Goal: Task Accomplishment & Management: Use online tool/utility

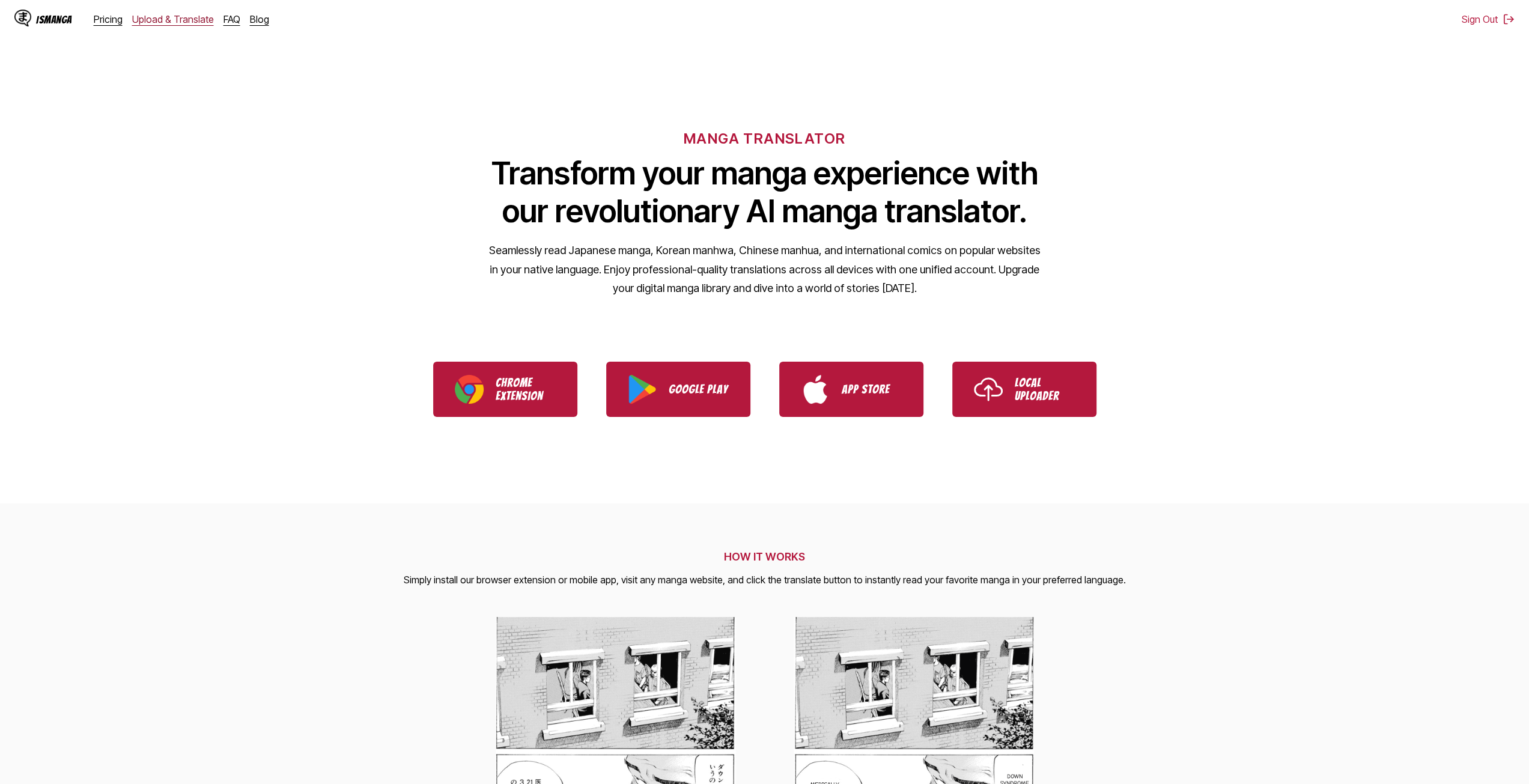
click at [170, 22] on link "Upload & Translate" at bounding box center [173, 19] width 81 height 12
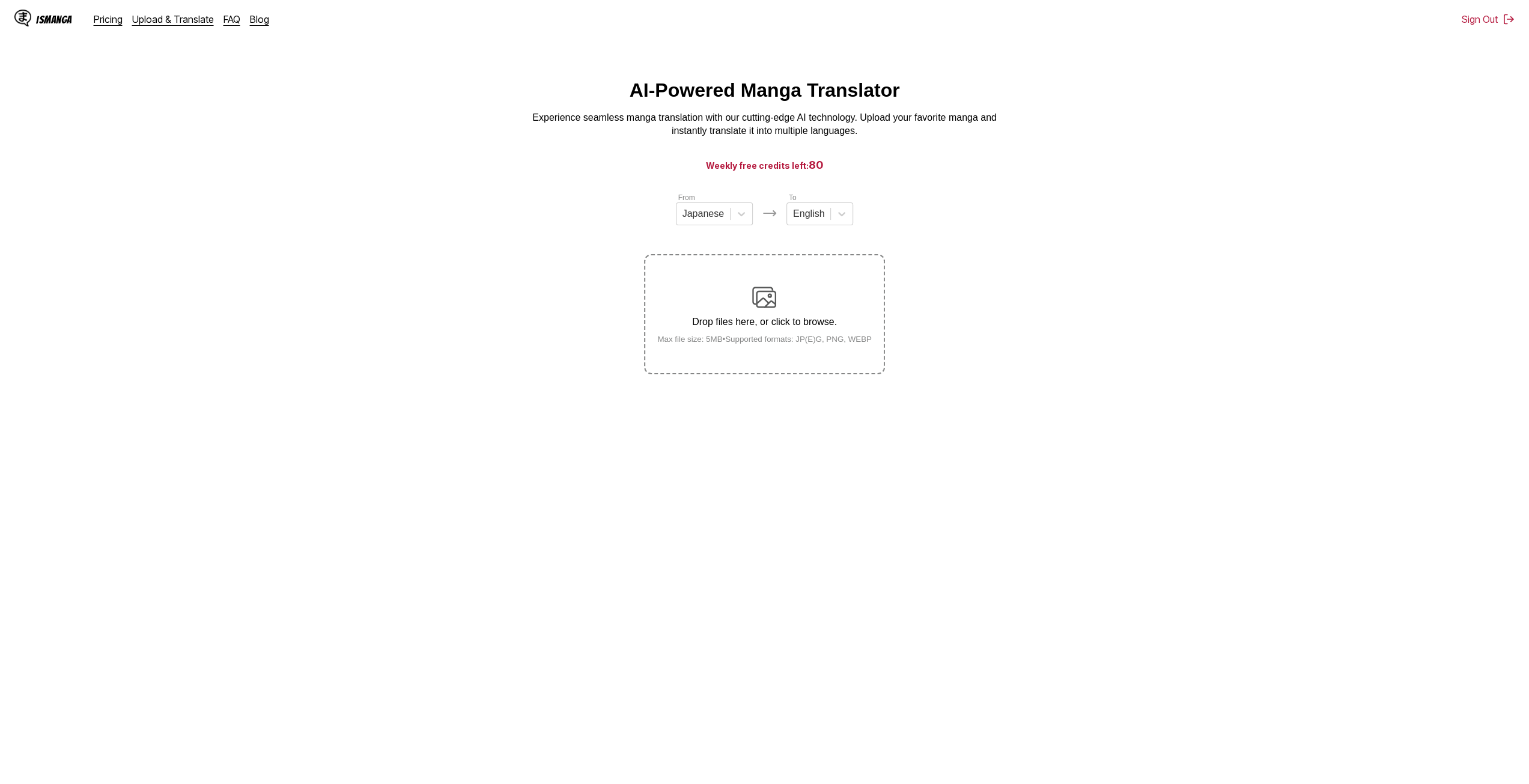
click at [712, 320] on p "Drop files here, or click to browse." at bounding box center [764, 322] width 234 height 11
click at [0, 0] on input "Drop files here, or click to browse. Max file size: 5MB • Supported formats: JP…" at bounding box center [0, 0] width 0 height 0
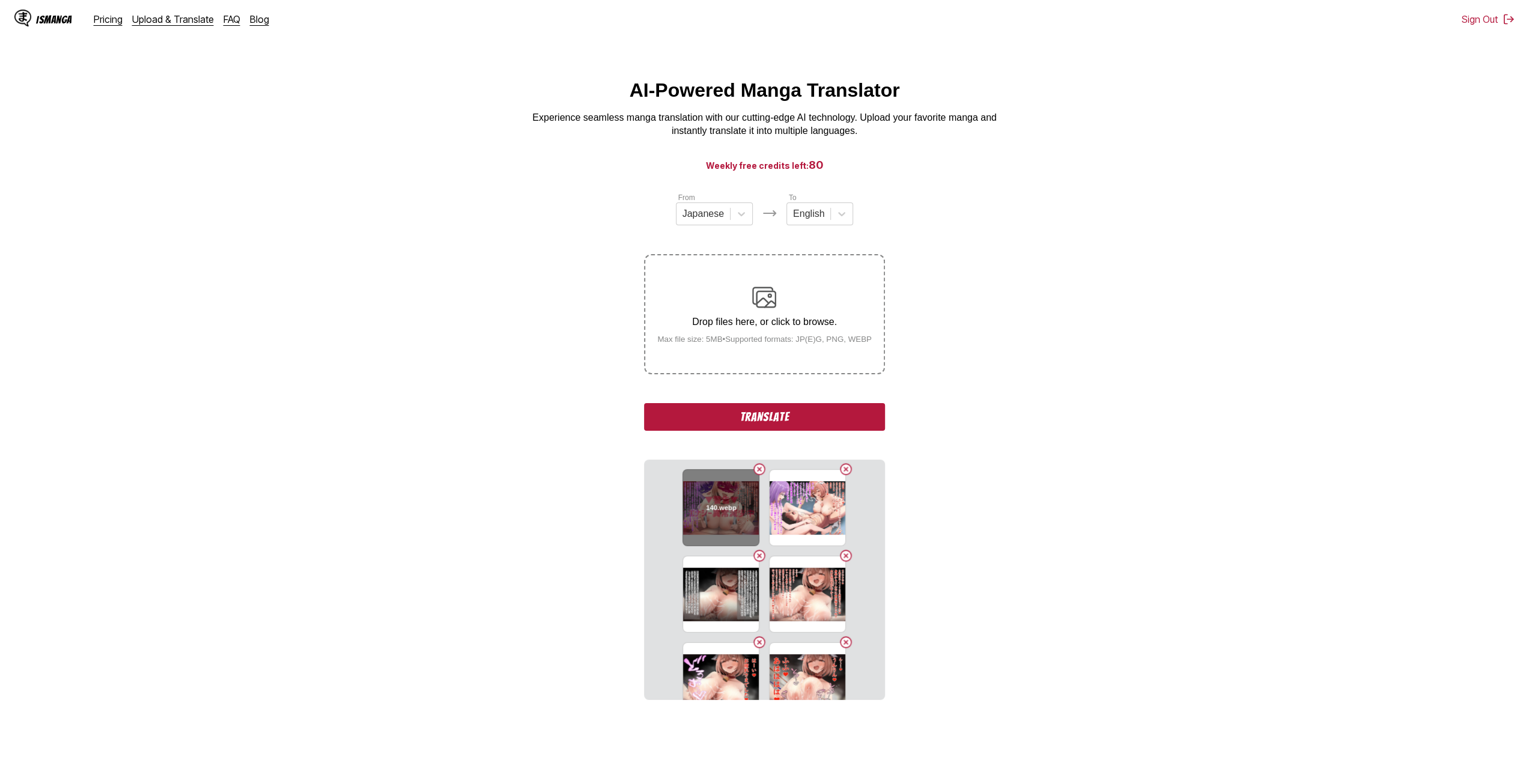
click at [755, 470] on button "Delete image" at bounding box center [759, 468] width 15 height 15
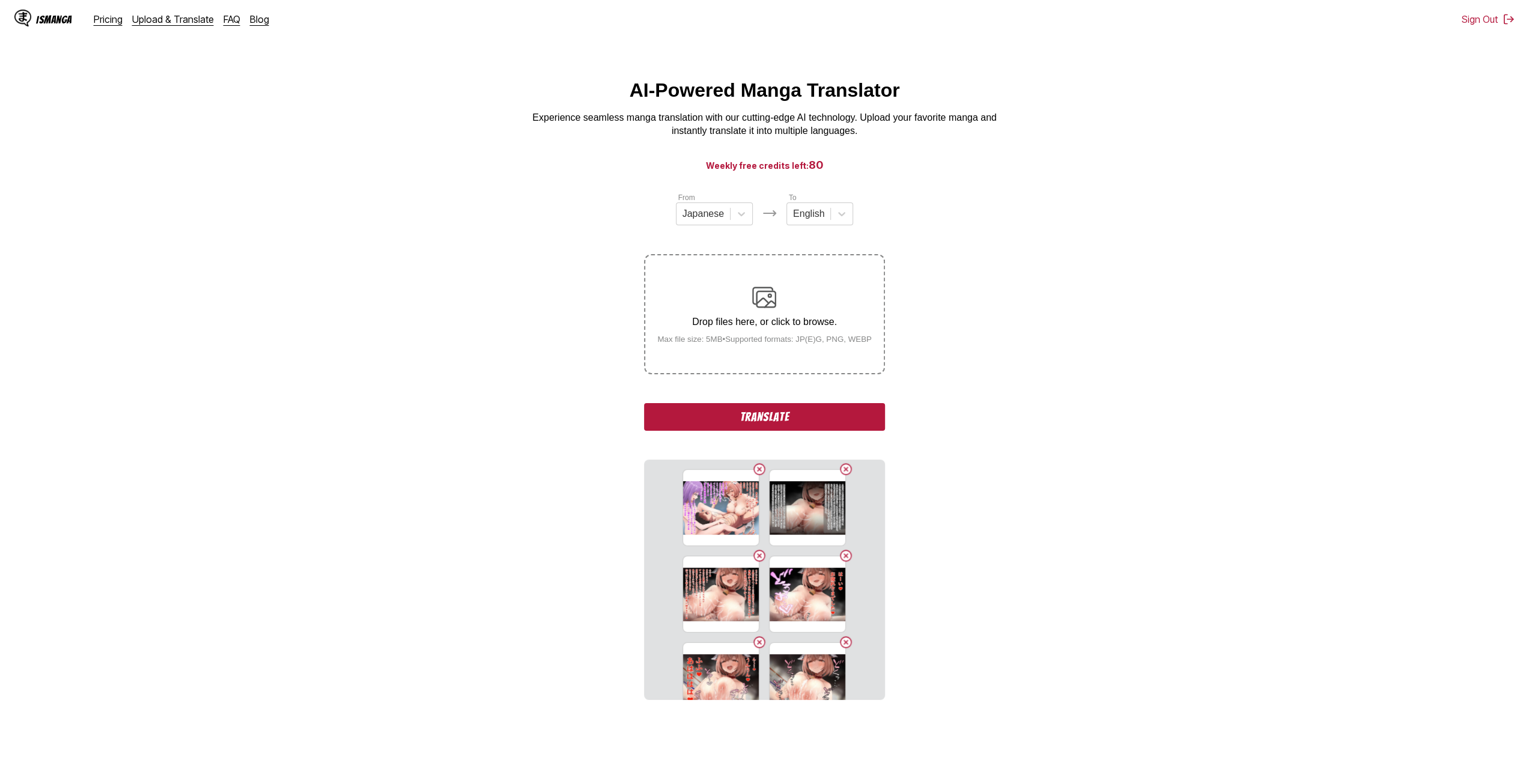
click at [755, 470] on button "Delete image" at bounding box center [759, 468] width 15 height 15
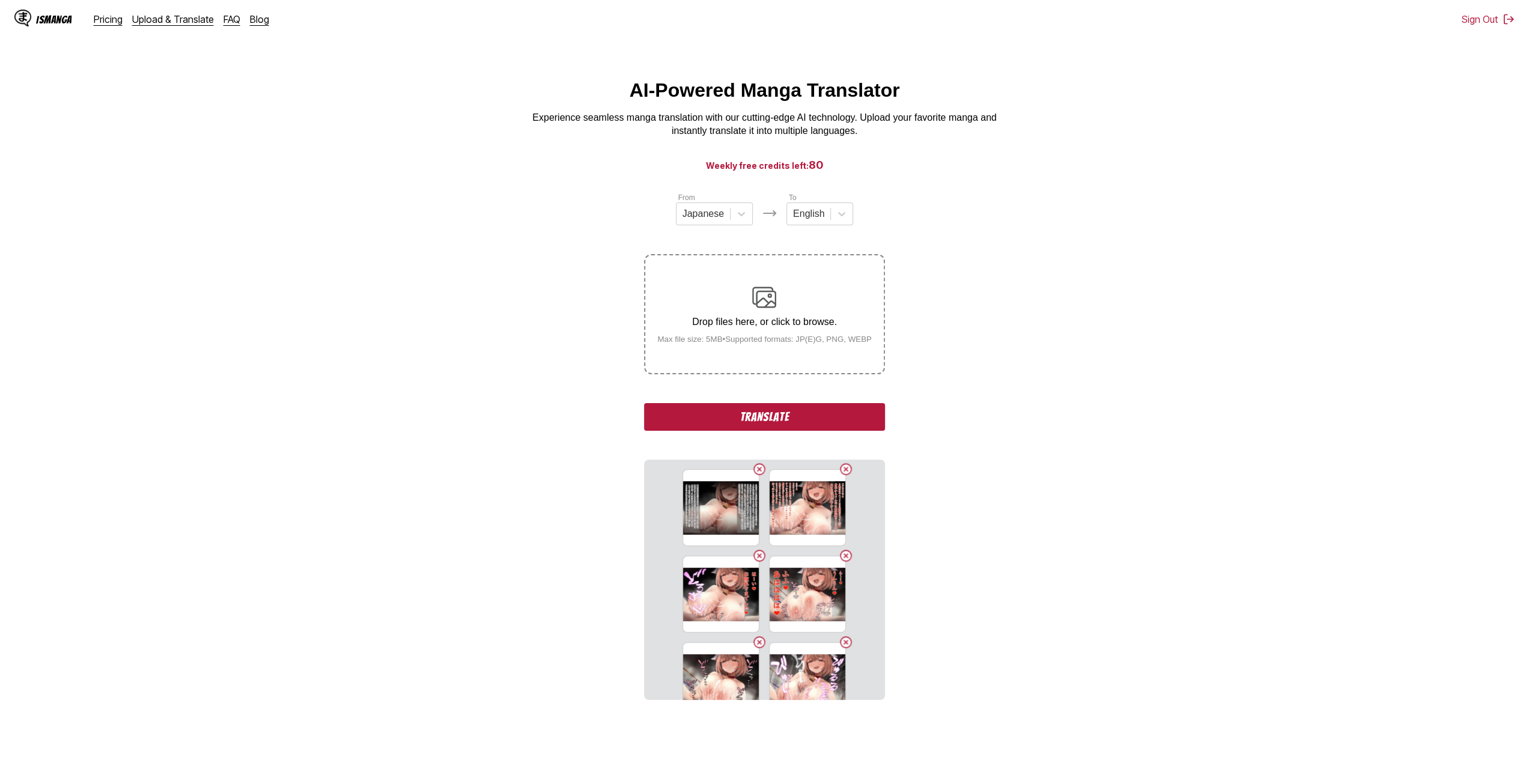
click at [755, 470] on button "Delete image" at bounding box center [759, 468] width 15 height 15
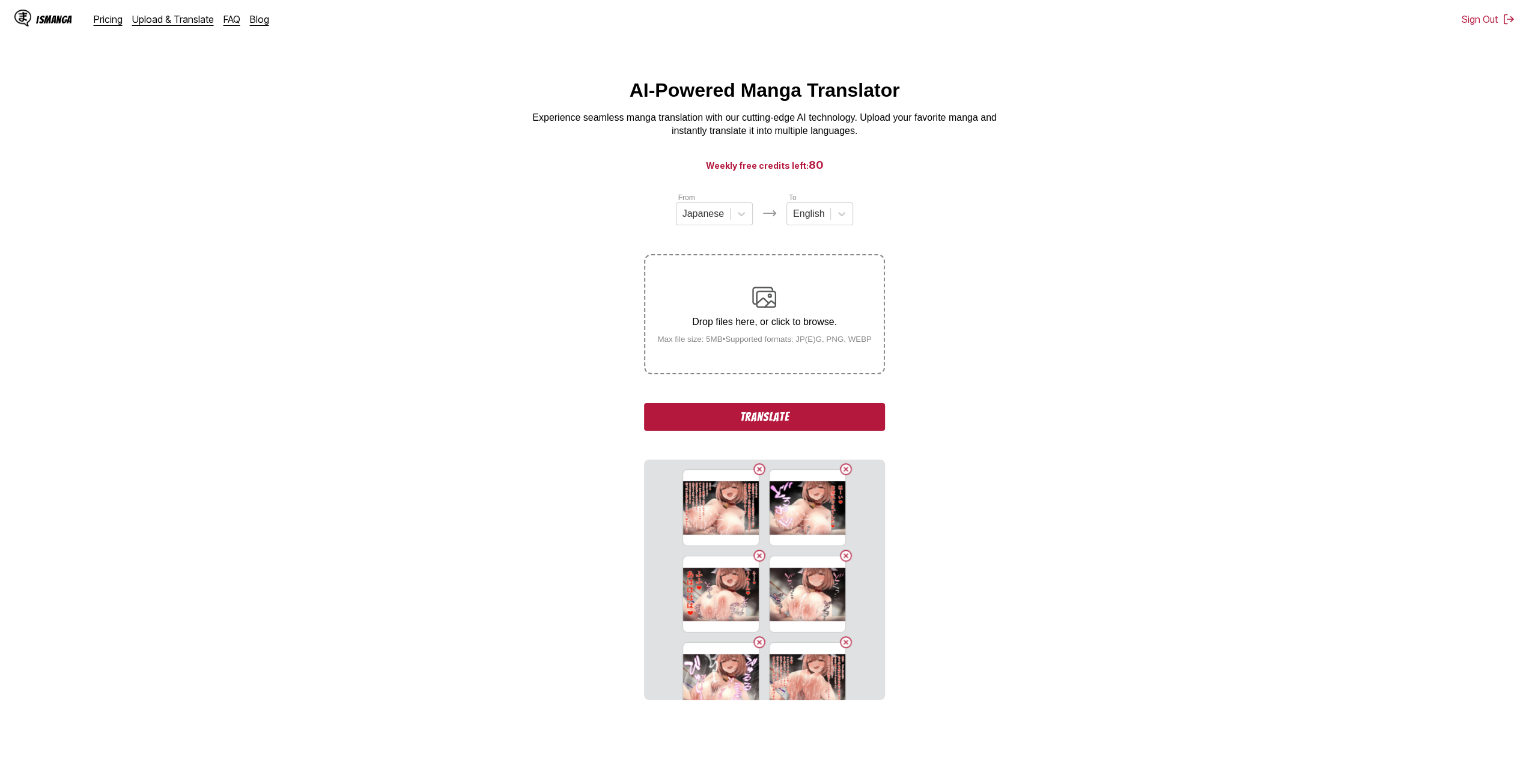
click at [755, 470] on button "Delete image" at bounding box center [759, 468] width 15 height 15
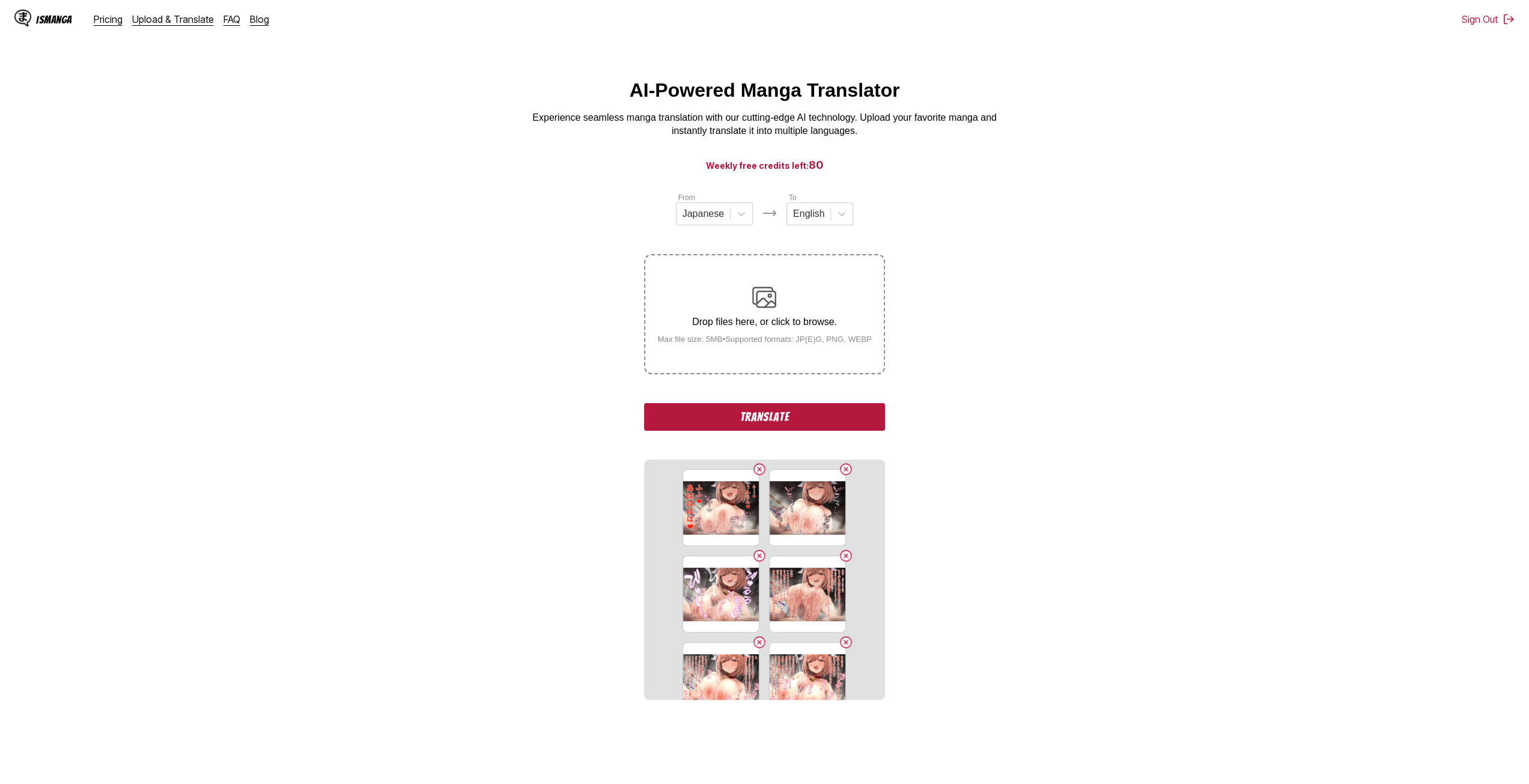
click at [755, 470] on button "Delete image" at bounding box center [759, 468] width 15 height 15
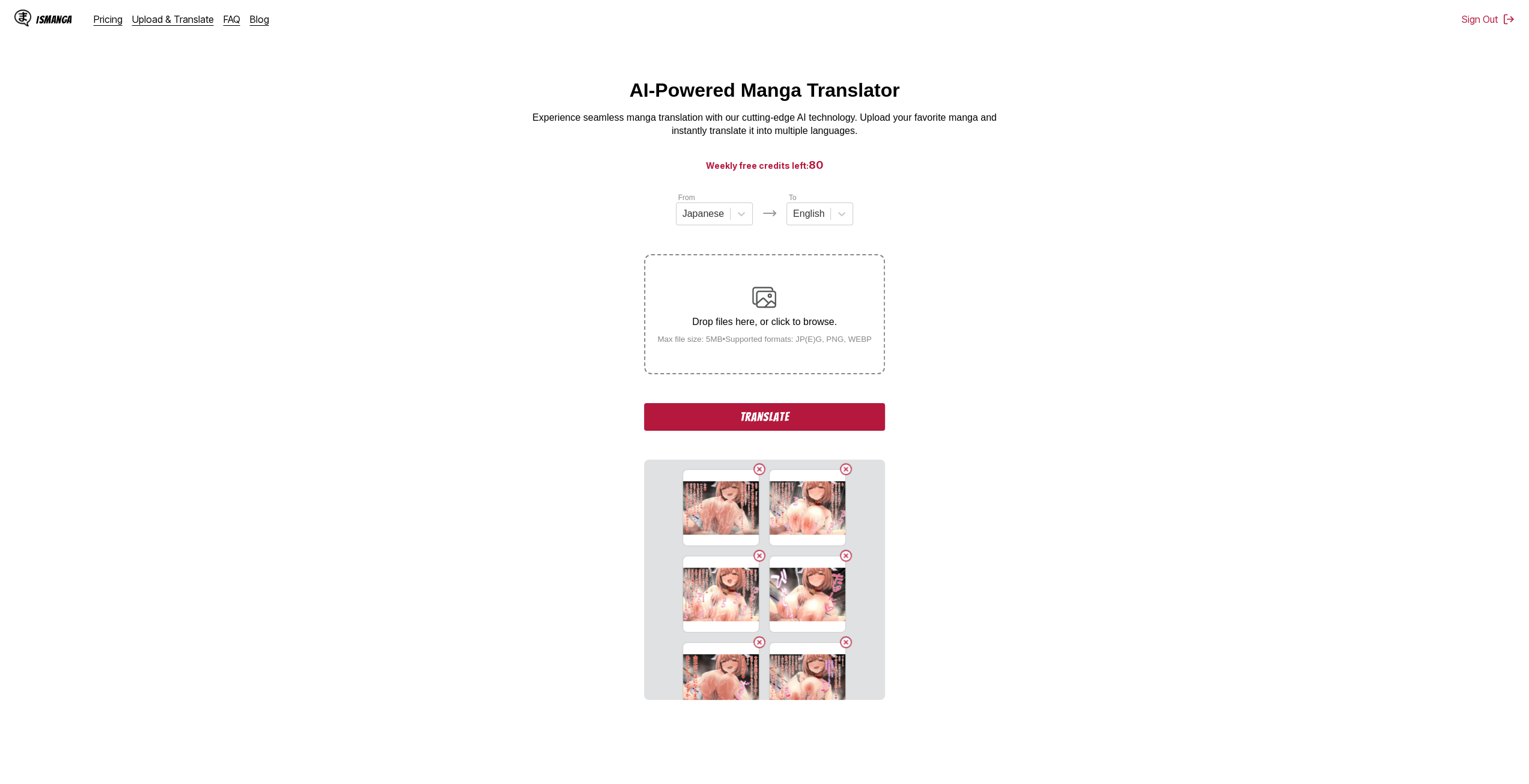
click at [755, 470] on button "Delete image" at bounding box center [759, 468] width 15 height 15
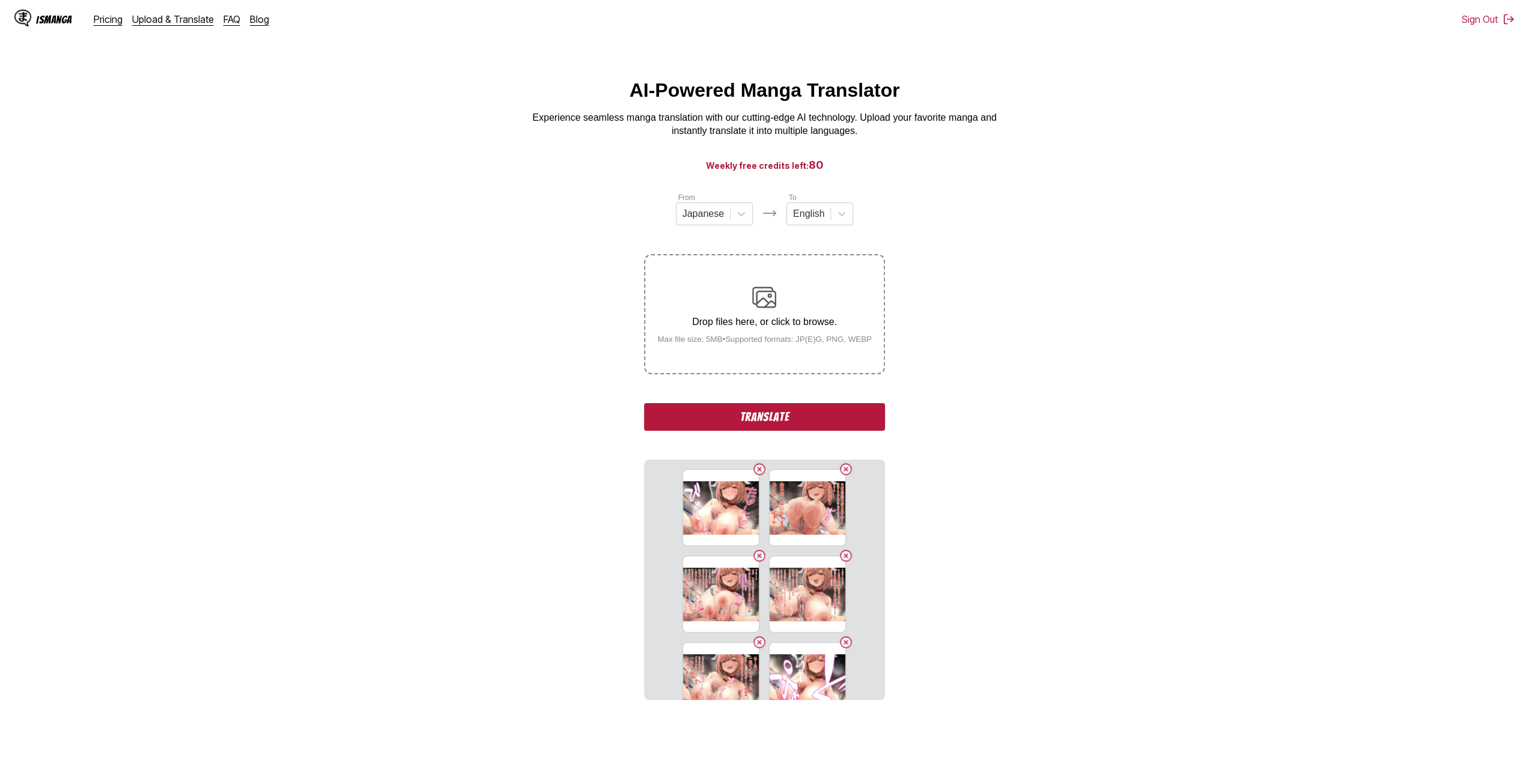
click at [755, 470] on button "Delete image" at bounding box center [759, 468] width 15 height 15
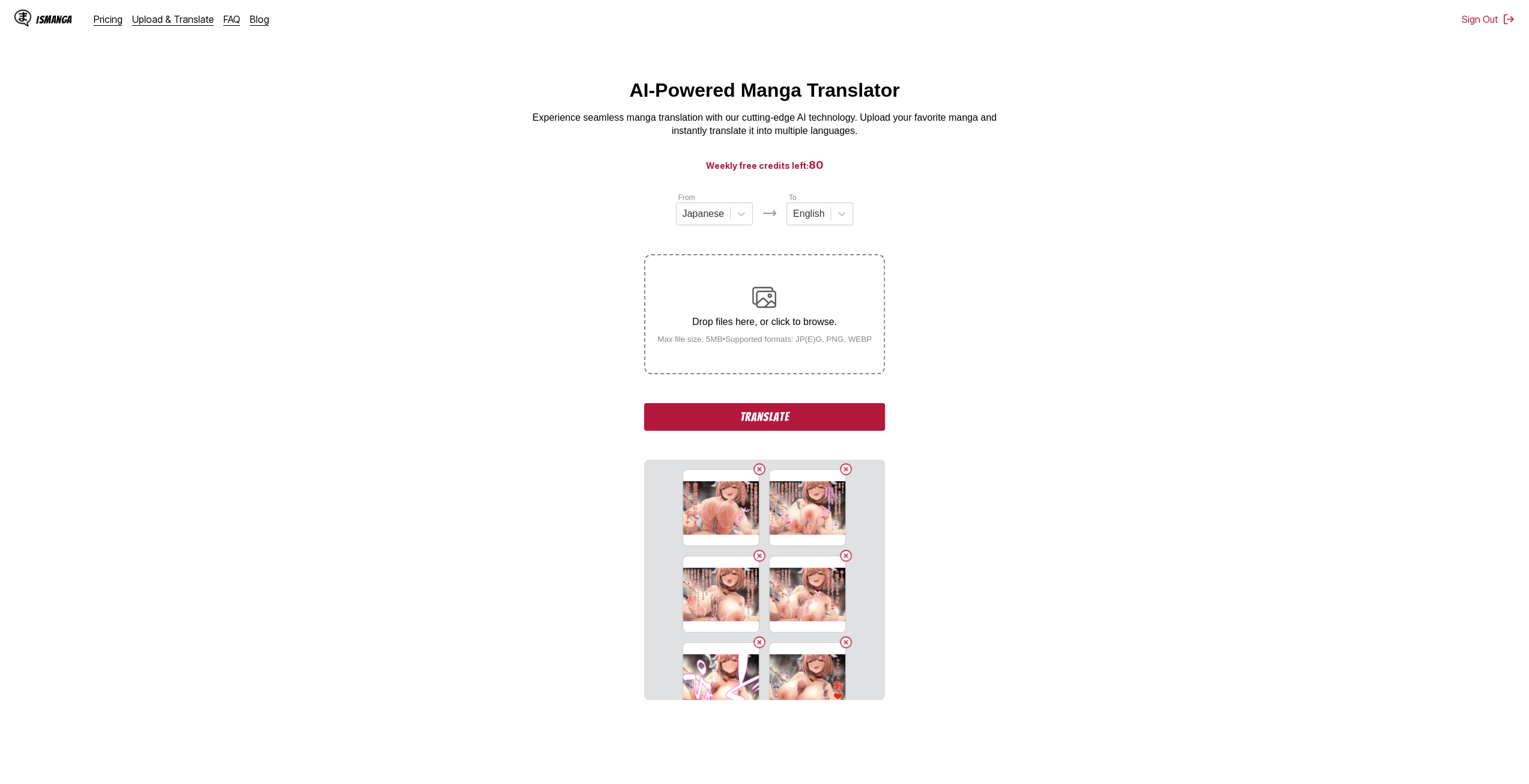
click at [755, 470] on button "Delete image" at bounding box center [759, 468] width 15 height 15
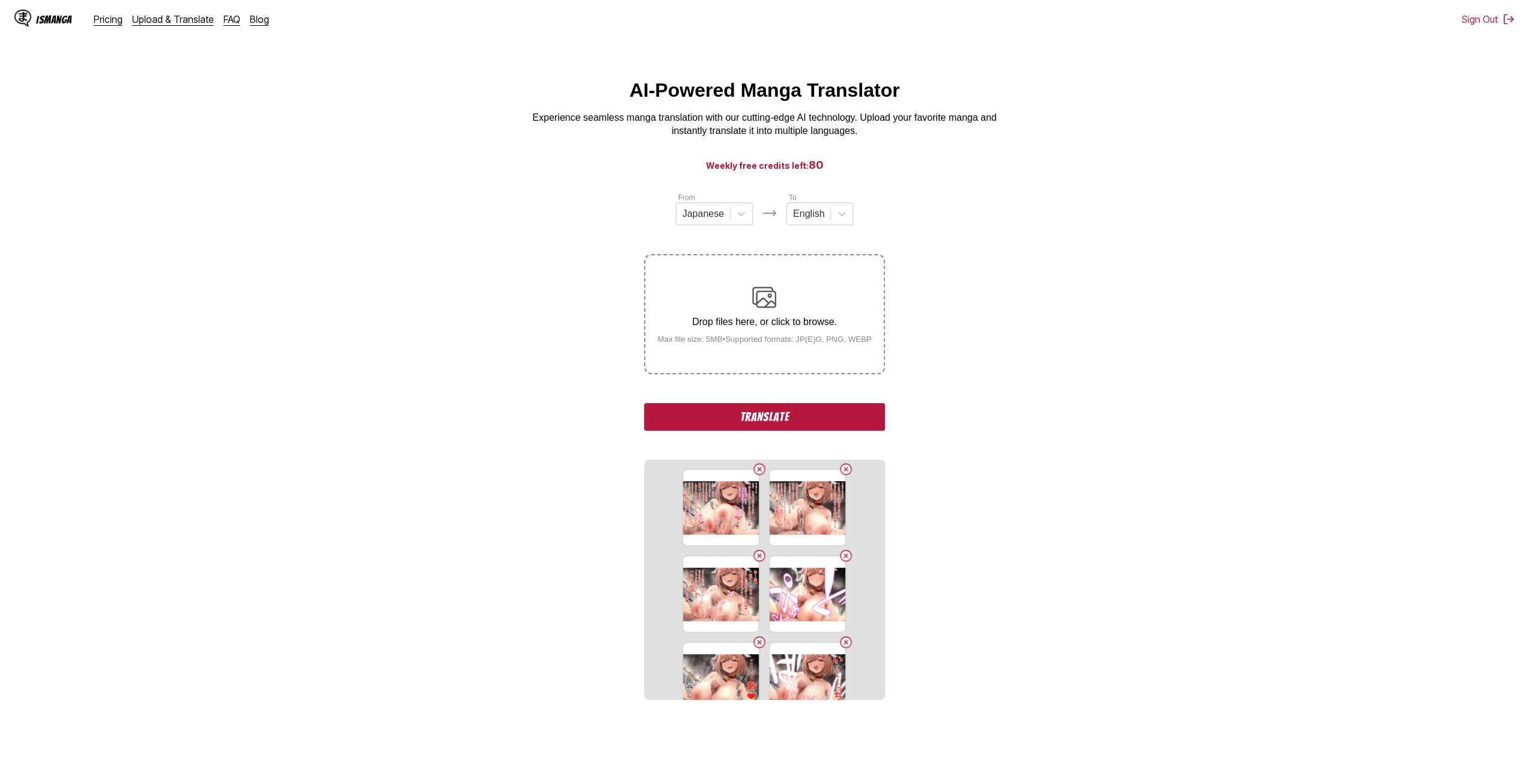
click at [755, 470] on button "Delete image" at bounding box center [759, 468] width 15 height 15
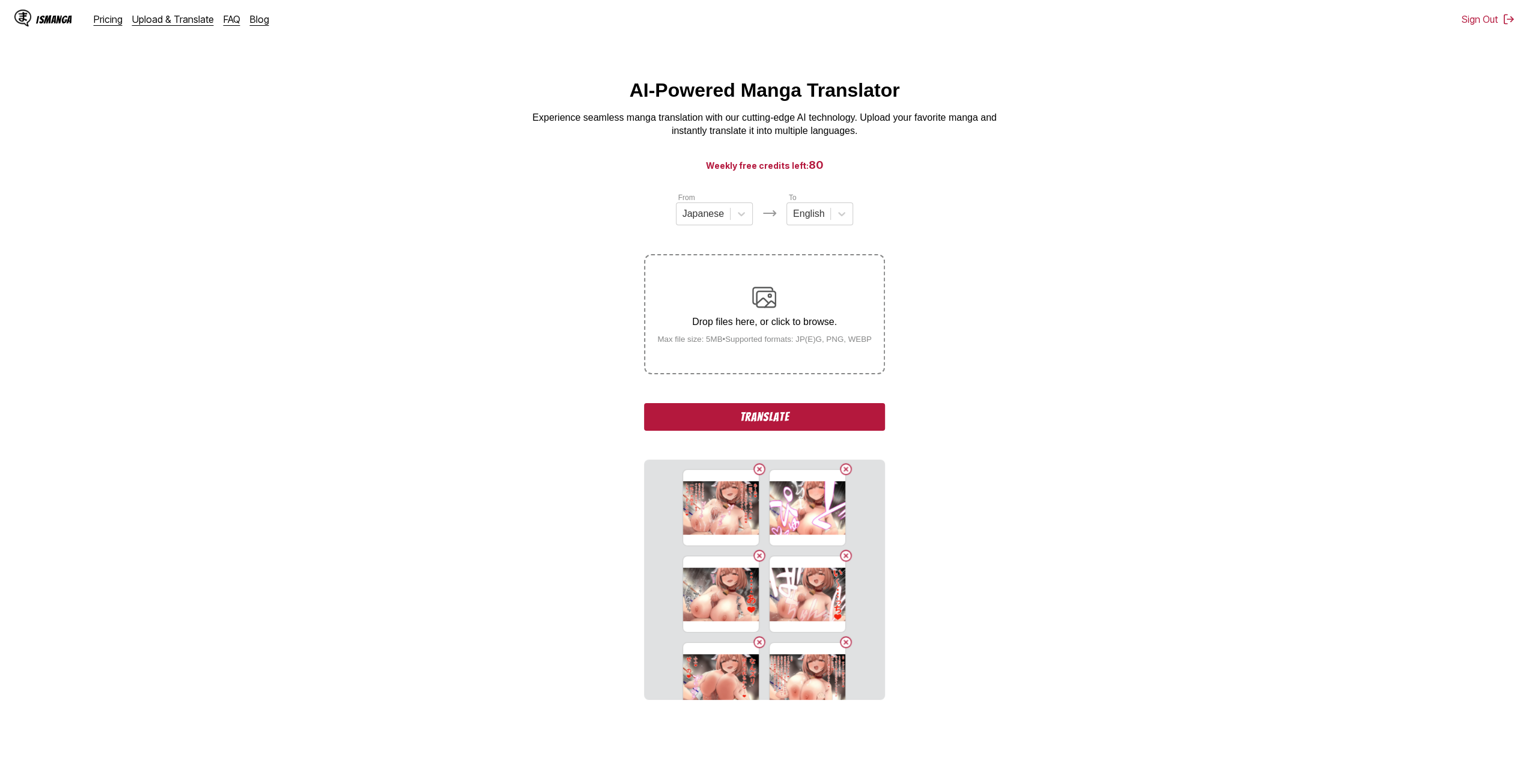
click at [755, 470] on button "Delete image" at bounding box center [759, 468] width 15 height 15
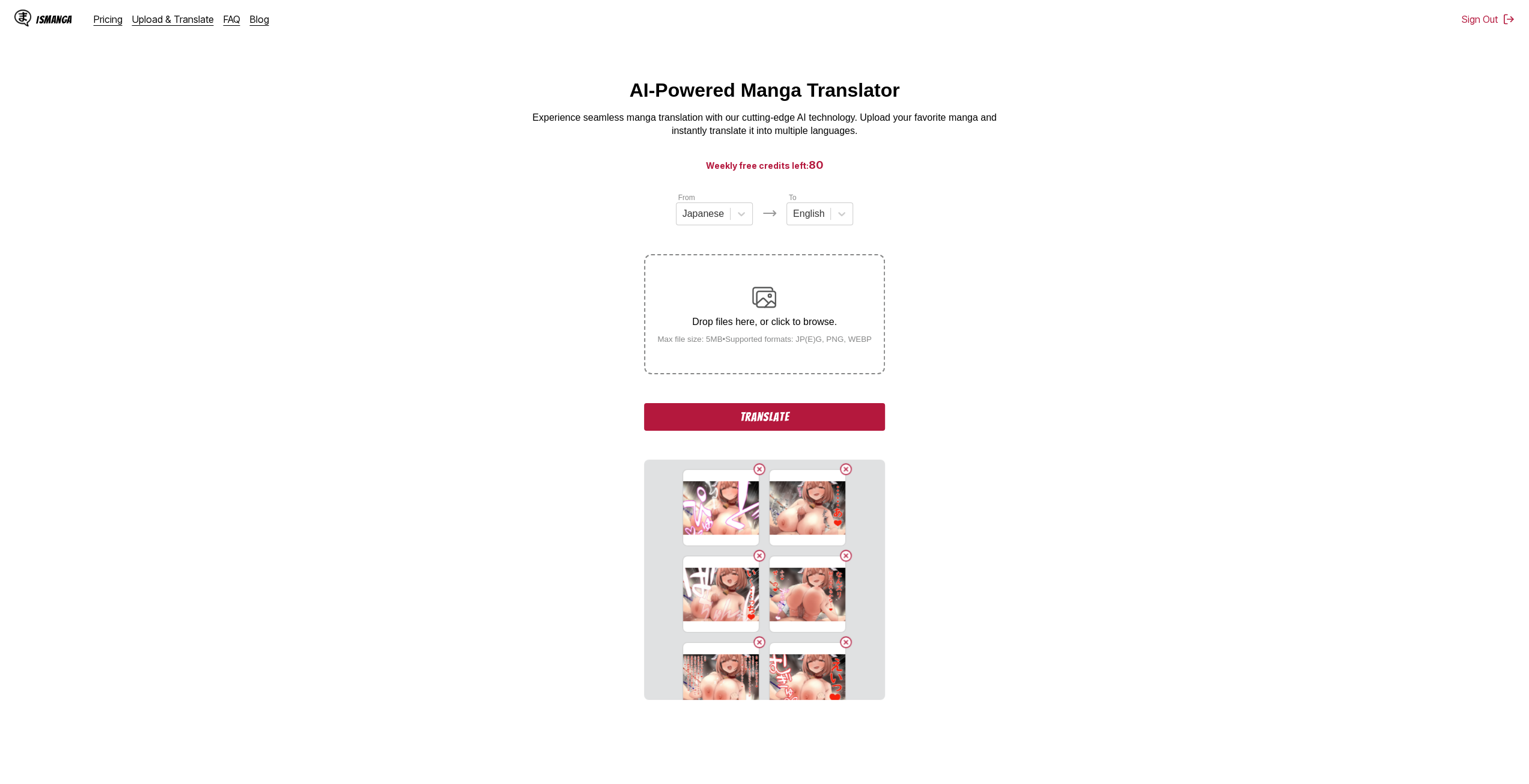
click at [755, 470] on button "Delete image" at bounding box center [759, 468] width 15 height 15
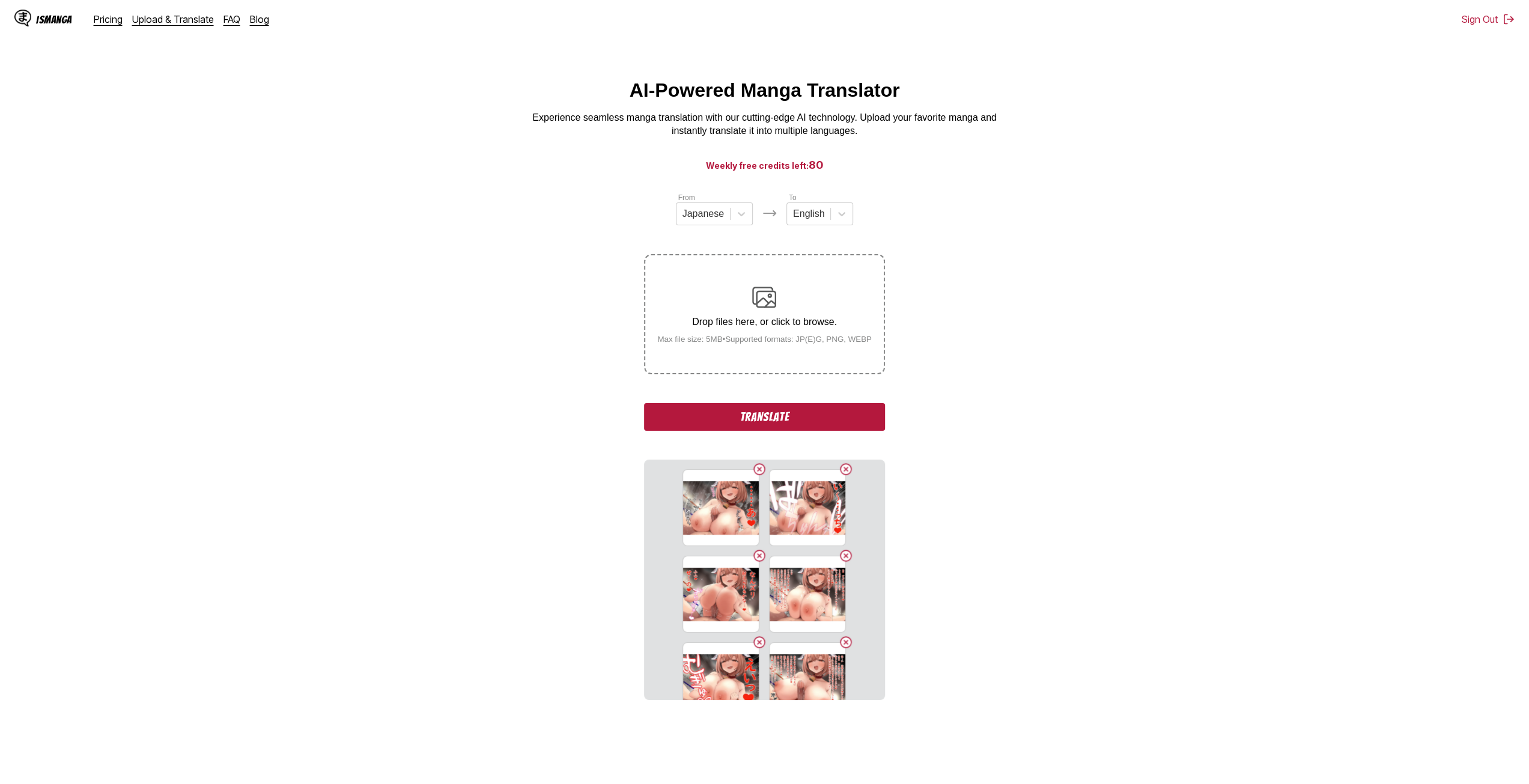
click at [755, 470] on button "Delete image" at bounding box center [759, 468] width 15 height 15
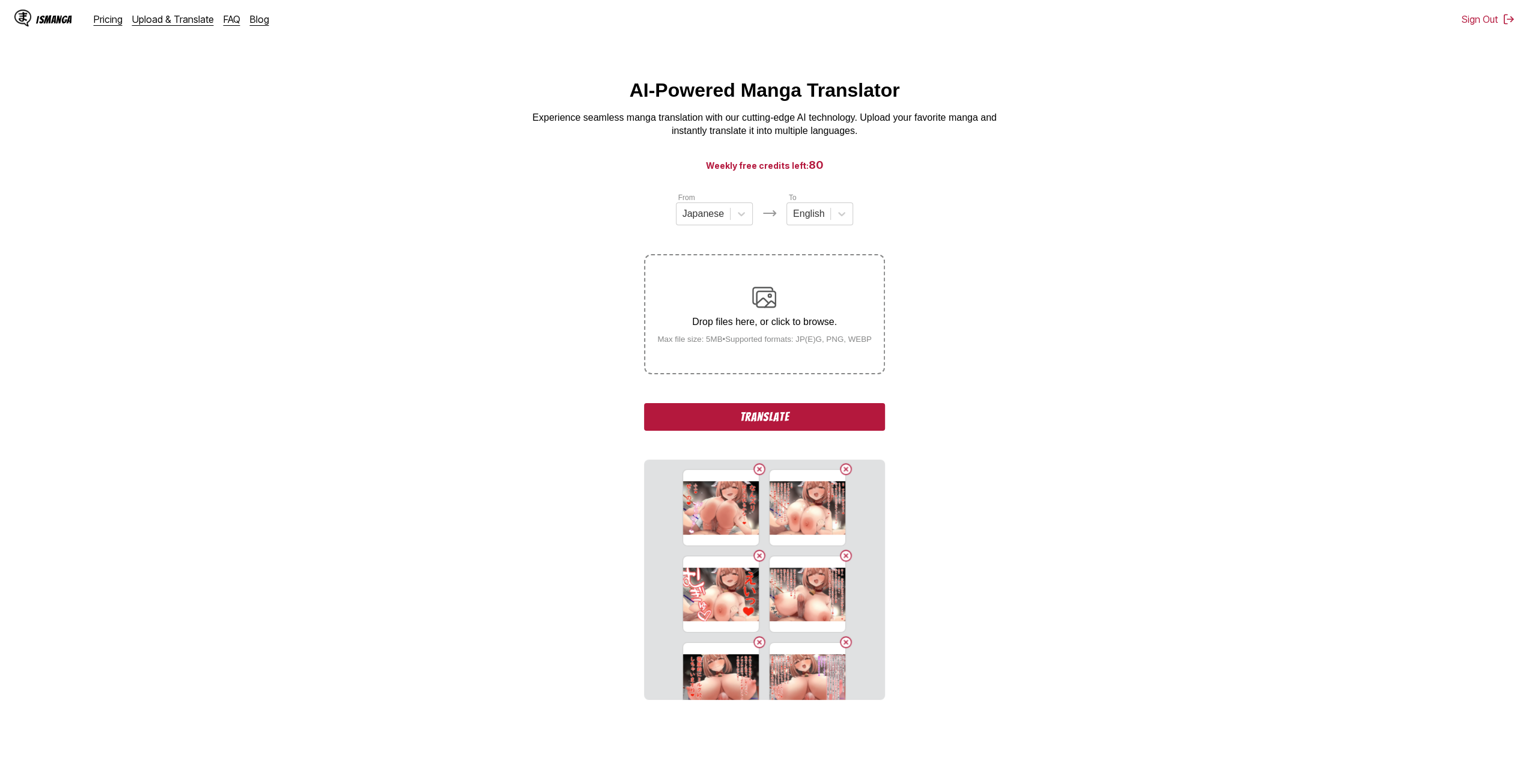
click at [755, 470] on button "Delete image" at bounding box center [759, 468] width 15 height 15
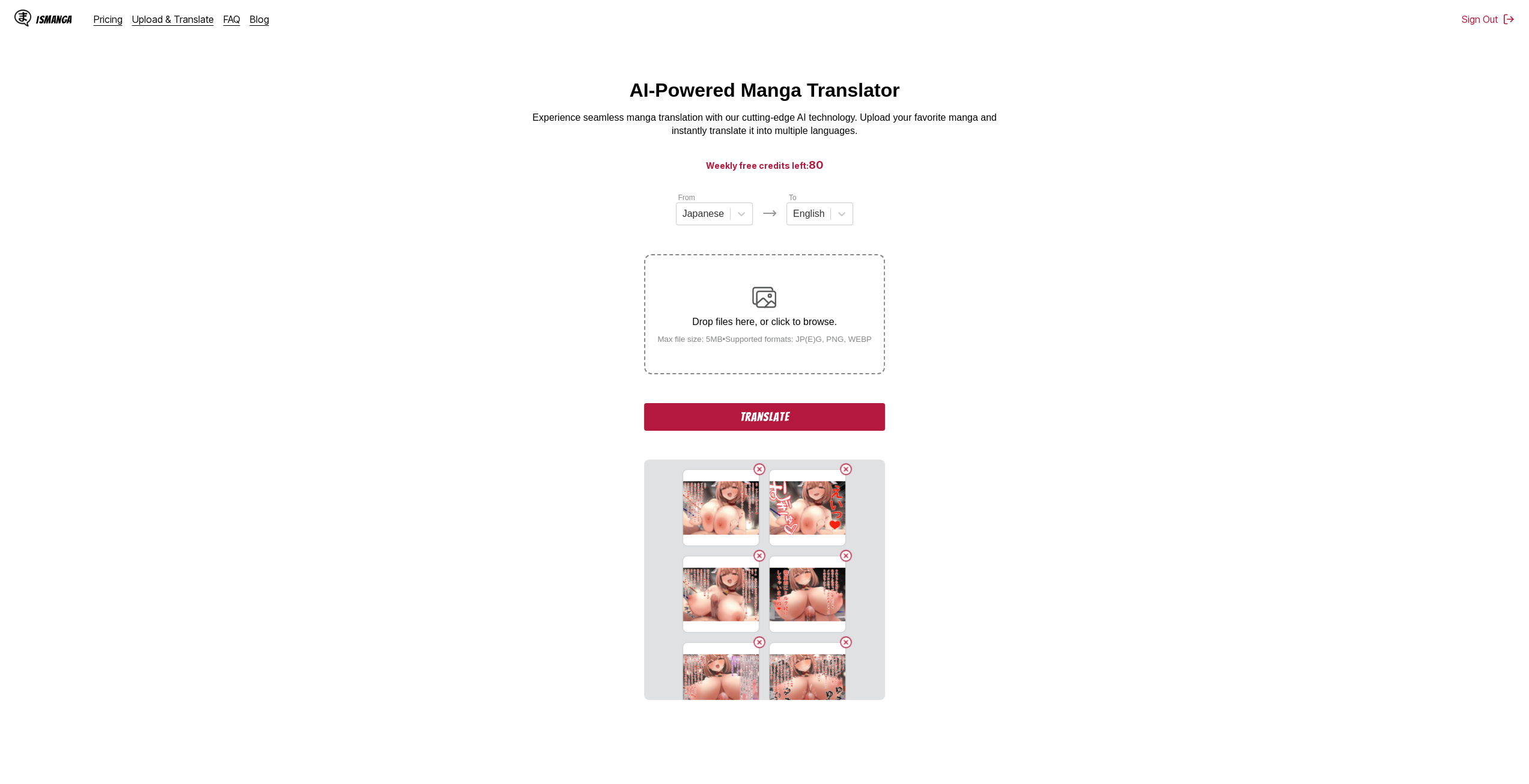
click at [755, 470] on button "Delete image" at bounding box center [759, 468] width 15 height 15
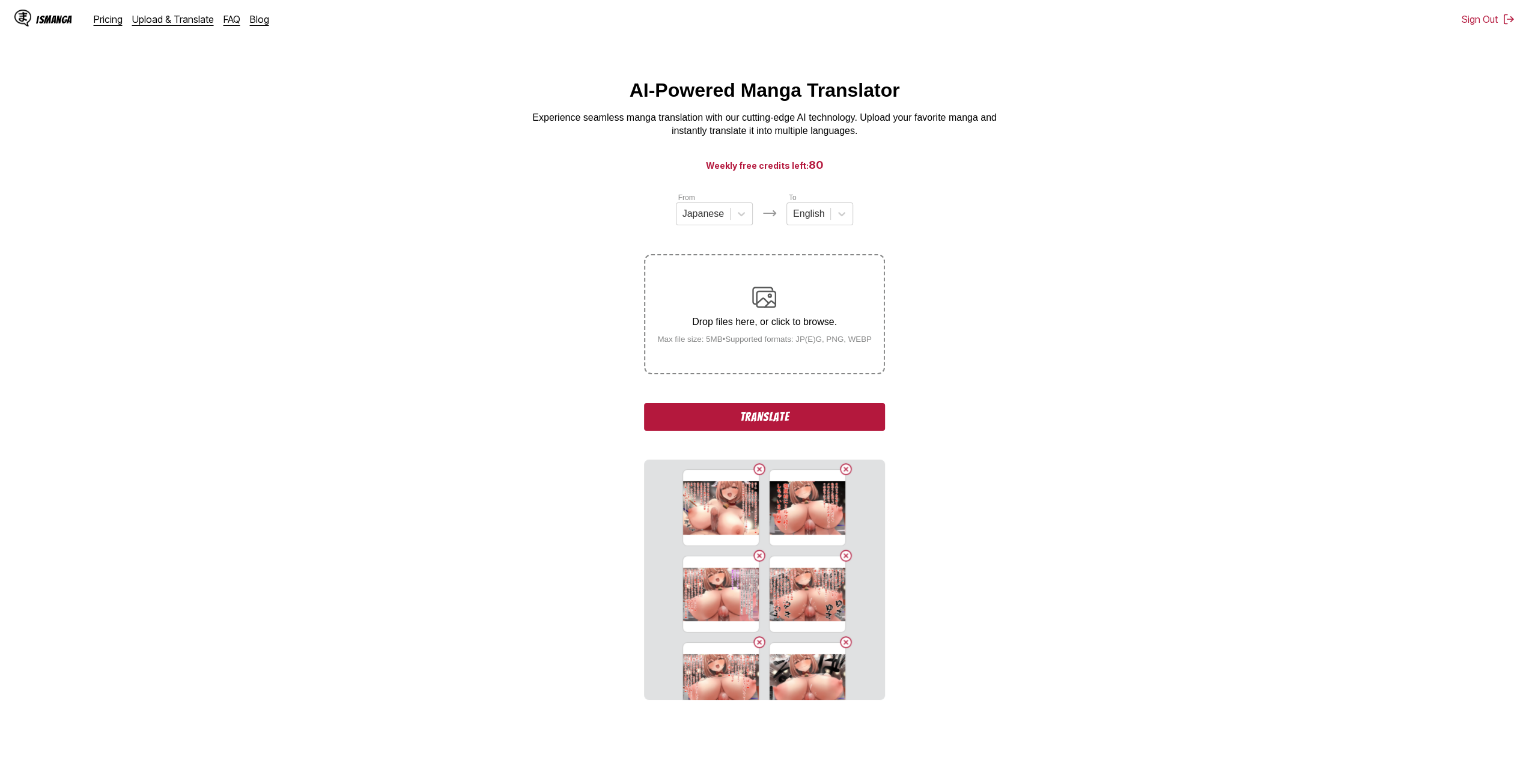
click at [755, 470] on button "Delete image" at bounding box center [759, 468] width 15 height 15
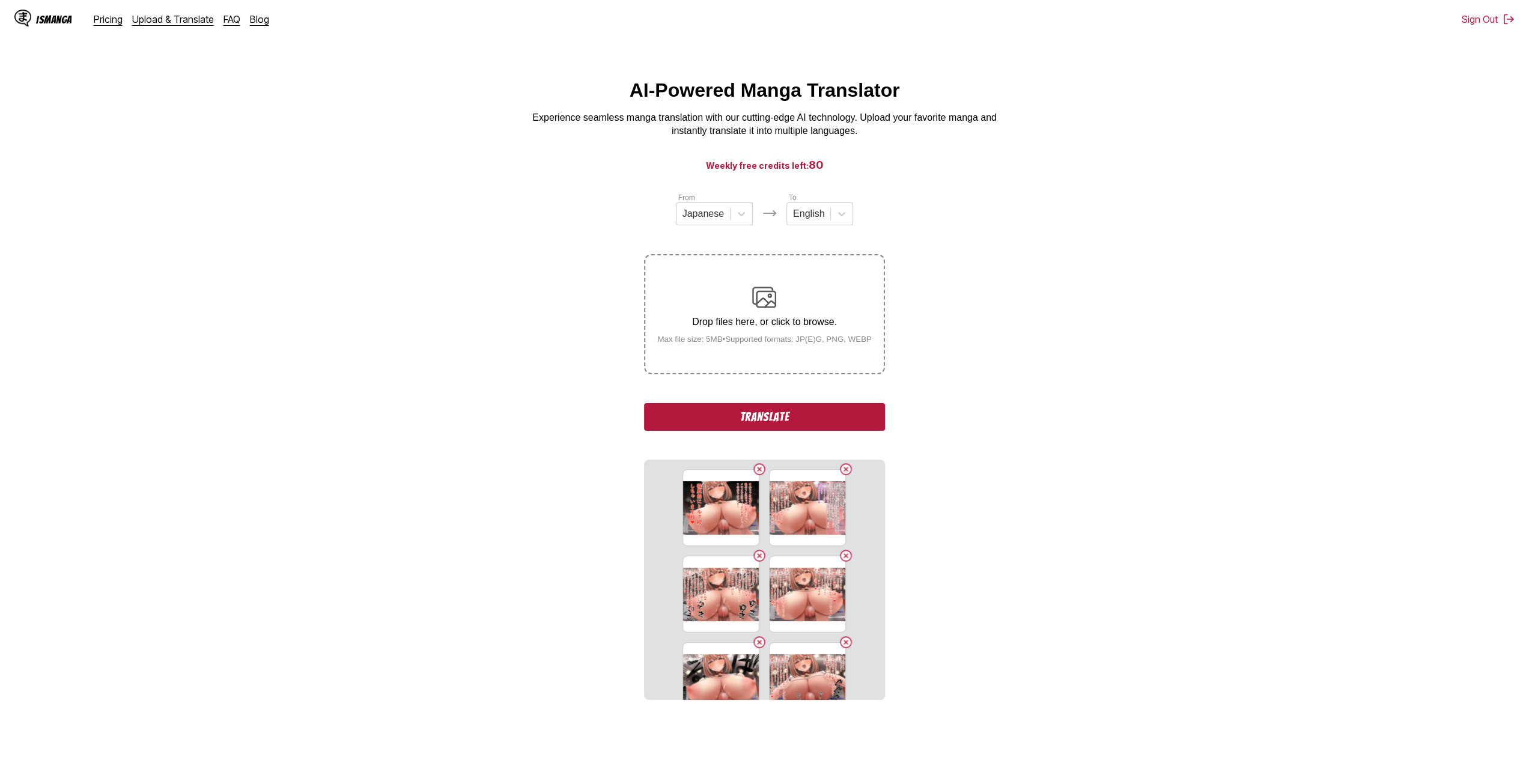
click at [755, 470] on button "Delete image" at bounding box center [759, 468] width 15 height 15
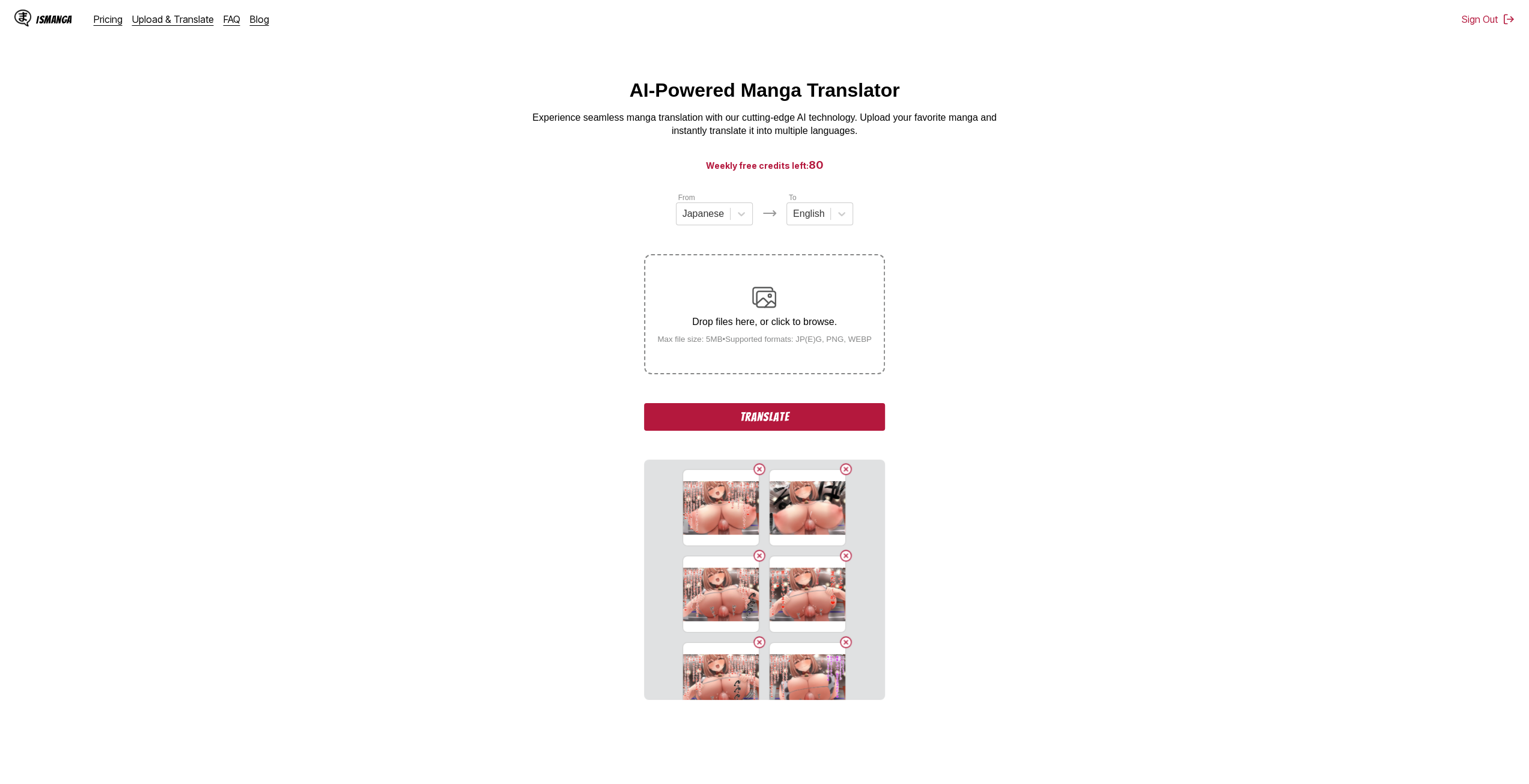
click at [755, 470] on button "Delete image" at bounding box center [759, 468] width 15 height 15
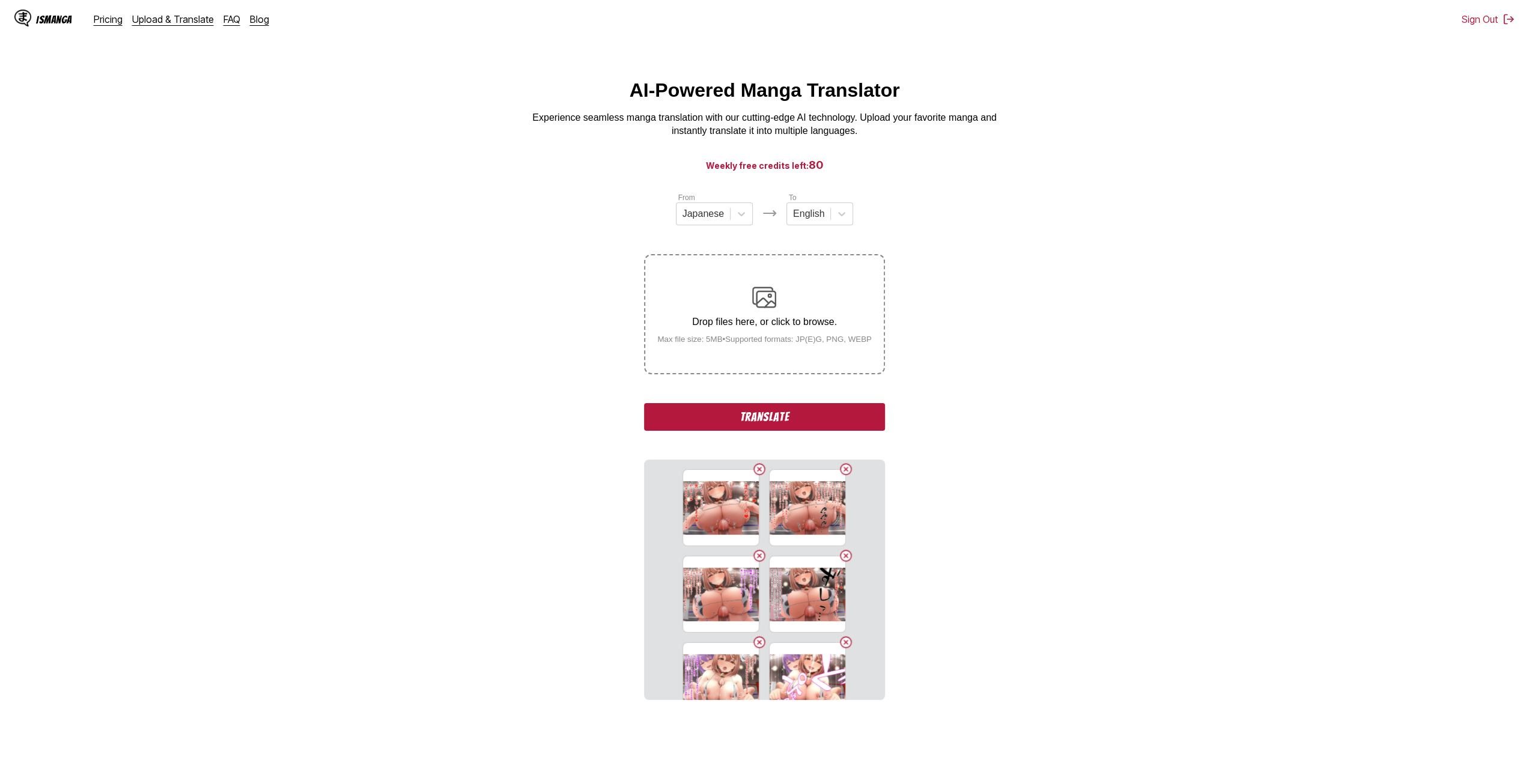
click at [755, 470] on button "Delete image" at bounding box center [759, 468] width 15 height 15
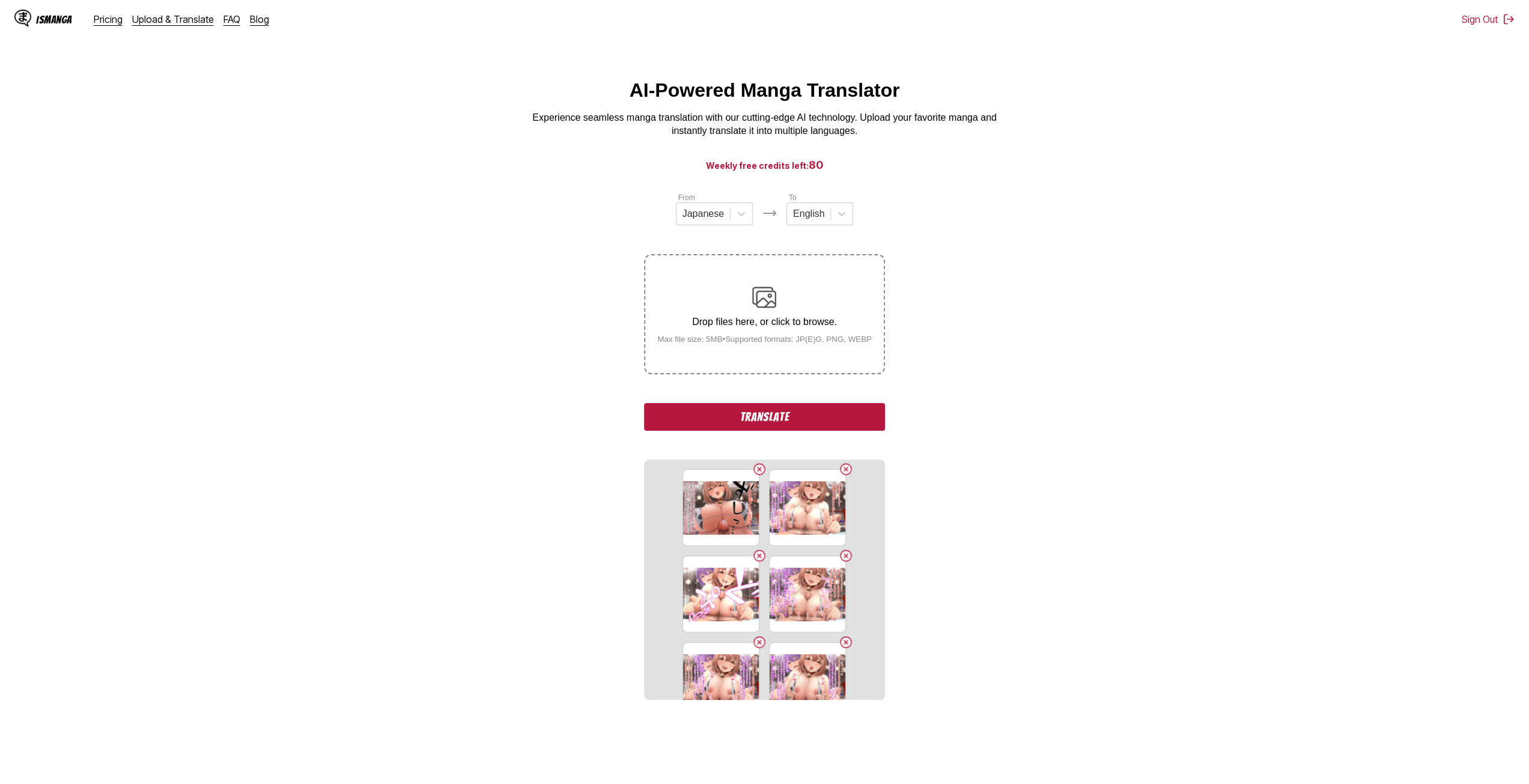
click at [755, 470] on button "Delete image" at bounding box center [759, 468] width 15 height 15
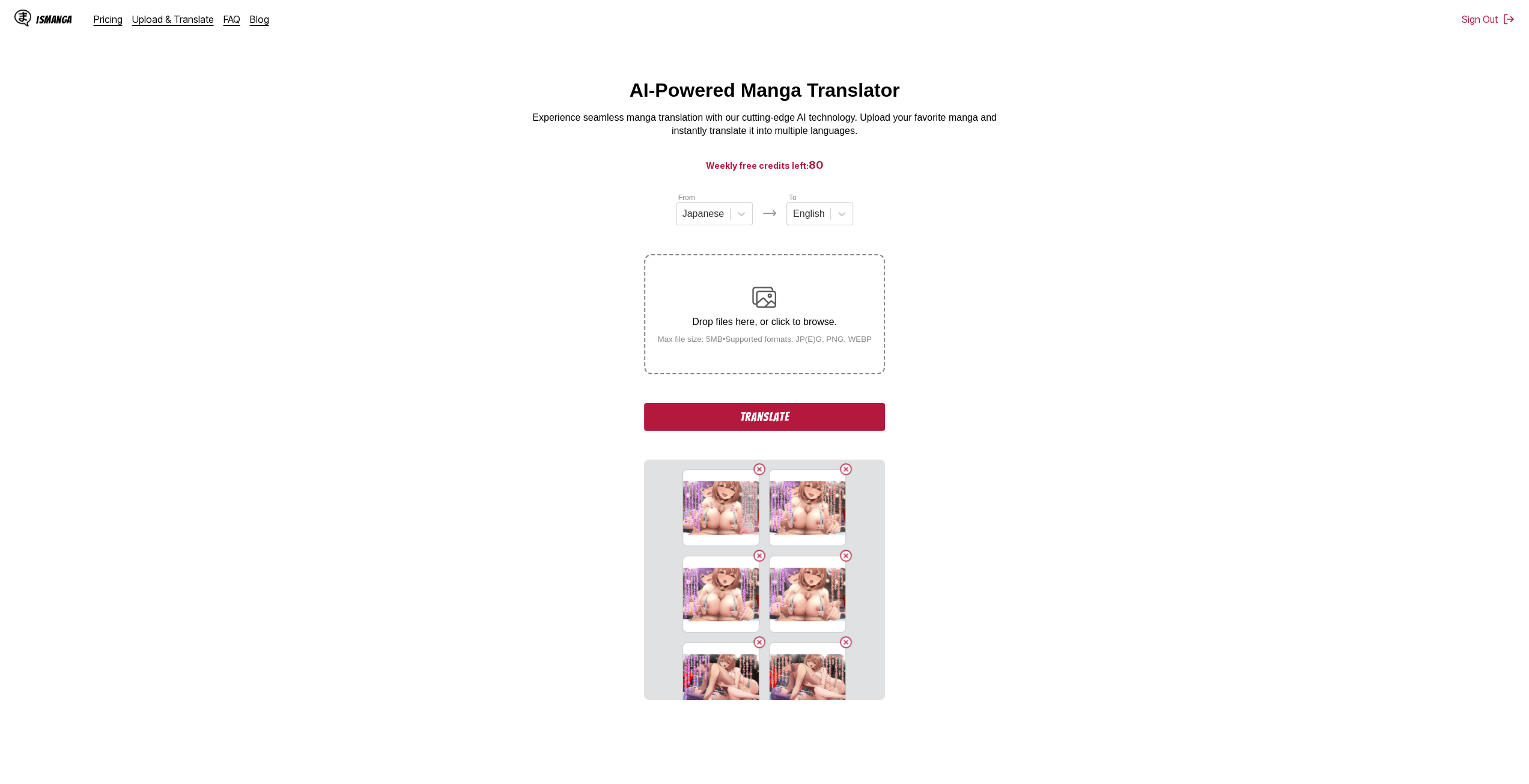
click at [755, 470] on button "Delete image" at bounding box center [759, 468] width 15 height 15
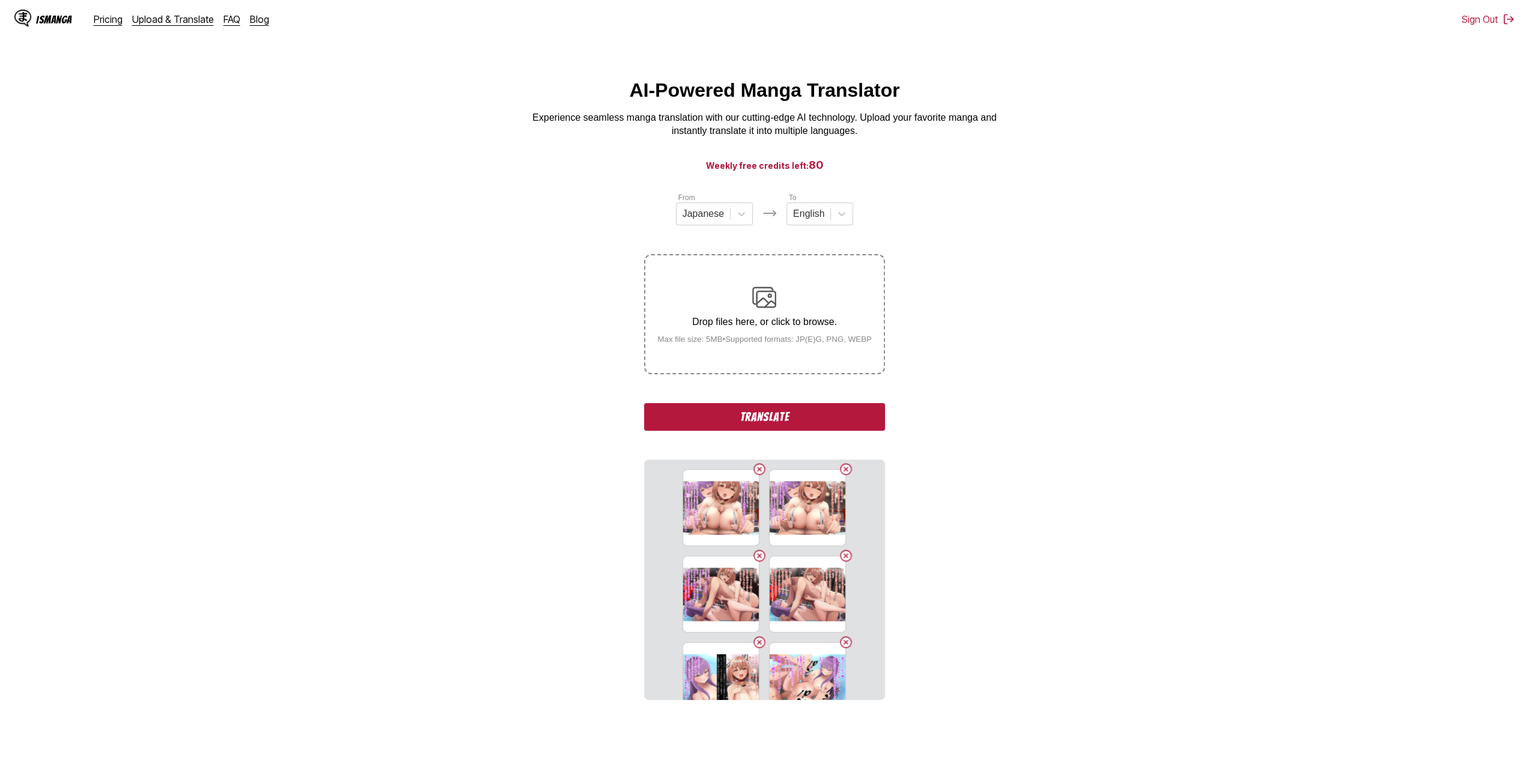
click at [755, 470] on button "Delete image" at bounding box center [759, 468] width 15 height 15
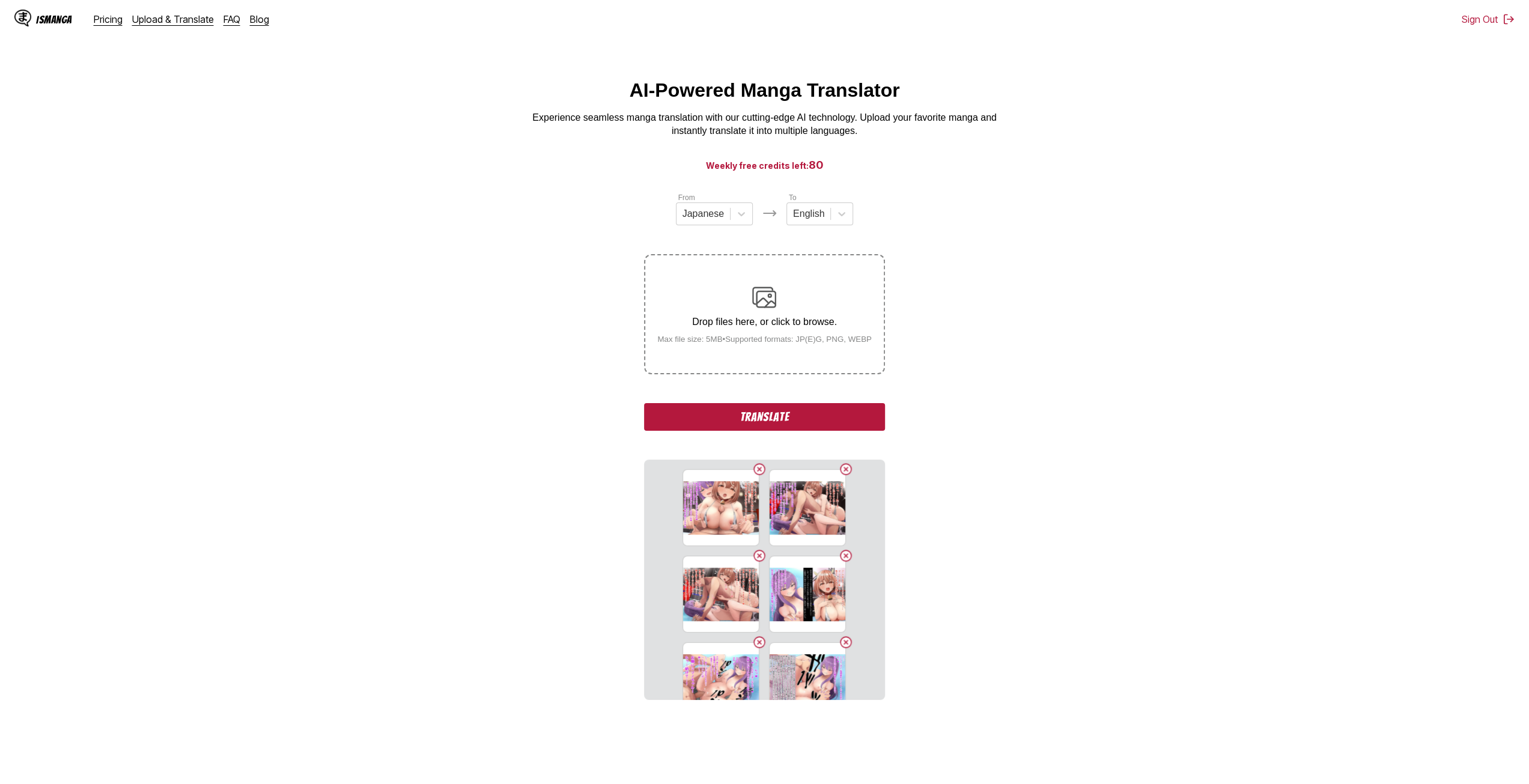
click at [755, 470] on button "Delete image" at bounding box center [759, 468] width 15 height 15
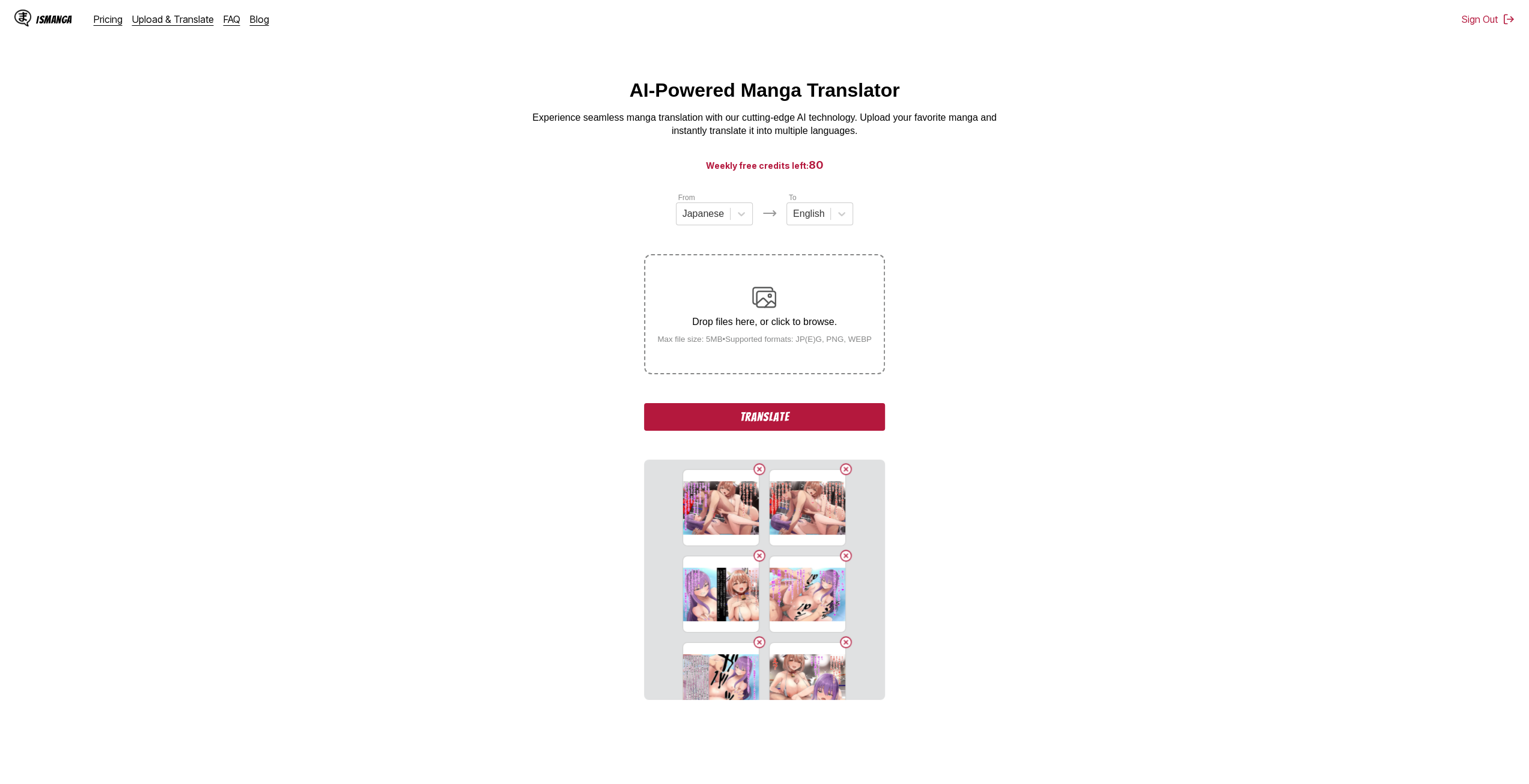
click at [755, 470] on button "Delete image" at bounding box center [759, 468] width 15 height 15
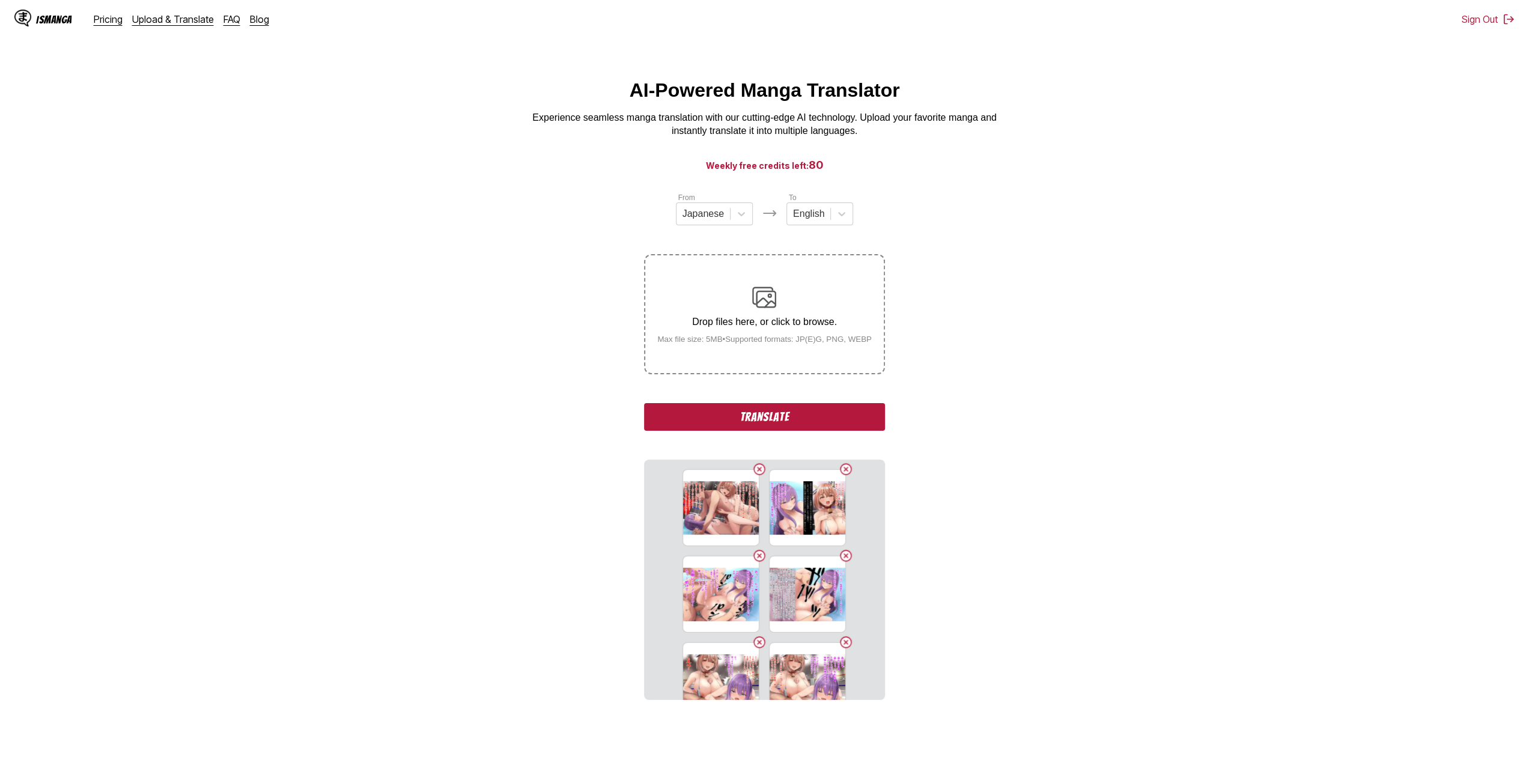
click at [755, 470] on button "Delete image" at bounding box center [759, 468] width 15 height 15
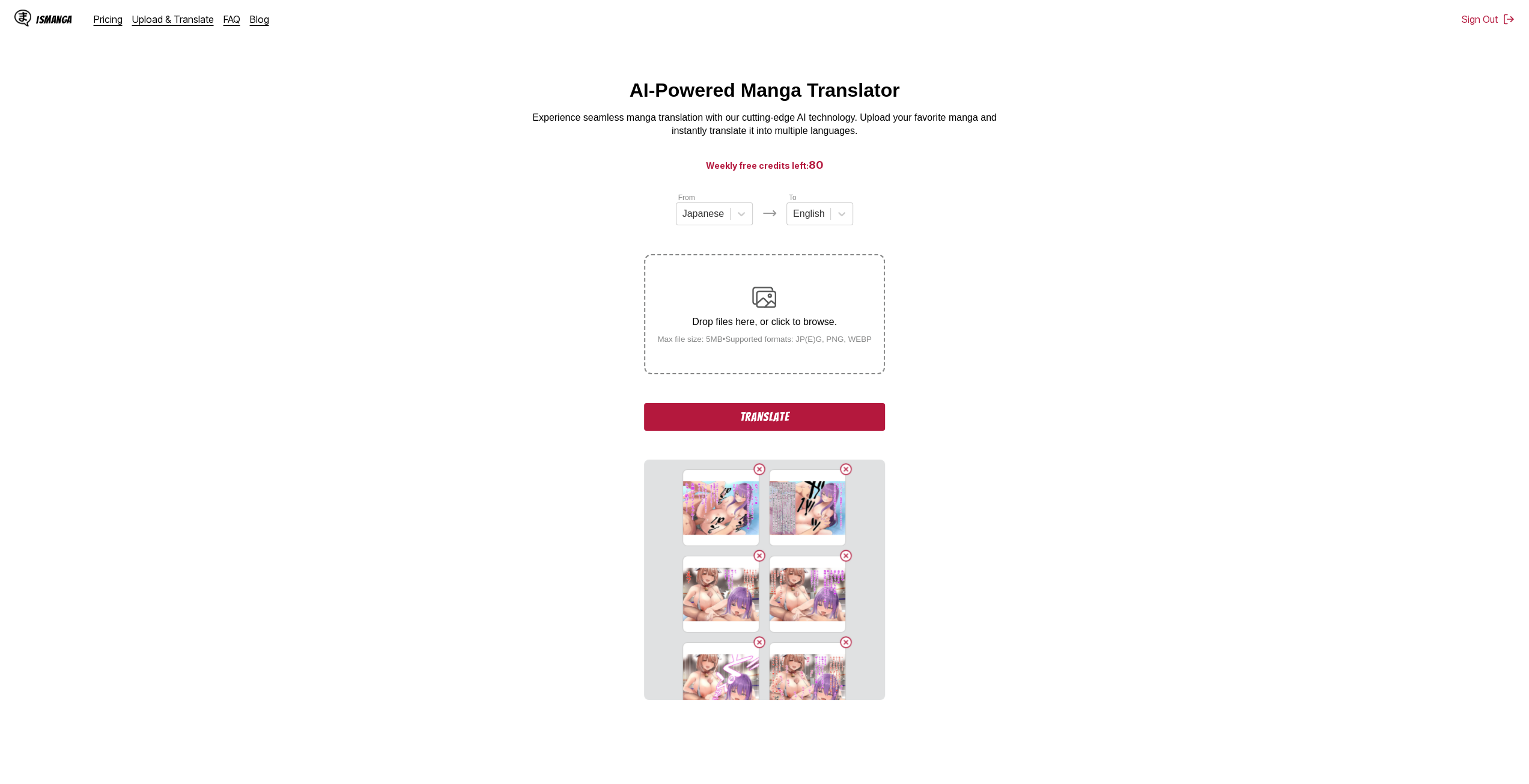
click at [755, 470] on button "Delete image" at bounding box center [759, 468] width 15 height 15
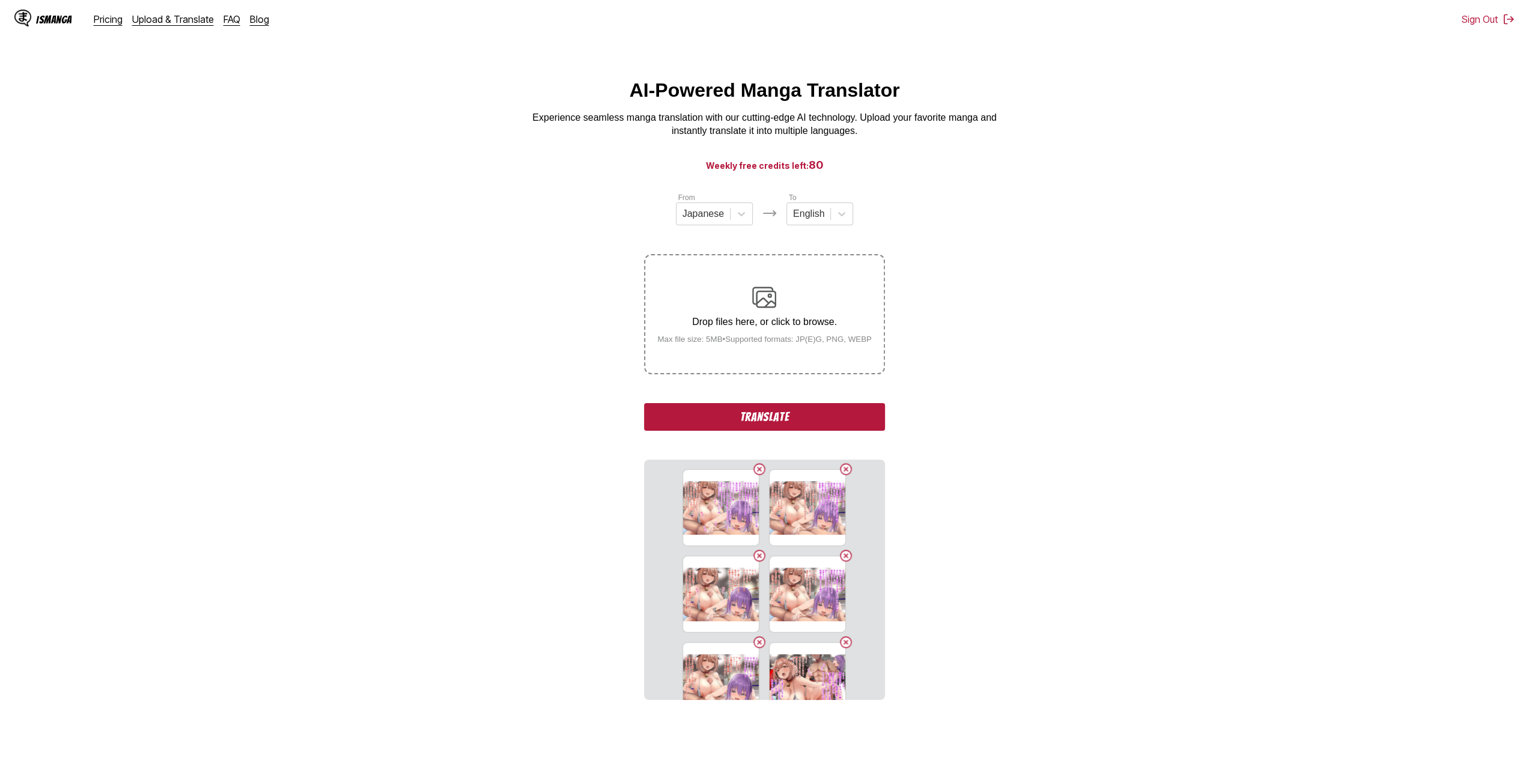
click at [755, 470] on button "Delete image" at bounding box center [759, 468] width 15 height 15
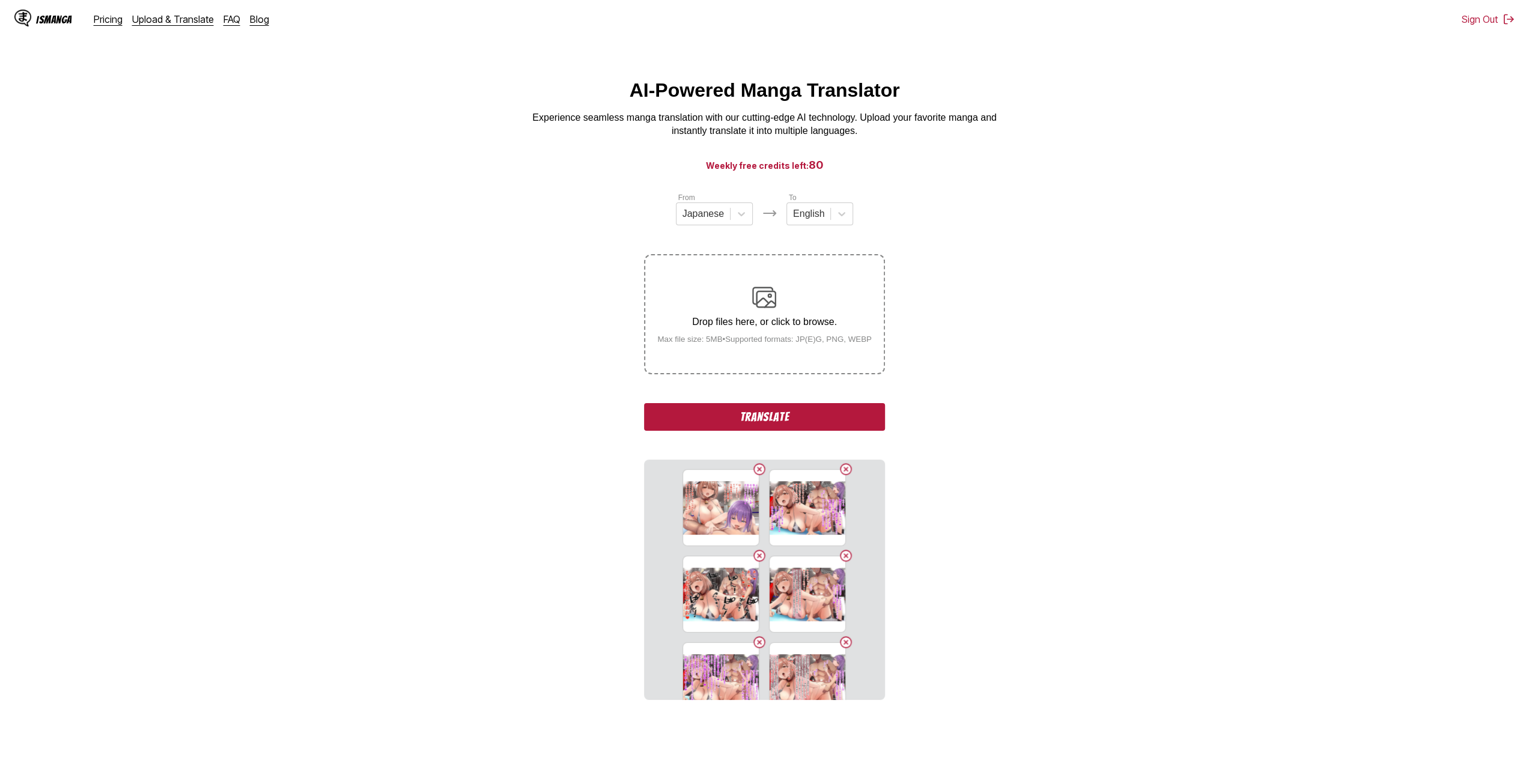
click at [755, 470] on button "Delete image" at bounding box center [759, 468] width 15 height 15
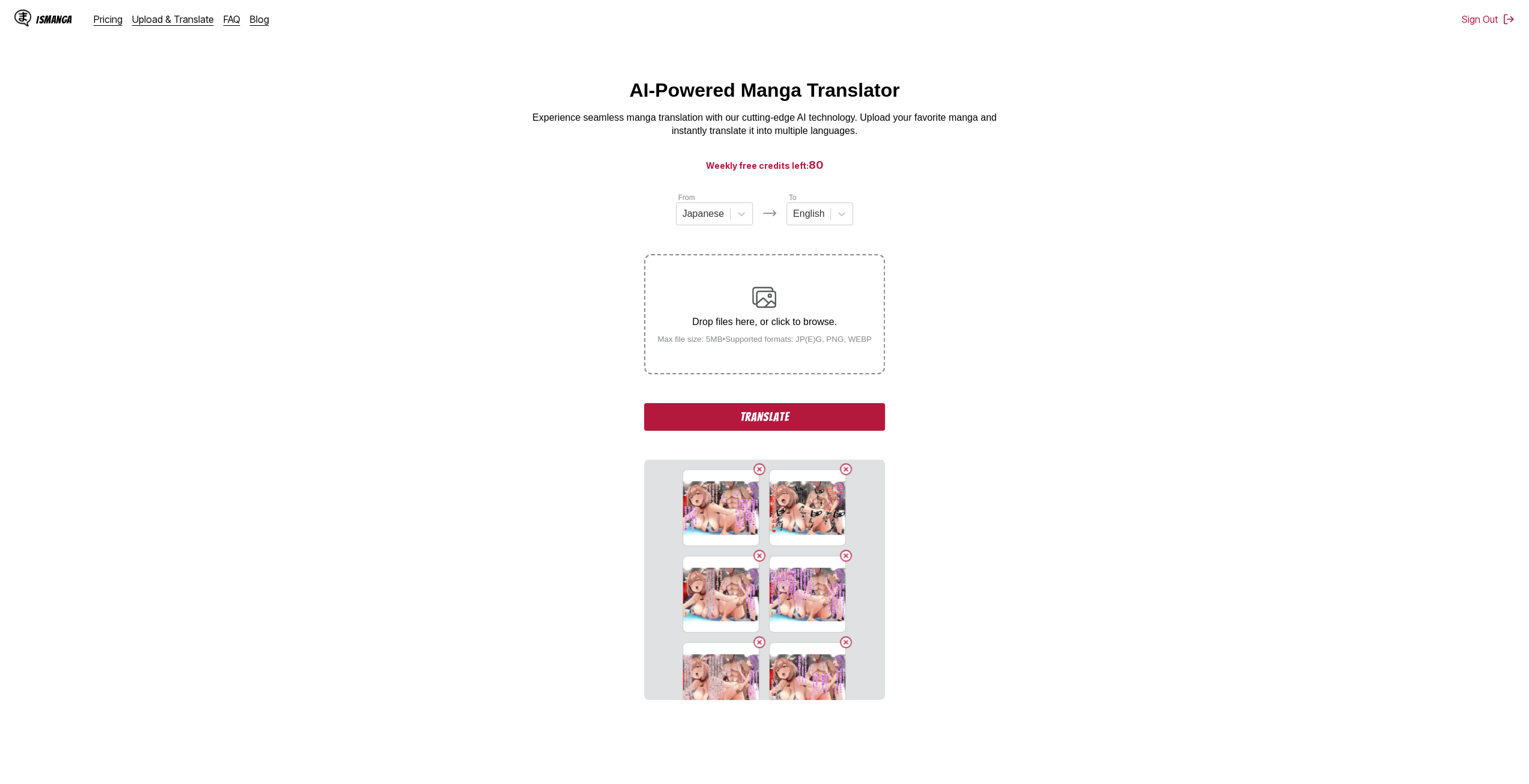
click at [755, 470] on button "Delete image" at bounding box center [759, 468] width 15 height 15
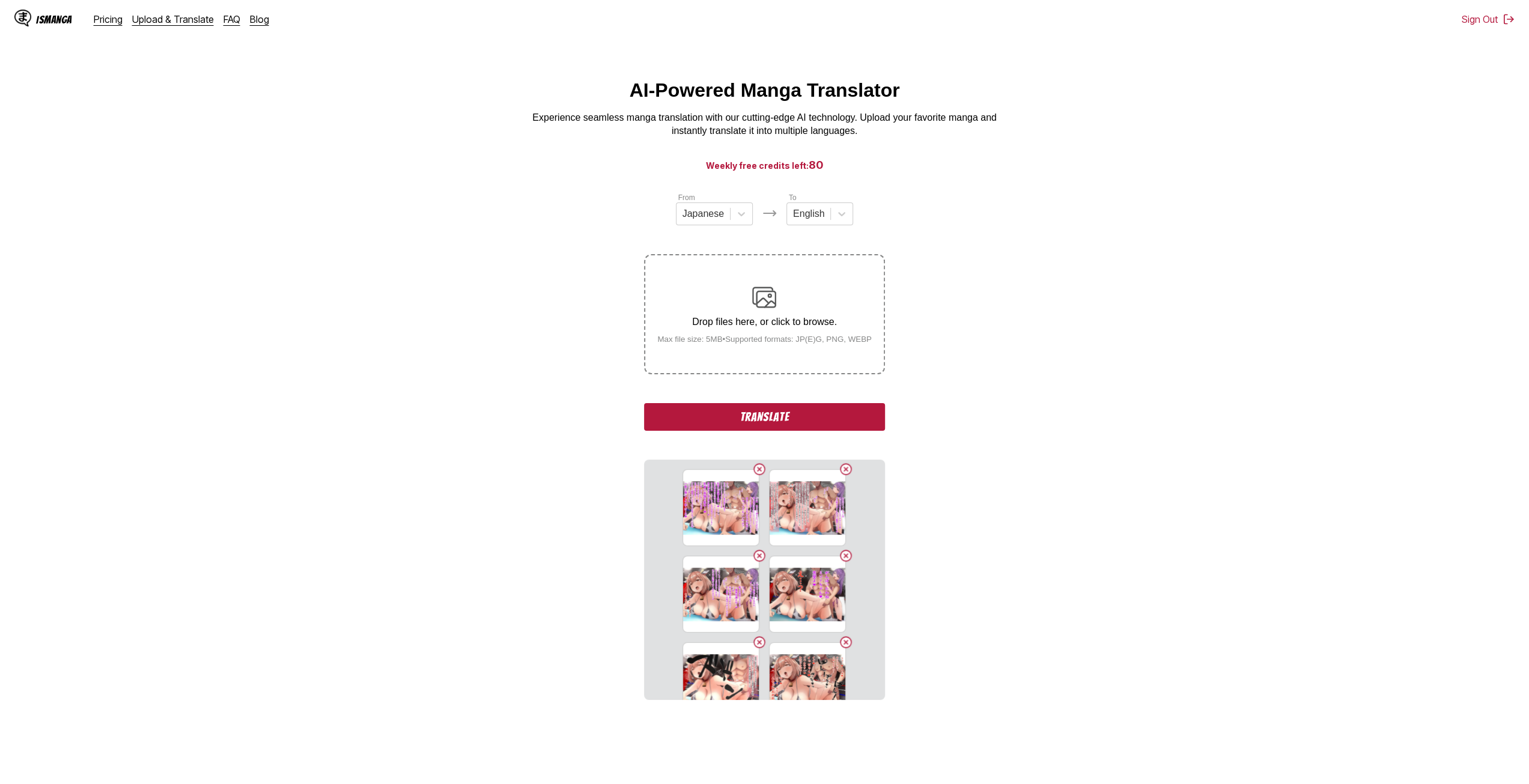
click at [755, 470] on button "Delete image" at bounding box center [759, 468] width 15 height 15
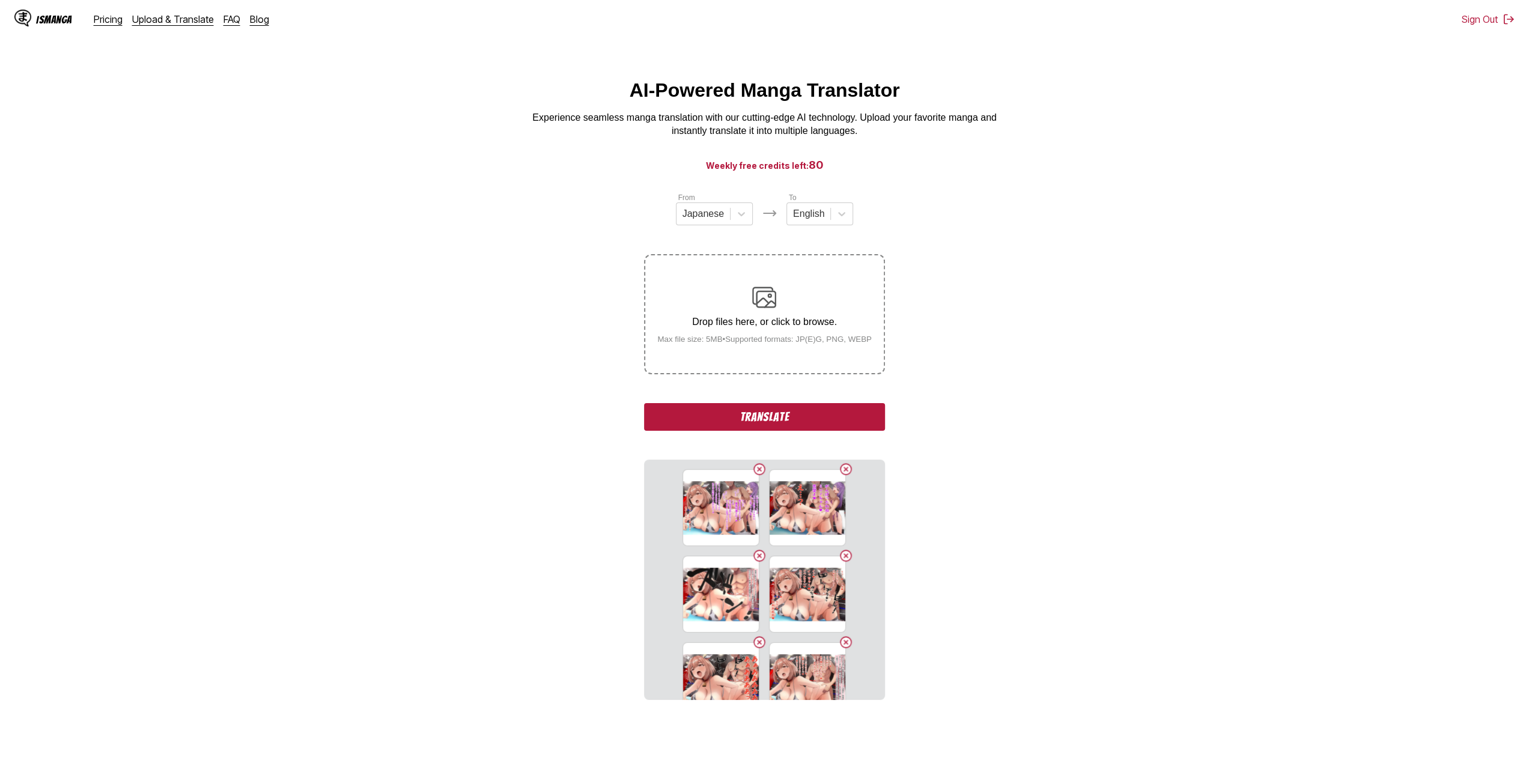
click at [755, 470] on button "Delete image" at bounding box center [759, 468] width 15 height 15
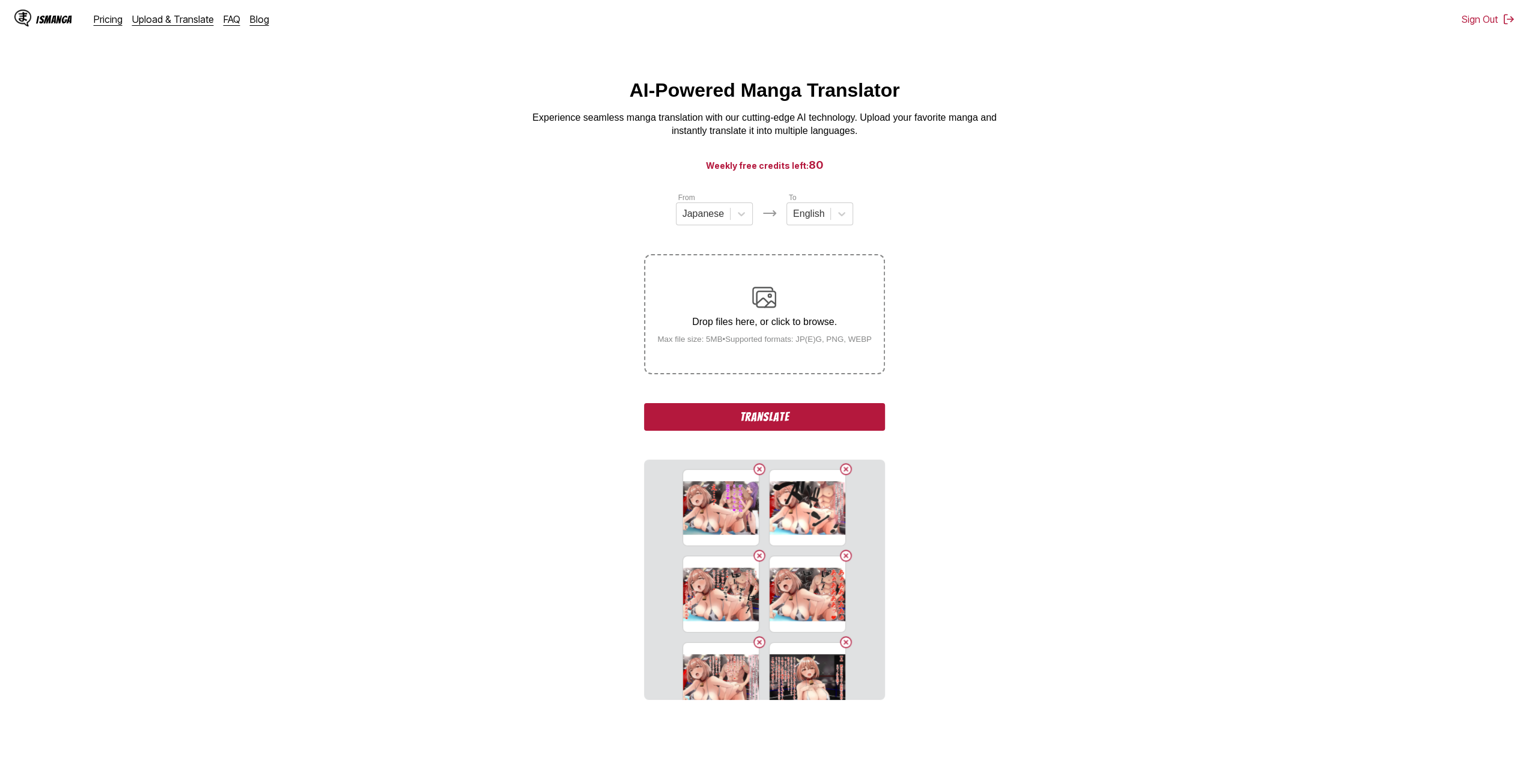
click at [755, 470] on button "Delete image" at bounding box center [759, 468] width 15 height 15
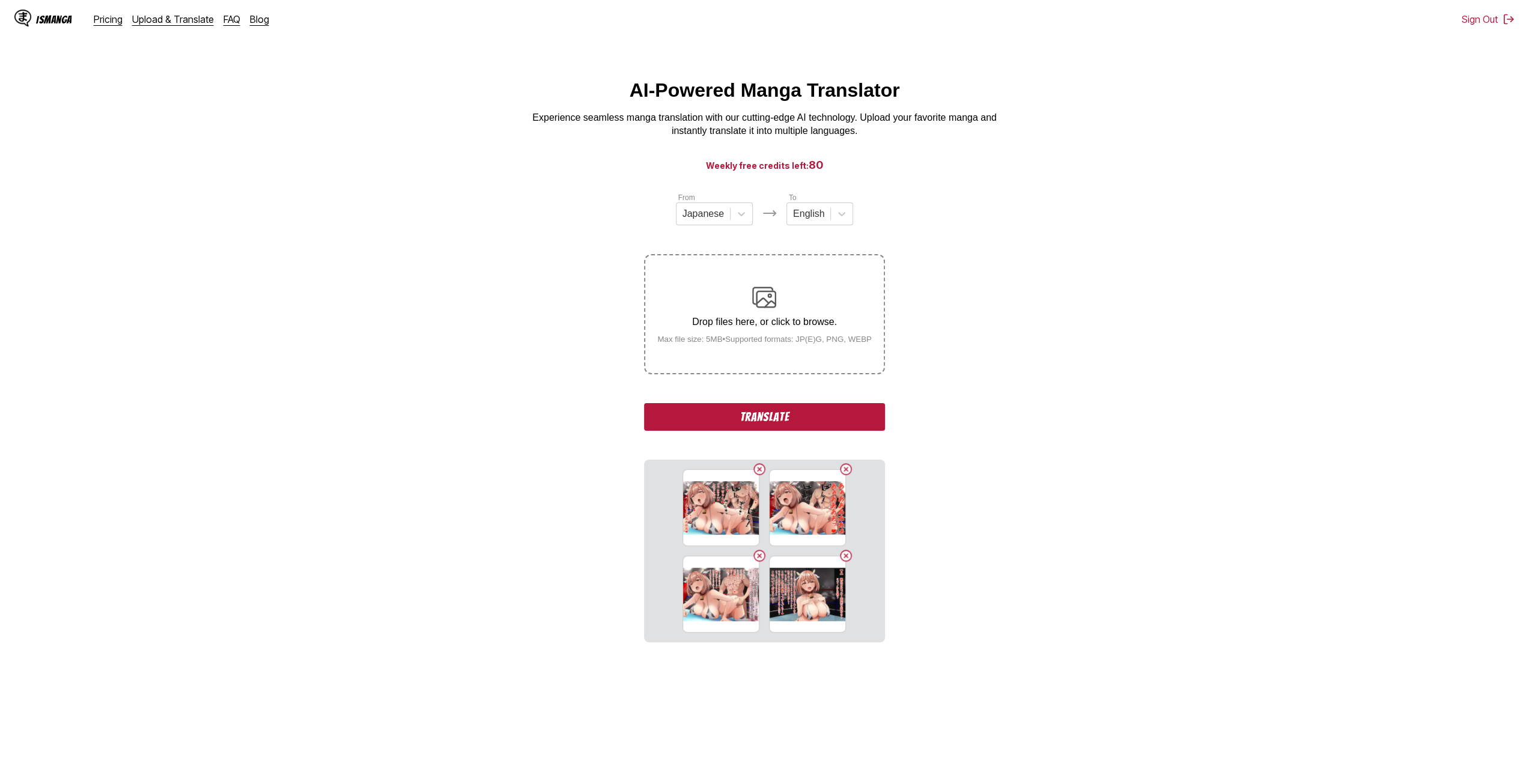
click at [755, 470] on button "Delete image" at bounding box center [759, 468] width 15 height 15
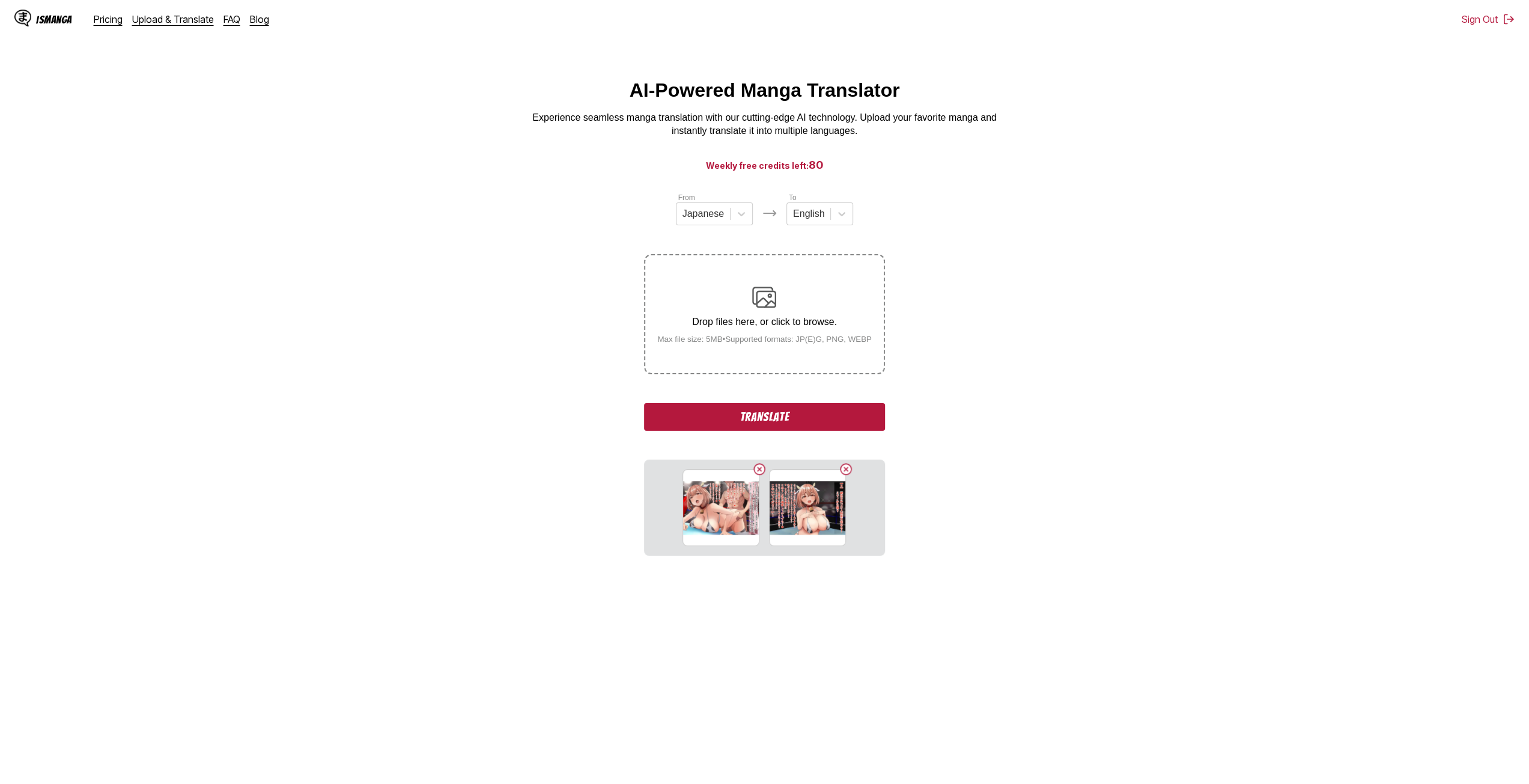
click at [755, 470] on button "Delete image" at bounding box center [759, 468] width 15 height 15
click at [807, 466] on button "Delete image" at bounding box center [802, 468] width 15 height 15
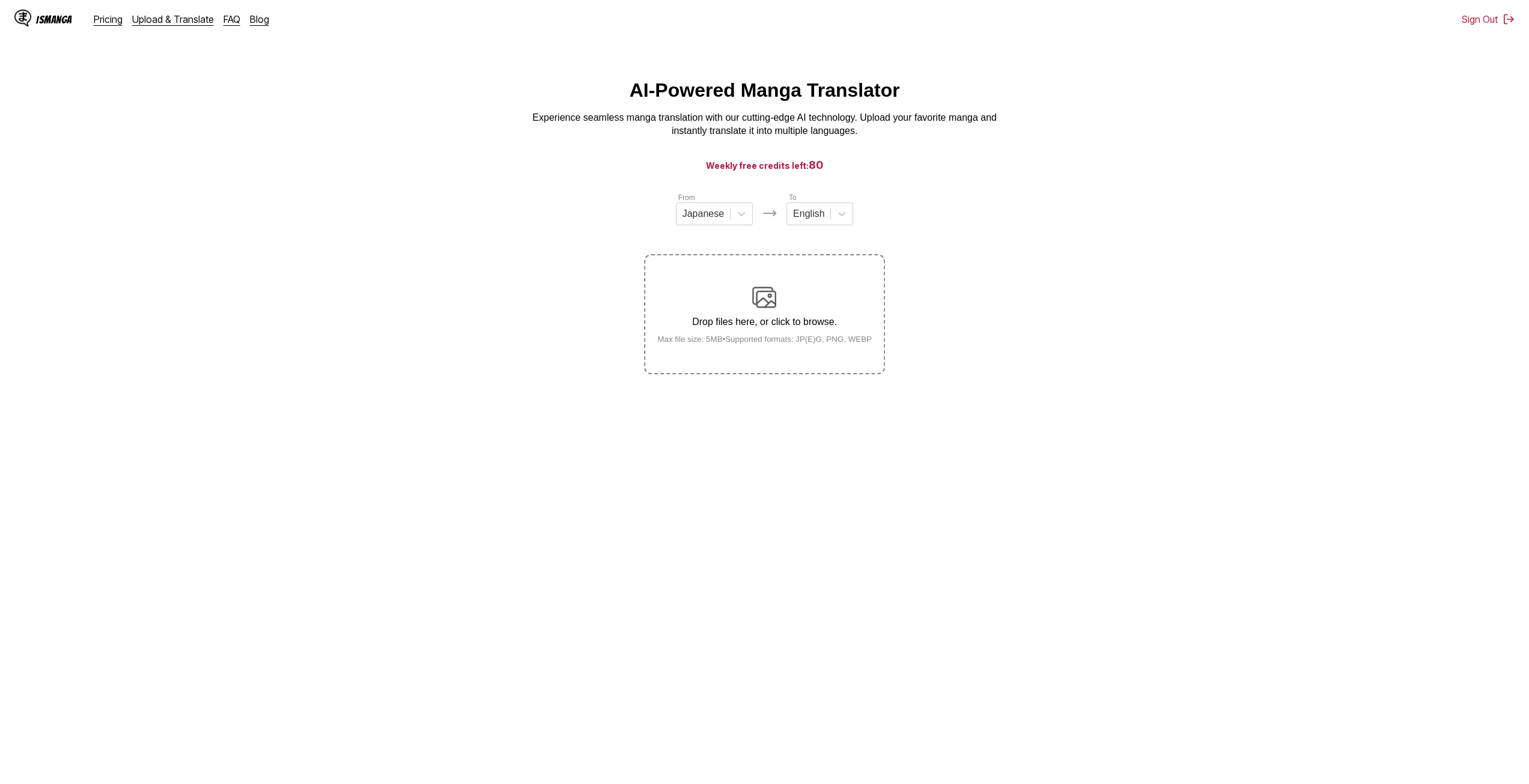
click at [723, 333] on div "Drop files here, or click to browse. Max file size: 5MB • Supported formats: JP…" at bounding box center [764, 314] width 234 height 58
click at [0, 0] on input "Drop files here, or click to browse. Max file size: 5MB • Supported formats: JP…" at bounding box center [0, 0] width 0 height 0
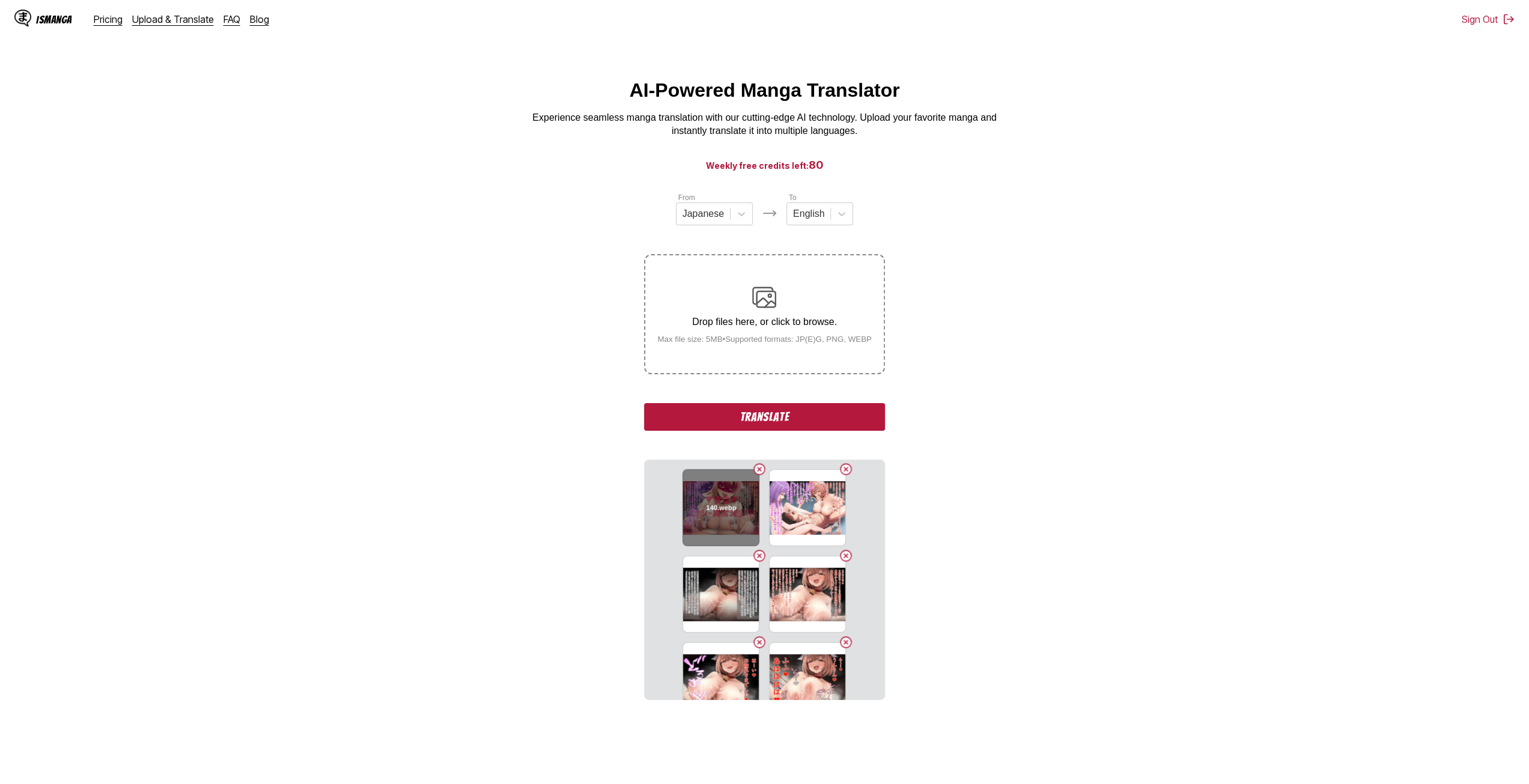
click at [756, 463] on button "Delete image" at bounding box center [759, 468] width 15 height 15
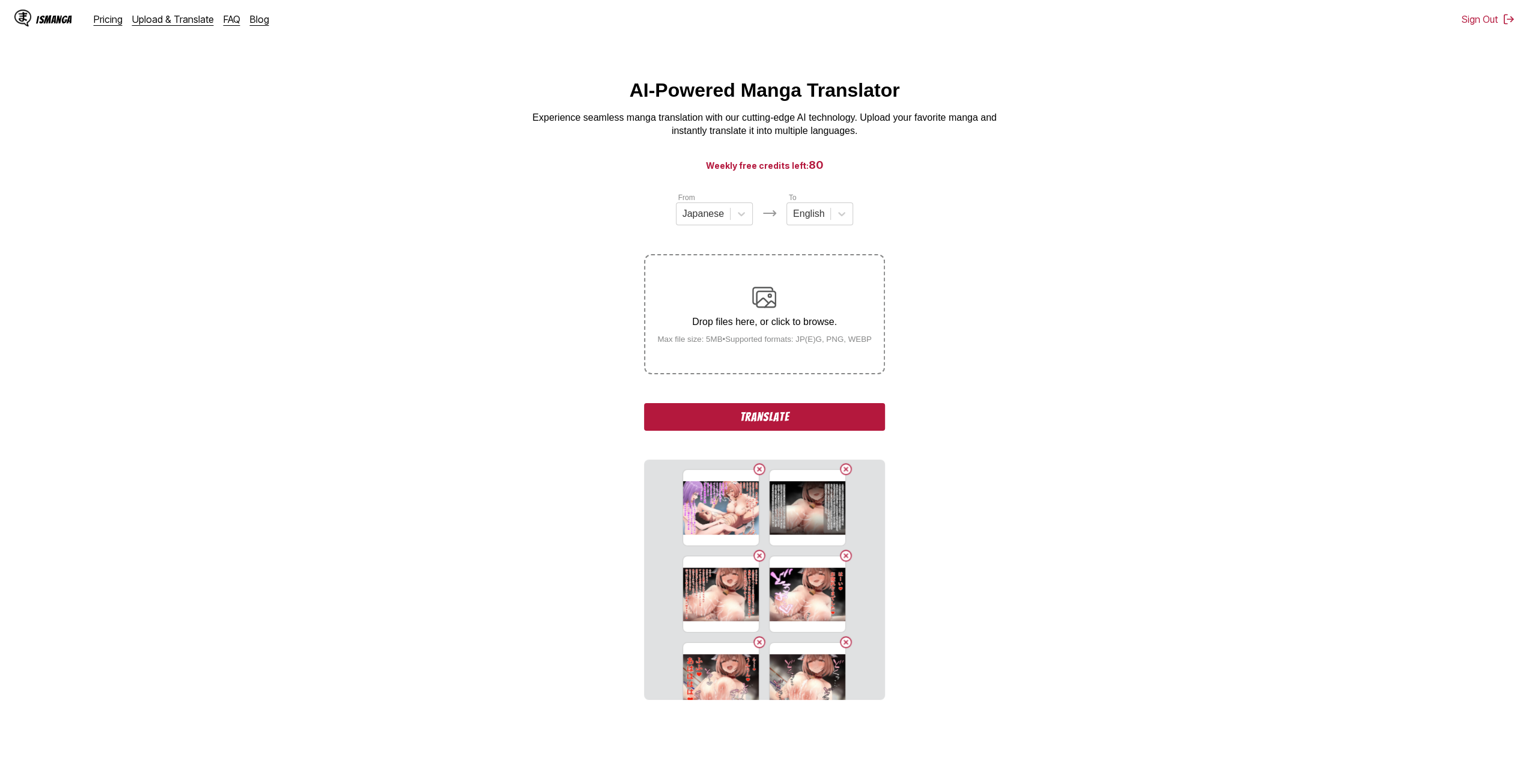
click at [756, 463] on button "Delete image" at bounding box center [759, 468] width 15 height 15
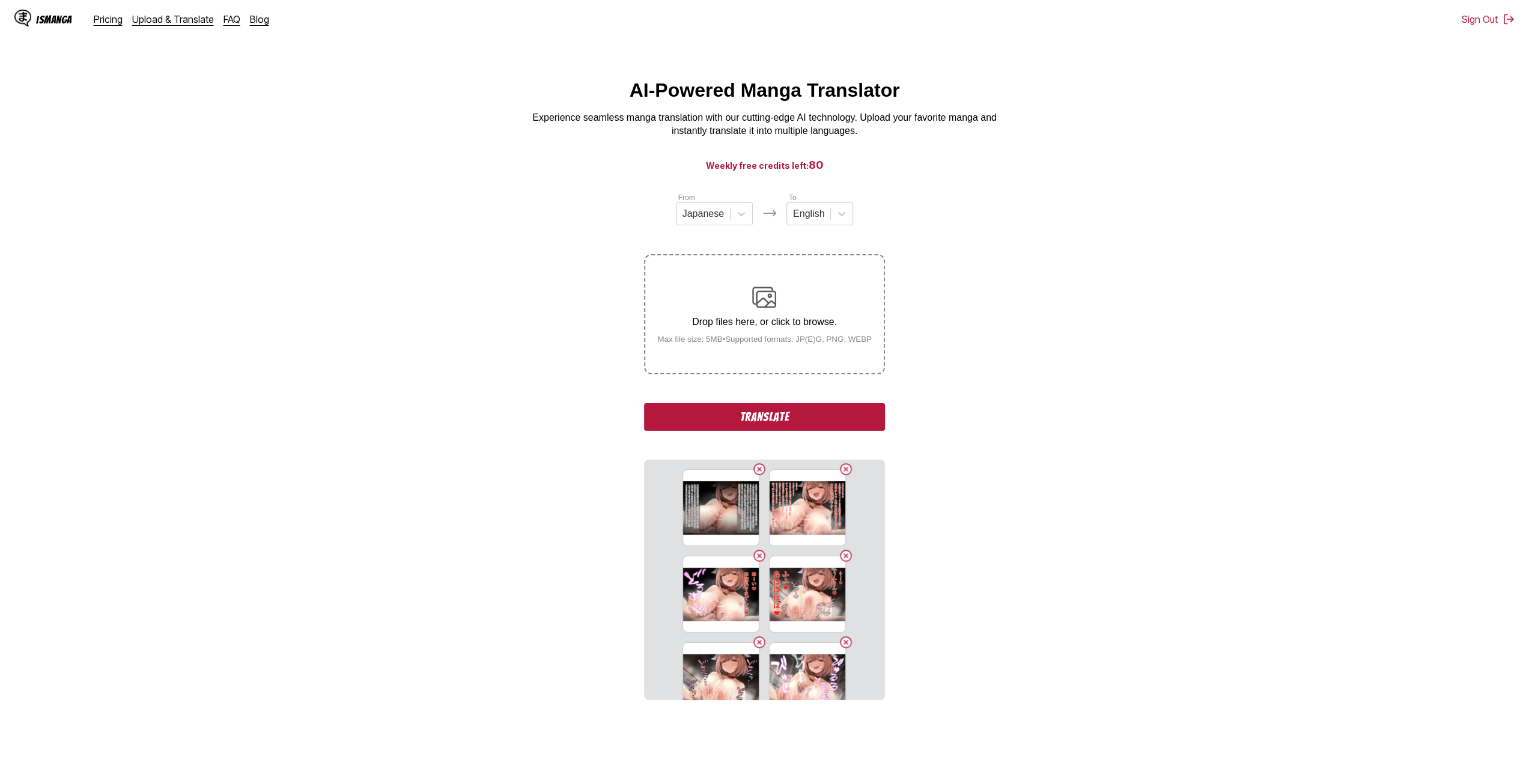
click at [756, 463] on button "Delete image" at bounding box center [759, 468] width 15 height 15
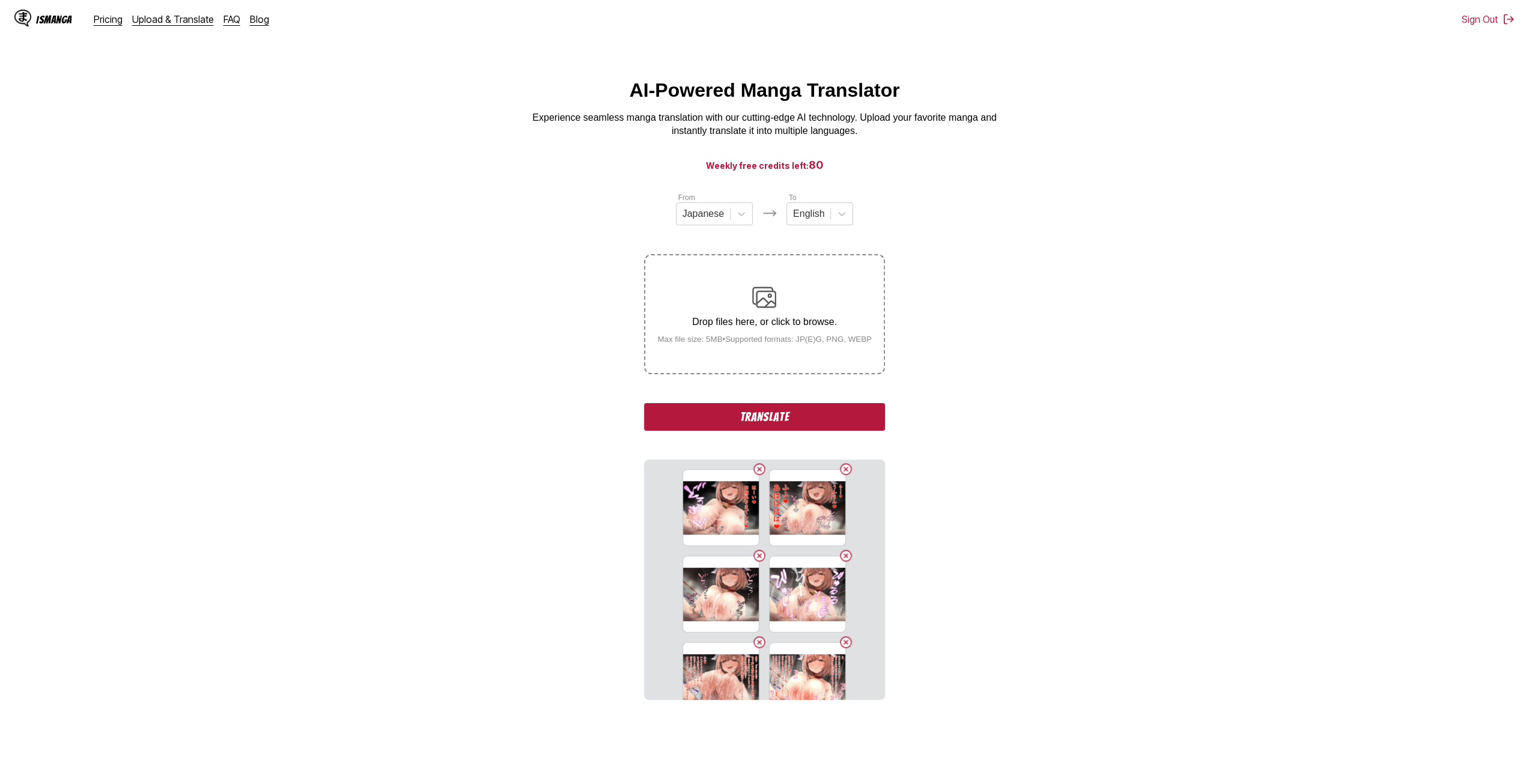
click at [756, 463] on button "Delete image" at bounding box center [759, 468] width 15 height 15
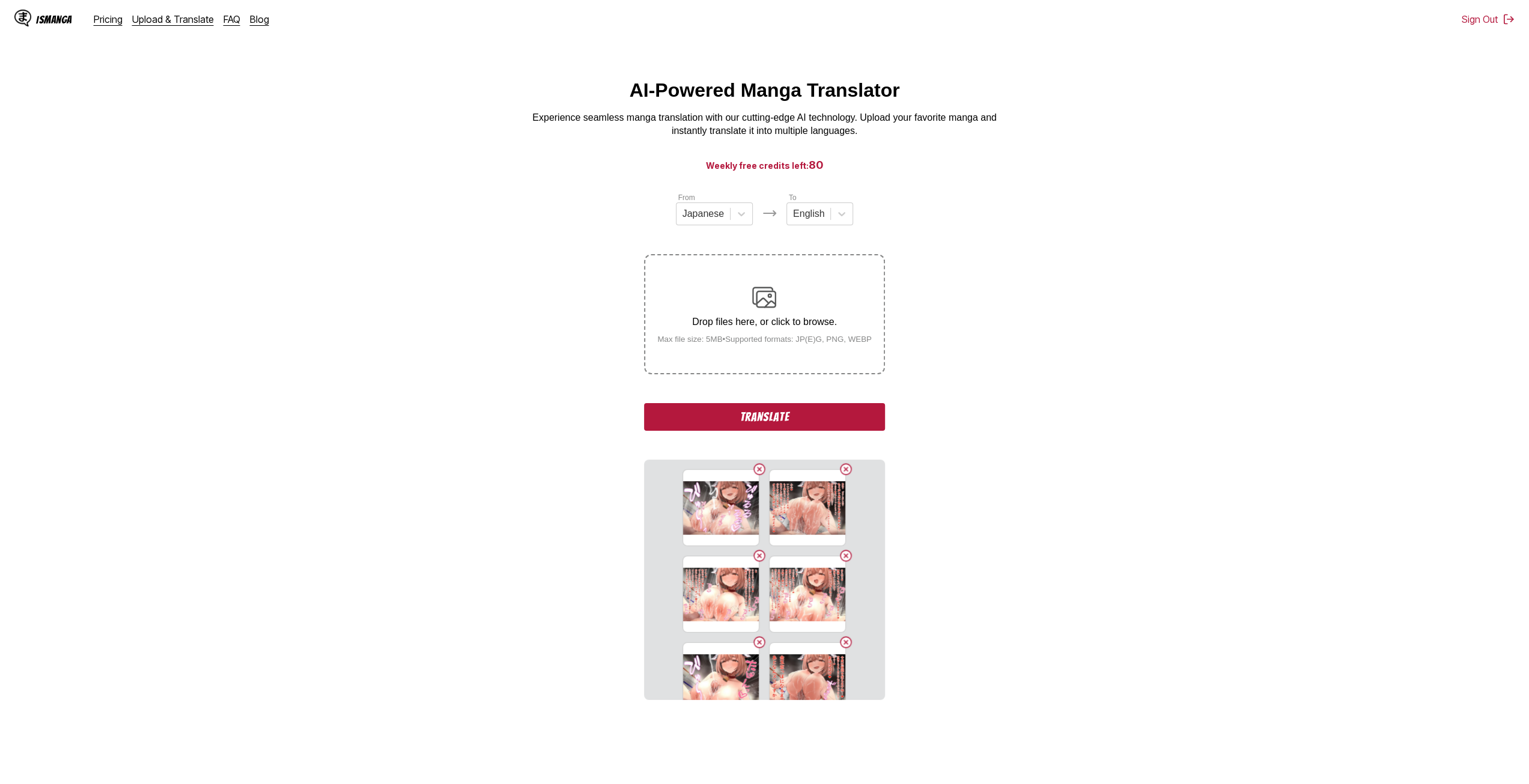
click at [756, 463] on button "Delete image" at bounding box center [759, 468] width 15 height 15
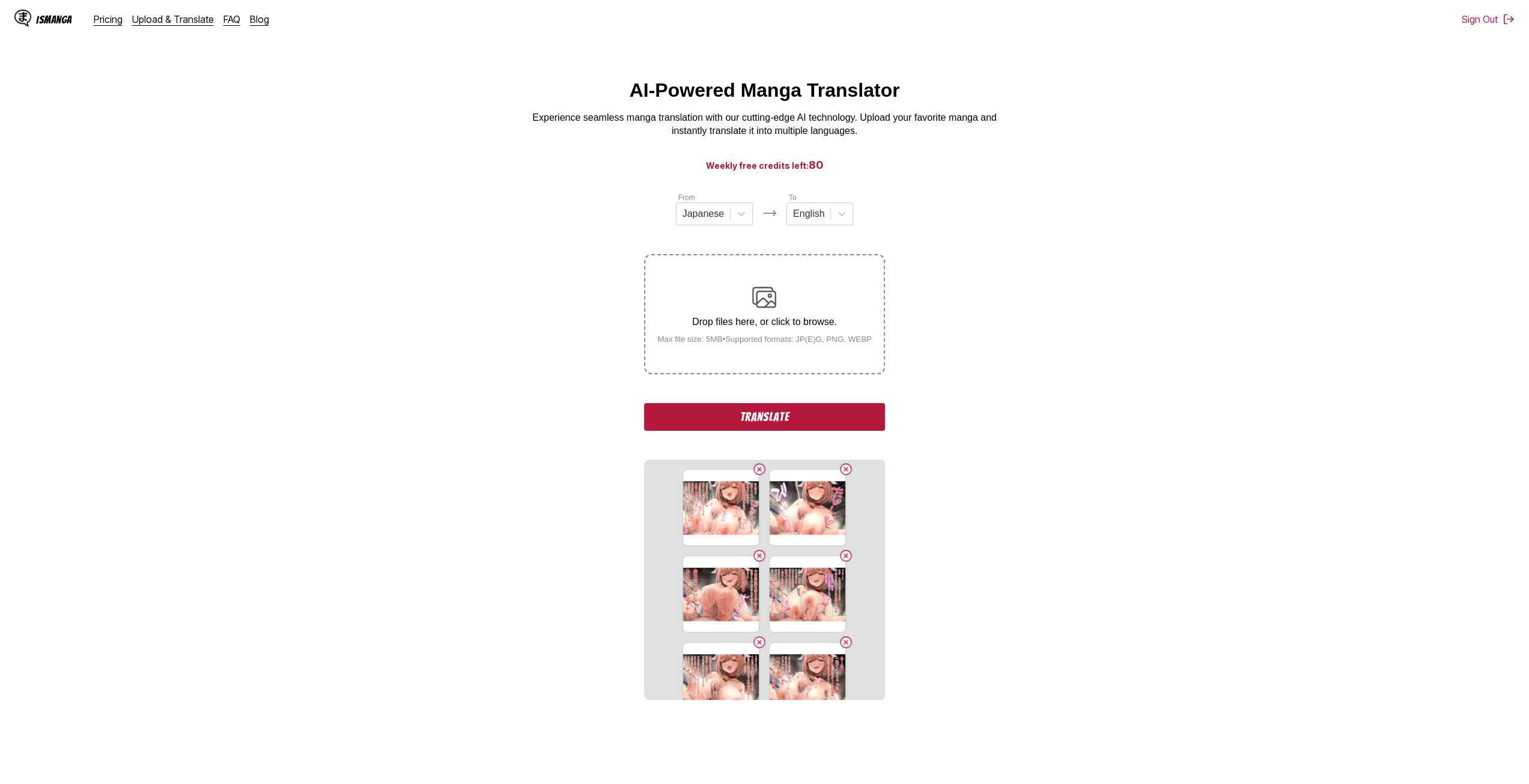
click at [756, 463] on button "Delete image" at bounding box center [759, 468] width 15 height 15
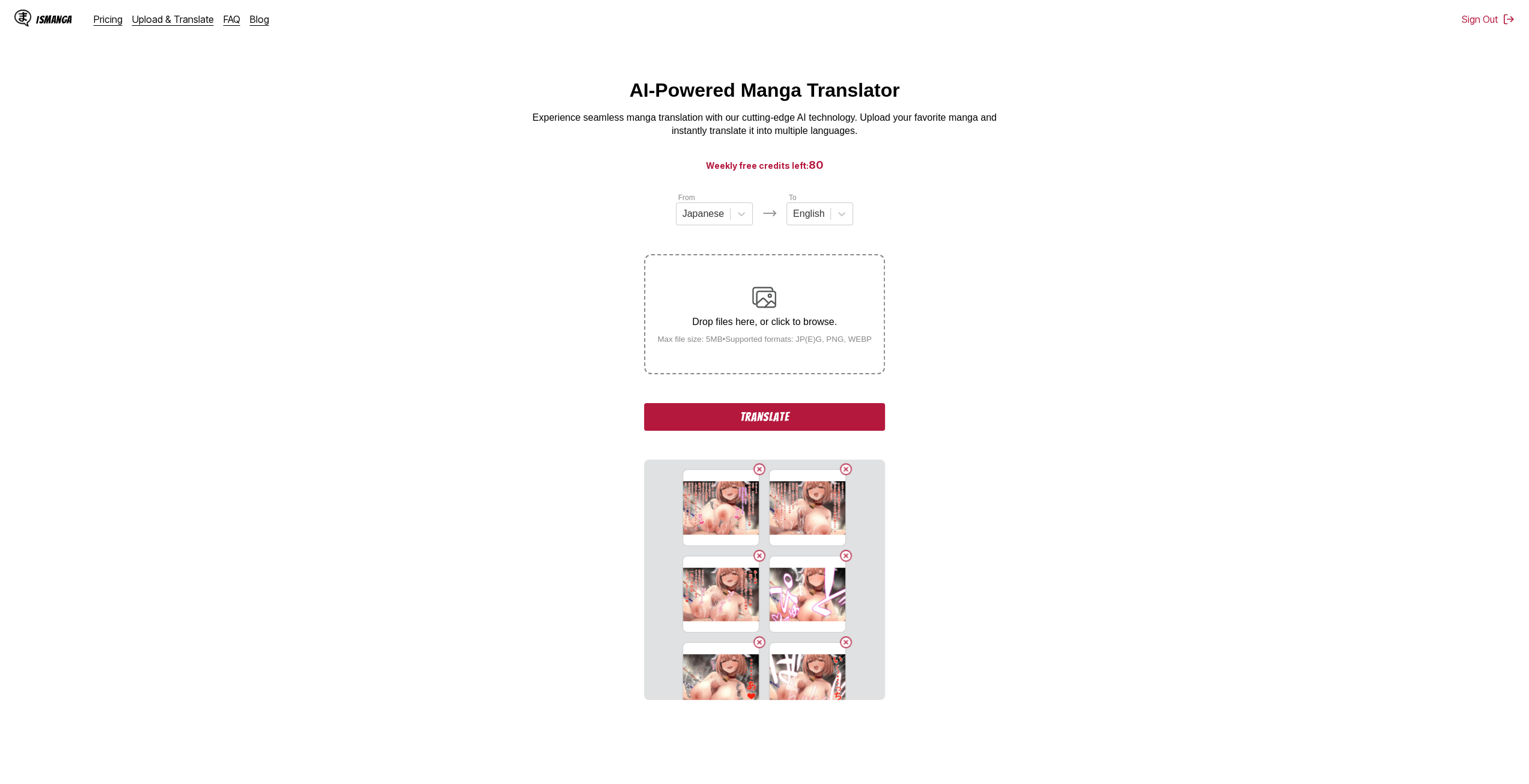
click at [756, 463] on button "Delete image" at bounding box center [759, 468] width 15 height 15
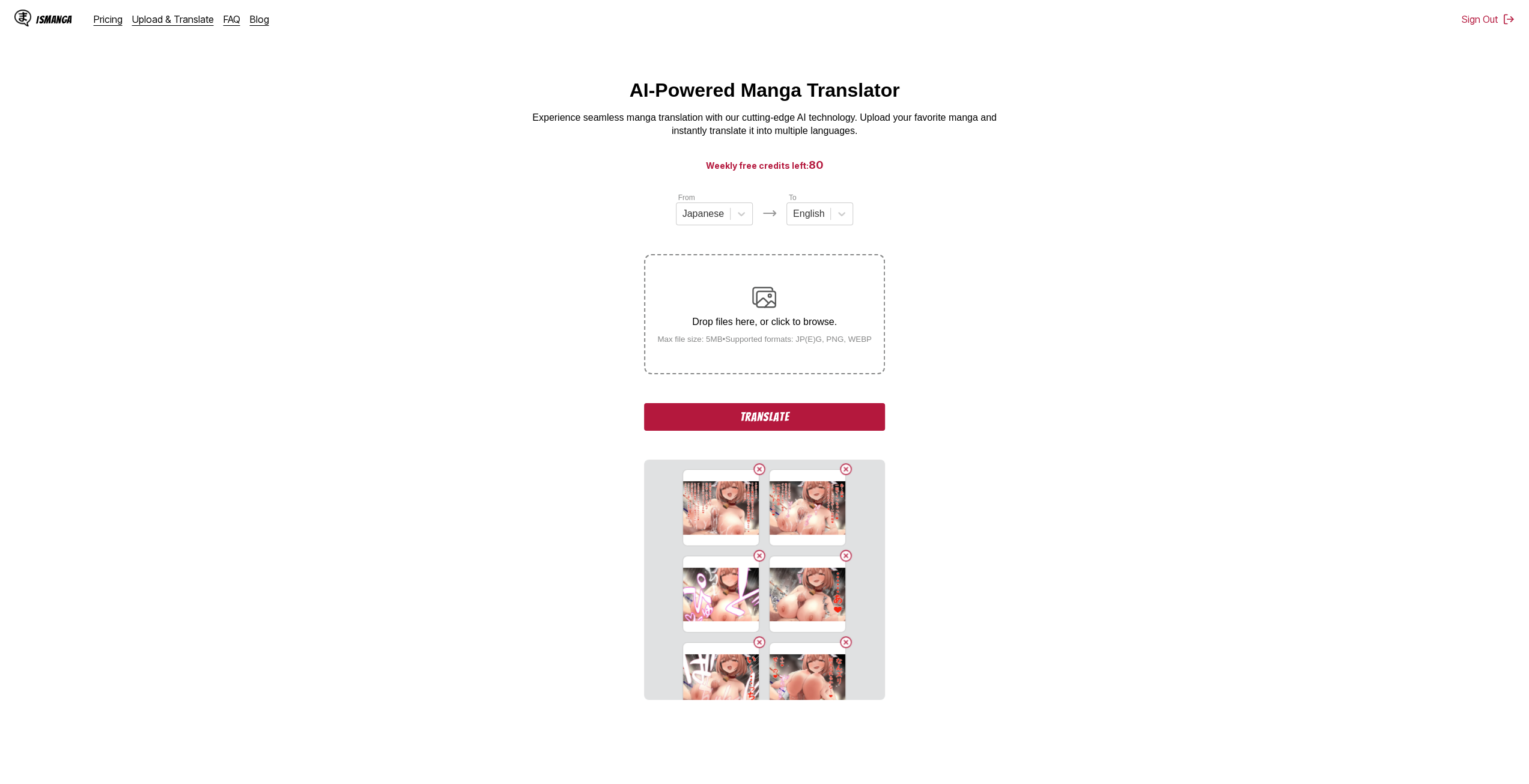
click at [756, 463] on button "Delete image" at bounding box center [759, 468] width 15 height 15
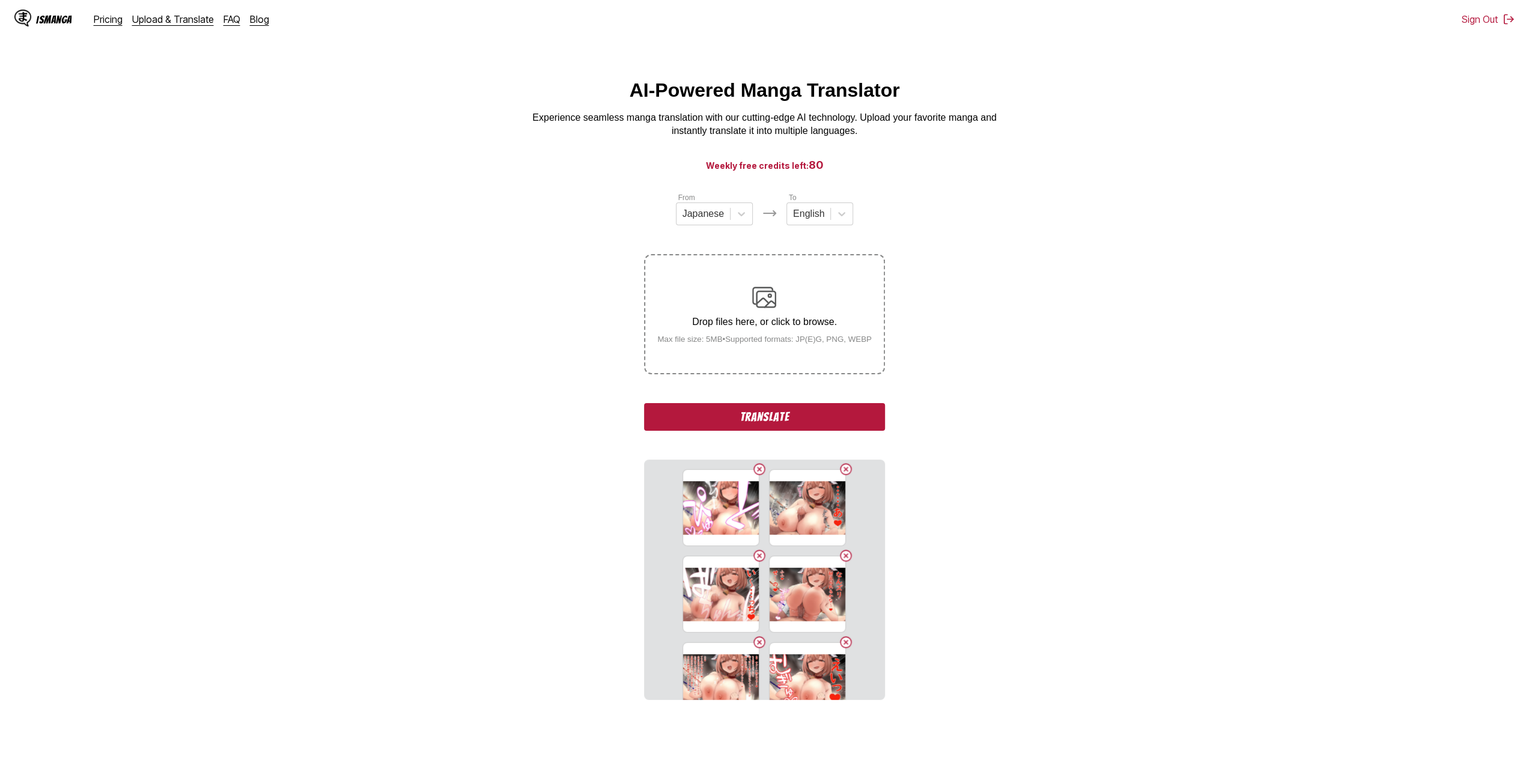
click at [756, 463] on button "Delete image" at bounding box center [759, 468] width 15 height 15
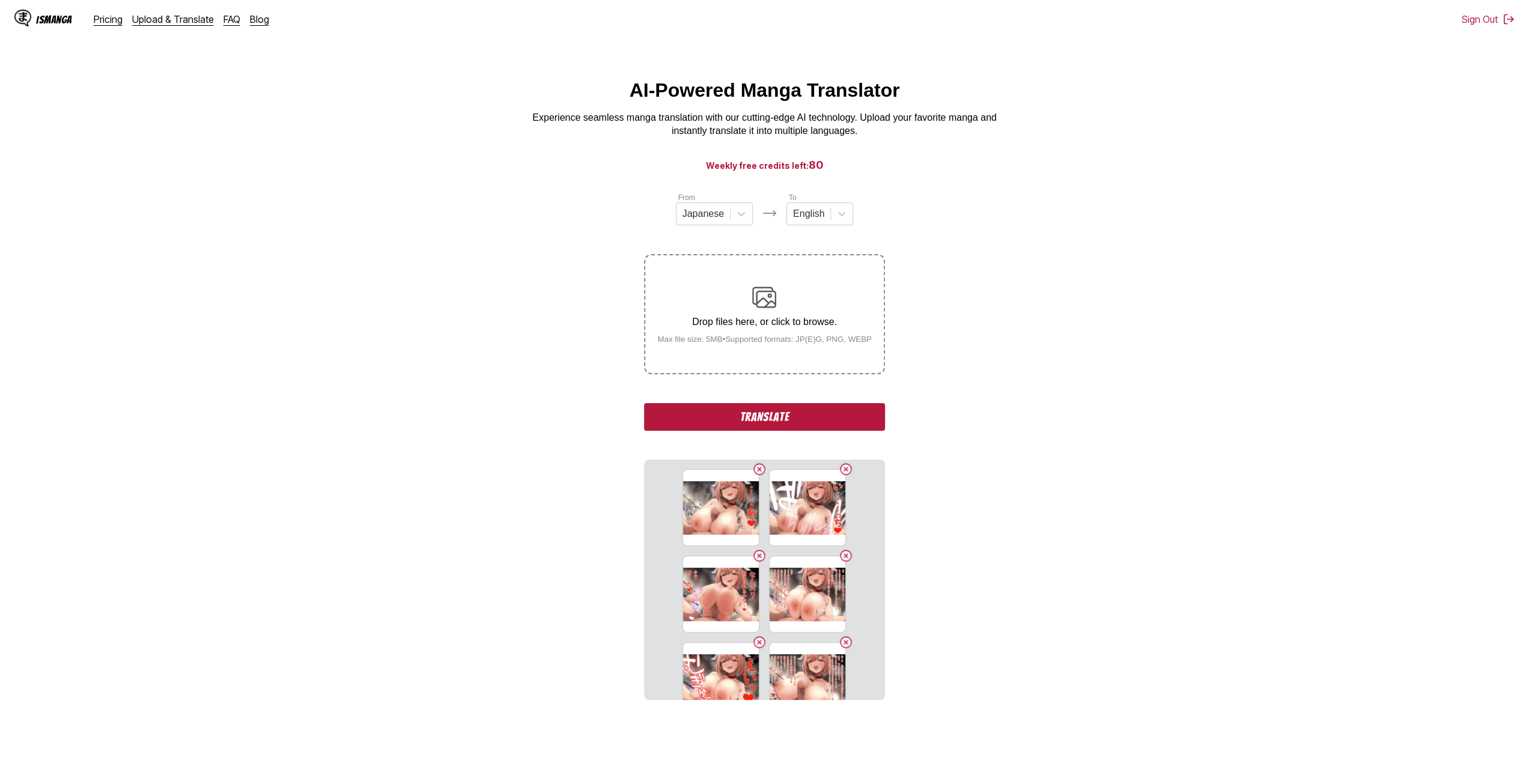
click at [756, 463] on button "Delete image" at bounding box center [759, 468] width 15 height 15
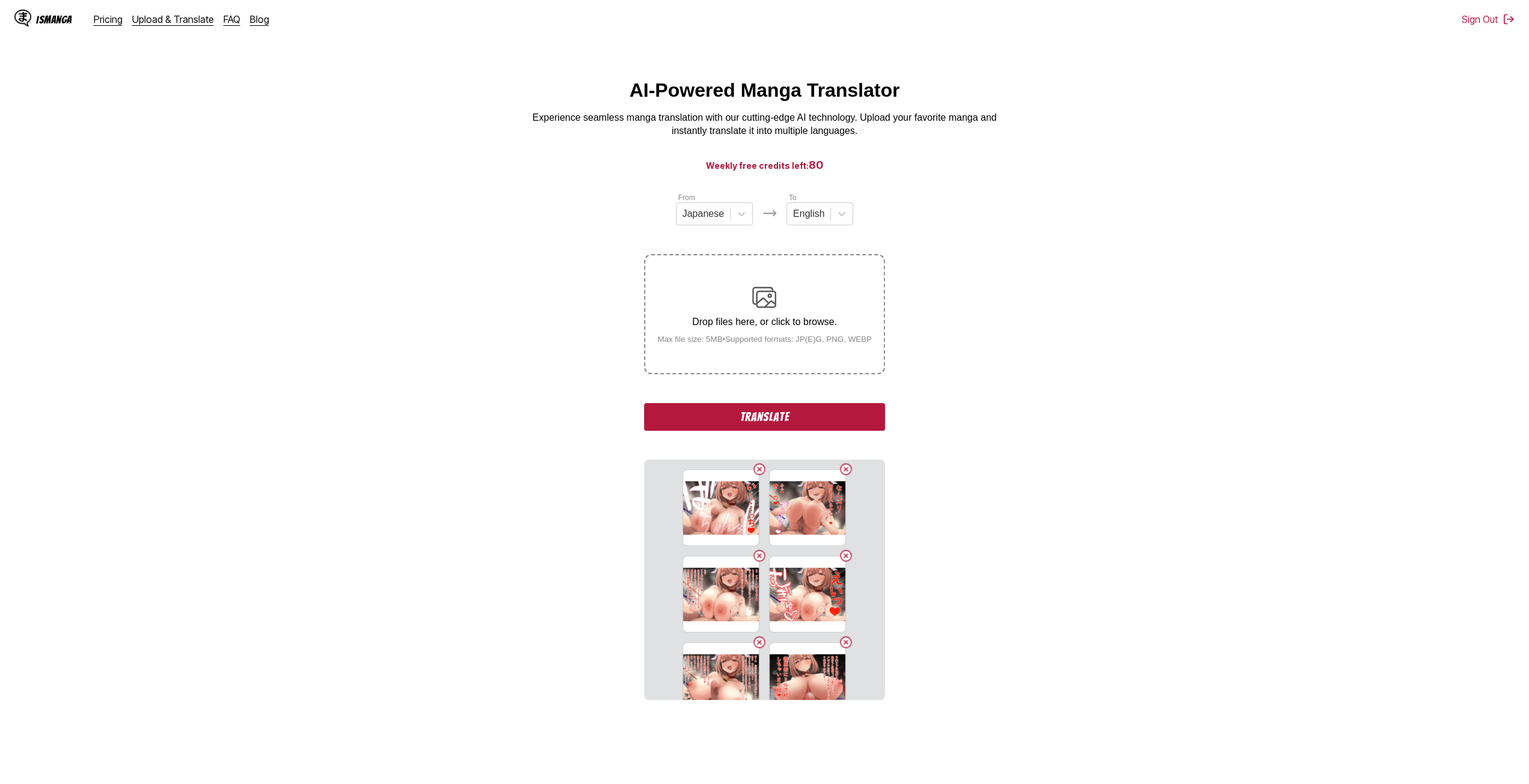
click at [756, 463] on button "Delete image" at bounding box center [759, 468] width 15 height 15
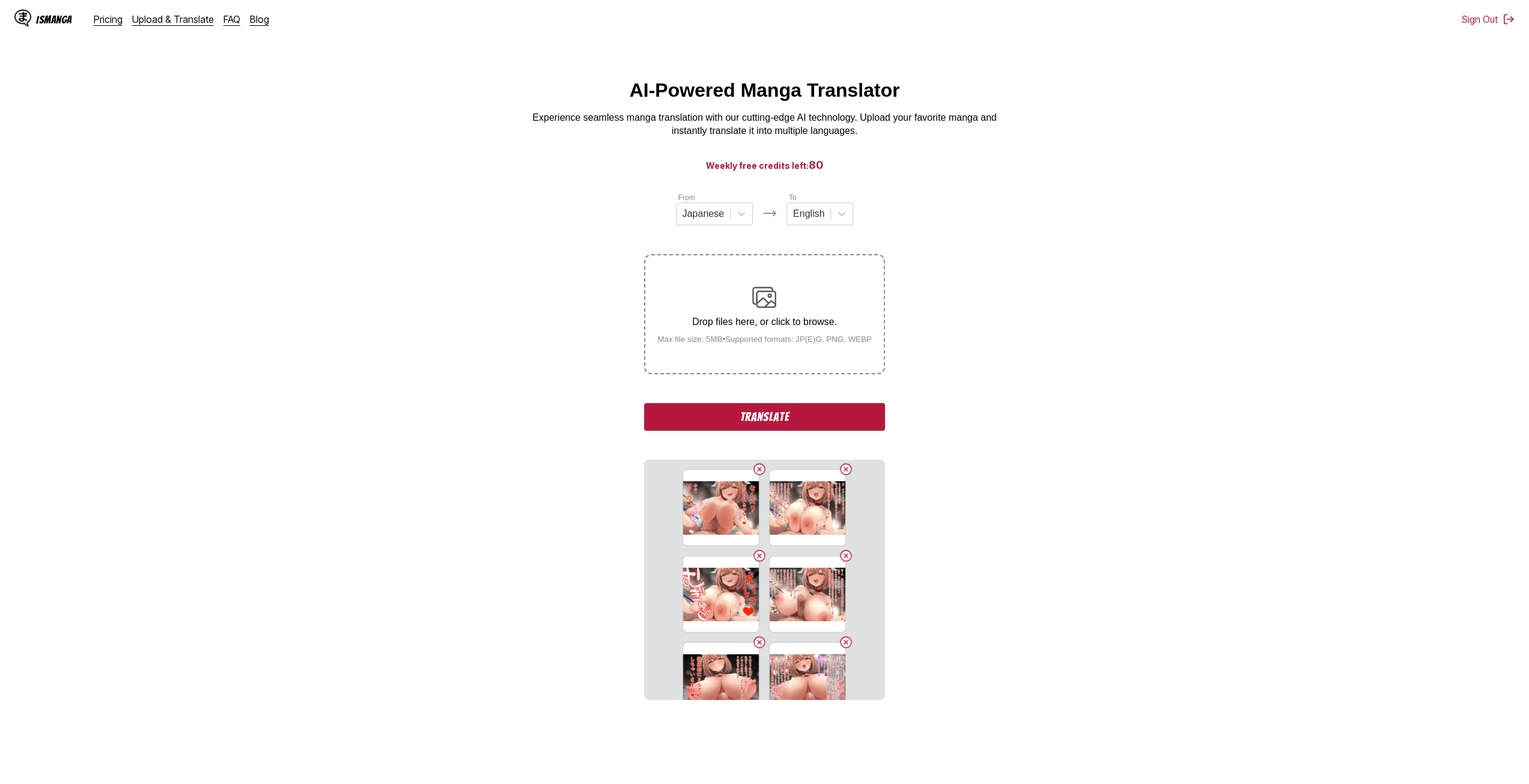
click at [756, 463] on button "Delete image" at bounding box center [759, 468] width 15 height 15
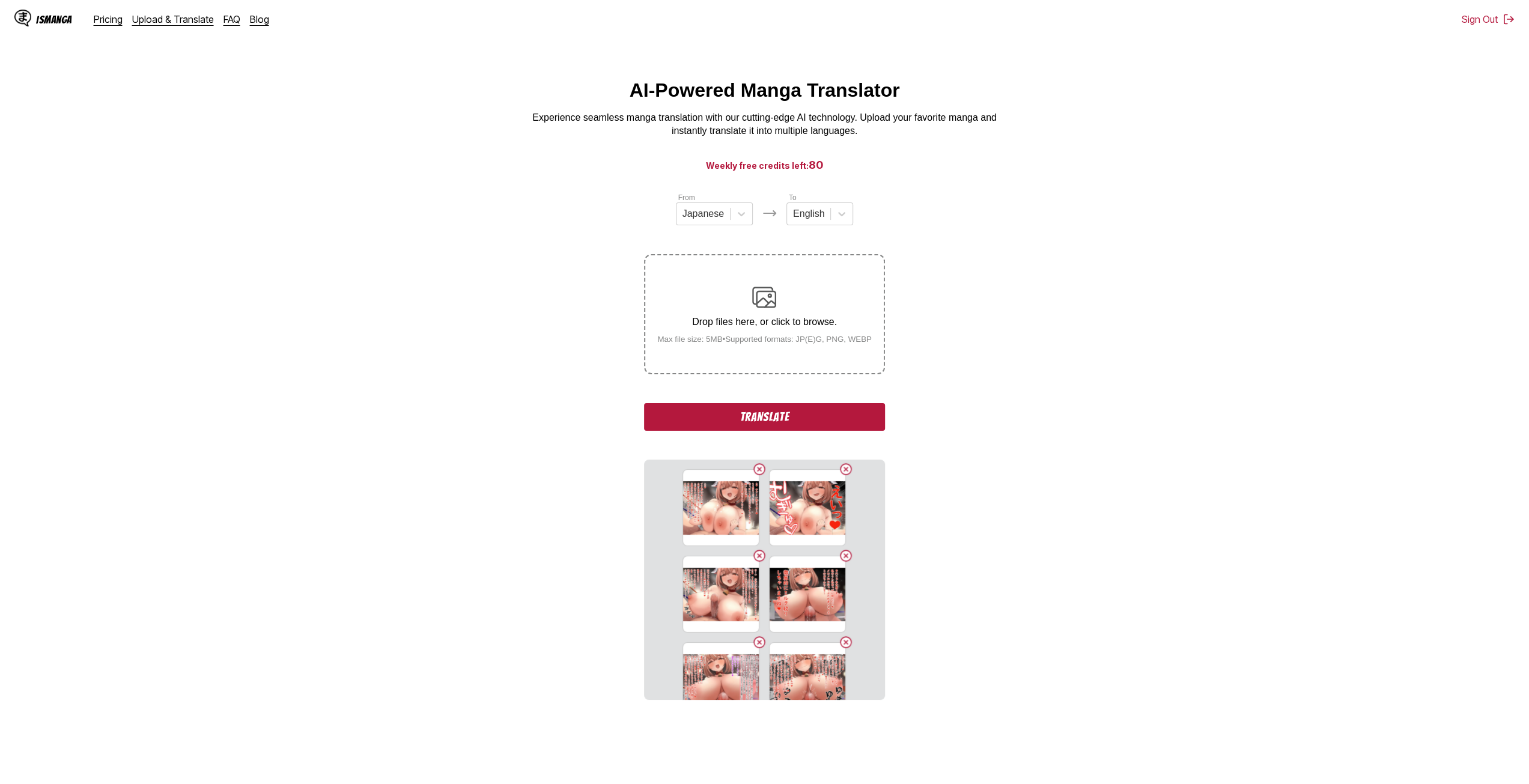
click at [756, 463] on button "Delete image" at bounding box center [759, 468] width 15 height 15
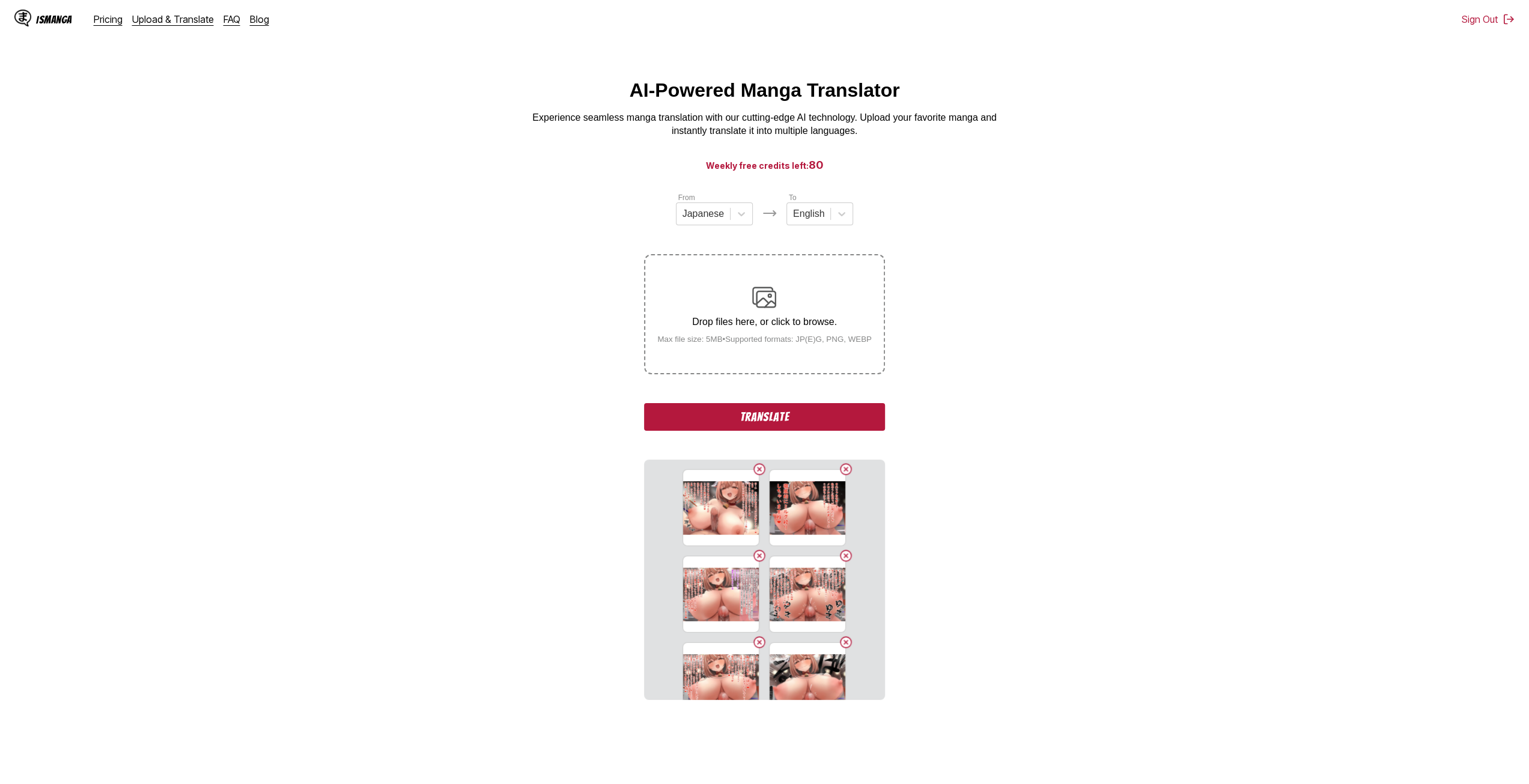
click at [756, 463] on button "Delete image" at bounding box center [759, 468] width 15 height 15
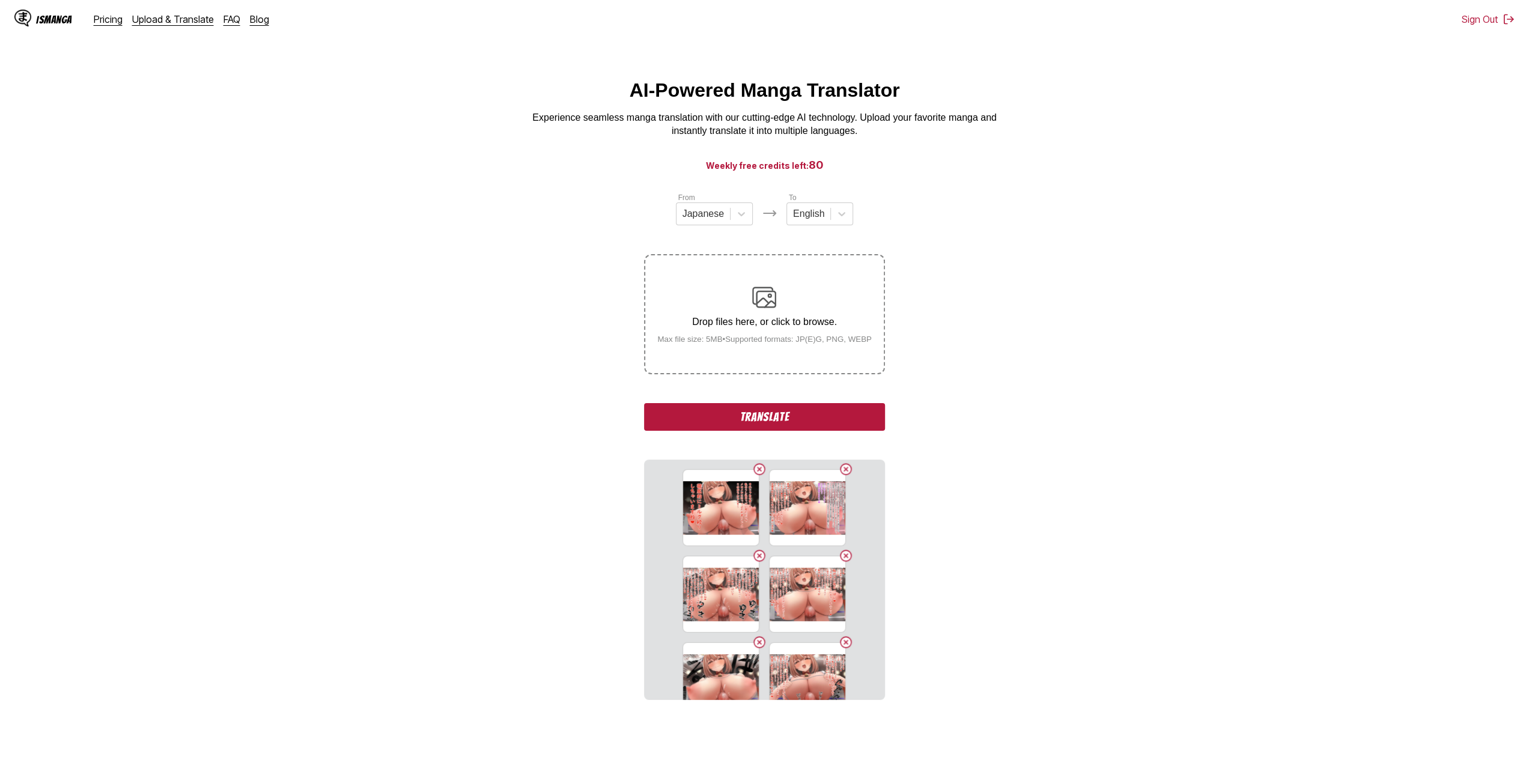
click at [756, 463] on button "Delete image" at bounding box center [759, 468] width 15 height 15
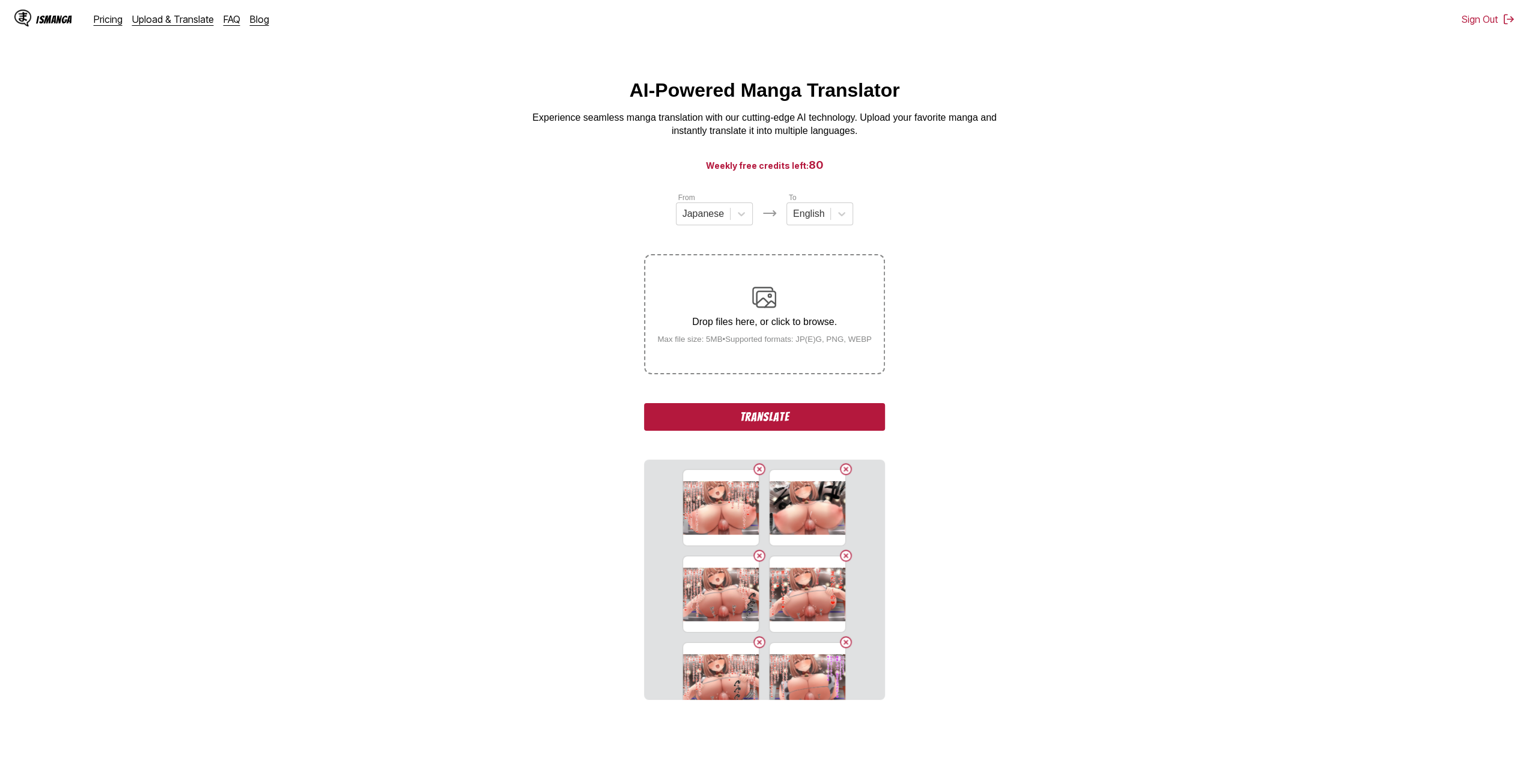
click at [756, 463] on button "Delete image" at bounding box center [759, 468] width 15 height 15
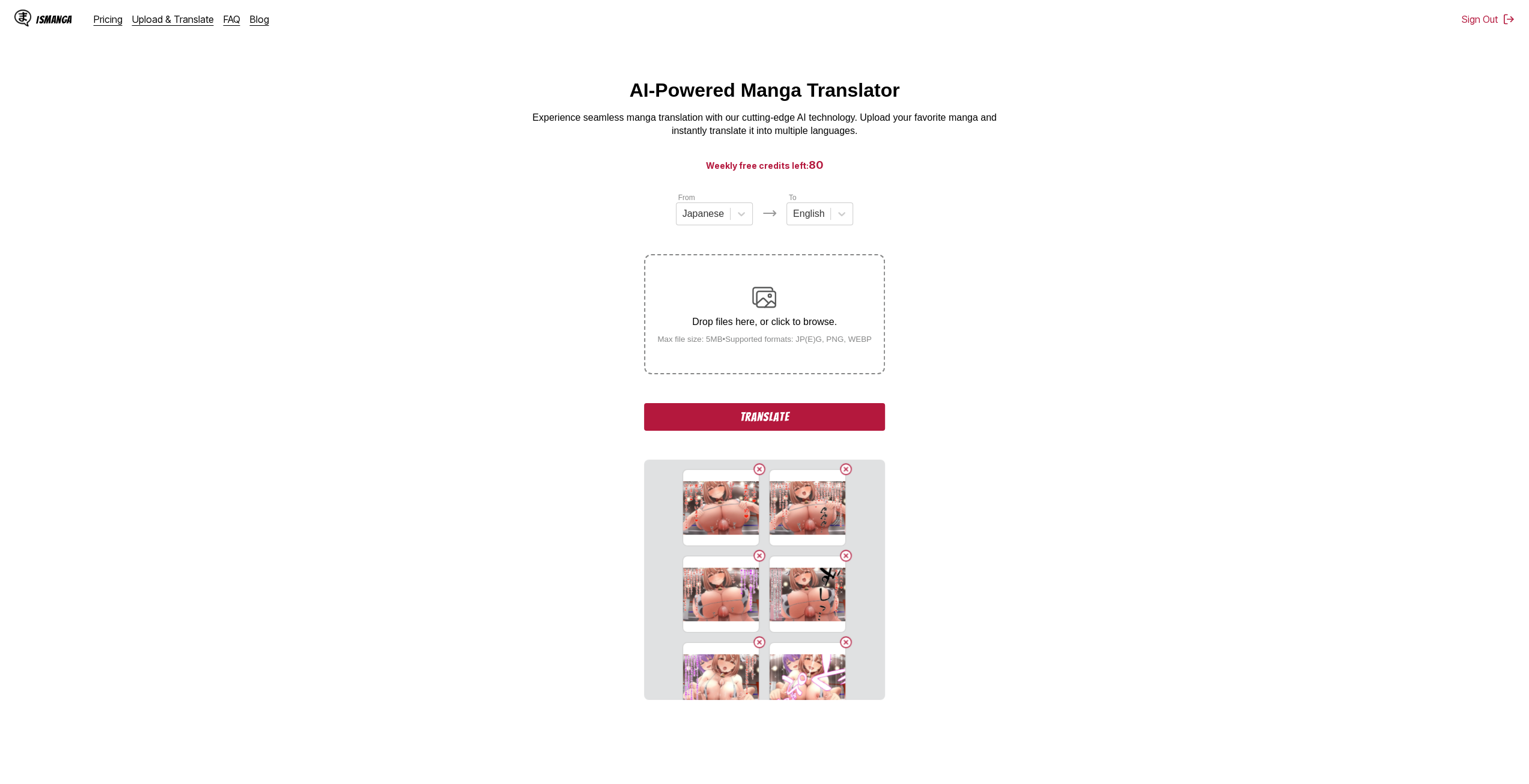
click at [756, 463] on button "Delete image" at bounding box center [759, 468] width 15 height 15
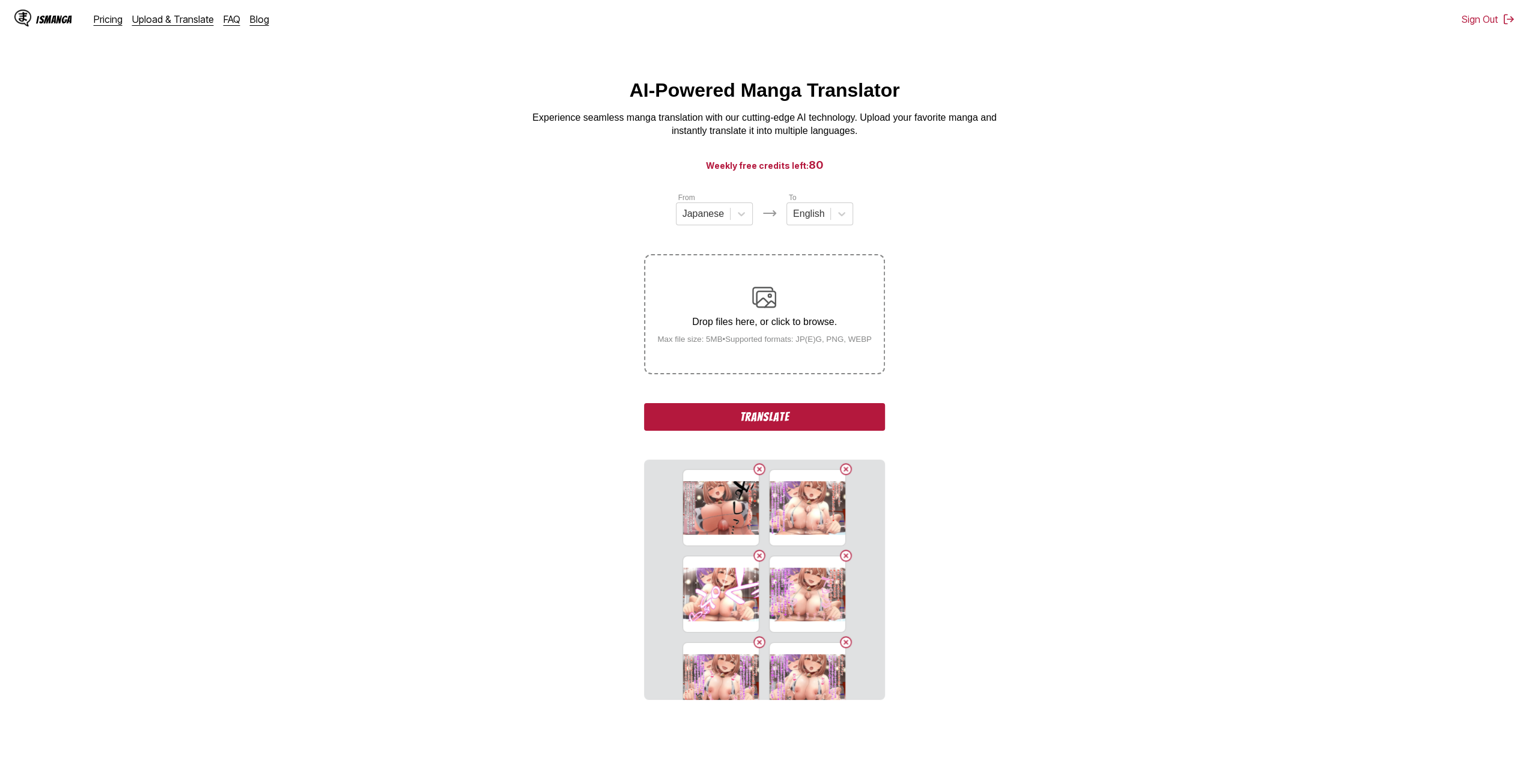
click at [756, 463] on button "Delete image" at bounding box center [759, 468] width 15 height 15
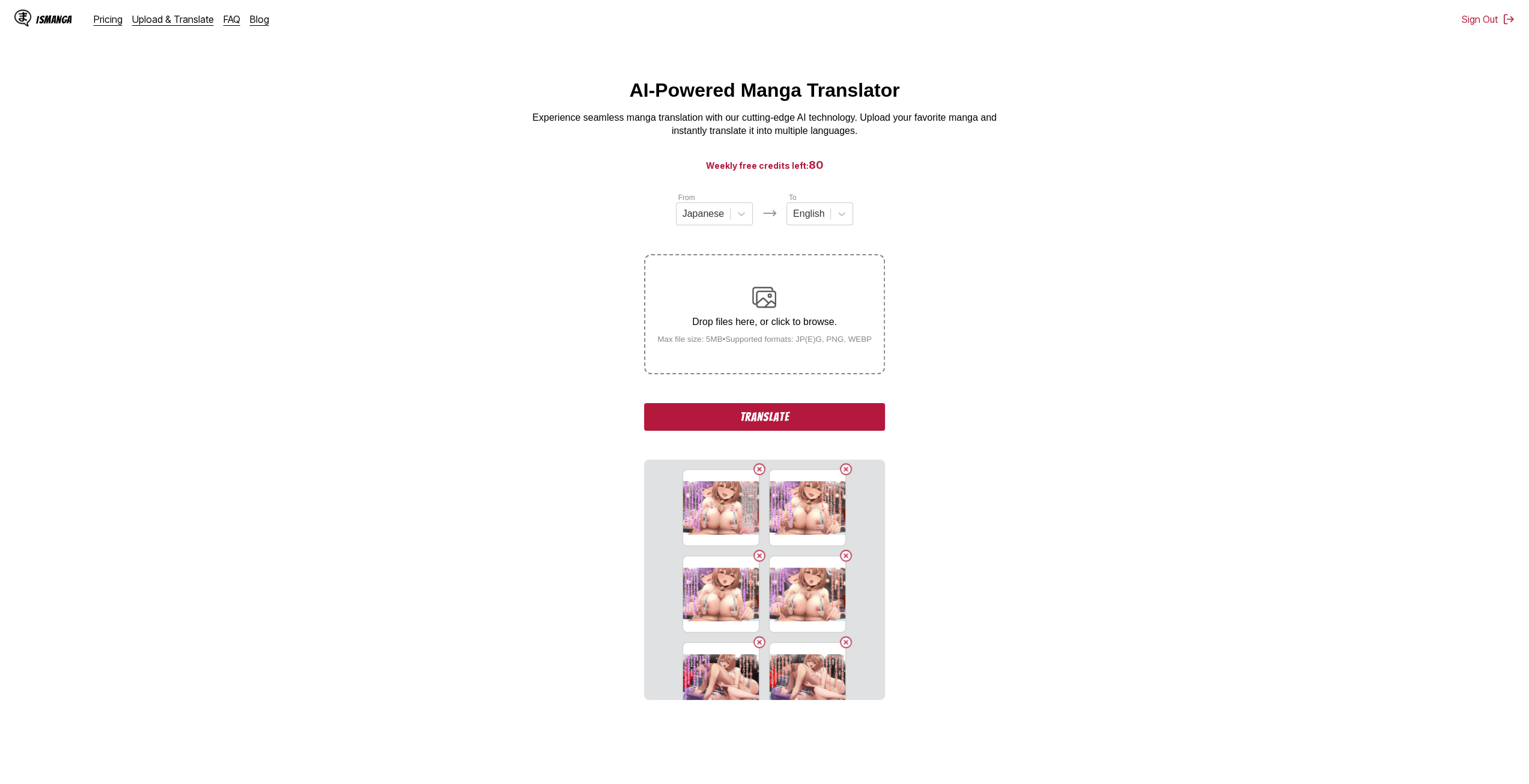
click at [756, 463] on button "Delete image" at bounding box center [759, 468] width 15 height 15
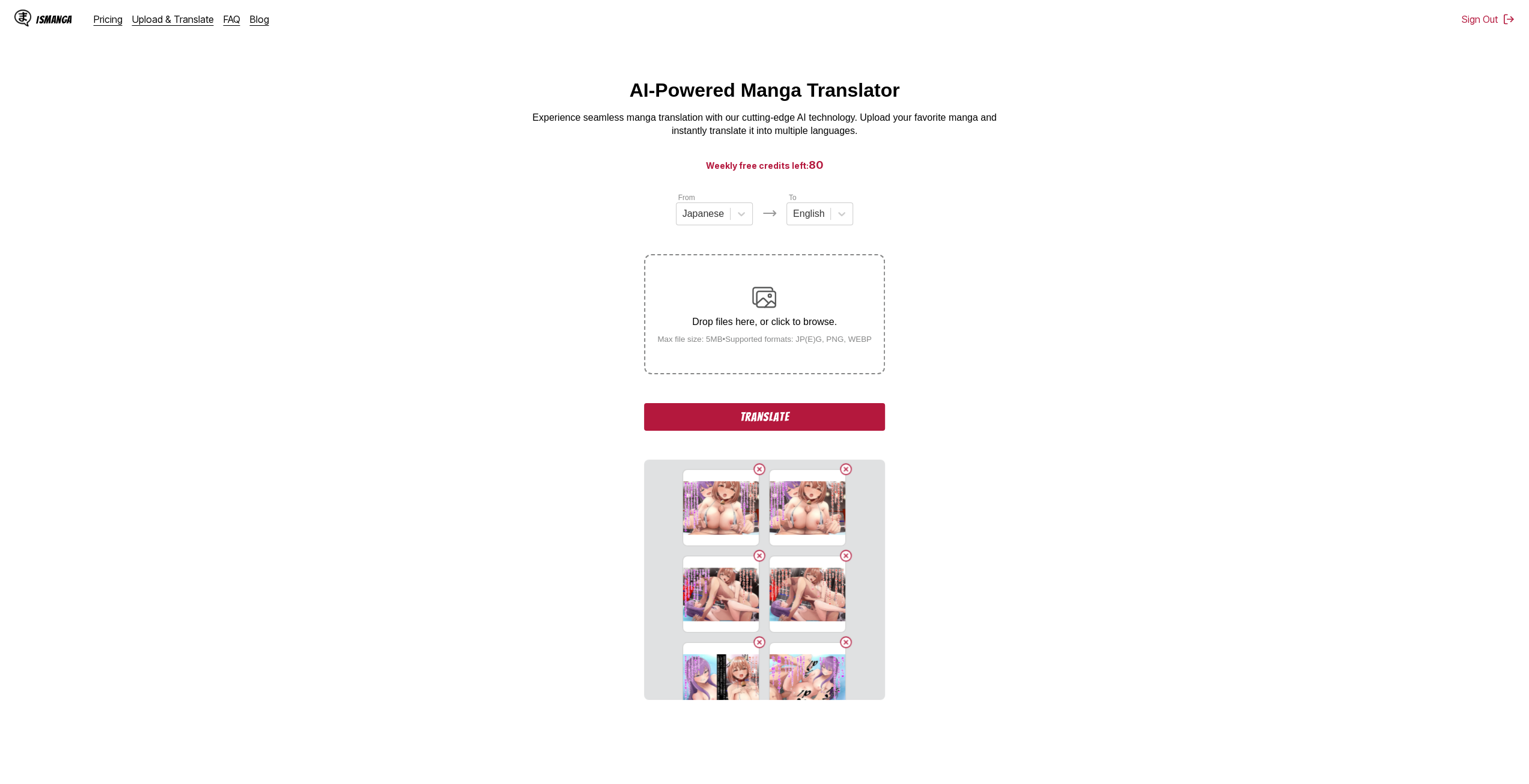
click at [756, 463] on button "Delete image" at bounding box center [759, 468] width 15 height 15
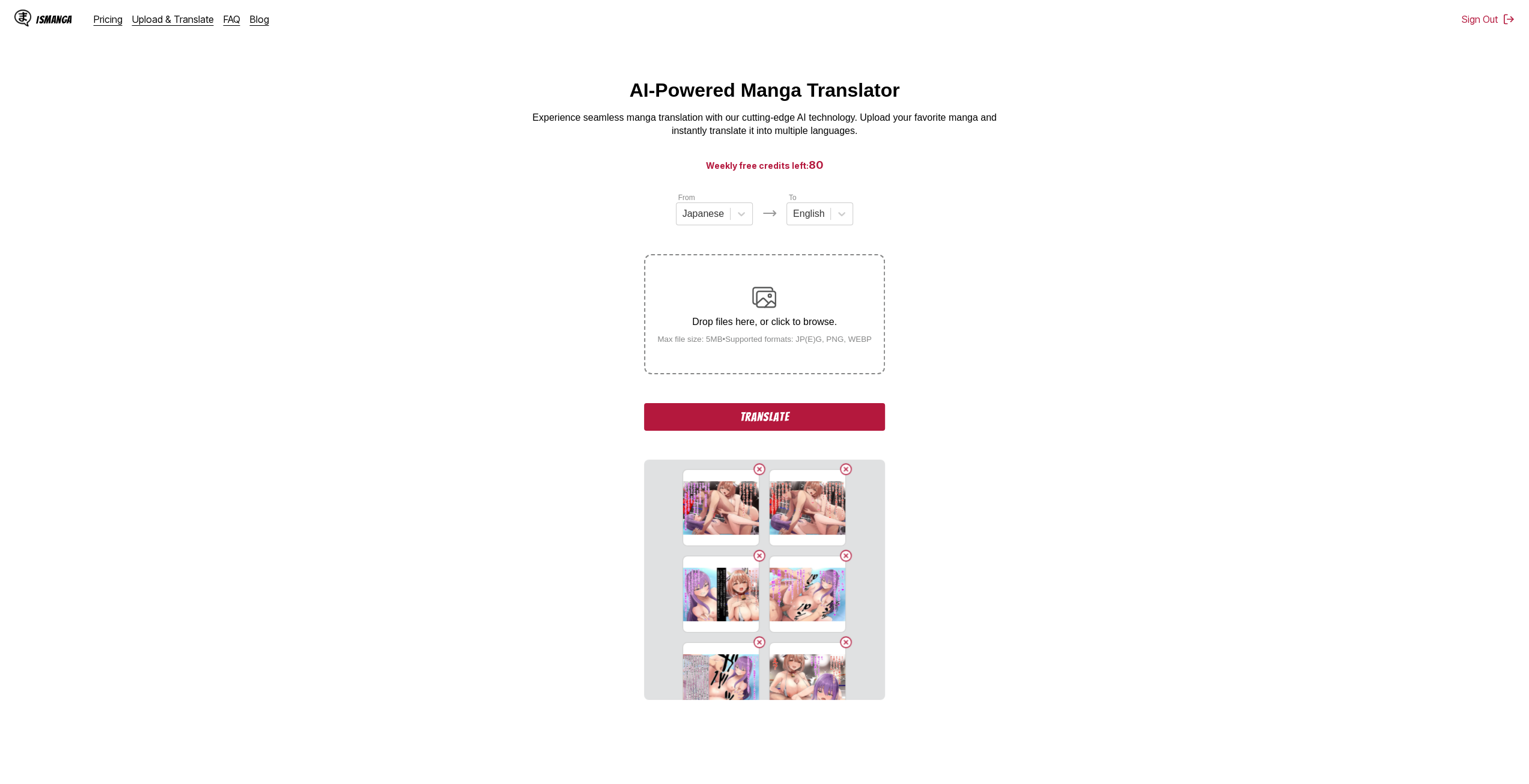
click at [756, 463] on button "Delete image" at bounding box center [759, 468] width 15 height 15
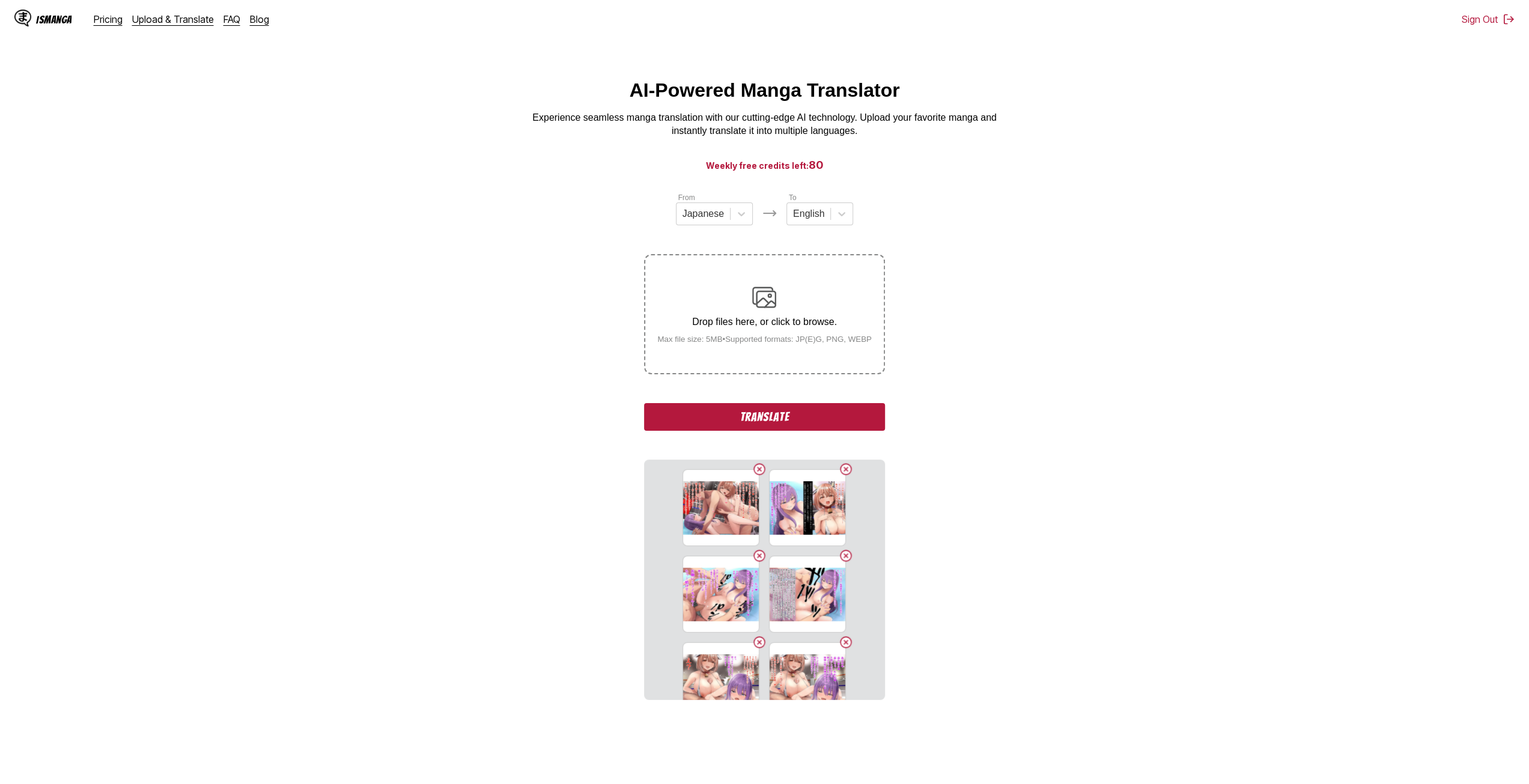
click at [755, 463] on button "Delete image" at bounding box center [759, 468] width 15 height 15
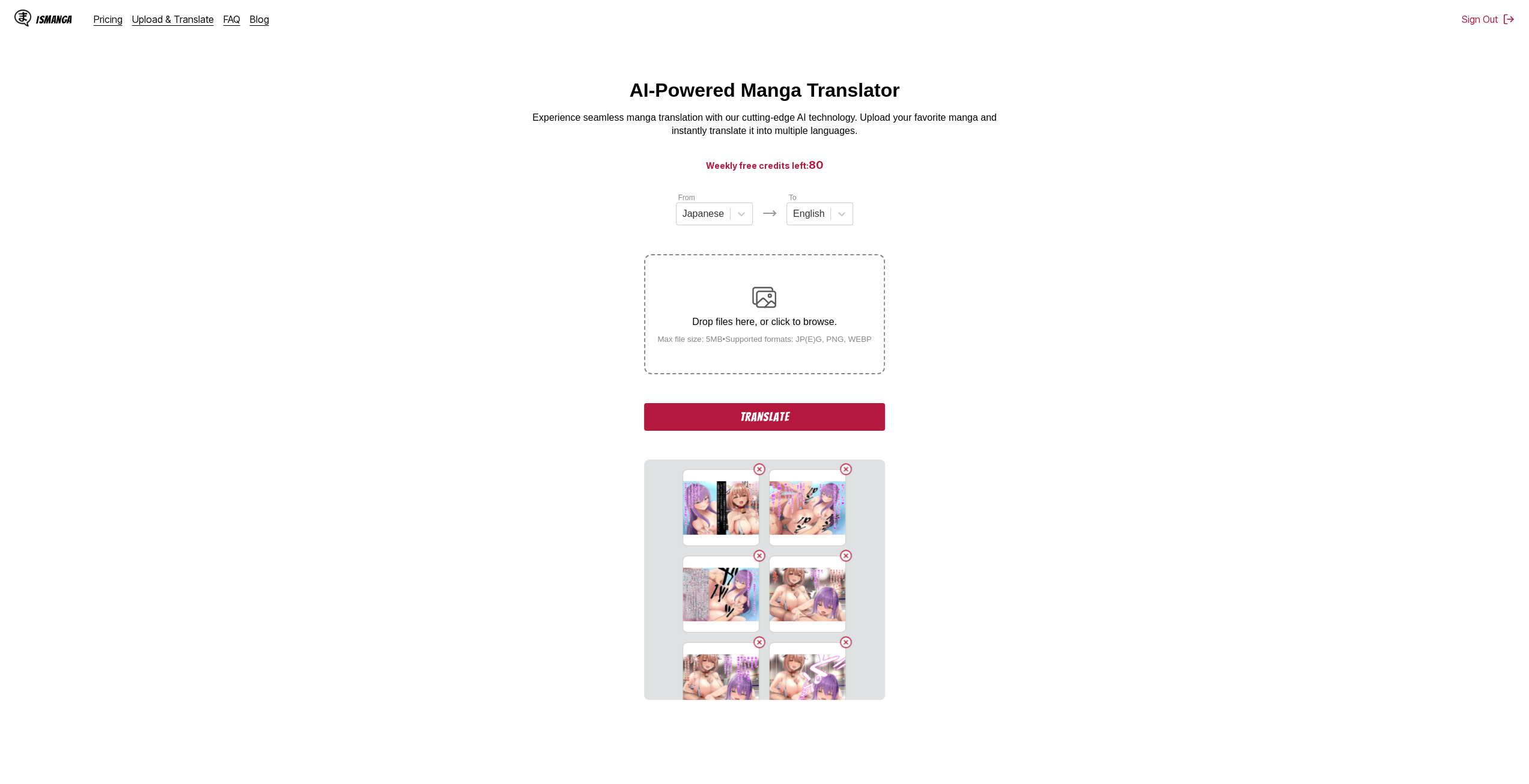
click at [755, 463] on button "Delete image" at bounding box center [759, 468] width 15 height 15
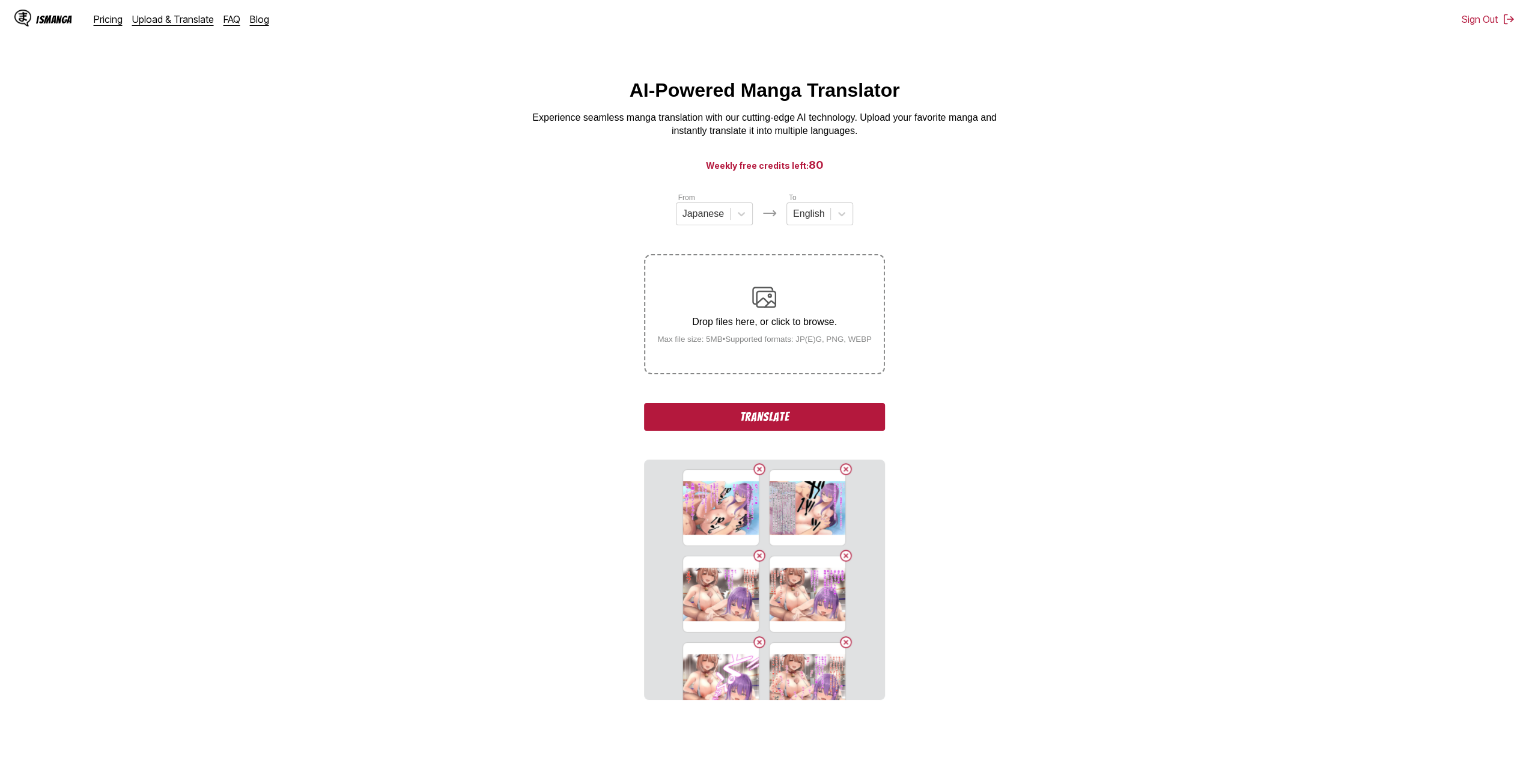
click at [755, 463] on button "Delete image" at bounding box center [759, 468] width 15 height 15
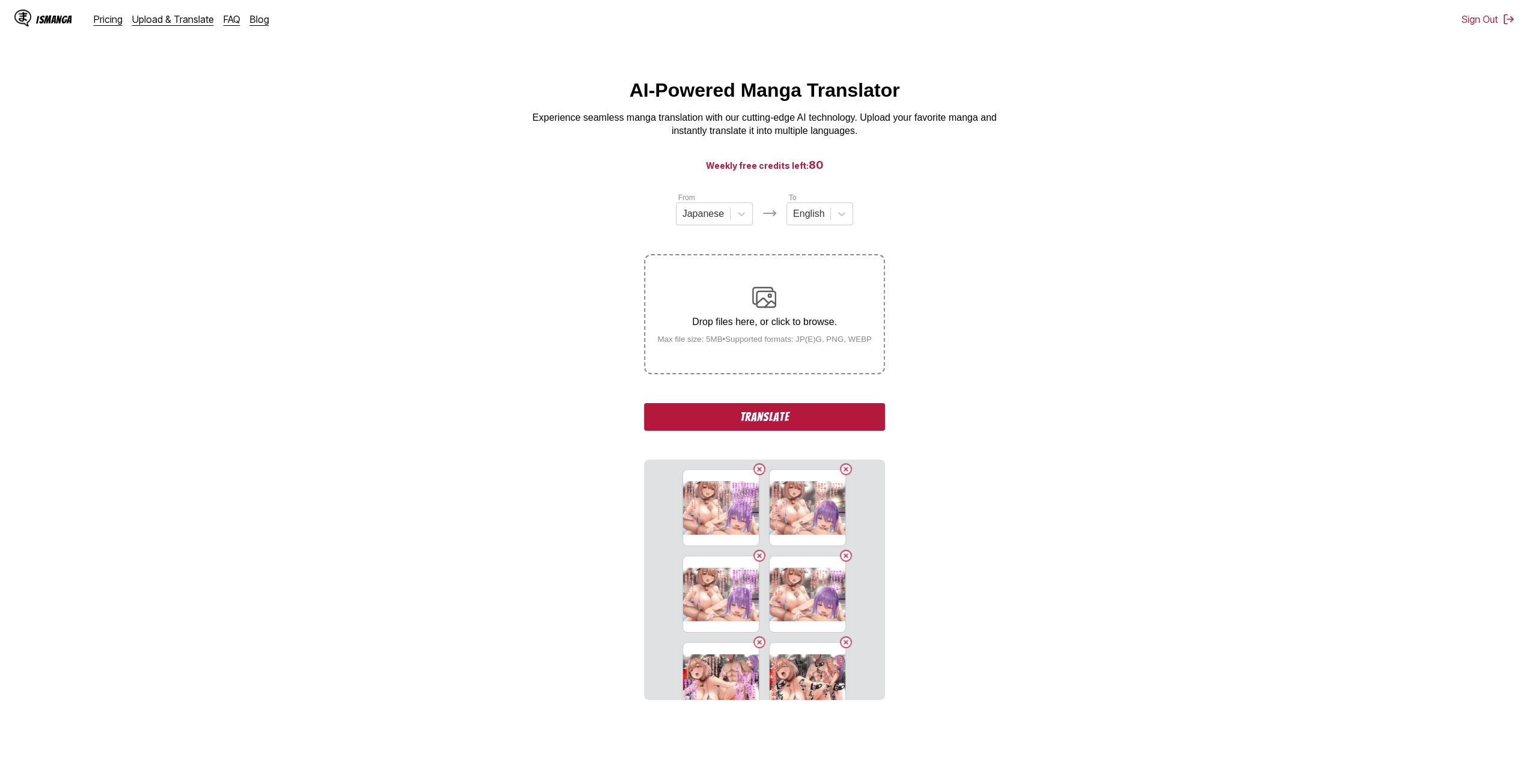
click at [755, 463] on button "Delete image" at bounding box center [759, 468] width 15 height 15
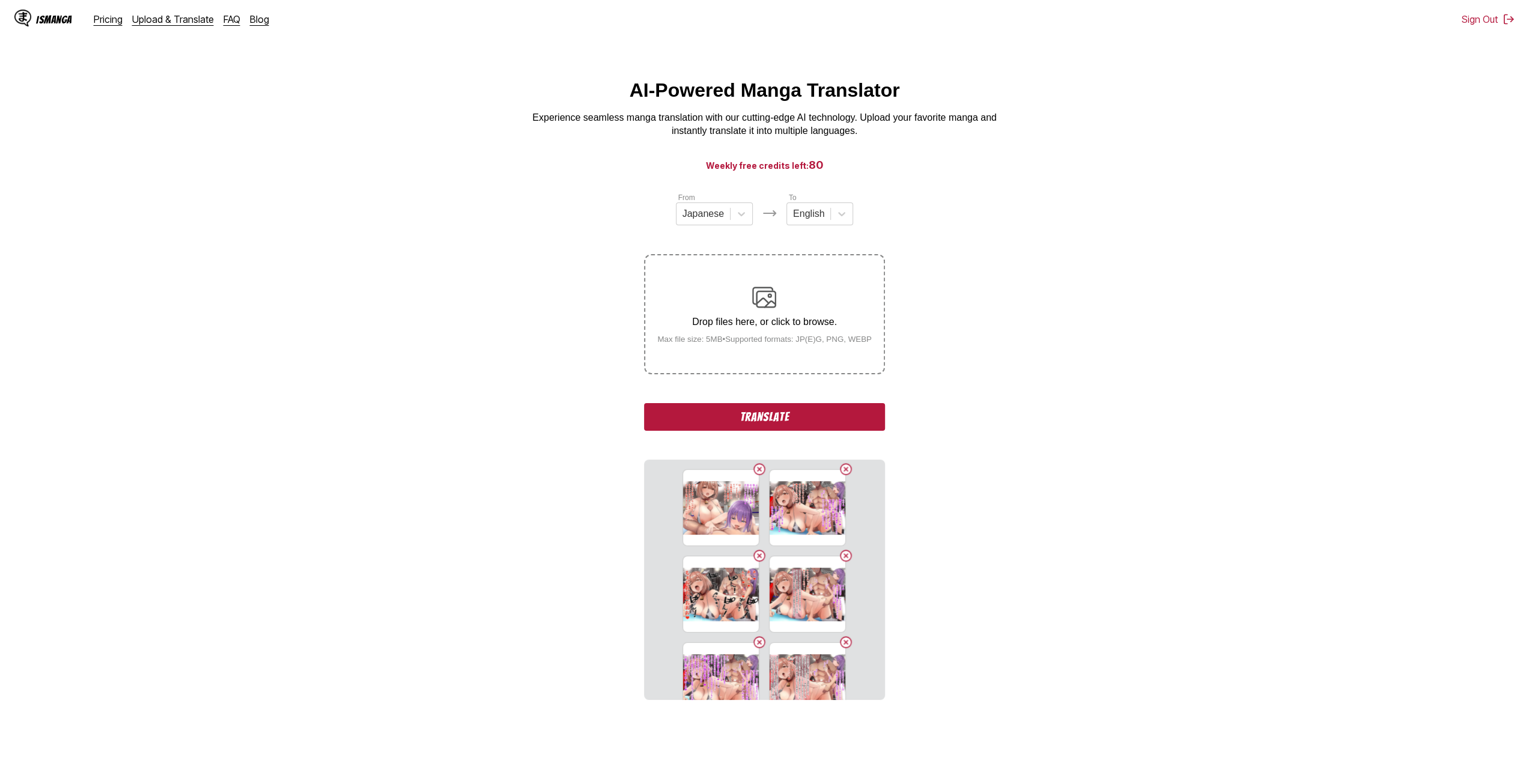
click at [755, 463] on button "Delete image" at bounding box center [759, 468] width 15 height 15
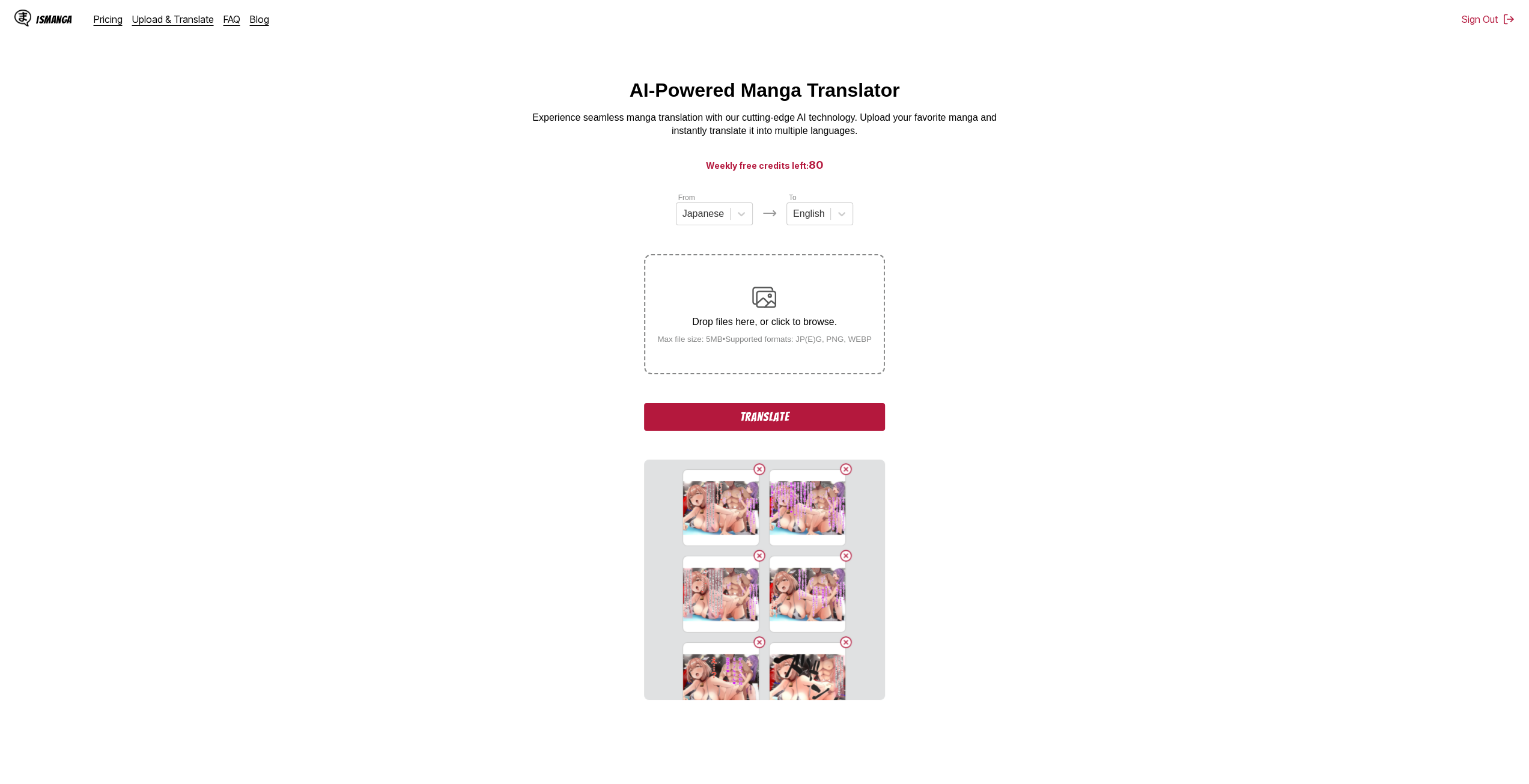
click at [755, 463] on button "Delete image" at bounding box center [759, 468] width 15 height 15
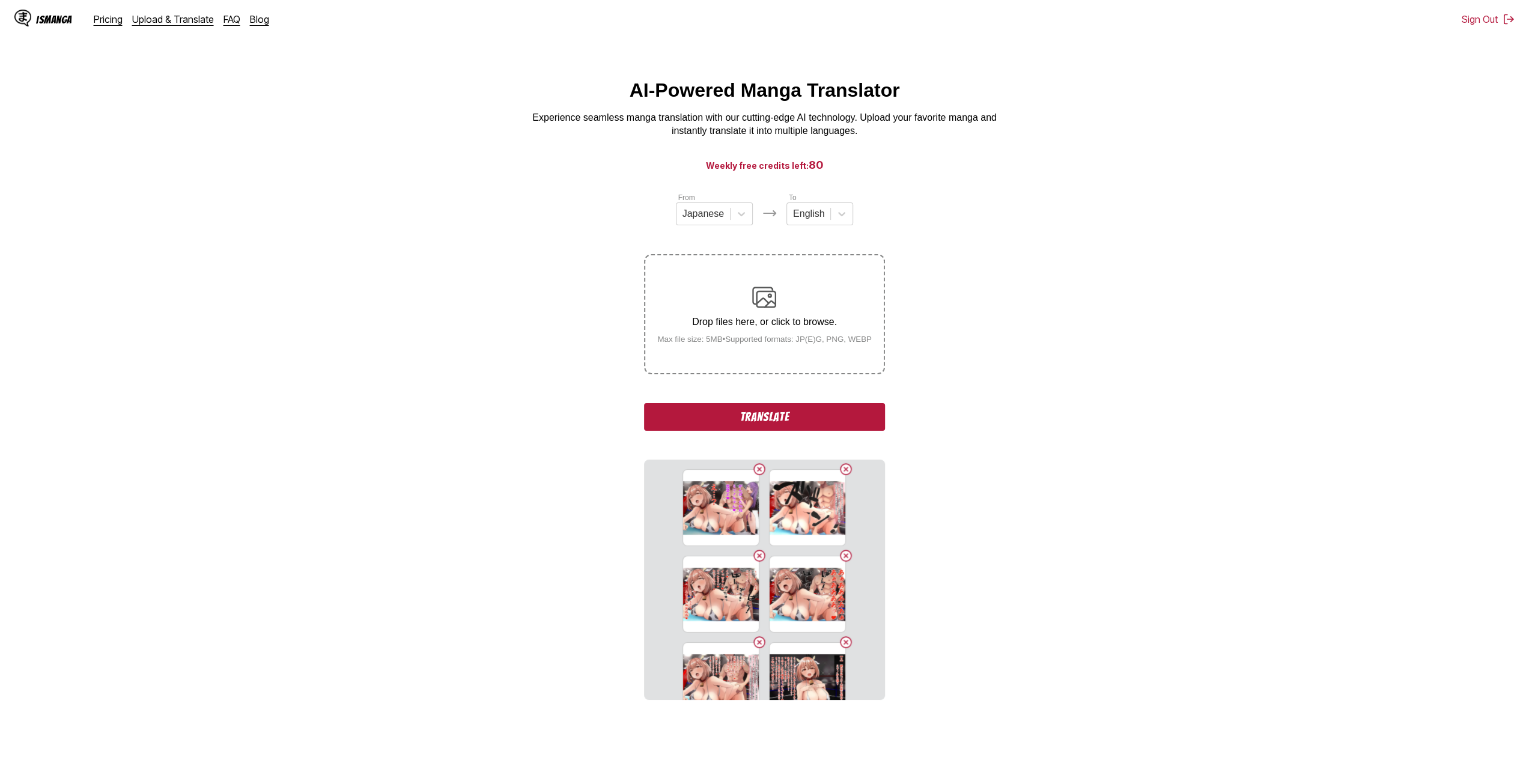
click at [755, 463] on button "Delete image" at bounding box center [759, 468] width 15 height 15
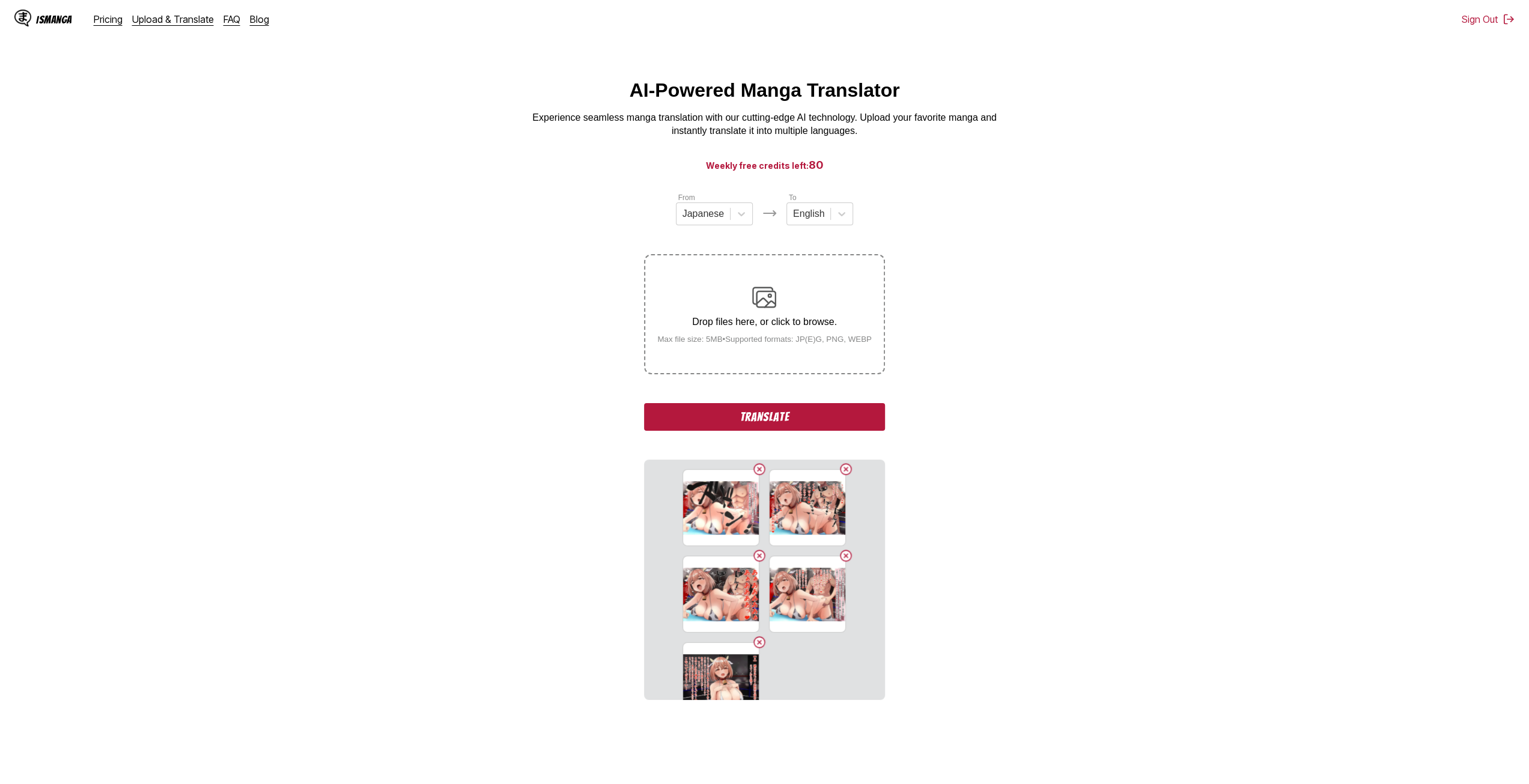
click at [755, 463] on button "Delete image" at bounding box center [759, 468] width 15 height 15
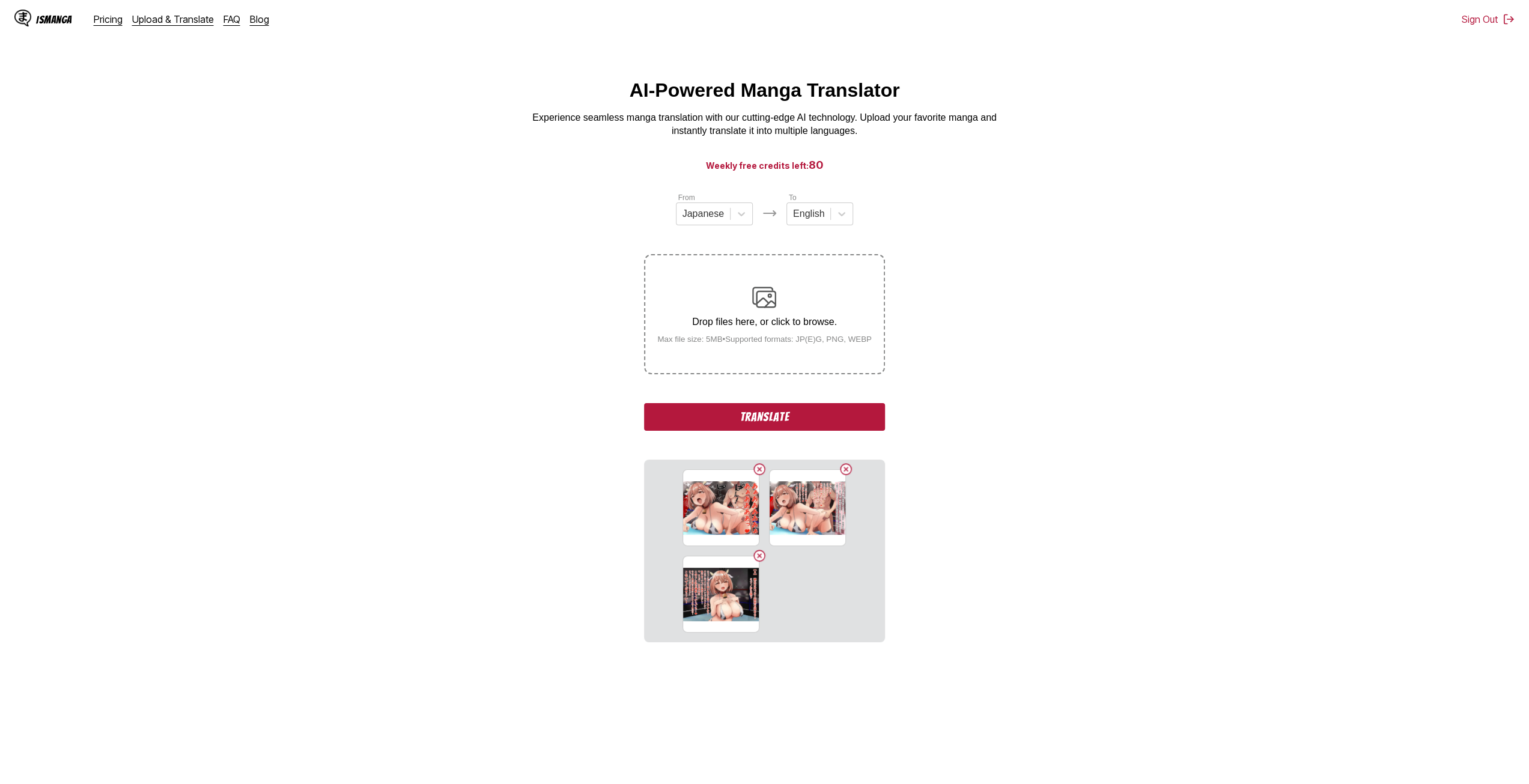
click at [755, 463] on button "Delete image" at bounding box center [759, 468] width 15 height 15
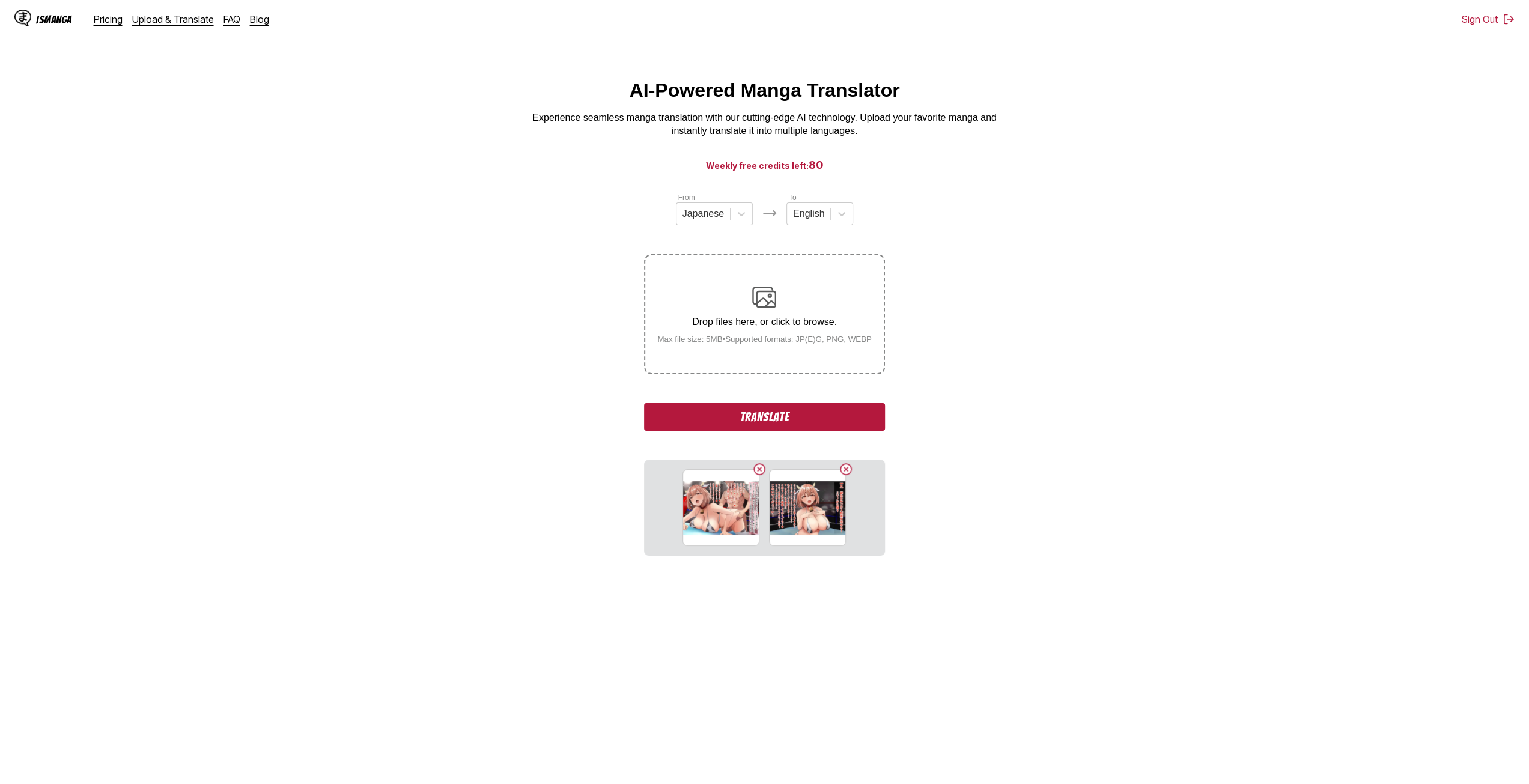
click at [755, 463] on button "Delete image" at bounding box center [759, 468] width 15 height 15
click at [802, 470] on button "Delete image" at bounding box center [802, 468] width 15 height 15
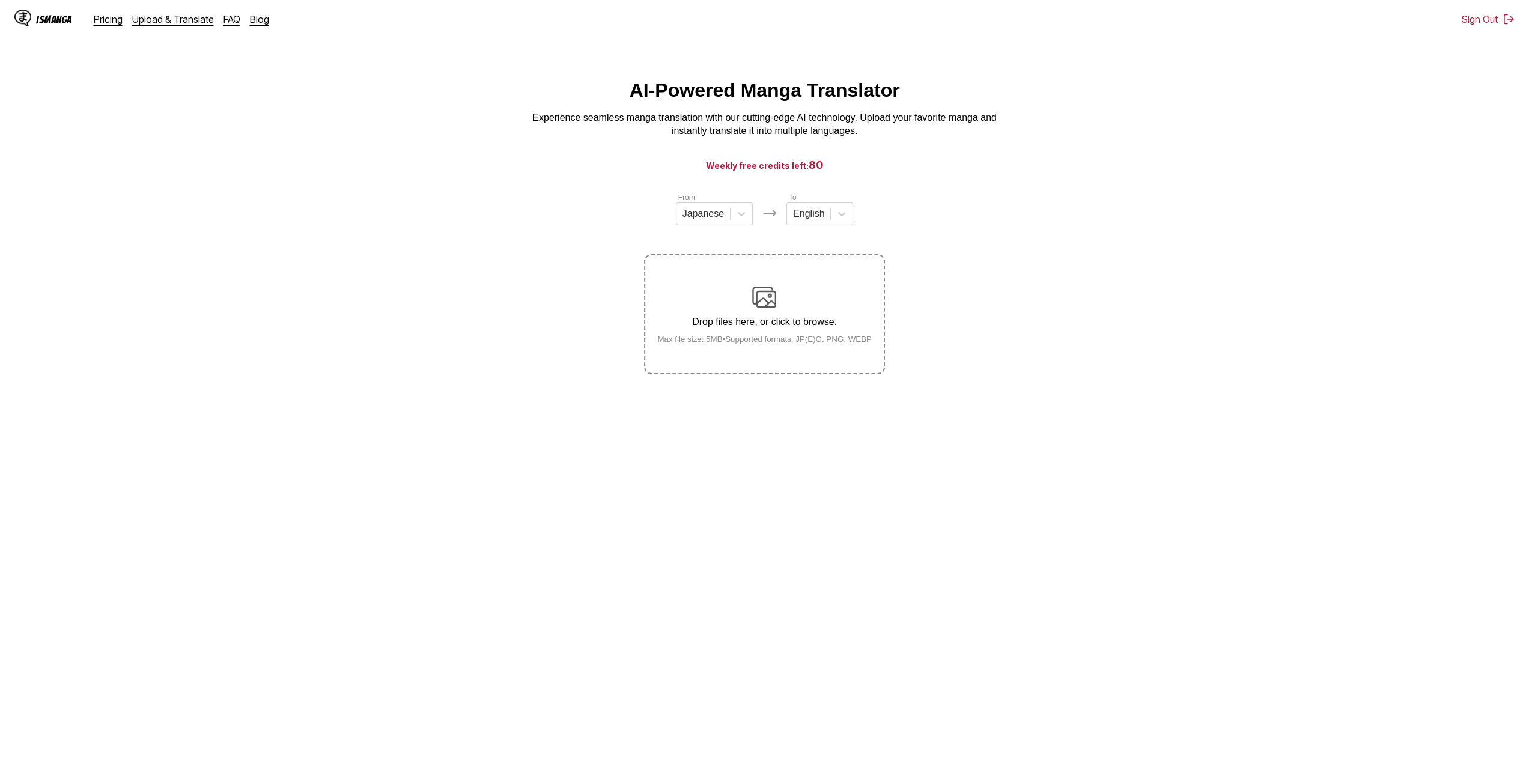
click at [699, 272] on label "Drop files here, or click to browse. Max file size: 5MB • Supported formats: JP…" at bounding box center [763, 313] width 238 height 117
click at [0, 0] on input "Drop files here, or click to browse. Max file size: 5MB • Supported formats: JP…" at bounding box center [0, 0] width 0 height 0
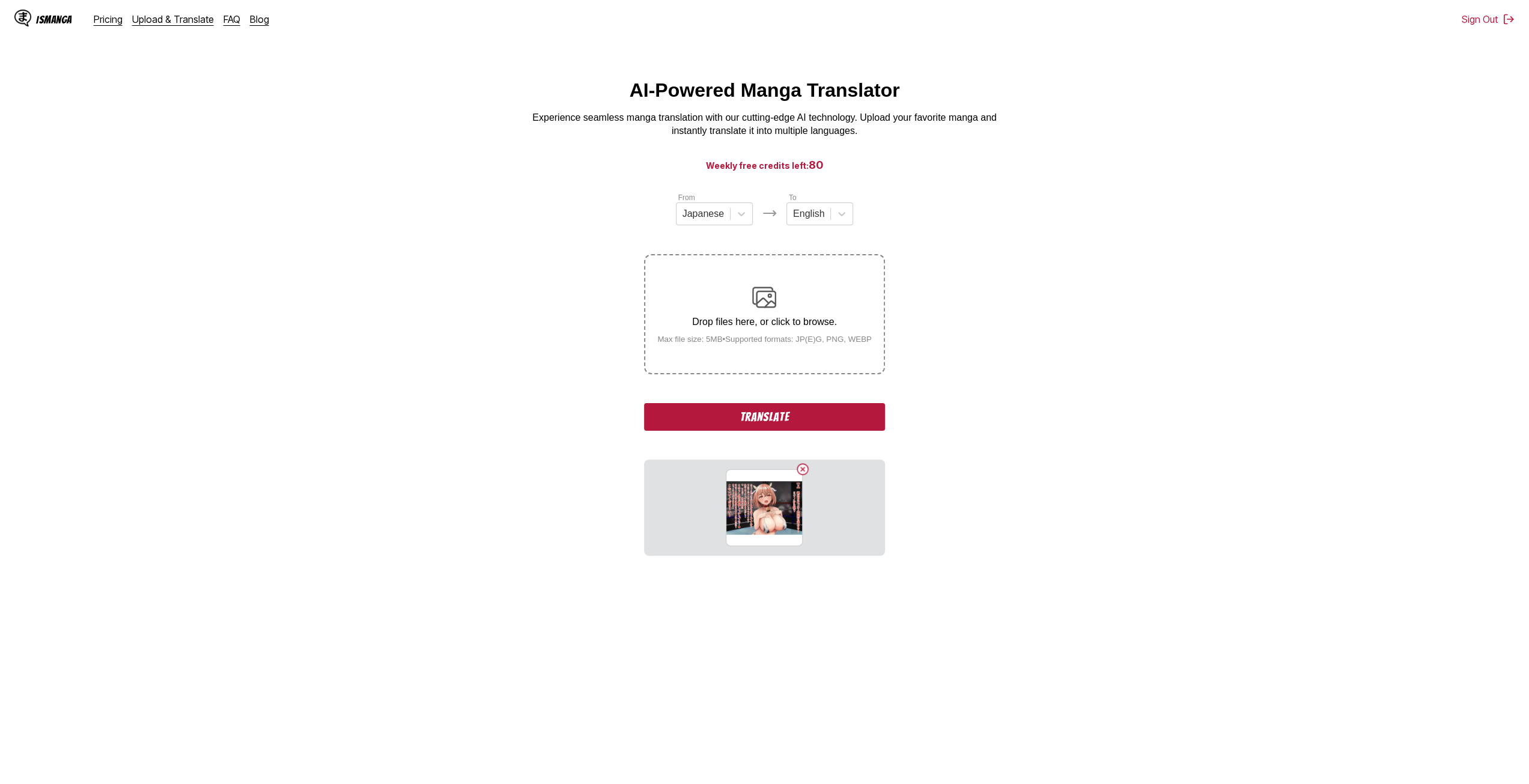
click at [699, 315] on div "Drop files here, or click to browse. Max file size: 5MB • Supported formats: JP…" at bounding box center [764, 314] width 234 height 58
click at [0, 0] on input "Drop files here, or click to browse. Max file size: 5MB • Supported formats: JP…" at bounding box center [0, 0] width 0 height 0
click at [768, 343] on small "Max file size: 5MB • Supported formats: JP(E)G, PNG, WEBP" at bounding box center [764, 338] width 234 height 9
click at [0, 0] on input "Drop files here, or click to browse. Max file size: 5MB • Supported formats: JP…" at bounding box center [0, 0] width 0 height 0
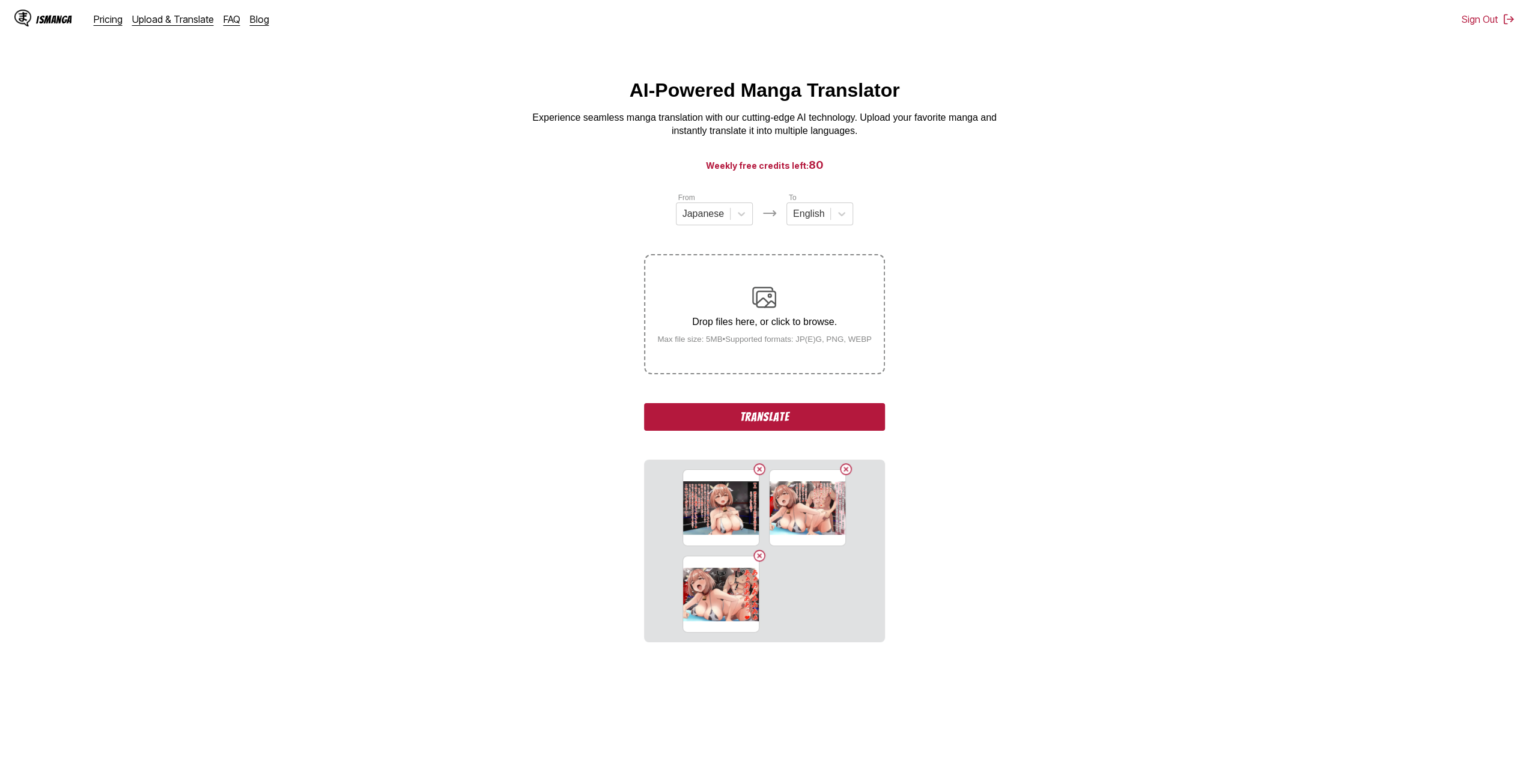
click at [762, 369] on label "Drop files here, or click to browse. Max file size: 5MB • Supported formats: JP…" at bounding box center [763, 313] width 238 height 117
click at [0, 0] on input "Drop files here, or click to browse. Max file size: 5MB • Supported formats: JP…" at bounding box center [0, 0] width 0 height 0
click at [762, 328] on p "Drop files here, or click to browse." at bounding box center [764, 322] width 234 height 11
click at [0, 0] on input "Drop files here, or click to browse. Max file size: 5MB • Supported formats: JP…" at bounding box center [0, 0] width 0 height 0
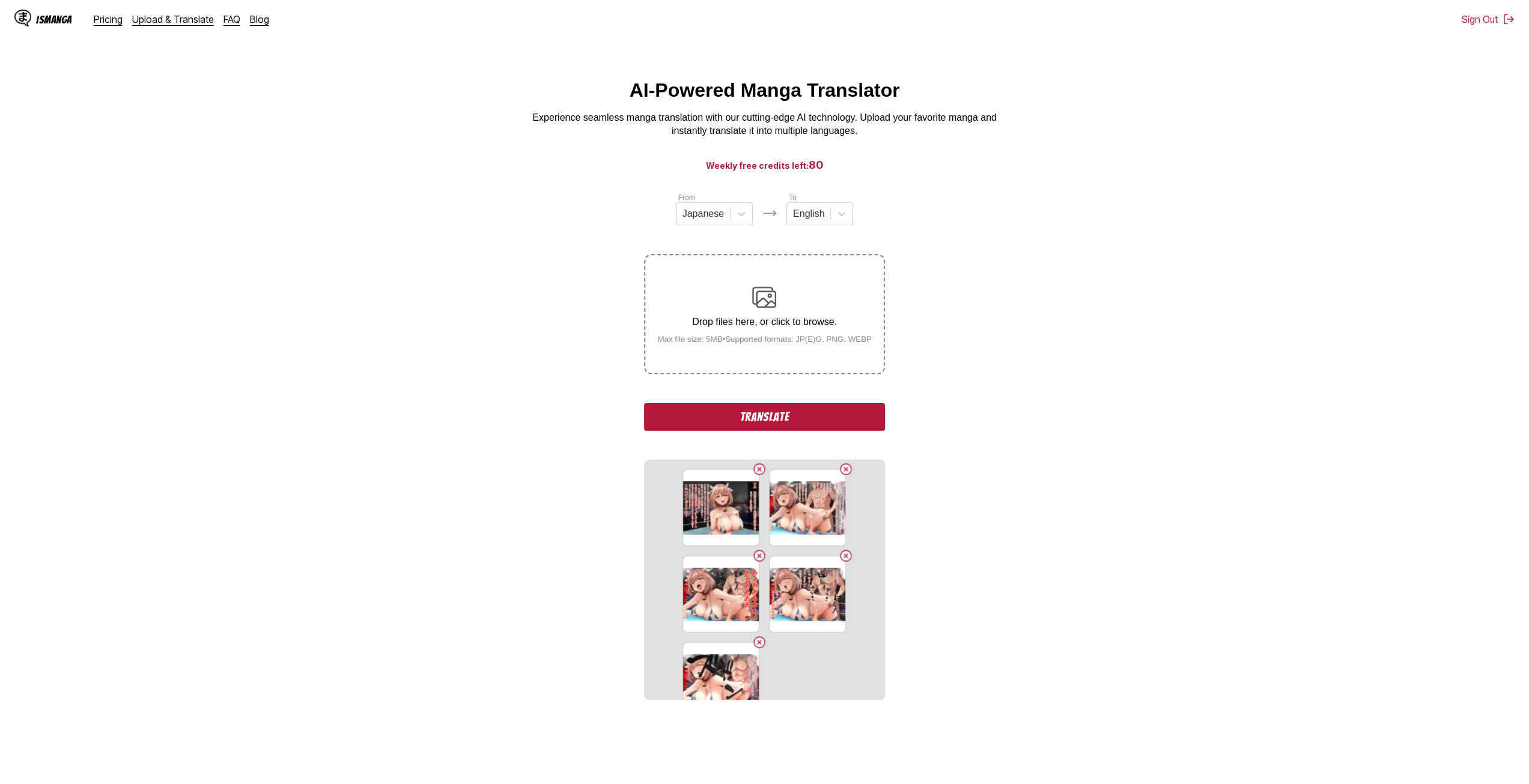
click at [743, 312] on div "Drop files here, or click to browse. Max file size: 5MB • Supported formats: JP…" at bounding box center [764, 314] width 234 height 58
click at [0, 0] on input "Drop files here, or click to browse. Max file size: 5MB • Supported formats: JP…" at bounding box center [0, 0] width 0 height 0
click at [732, 350] on label "Drop files here, or click to browse. Max file size: 5MB • Supported formats: JP…" at bounding box center [763, 313] width 238 height 117
click at [0, 0] on input "Drop files here, or click to browse. Max file size: 5MB • Supported formats: JP…" at bounding box center [0, 0] width 0 height 0
click at [704, 308] on div "Drop files here, or click to browse. Max file size: 5MB • Supported formats: JP…" at bounding box center [764, 314] width 234 height 58
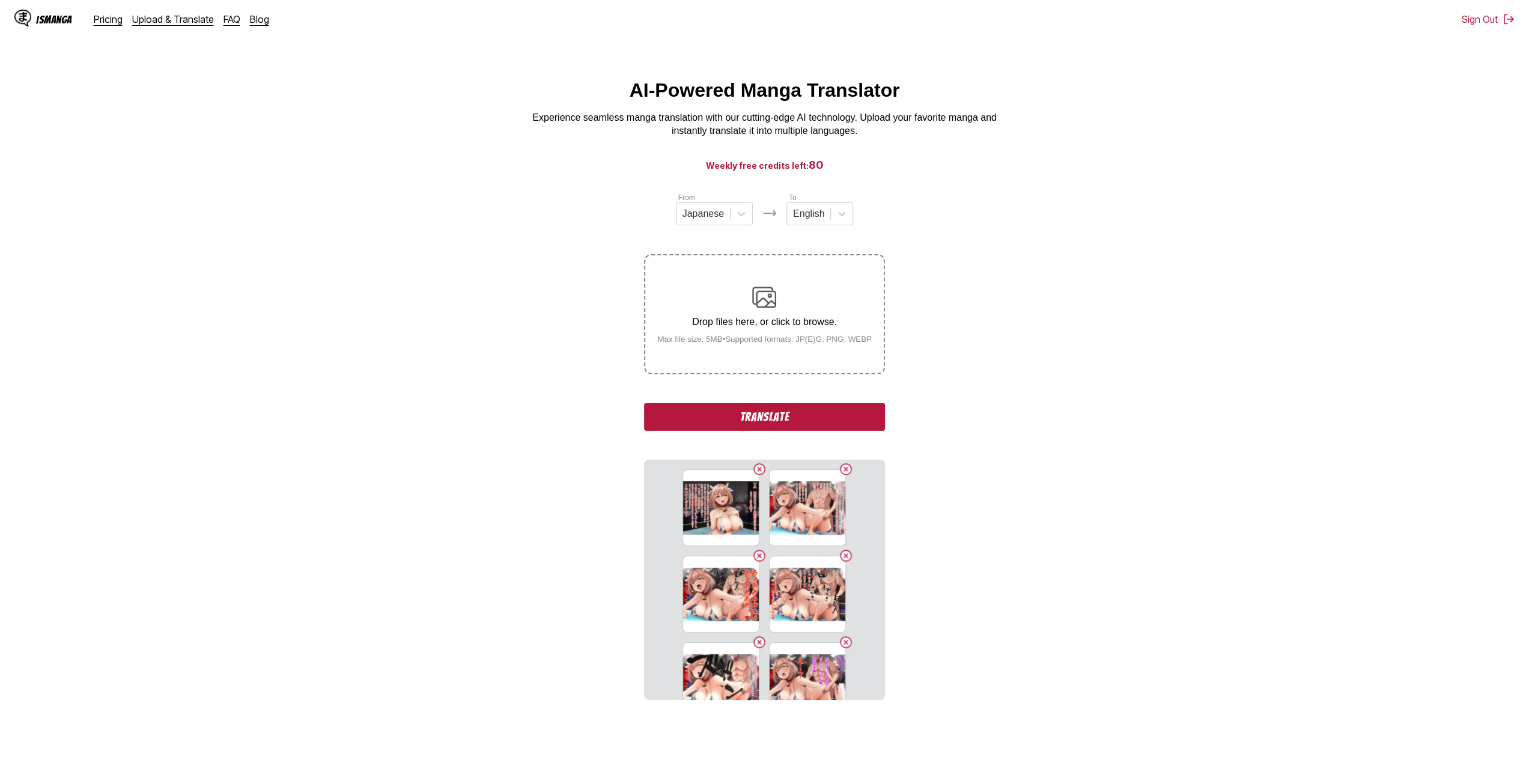
click at [0, 0] on input "Drop files here, or click to browse. Max file size: 5MB • Supported formats: JP…" at bounding box center [0, 0] width 0 height 0
click at [708, 321] on p "Drop files here, or click to browse." at bounding box center [764, 322] width 234 height 11
click at [0, 0] on input "Drop files here, or click to browse. Max file size: 5MB • Supported formats: JP…" at bounding box center [0, 0] width 0 height 0
click at [783, 358] on label "Drop files here, or click to browse. Max file size: 5MB • Supported formats: JP…" at bounding box center [763, 313] width 238 height 117
click at [0, 0] on input "Drop files here, or click to browse. Max file size: 5MB • Supported formats: JP…" at bounding box center [0, 0] width 0 height 0
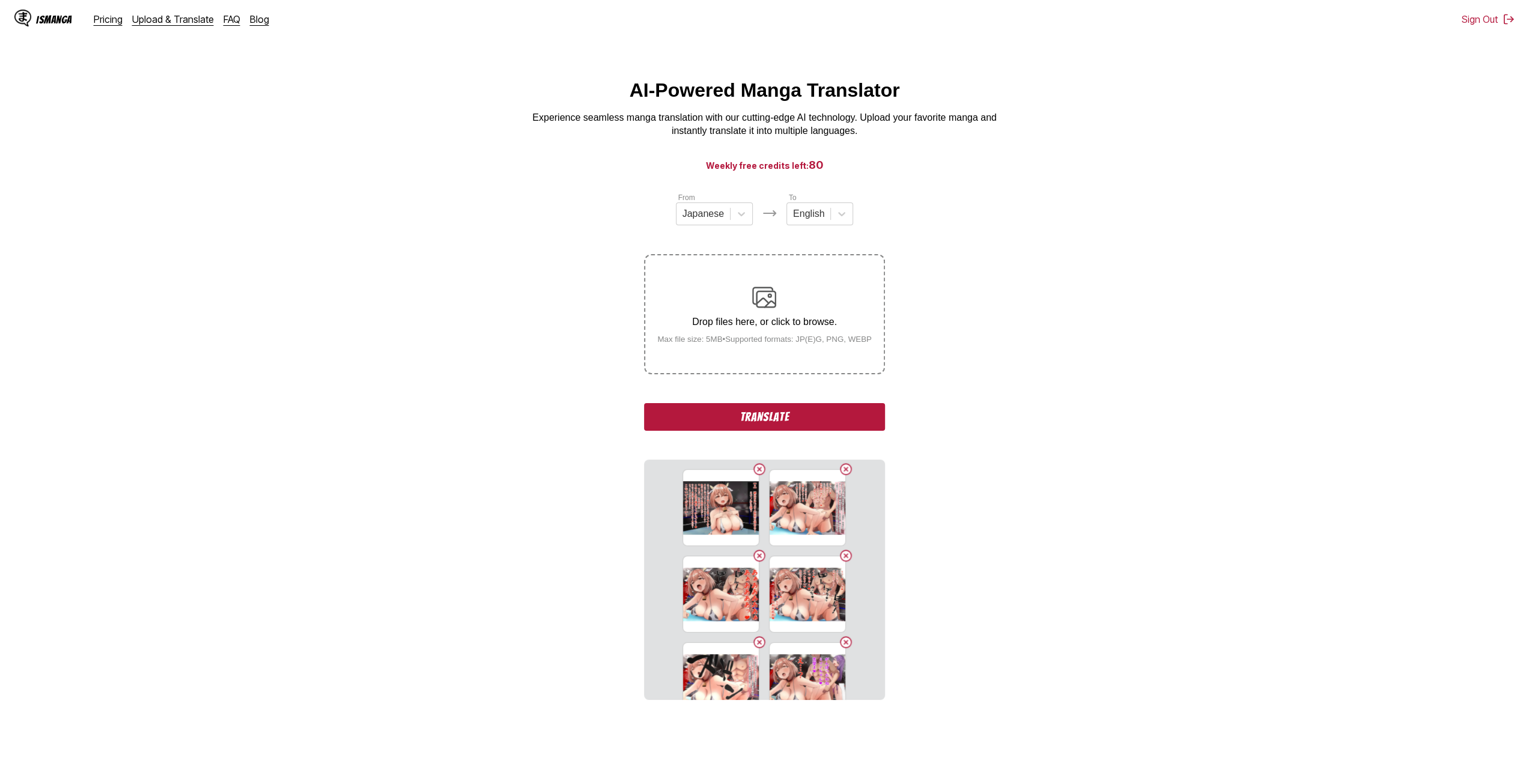
click at [731, 342] on small "Max file size: 5MB • Supported formats: JP(E)G, PNG, WEBP" at bounding box center [764, 338] width 234 height 9
click at [0, 0] on input "Drop files here, or click to browse. Max file size: 5MB • Supported formats: JP…" at bounding box center [0, 0] width 0 height 0
click at [768, 324] on p "Drop files here, or click to browse." at bounding box center [764, 322] width 234 height 11
click at [0, 0] on input "Drop files here, or click to browse. Max file size: 5MB • Supported formats: JP…" at bounding box center [0, 0] width 0 height 0
click at [713, 356] on label "Drop files here, or click to browse. Max file size: 5MB • Supported formats: JP…" at bounding box center [763, 313] width 238 height 117
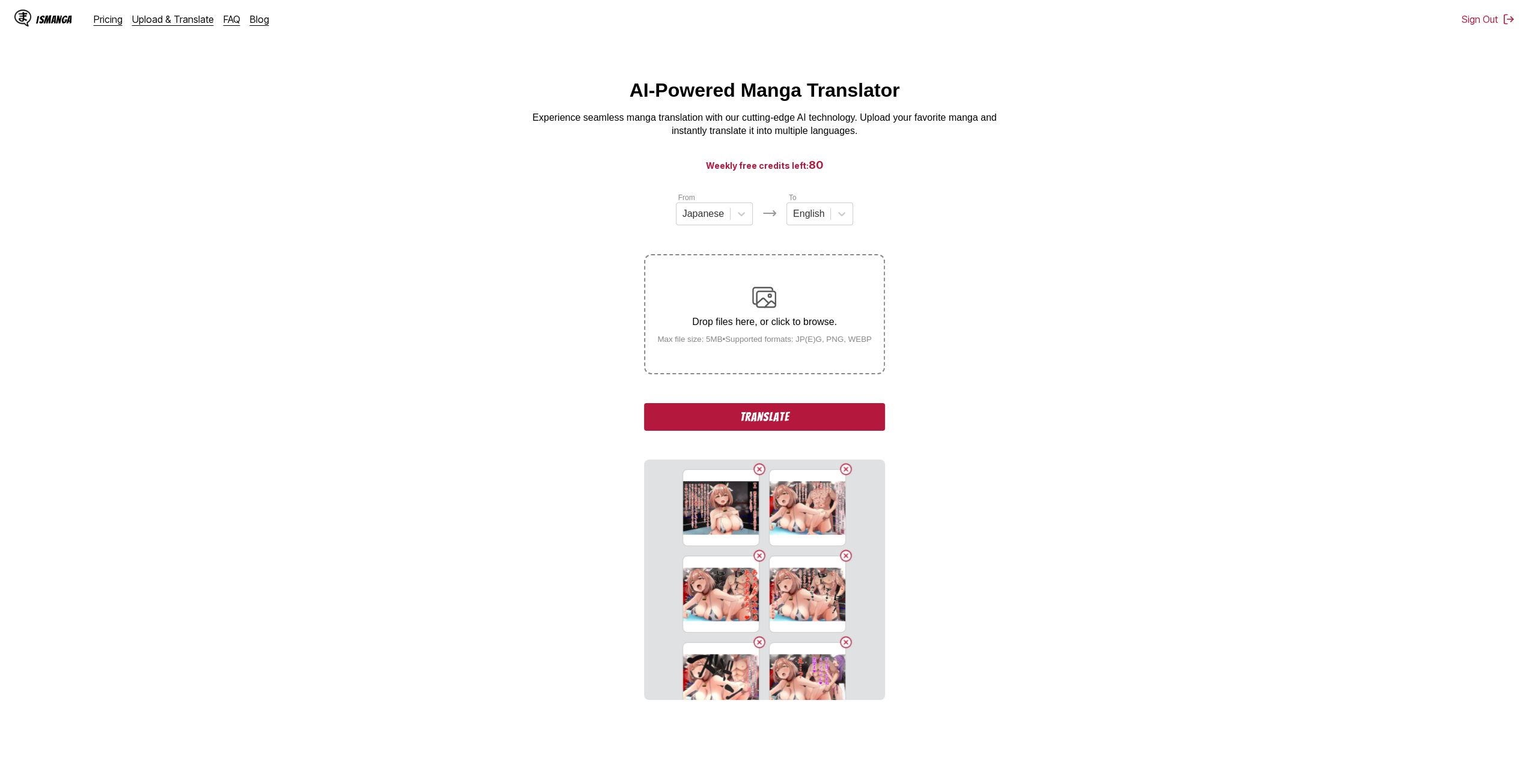
click at [0, 0] on input "Drop files here, or click to browse. Max file size: 5MB • Supported formats: JP…" at bounding box center [0, 0] width 0 height 0
click at [731, 287] on div "Drop files here, or click to browse. Max file size: 5MB • Supported formats: JP…" at bounding box center [764, 314] width 234 height 58
click at [0, 0] on input "Drop files here, or click to browse. Max file size: 5MB • Supported formats: JP…" at bounding box center [0, 0] width 0 height 0
click at [677, 318] on p "Drop files here, or click to browse." at bounding box center [764, 322] width 234 height 11
click at [0, 0] on input "Drop files here, or click to browse. Max file size: 5MB • Supported formats: JP…" at bounding box center [0, 0] width 0 height 0
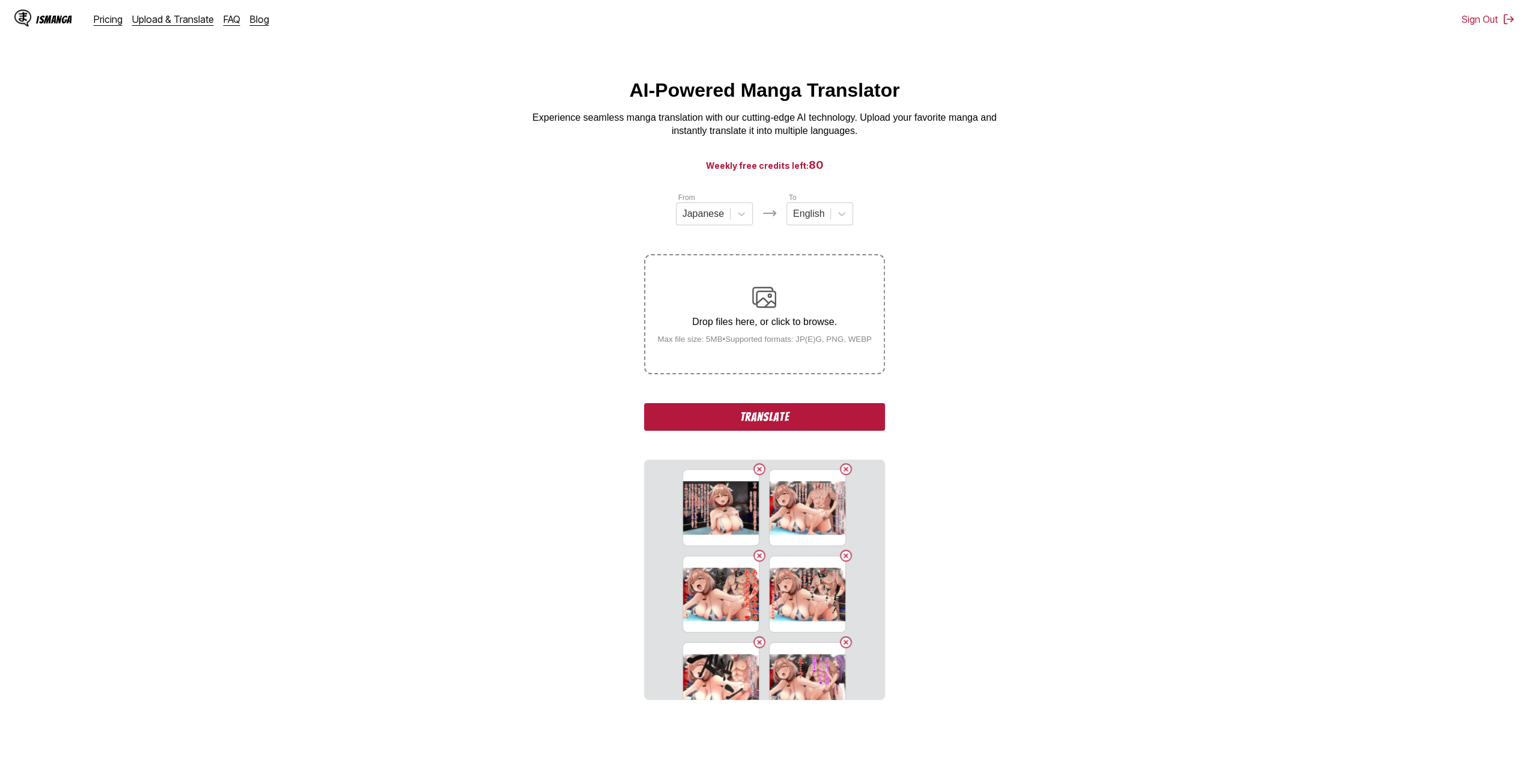
click at [672, 316] on div "Drop files here, or click to browse. Max file size: 5MB • Supported formats: JP…" at bounding box center [764, 314] width 234 height 58
click at [0, 0] on input "Drop files here, or click to browse. Max file size: 5MB • Supported formats: JP…" at bounding box center [0, 0] width 0 height 0
click at [708, 325] on p "Drop files here, or click to browse." at bounding box center [764, 322] width 234 height 11
click at [0, 0] on input "Drop files here, or click to browse. Max file size: 5MB • Supported formats: JP…" at bounding box center [0, 0] width 0 height 0
click at [760, 343] on small "Max file size: 5MB • Supported formats: JP(E)G, PNG, WEBP" at bounding box center [764, 338] width 234 height 9
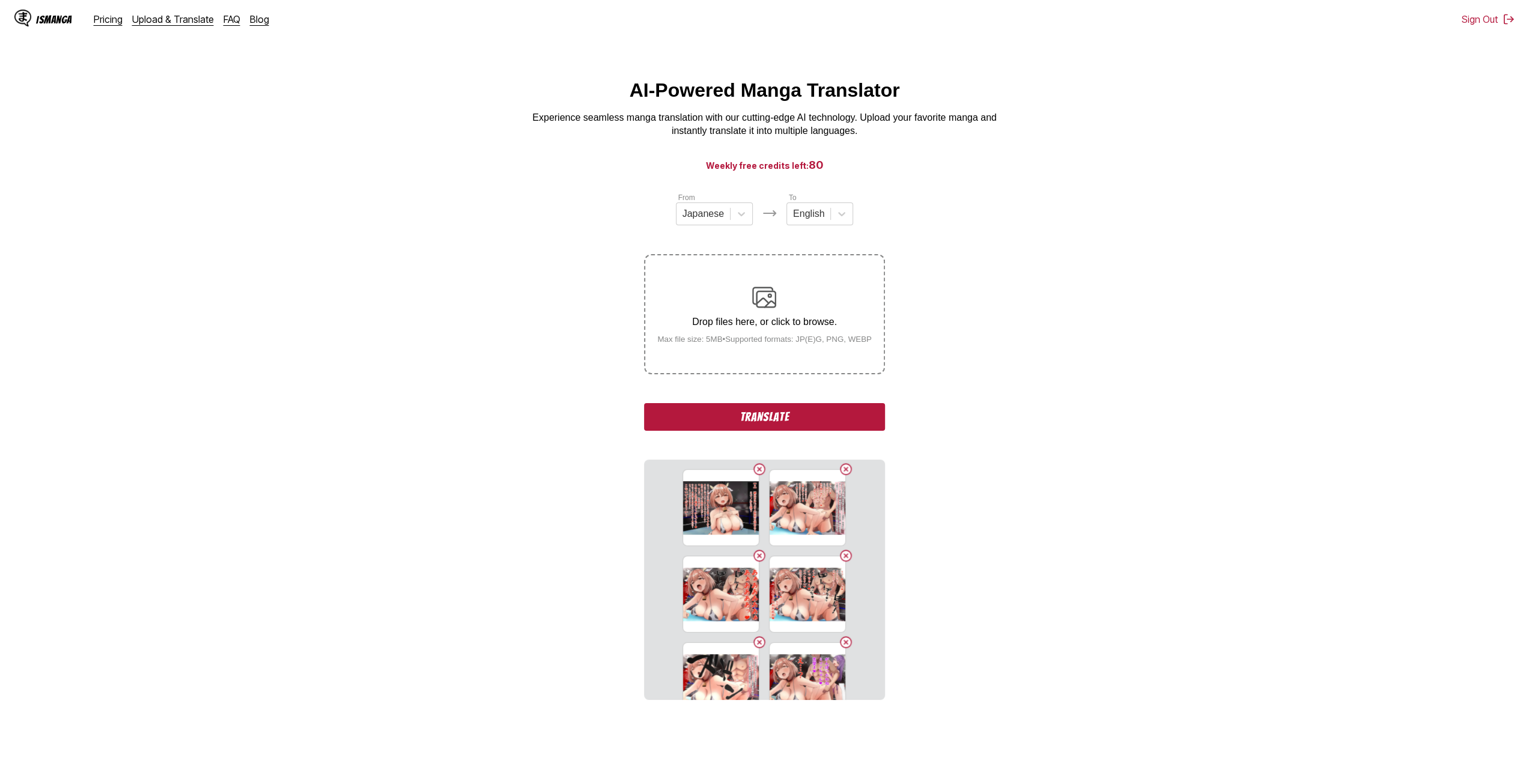
click at [0, 0] on input "Drop files here, or click to browse. Max file size: 5MB • Supported formats: JP…" at bounding box center [0, 0] width 0 height 0
click at [685, 307] on div "Drop files here, or click to browse. Max file size: 5MB • Supported formats: JP…" at bounding box center [764, 314] width 234 height 58
click at [0, 0] on input "Drop files here, or click to browse. Max file size: 5MB • Supported formats: JP…" at bounding box center [0, 0] width 0 height 0
click at [679, 321] on p "Drop files here, or click to browse." at bounding box center [764, 322] width 234 height 11
click at [0, 0] on input "Drop files here, or click to browse. Max file size: 5MB • Supported formats: JP…" at bounding box center [0, 0] width 0 height 0
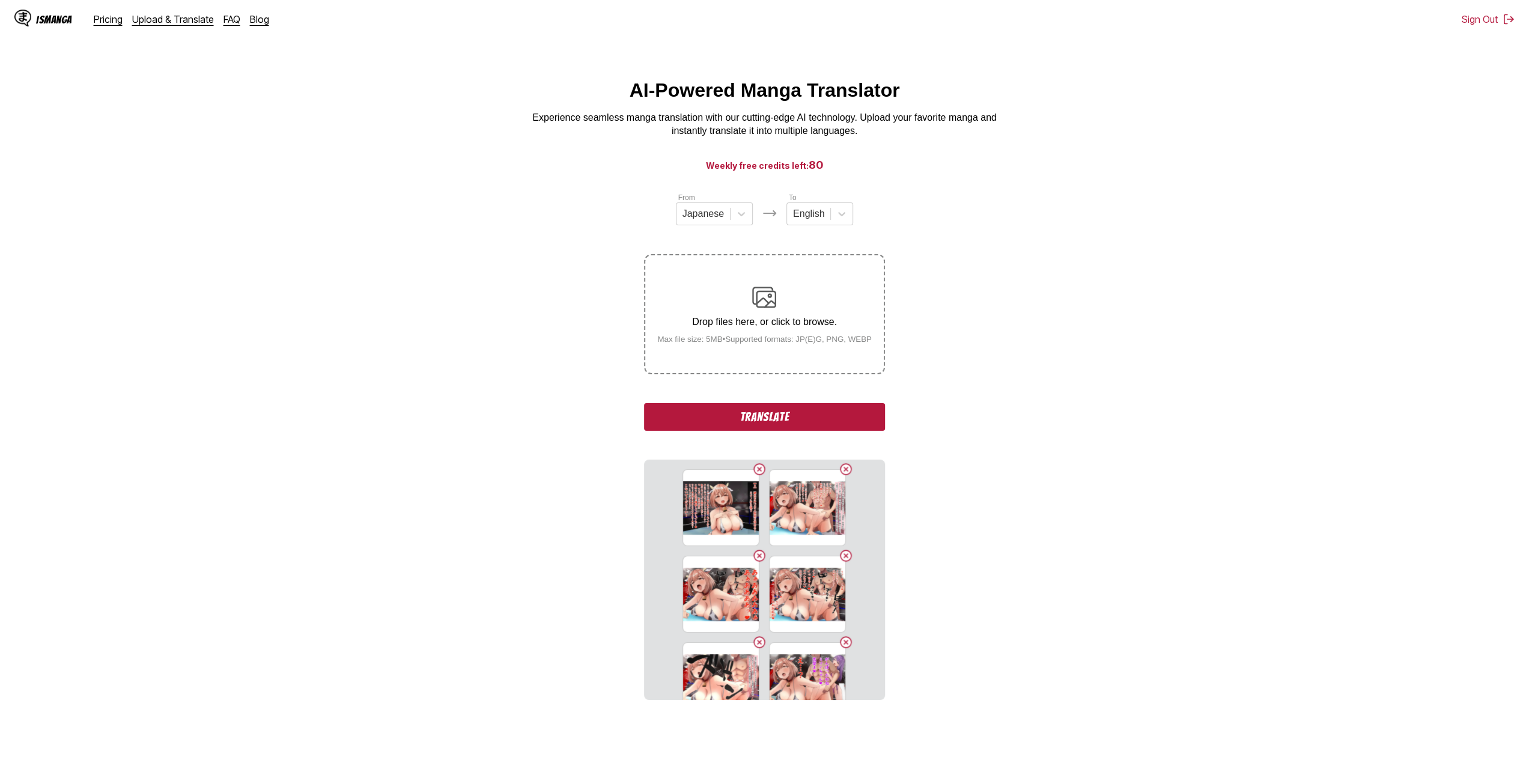
click at [701, 303] on div "Drop files here, or click to browse. Max file size: 5MB • Supported formats: JP…" at bounding box center [764, 314] width 234 height 58
click at [0, 0] on input "Drop files here, or click to browse. Max file size: 5MB • Supported formats: JP…" at bounding box center [0, 0] width 0 height 0
click at [682, 323] on p "Drop files here, or click to browse." at bounding box center [764, 322] width 234 height 11
click at [0, 0] on input "Drop files here, or click to browse. Max file size: 5MB • Supported formats: JP…" at bounding box center [0, 0] width 0 height 0
click at [678, 312] on div "Drop files here, or click to browse. Max file size: 5MB • Supported formats: JP…" at bounding box center [764, 314] width 234 height 58
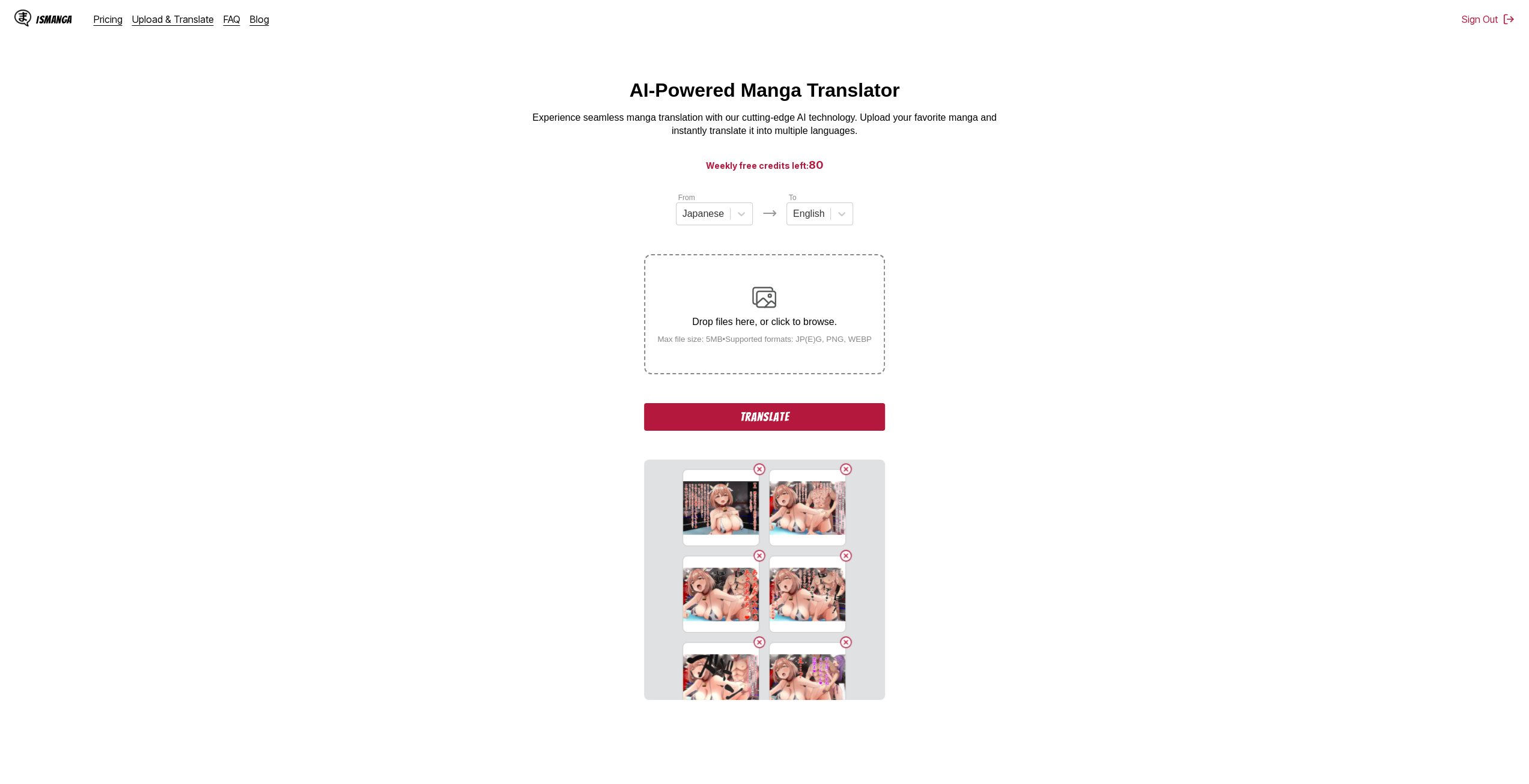
click at [0, 0] on input "Drop files here, or click to browse. Max file size: 5MB • Supported formats: JP…" at bounding box center [0, 0] width 0 height 0
click at [712, 336] on div "Drop files here, or click to browse. Max file size: 5MB • Supported formats: JP…" at bounding box center [764, 314] width 234 height 58
click at [0, 0] on input "Drop files here, or click to browse. Max file size: 5MB • Supported formats: JP…" at bounding box center [0, 0] width 0 height 0
click at [709, 321] on p "Drop files here, or click to browse." at bounding box center [764, 322] width 234 height 11
click at [0, 0] on input "Drop files here, or click to browse. Max file size: 5MB • Supported formats: JP…" at bounding box center [0, 0] width 0 height 0
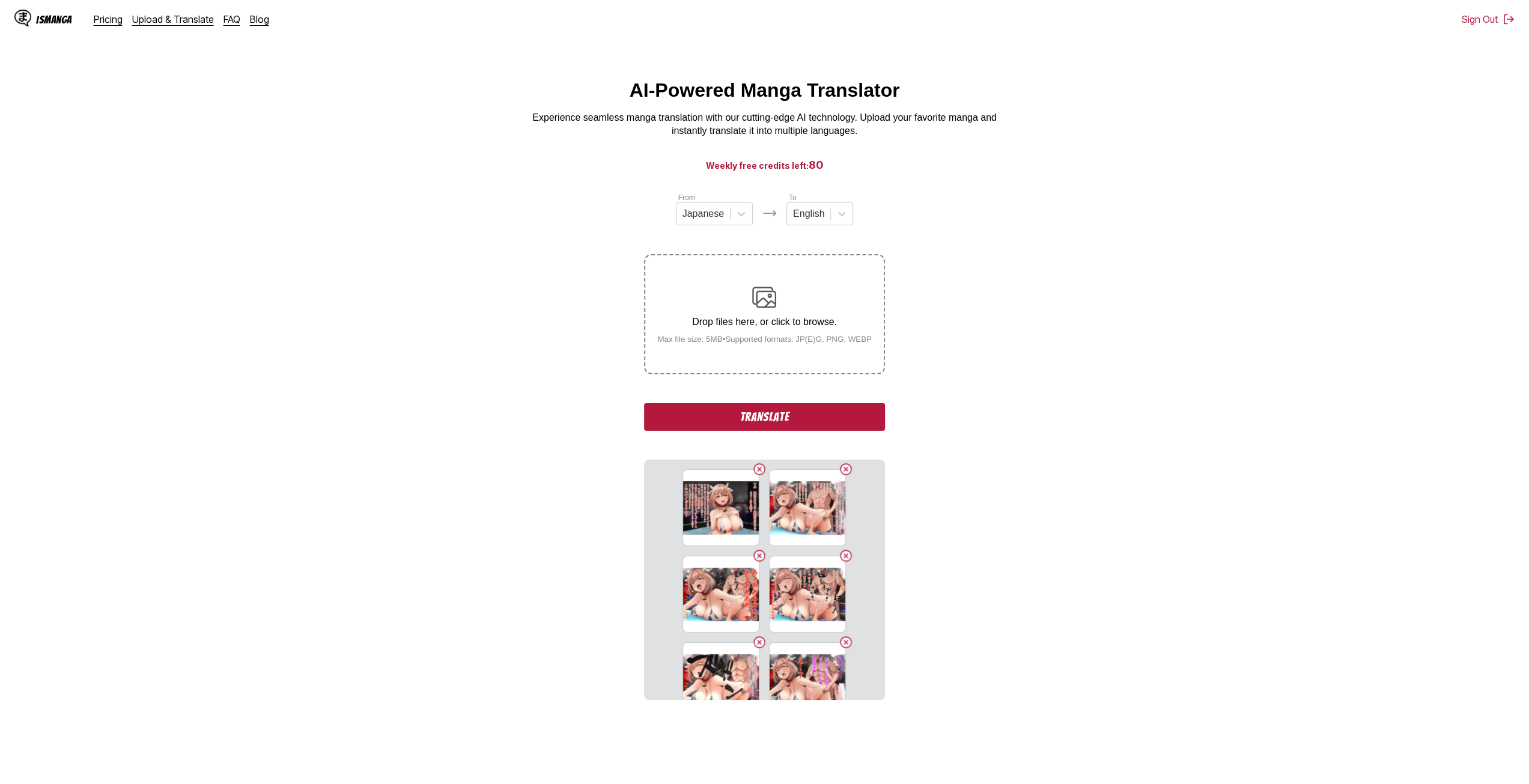
click at [654, 335] on div "Drop files here, or click to browse. Max file size: 5MB • Supported formats: JP…" at bounding box center [764, 314] width 234 height 58
click at [0, 0] on input "Drop files here, or click to browse. Max file size: 5MB • Supported formats: JP…" at bounding box center [0, 0] width 0 height 0
click at [674, 310] on div "Drop files here, or click to browse. Max file size: 5MB • Supported formats: JP…" at bounding box center [764, 314] width 234 height 58
click at [0, 0] on input "Drop files here, or click to browse. Max file size: 5MB • Supported formats: JP…" at bounding box center [0, 0] width 0 height 0
click at [729, 308] on div "Drop files here, or click to browse. Max file size: 5MB • Supported formats: JP…" at bounding box center [764, 314] width 234 height 58
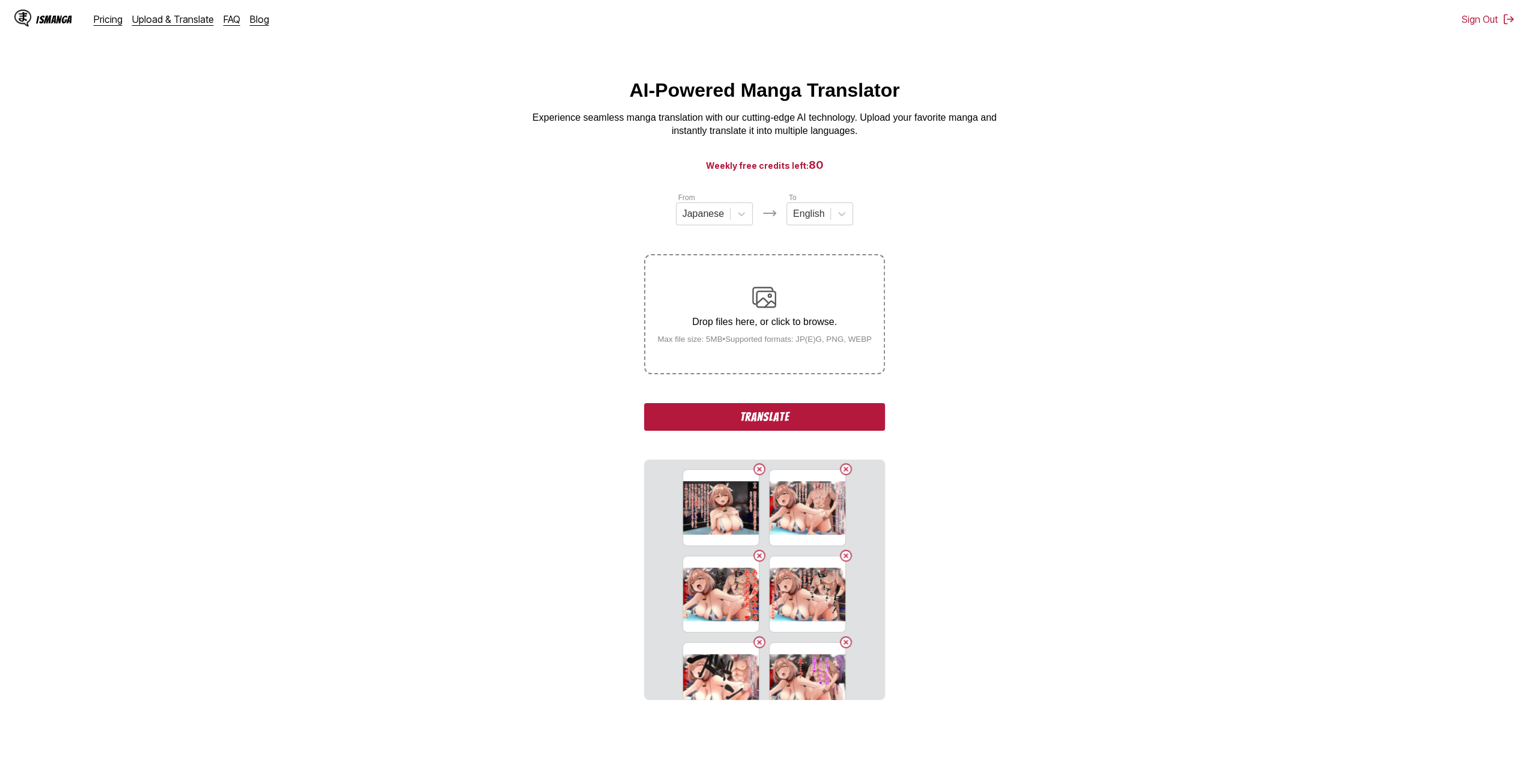
click at [0, 0] on input "Drop files here, or click to browse. Max file size: 5MB • Supported formats: JP…" at bounding box center [0, 0] width 0 height 0
click at [705, 335] on div "Drop files here, or click to browse. Max file size: 5MB • Supported formats: JP…" at bounding box center [764, 314] width 234 height 58
click at [0, 0] on input "Drop files here, or click to browse. Max file size: 5MB • Supported formats: JP…" at bounding box center [0, 0] width 0 height 0
click at [696, 317] on div "Drop files here, or click to browse. Max file size: 5MB • Supported formats: JP…" at bounding box center [764, 314] width 234 height 58
click at [0, 0] on input "Drop files here, or click to browse. Max file size: 5MB • Supported formats: JP…" at bounding box center [0, 0] width 0 height 0
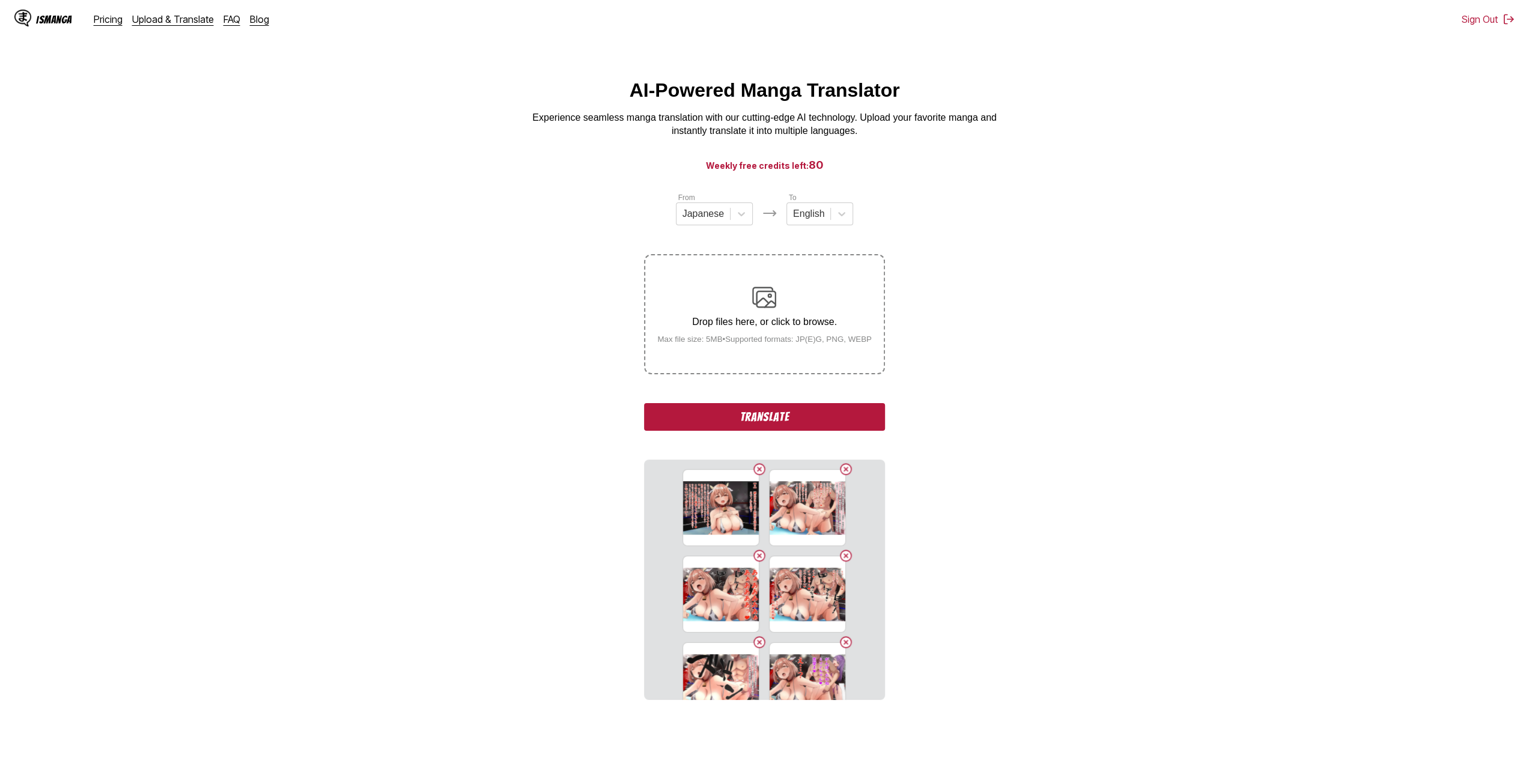
click at [720, 313] on div "Drop files here, or click to browse. Max file size: 5MB • Supported formats: JP…" at bounding box center [764, 314] width 234 height 58
click at [0, 0] on input "Drop files here, or click to browse. Max file size: 5MB • Supported formats: JP…" at bounding box center [0, 0] width 0 height 0
click at [715, 333] on div "Drop files here, or click to browse. Max file size: 5MB • Supported formats: JP…" at bounding box center [764, 314] width 234 height 58
click at [0, 0] on input "Drop files here, or click to browse. Max file size: 5MB • Supported formats: JP…" at bounding box center [0, 0] width 0 height 0
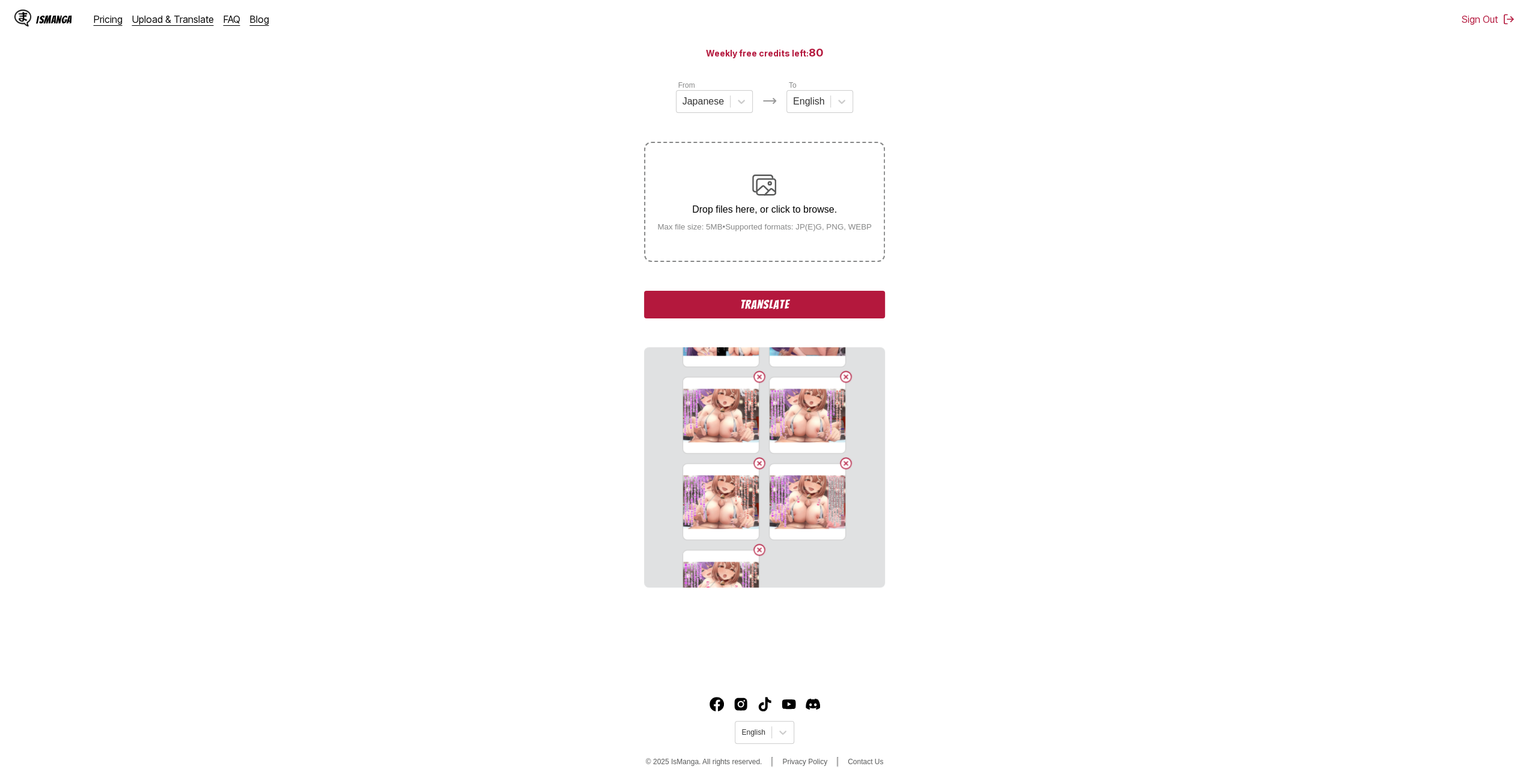
scroll to position [1153, 0]
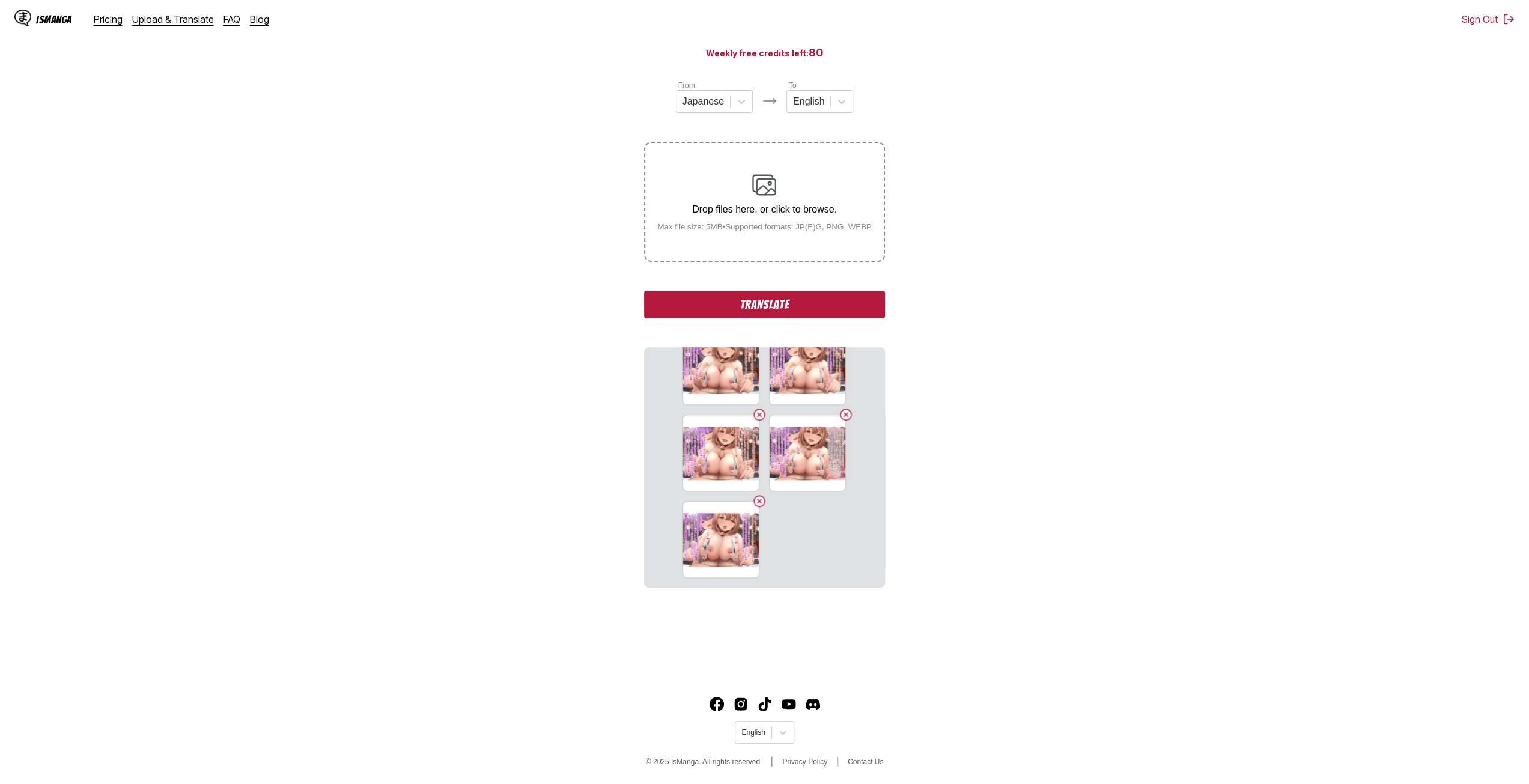
click at [728, 227] on small "Max file size: 5MB • Supported formats: JP(E)G, PNG, WEBP" at bounding box center [764, 226] width 234 height 9
click at [0, 0] on input "Drop files here, or click to browse. Max file size: 5MB • Supported formats: JP…" at bounding box center [0, 0] width 0 height 0
click at [693, 200] on div "Drop files here, or click to browse. Max file size: 5MB • Supported formats: JP…" at bounding box center [764, 202] width 234 height 58
click at [0, 0] on input "Drop files here, or click to browse. Max file size: 5MB • Supported formats: JP…" at bounding box center [0, 0] width 0 height 0
click at [672, 224] on div "Drop files here, or click to browse. Max file size: 5MB • Supported formats: JP…" at bounding box center [764, 202] width 234 height 58
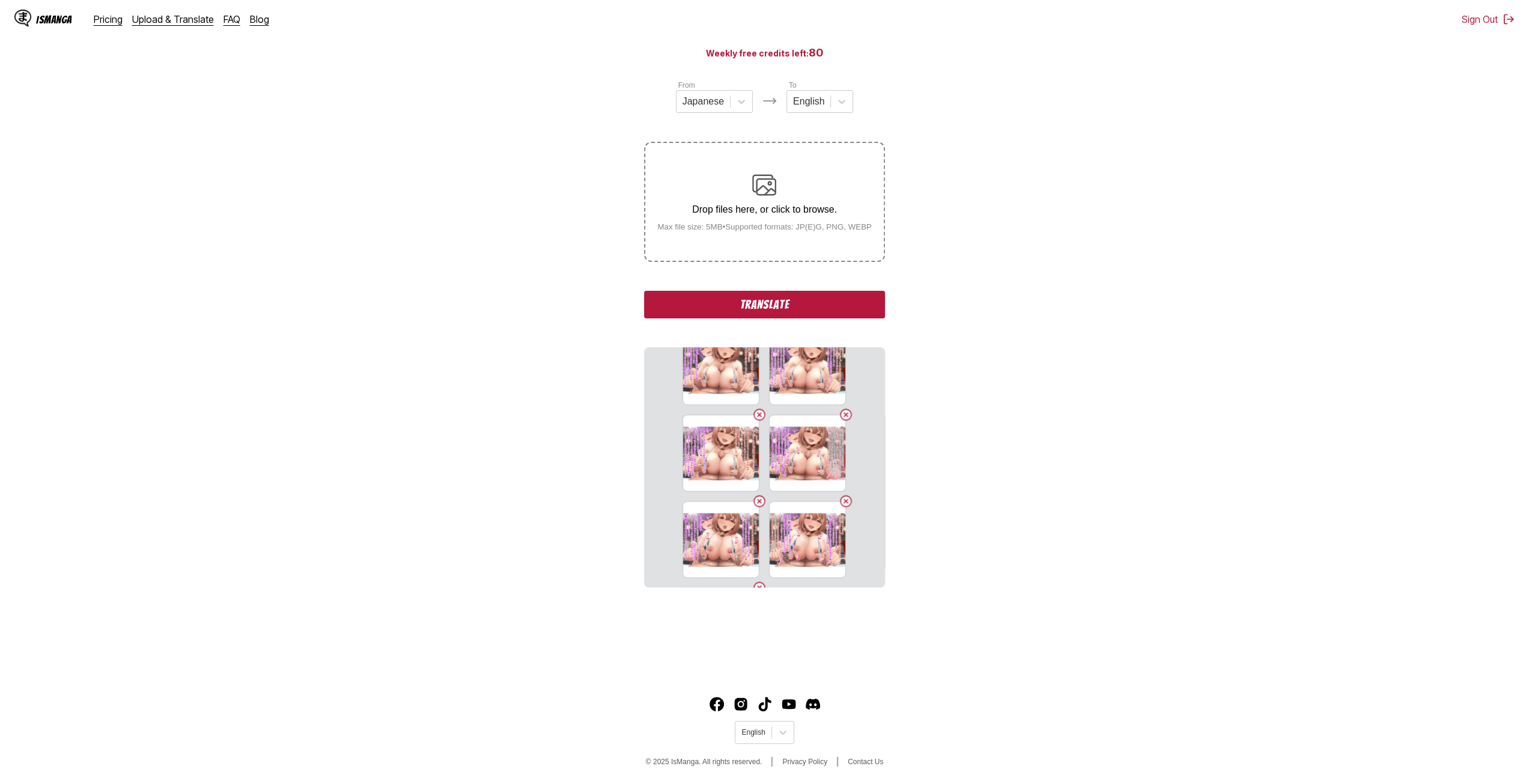
click at [0, 0] on input "Drop files here, or click to browse. Max file size: 5MB • Supported formats: JP…" at bounding box center [0, 0] width 0 height 0
click at [739, 219] on div "Drop files here, or click to browse. Max file size: 5MB • Supported formats: JP…" at bounding box center [764, 202] width 234 height 58
click at [0, 0] on input "Drop files here, or click to browse. Max file size: 5MB • Supported formats: JP…" at bounding box center [0, 0] width 0 height 0
click at [724, 205] on p "Drop files here, or click to browse." at bounding box center [764, 209] width 234 height 11
click at [0, 0] on input "Drop files here, or click to browse. Max file size: 5MB • Supported formats: JP…" at bounding box center [0, 0] width 0 height 0
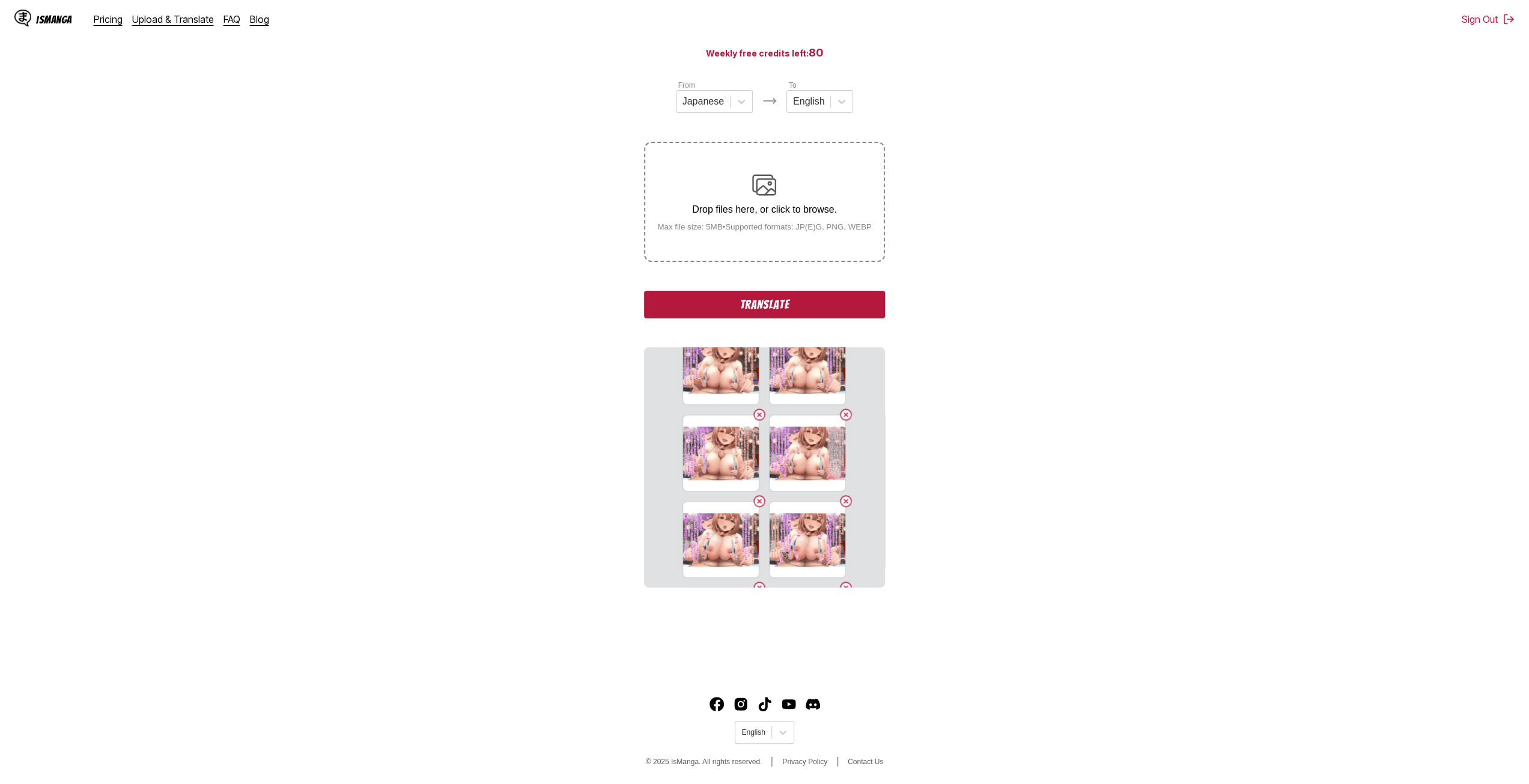
click at [721, 203] on div "Drop files here, or click to browse. Max file size: 5MB • Supported formats: JP…" at bounding box center [764, 202] width 234 height 58
click at [0, 0] on input "Drop files here, or click to browse. Max file size: 5MB • Supported formats: JP…" at bounding box center [0, 0] width 0 height 0
click at [712, 182] on div "Drop files here, or click to browse. Max file size: 5MB • Supported formats: JP…" at bounding box center [764, 202] width 234 height 58
click at [0, 0] on input "Drop files here, or click to browse. Max file size: 5MB • Supported formats: JP…" at bounding box center [0, 0] width 0 height 0
click at [741, 169] on label "Drop files here, or click to browse. Max file size: 5MB • Supported formats: JP…" at bounding box center [763, 201] width 238 height 117
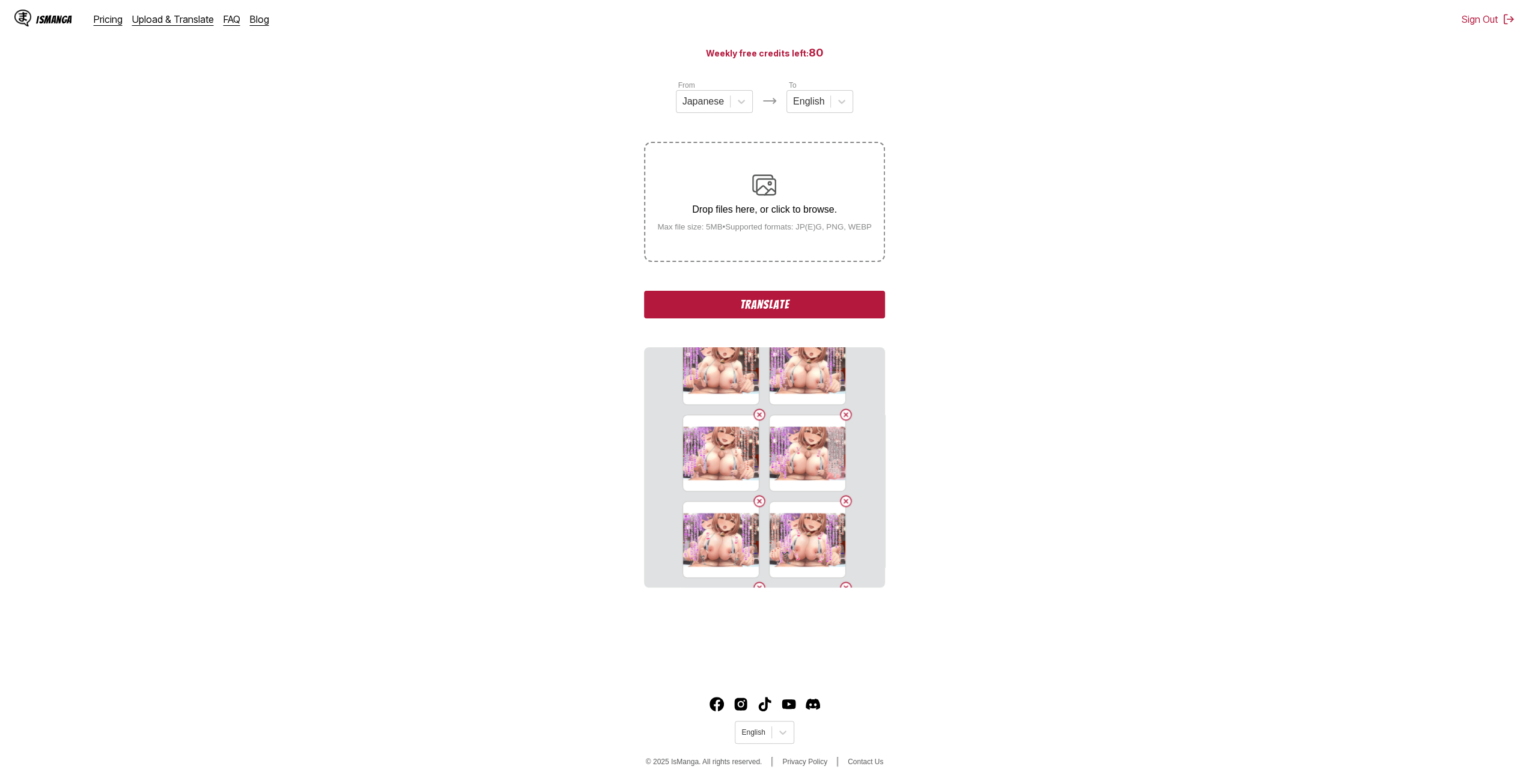
click at [0, 0] on input "Drop files here, or click to browse. Max file size: 5MB • Supported formats: JP…" at bounding box center [0, 0] width 0 height 0
click at [695, 232] on small "Max file size: 5MB • Supported formats: JP(E)G, PNG, WEBP" at bounding box center [764, 226] width 234 height 9
click at [0, 0] on input "Drop files here, or click to browse. Max file size: 5MB • Supported formats: JP…" at bounding box center [0, 0] width 0 height 0
click at [735, 224] on div "Drop files here, or click to browse. Max file size: 5MB • Supported formats: JP…" at bounding box center [764, 202] width 234 height 58
click at [0, 0] on input "Drop files here, or click to browse. Max file size: 5MB • Supported formats: JP…" at bounding box center [0, 0] width 0 height 0
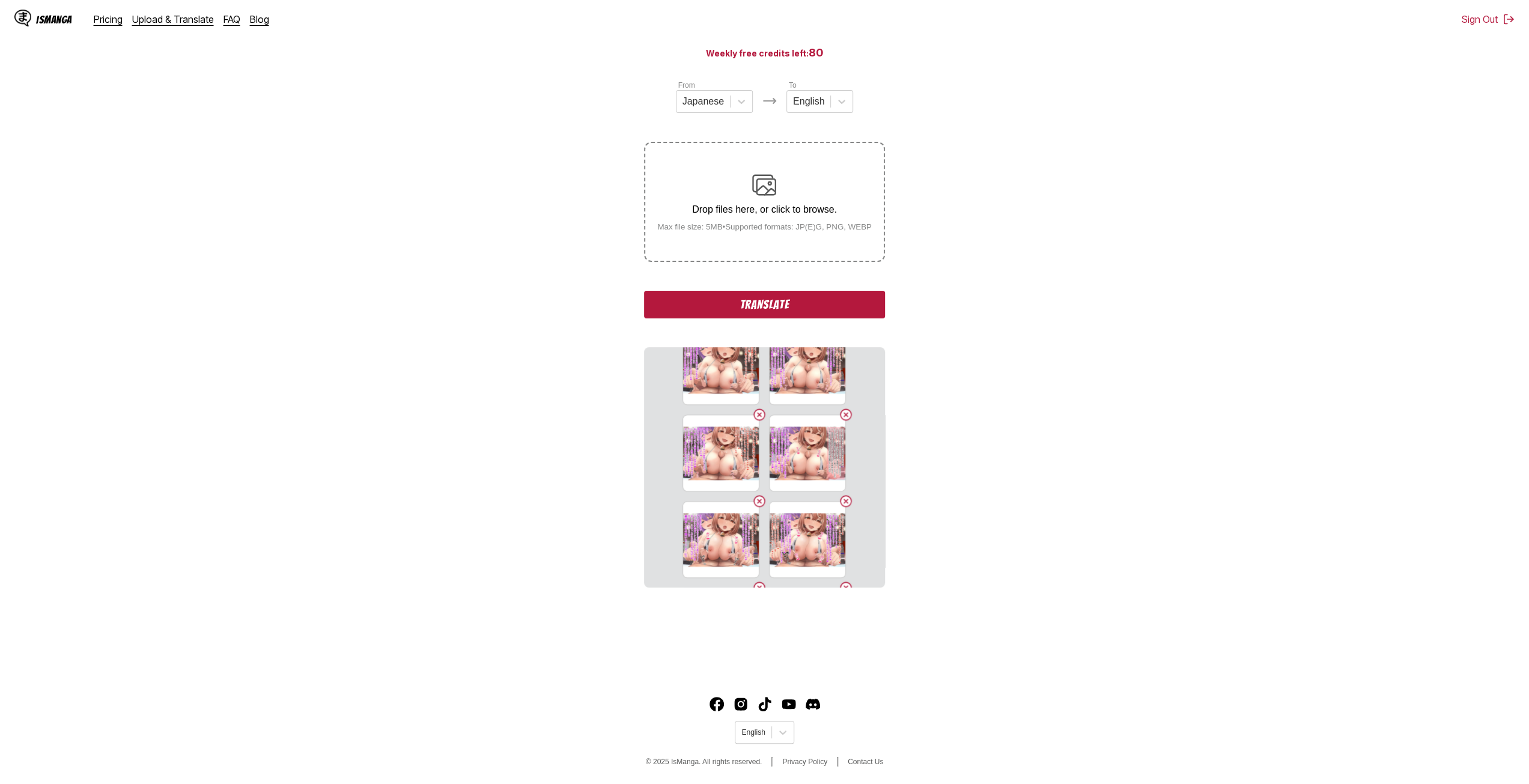
click at [669, 210] on p "Drop files here, or click to browse." at bounding box center [764, 209] width 234 height 11
click at [0, 0] on input "Drop files here, or click to browse. Max file size: 5MB • Supported formats: JP…" at bounding box center [0, 0] width 0 height 0
click at [687, 164] on label "Drop files here, or click to browse. Max file size: 5MB • Supported formats: JP…" at bounding box center [763, 201] width 238 height 117
click at [0, 0] on input "Drop files here, or click to browse. Max file size: 5MB • Supported formats: JP…" at bounding box center [0, 0] width 0 height 0
click at [754, 209] on p "Drop files here, or click to browse." at bounding box center [764, 209] width 234 height 11
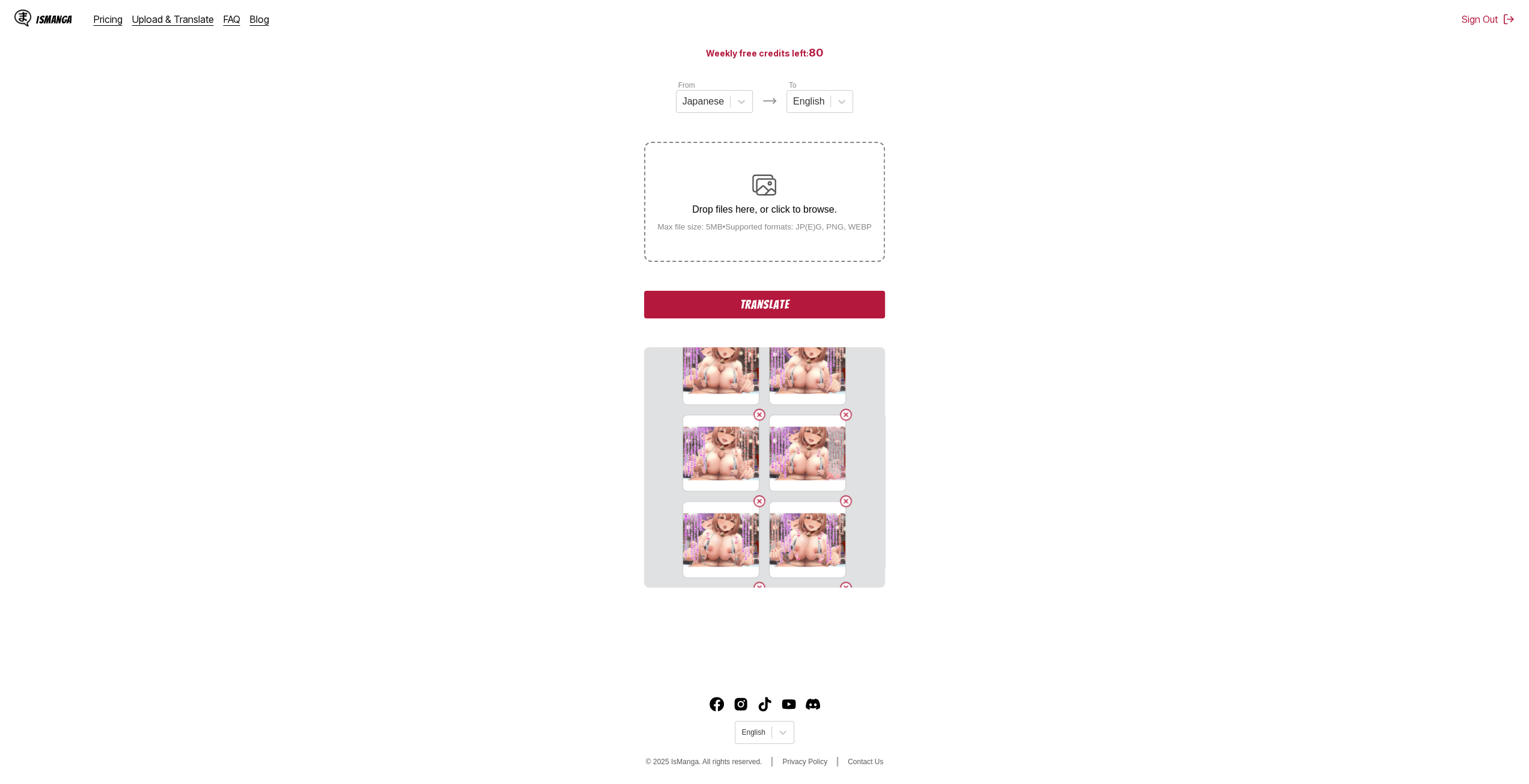
click at [0, 0] on input "Drop files here, or click to browse. Max file size: 5MB • Supported formats: JP…" at bounding box center [0, 0] width 0 height 0
click at [722, 215] on p "Drop files here, or click to browse." at bounding box center [764, 209] width 234 height 11
click at [0, 0] on input "Drop files here, or click to browse. Max file size: 5MB • Supported formats: JP…" at bounding box center [0, 0] width 0 height 0
click at [669, 202] on div "Drop files here, or click to browse. Max file size: 5MB • Supported formats: JP…" at bounding box center [764, 202] width 234 height 58
click at [0, 0] on input "Drop files here, or click to browse. Max file size: 5MB • Supported formats: JP…" at bounding box center [0, 0] width 0 height 0
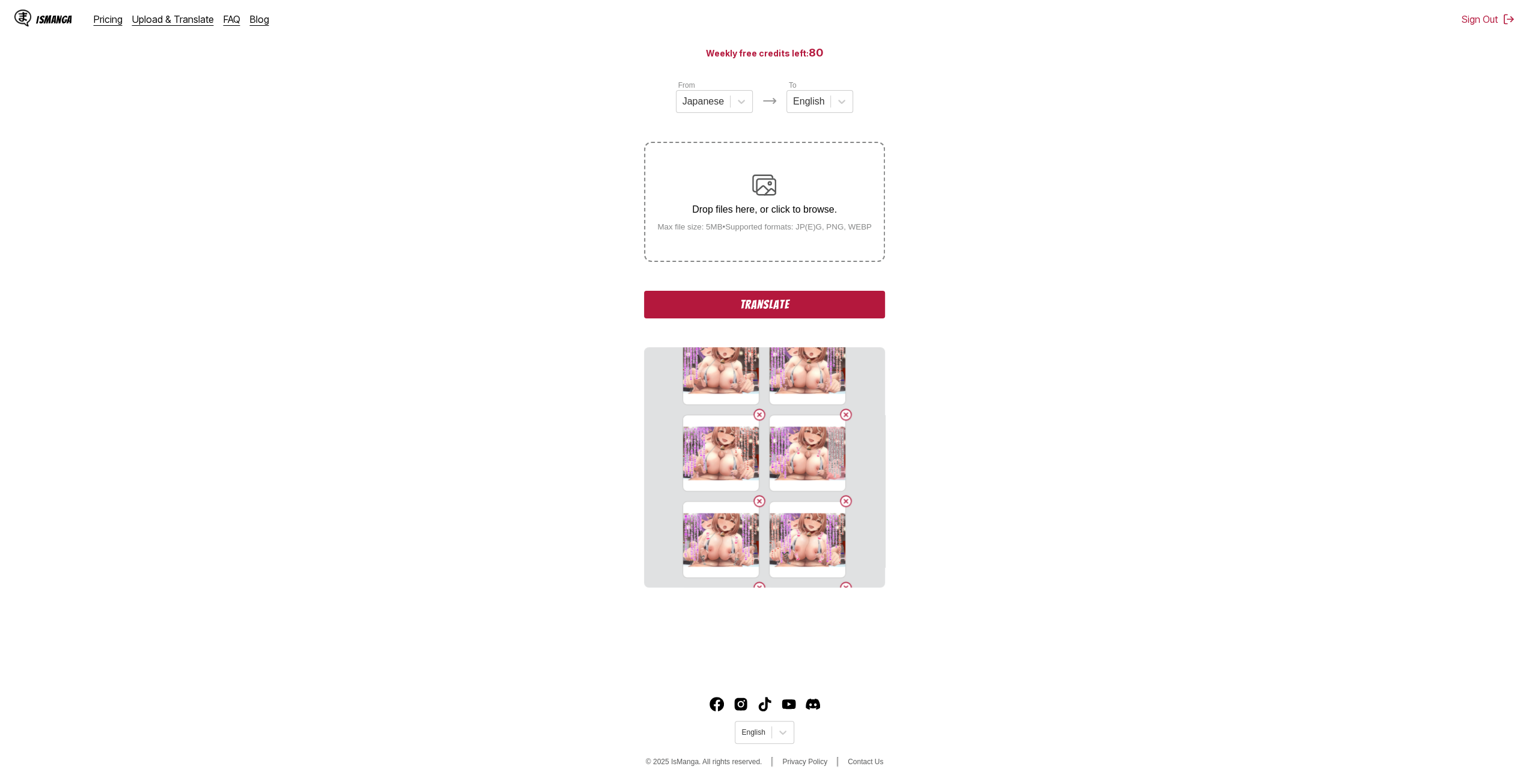
click at [708, 252] on label "Drop files here, or click to browse. Max file size: 5MB • Supported formats: JP…" at bounding box center [763, 201] width 238 height 117
click at [0, 0] on input "Drop files here, or click to browse. Max file size: 5MB • Supported formats: JP…" at bounding box center [0, 0] width 0 height 0
click at [708, 257] on label "Drop files here, or click to browse. Max file size: 5MB • Supported formats: JP…" at bounding box center [763, 201] width 238 height 117
click at [0, 0] on input "Drop files here, or click to browse. Max file size: 5MB • Supported formats: JP…" at bounding box center [0, 0] width 0 height 0
click at [702, 196] on div "Drop files here, or click to browse. Max file size: 5MB • Supported formats: JP…" at bounding box center [764, 202] width 234 height 58
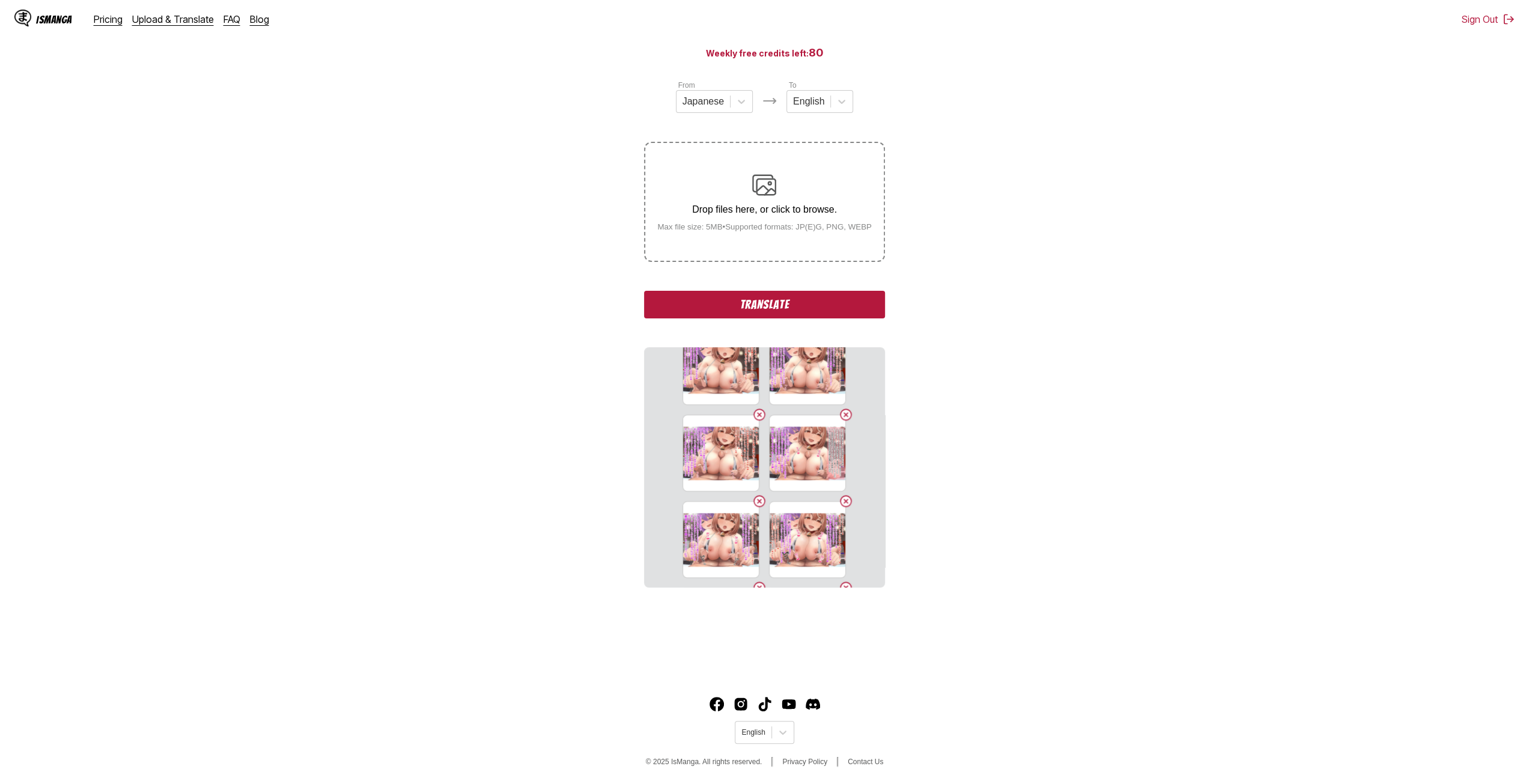
click at [0, 0] on input "Drop files here, or click to browse. Max file size: 5MB • Supported formats: JP…" at bounding box center [0, 0] width 0 height 0
click at [678, 212] on p "Drop files here, or click to browse." at bounding box center [764, 209] width 234 height 11
click at [0, 0] on input "Drop files here, or click to browse. Max file size: 5MB • Supported formats: JP…" at bounding box center [0, 0] width 0 height 0
click at [693, 246] on label "Drop files here, or click to browse. Max file size: 5MB • Supported formats: JP…" at bounding box center [763, 201] width 238 height 117
click at [0, 0] on input "Drop files here, or click to browse. Max file size: 5MB • Supported formats: JP…" at bounding box center [0, 0] width 0 height 0
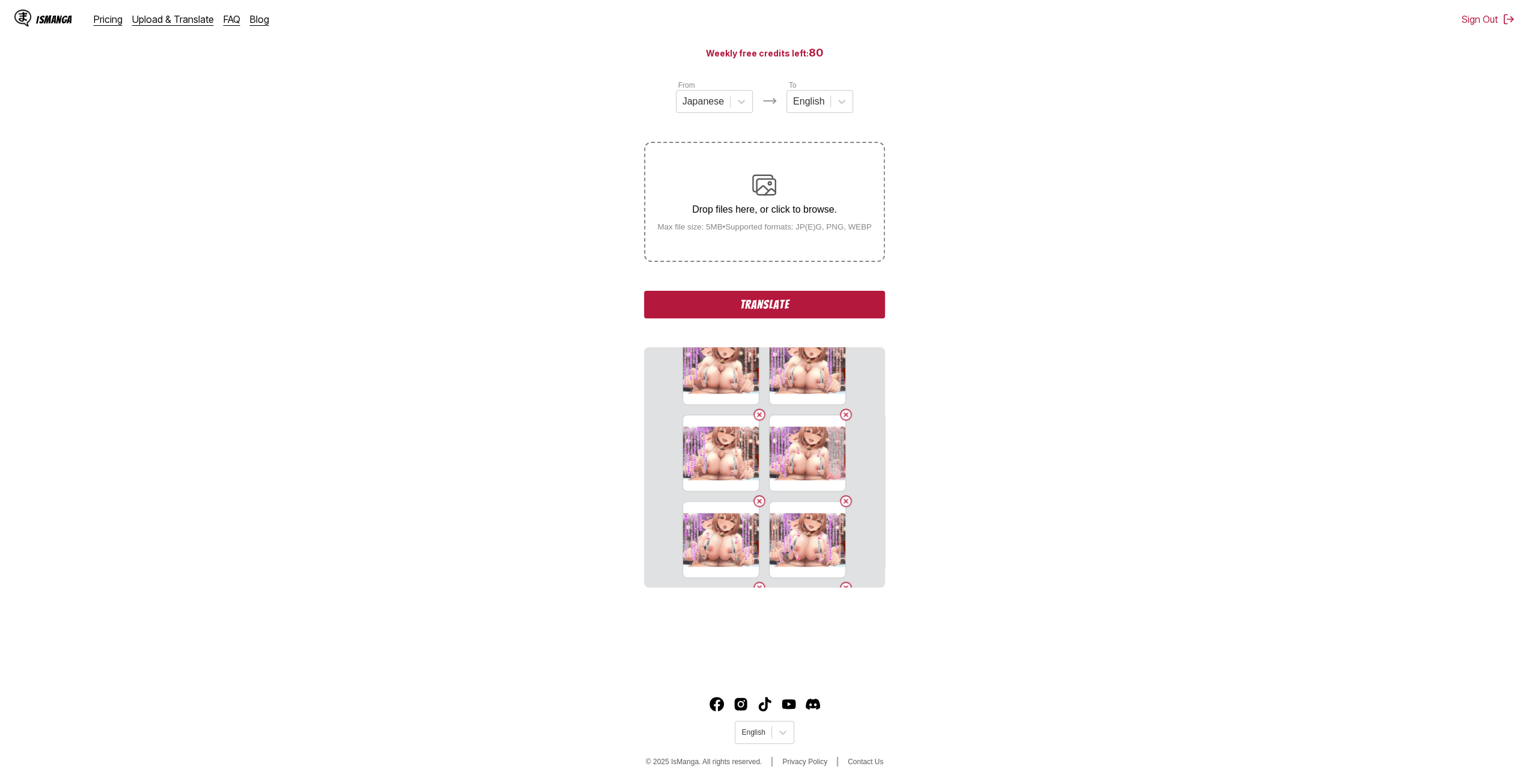
click at [754, 179] on img at bounding box center [764, 184] width 24 height 24
click at [0, 0] on input "Drop files here, or click to browse. Max file size: 5MB • Supported formats: JP…" at bounding box center [0, 0] width 0 height 0
click at [682, 210] on p "Drop files here, or click to browse." at bounding box center [764, 209] width 234 height 11
click at [0, 0] on input "Drop files here, or click to browse. Max file size: 5MB • Supported formats: JP…" at bounding box center [0, 0] width 0 height 0
click at [785, 237] on label "Drop files here, or click to browse. Max file size: 5MB • Supported formats: JP…" at bounding box center [763, 201] width 238 height 117
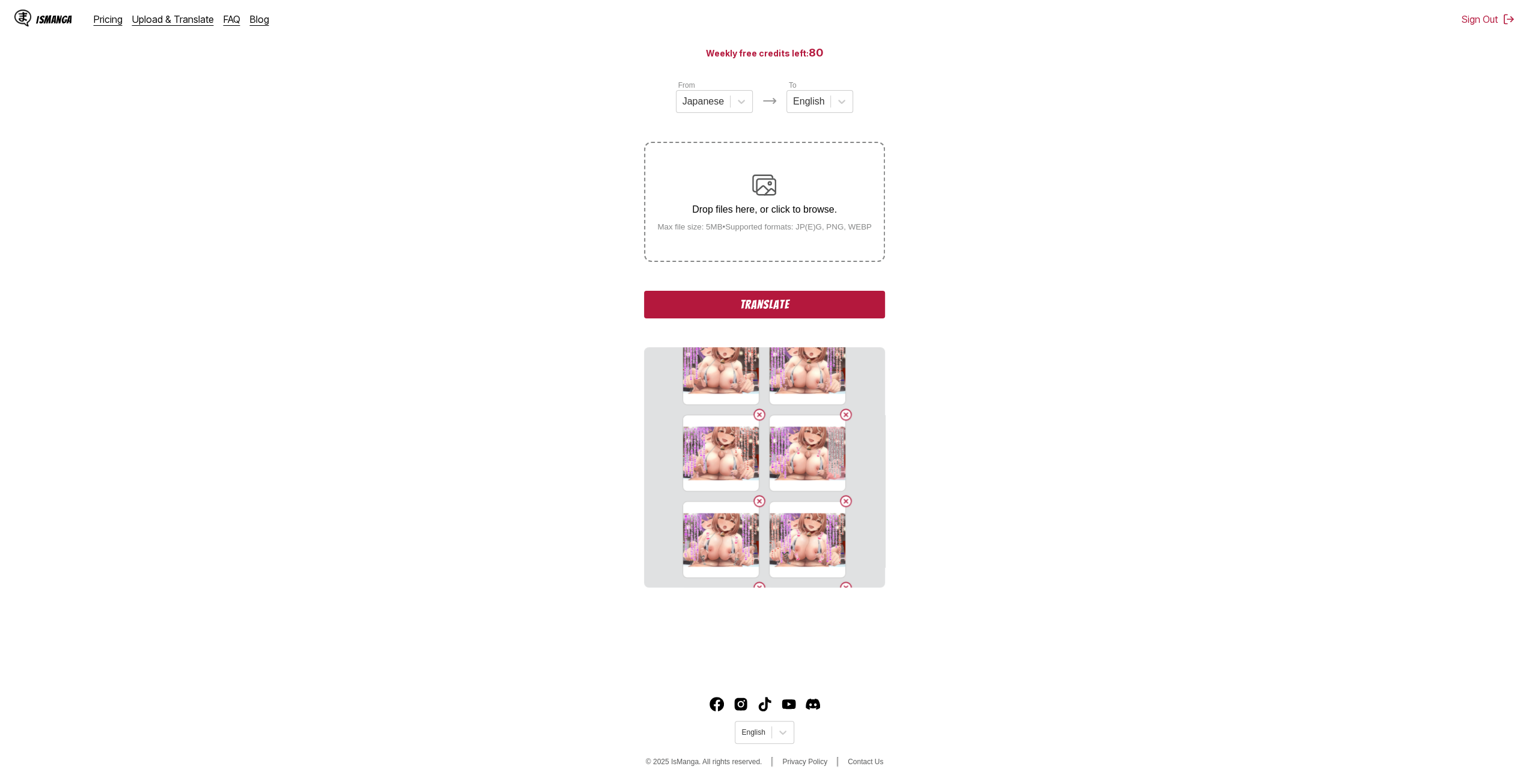
click at [0, 0] on input "Drop files here, or click to browse. Max file size: 5MB • Supported formats: JP…" at bounding box center [0, 0] width 0 height 0
click at [689, 241] on label "Drop files here, or click to browse. Max file size: 5MB • Supported formats: JP…" at bounding box center [763, 201] width 238 height 117
click at [0, 0] on input "Drop files here, or click to browse. Max file size: 5MB • Supported formats: JP…" at bounding box center [0, 0] width 0 height 0
click at [778, 179] on div "Drop files here, or click to browse. Max file size: 5MB • Supported formats: JP…" at bounding box center [764, 202] width 234 height 58
click at [0, 0] on input "Drop files here, or click to browse. Max file size: 5MB • Supported formats: JP…" at bounding box center [0, 0] width 0 height 0
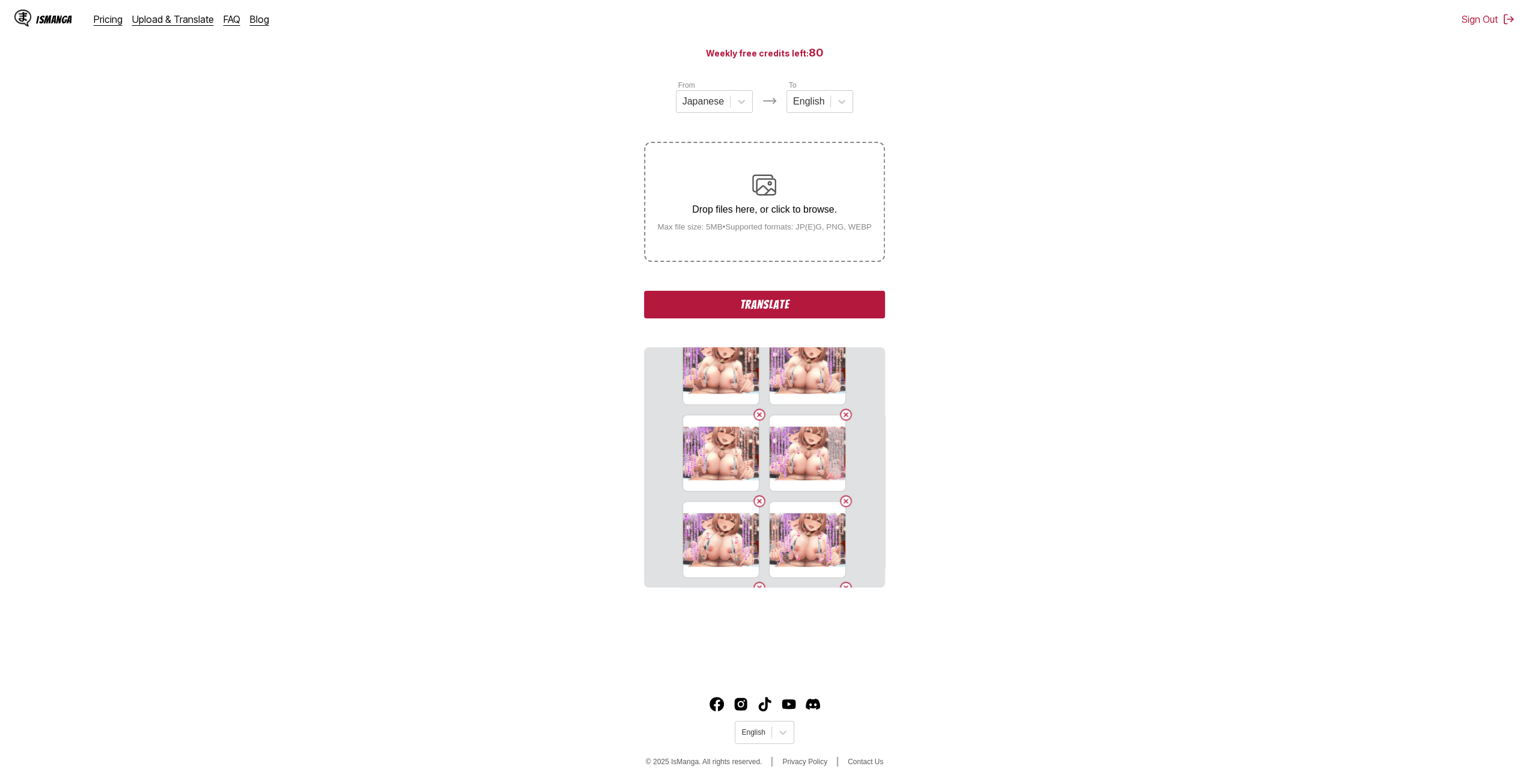
click at [730, 215] on p "Drop files here, or click to browse." at bounding box center [764, 209] width 234 height 11
click at [0, 0] on input "Drop files here, or click to browse. Max file size: 5MB • Supported formats: JP…" at bounding box center [0, 0] width 0 height 0
click at [740, 194] on div "Drop files here, or click to browse. Max file size: 5MB • Supported formats: JP…" at bounding box center [764, 202] width 234 height 58
click at [0, 0] on input "Drop files here, or click to browse. Max file size: 5MB • Supported formats: JP…" at bounding box center [0, 0] width 0 height 0
click at [679, 172] on label "Drop files here, or click to browse. Max file size: 5MB • Supported formats: JP…" at bounding box center [763, 201] width 238 height 117
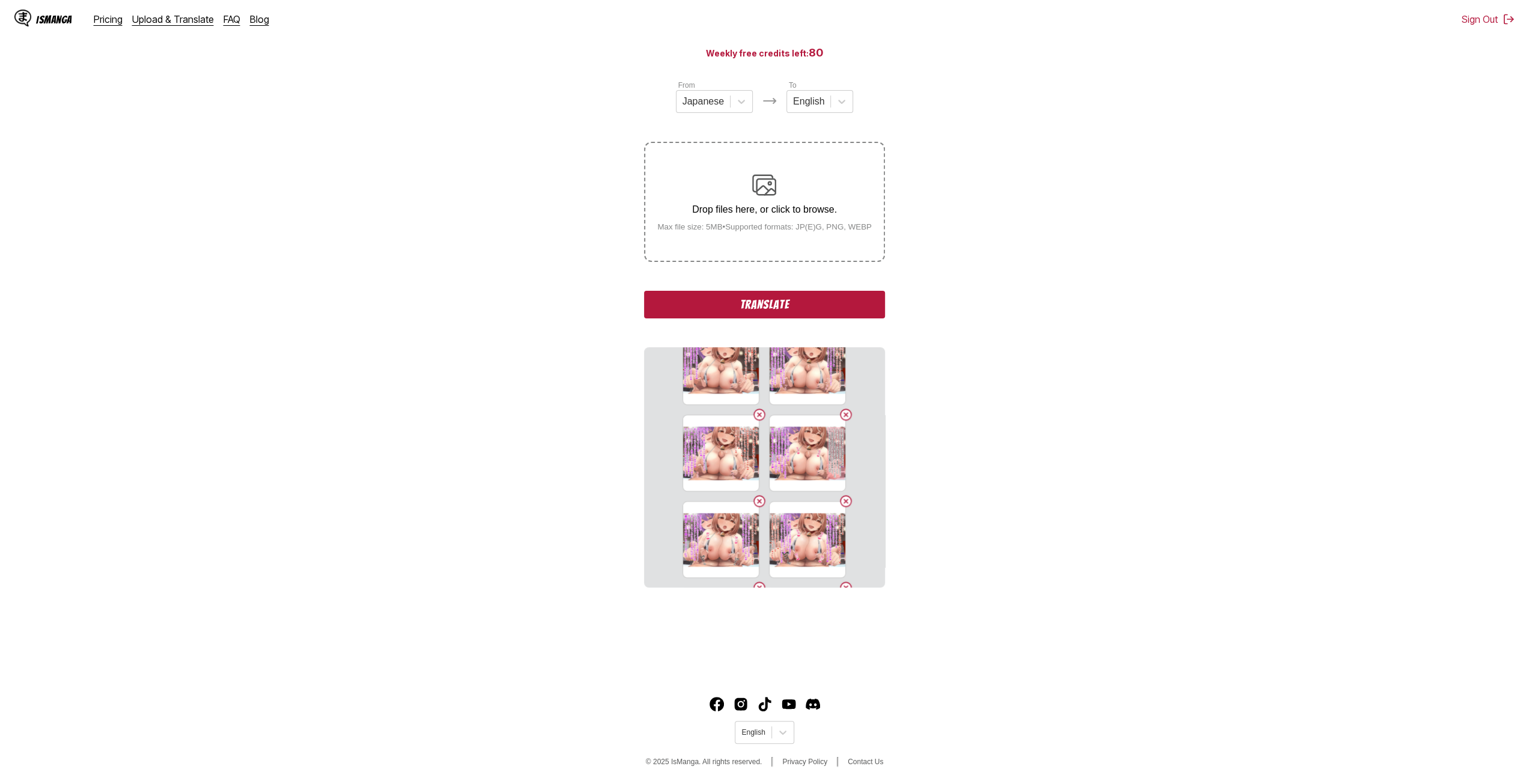
click at [0, 0] on input "Drop files here, or click to browse. Max file size: 5MB • Supported formats: JP…" at bounding box center [0, 0] width 0 height 0
click at [688, 210] on p "Drop files here, or click to browse." at bounding box center [764, 209] width 234 height 11
click at [0, 0] on input "Drop files here, or click to browse. Max file size: 5MB • Supported formats: JP…" at bounding box center [0, 0] width 0 height 0
click at [757, 210] on p "Drop files here, or click to browse." at bounding box center [764, 209] width 234 height 11
click at [0, 0] on input "Drop files here, or click to browse. Max file size: 5MB • Supported formats: JP…" at bounding box center [0, 0] width 0 height 0
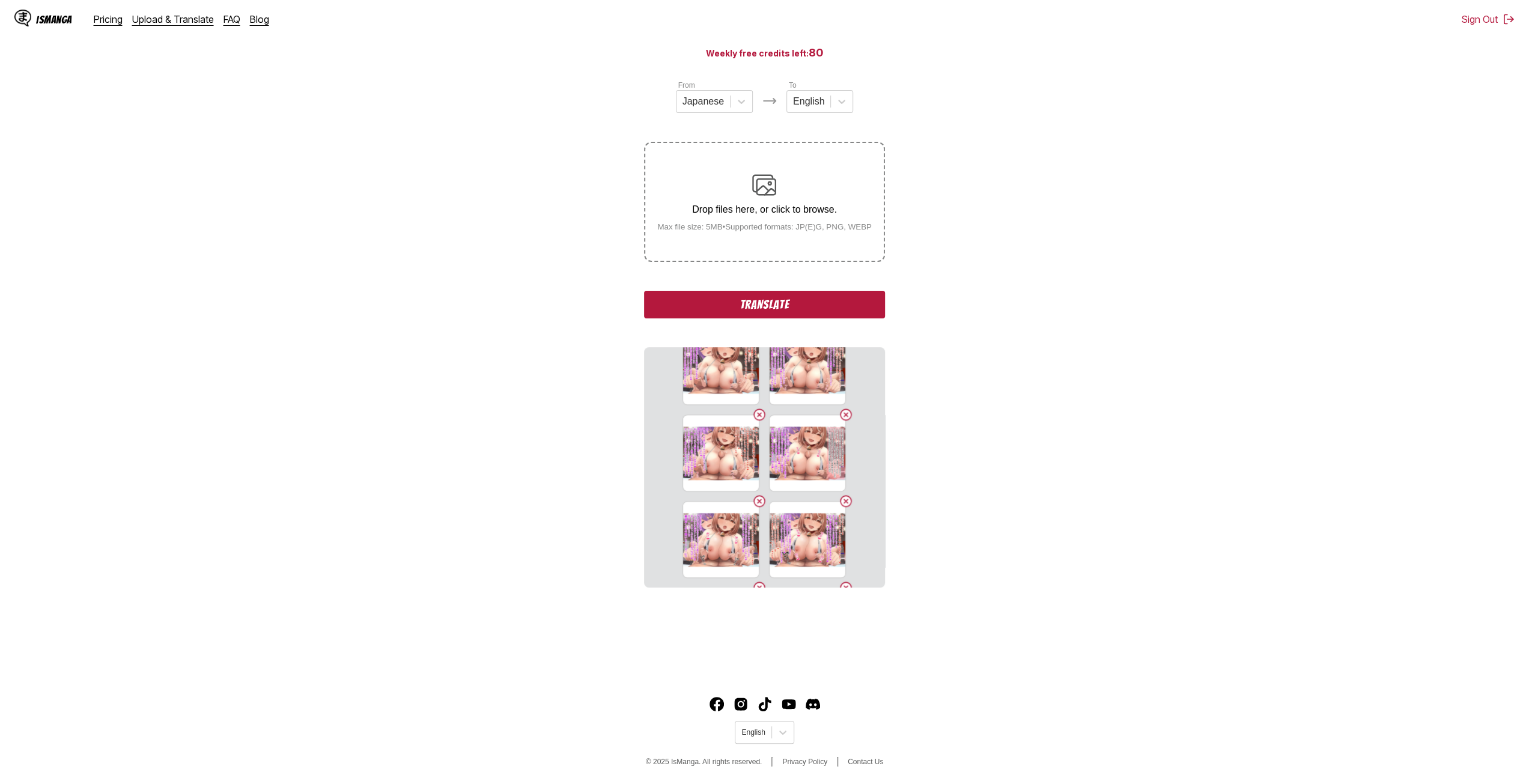
click at [685, 183] on div "Drop files here, or click to browse. Max file size: 5MB • Supported formats: JP…" at bounding box center [764, 202] width 234 height 58
click at [0, 0] on input "Drop files here, or click to browse. Max file size: 5MB • Supported formats: JP…" at bounding box center [0, 0] width 0 height 0
click at [725, 215] on p "Drop files here, or click to browse." at bounding box center [764, 209] width 234 height 11
click at [0, 0] on input "Drop files here, or click to browse. Max file size: 5MB • Supported formats: JP…" at bounding box center [0, 0] width 0 height 0
click at [771, 213] on p "Drop files here, or click to browse." at bounding box center [764, 209] width 234 height 11
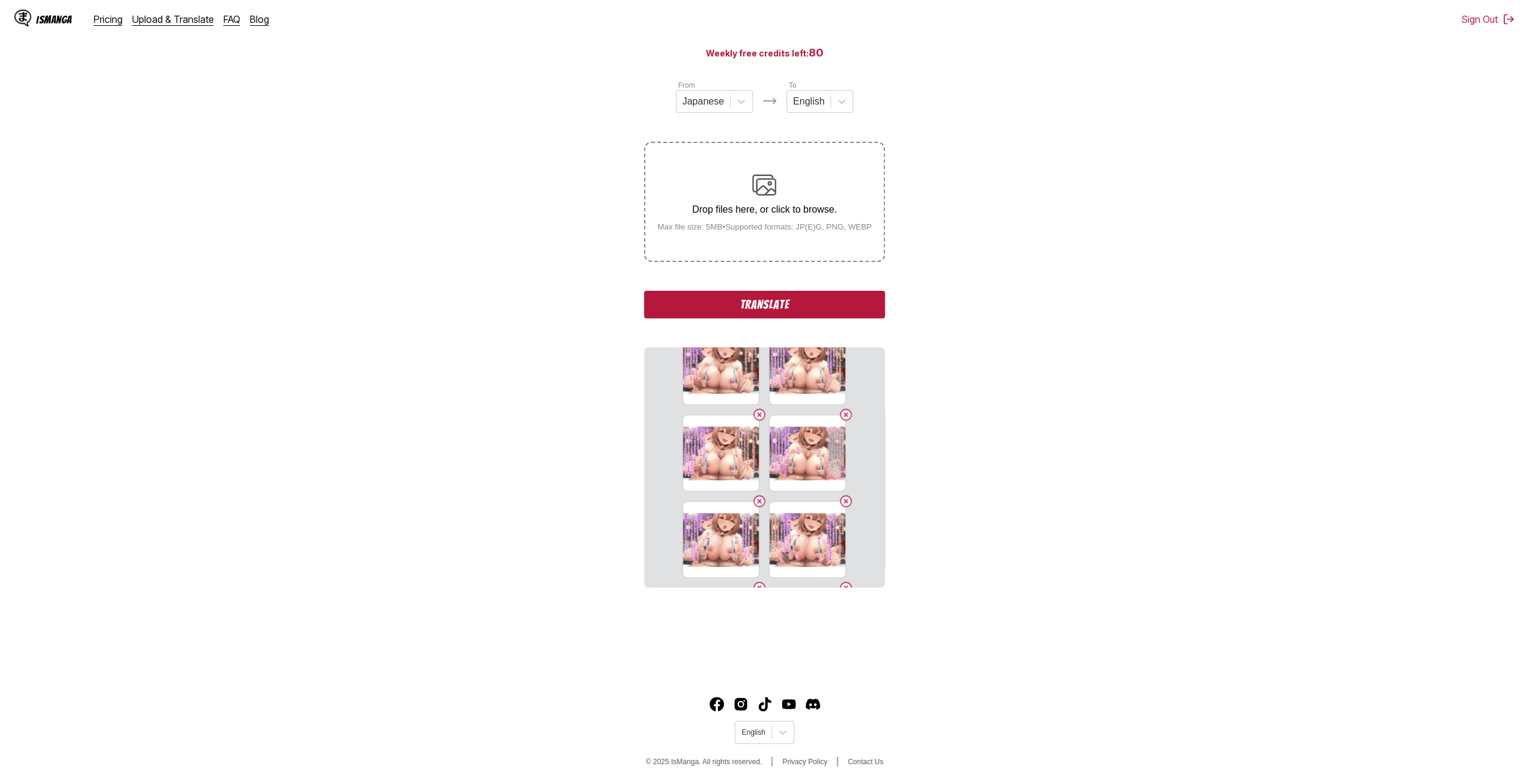
click at [0, 0] on input "Drop files here, or click to browse. Max file size: 5MB • Supported formats: JP…" at bounding box center [0, 0] width 0 height 0
click at [677, 209] on p "Drop files here, or click to browse." at bounding box center [764, 209] width 234 height 11
click at [0, 0] on input "Drop files here, or click to browse. Max file size: 5MB • Supported formats: JP…" at bounding box center [0, 0] width 0 height 0
click at [738, 214] on p "Drop files here, or click to browse." at bounding box center [764, 209] width 234 height 11
click at [0, 0] on input "Drop files here, or click to browse. Max file size: 5MB • Supported formats: JP…" at bounding box center [0, 0] width 0 height 0
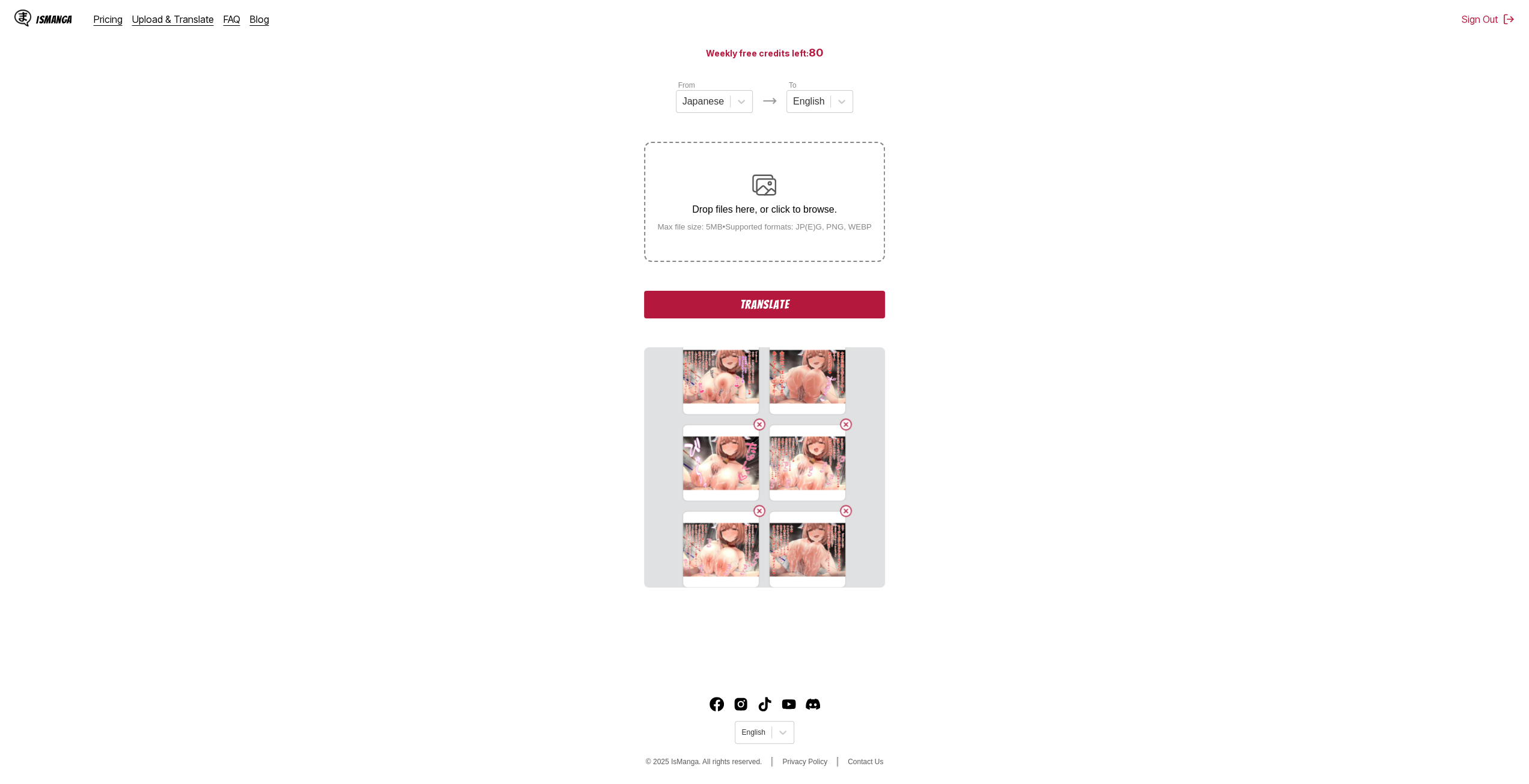
scroll to position [2622, 0]
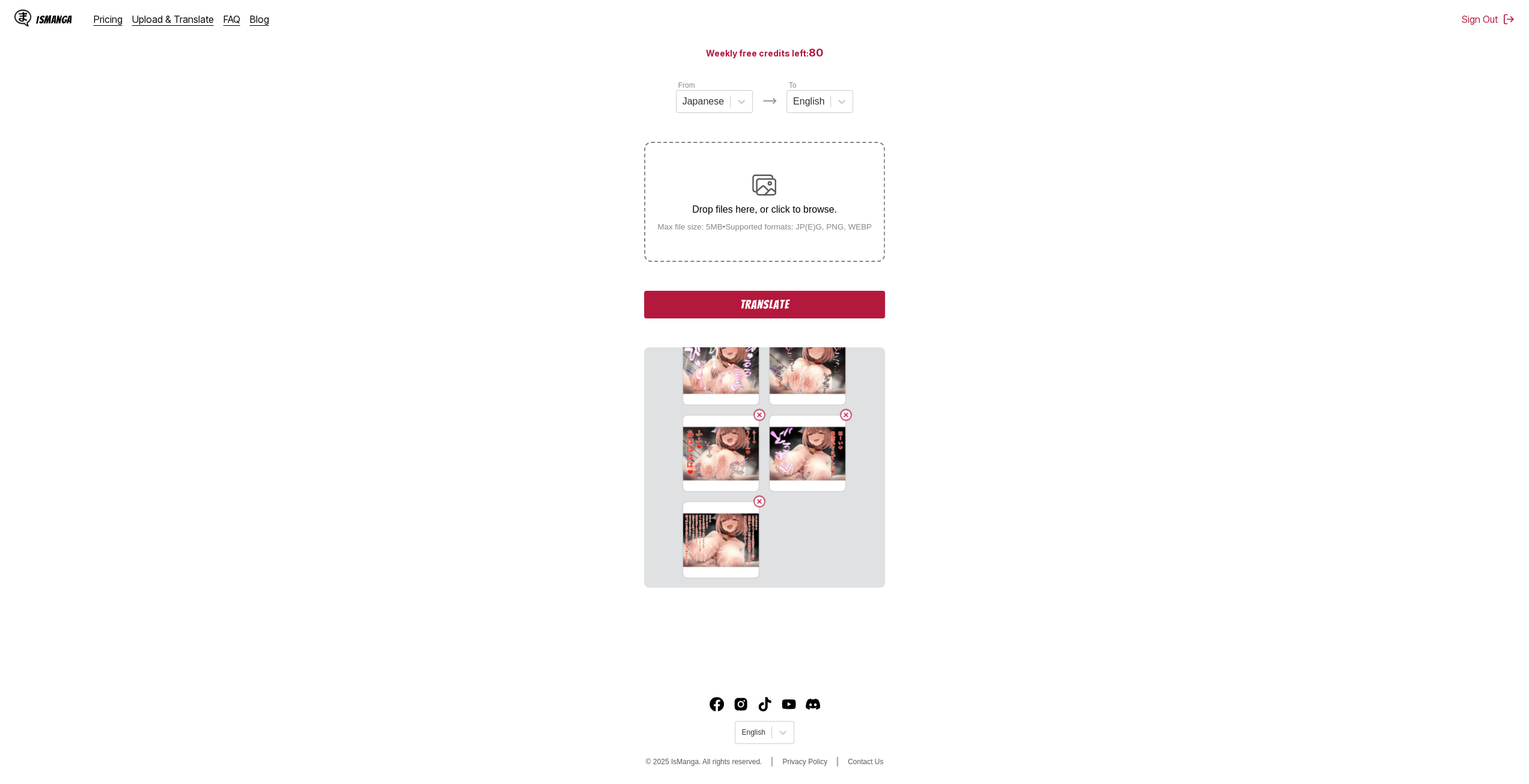
click at [775, 188] on img at bounding box center [764, 184] width 24 height 24
click at [0, 0] on input "Drop files here, or click to browse. Max file size: 5MB • Supported formats: JP…" at bounding box center [0, 0] width 0 height 0
click at [717, 232] on small "Max file size: 5MB • Supported formats: JP(E)G, PNG, WEBP" at bounding box center [764, 226] width 234 height 9
click at [0, 0] on input "Drop files here, or click to browse. Max file size: 5MB • Supported formats: JP…" at bounding box center [0, 0] width 0 height 0
click at [733, 237] on label "Drop files here, or click to browse. Max file size: 5MB • Supported formats: JP…" at bounding box center [763, 201] width 238 height 117
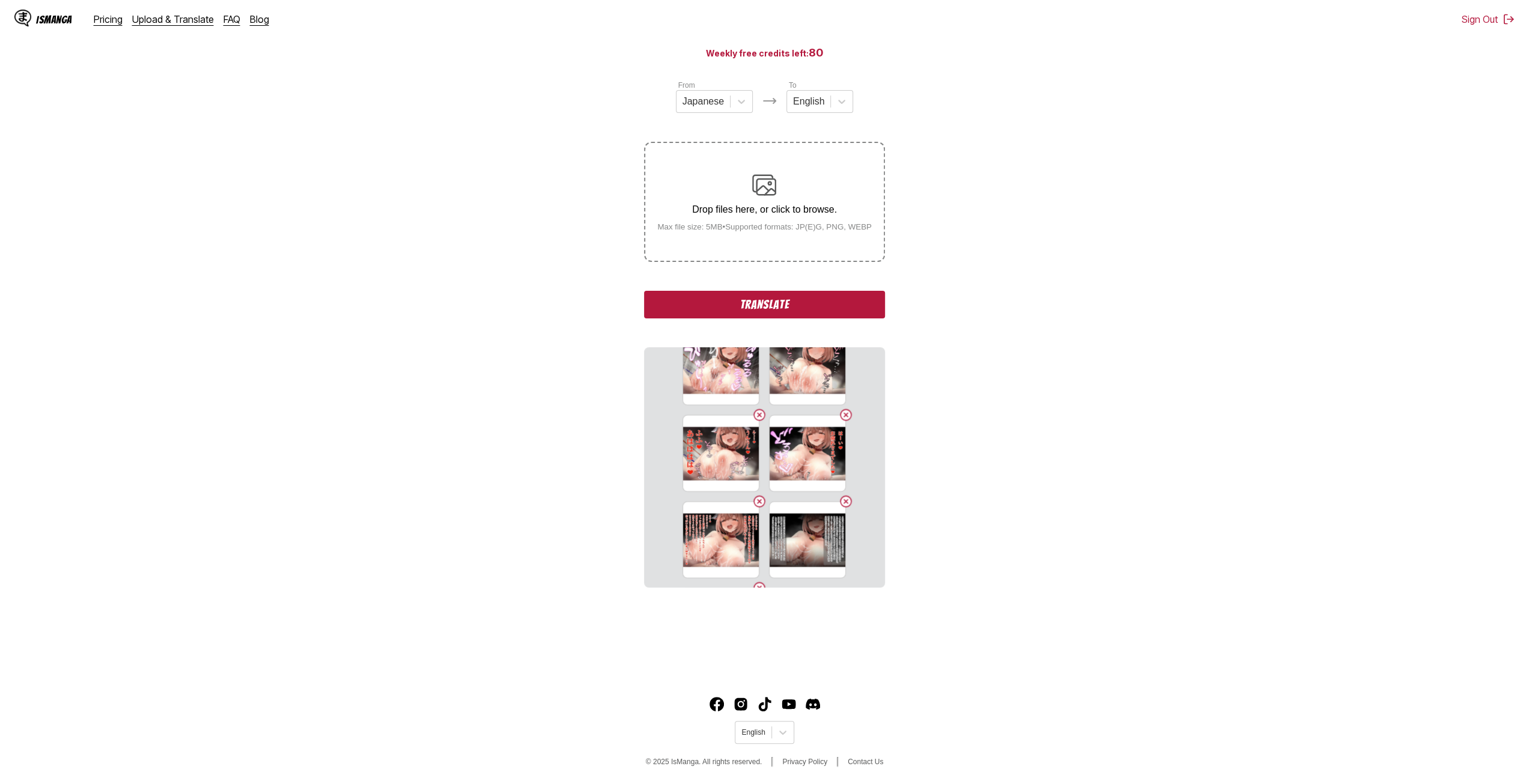
click at [0, 0] on input "Drop files here, or click to browse. Max file size: 5MB • Supported formats: JP…" at bounding box center [0, 0] width 0 height 0
click at [786, 307] on button "Translate" at bounding box center [764, 304] width 240 height 28
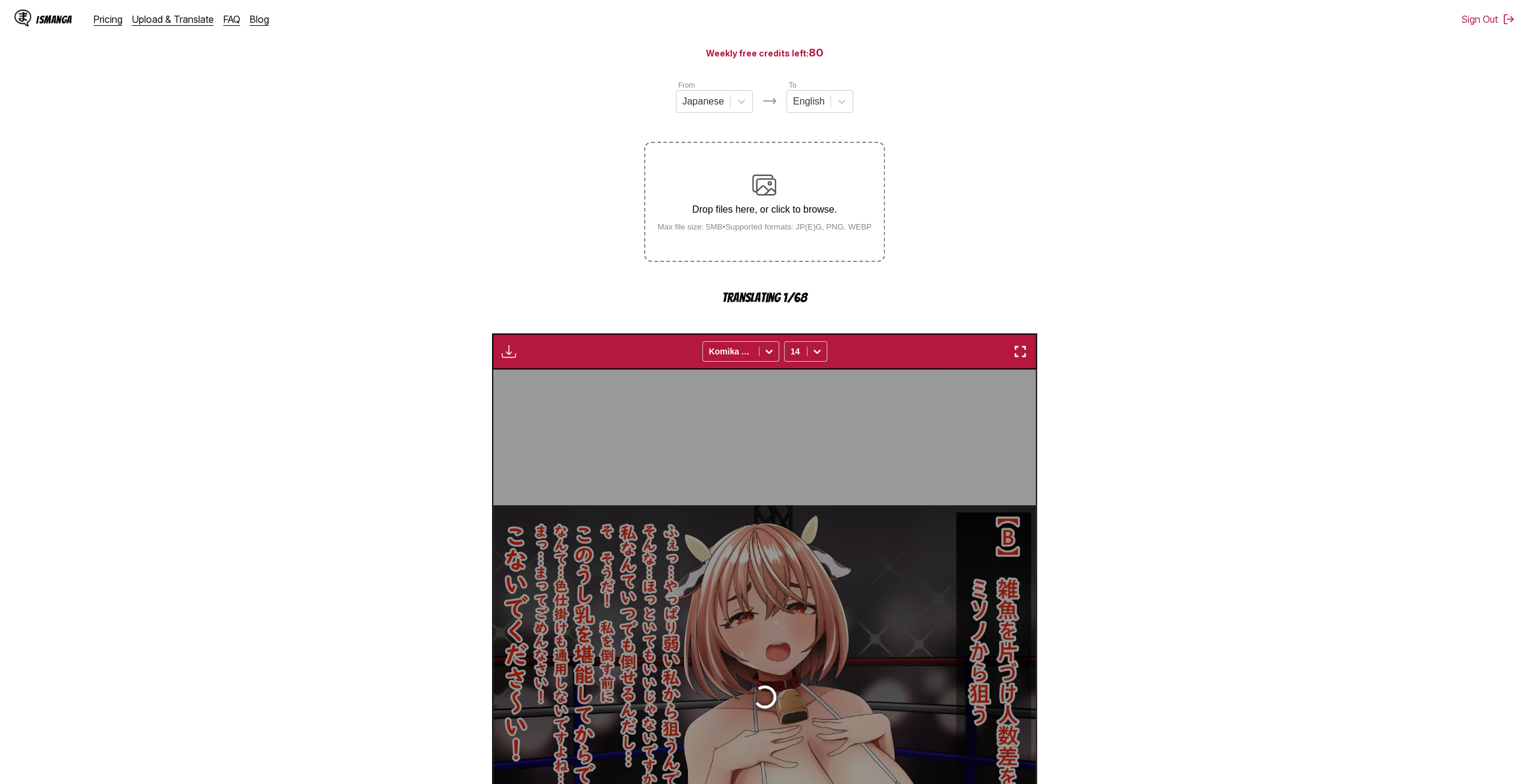
scroll to position [355, 0]
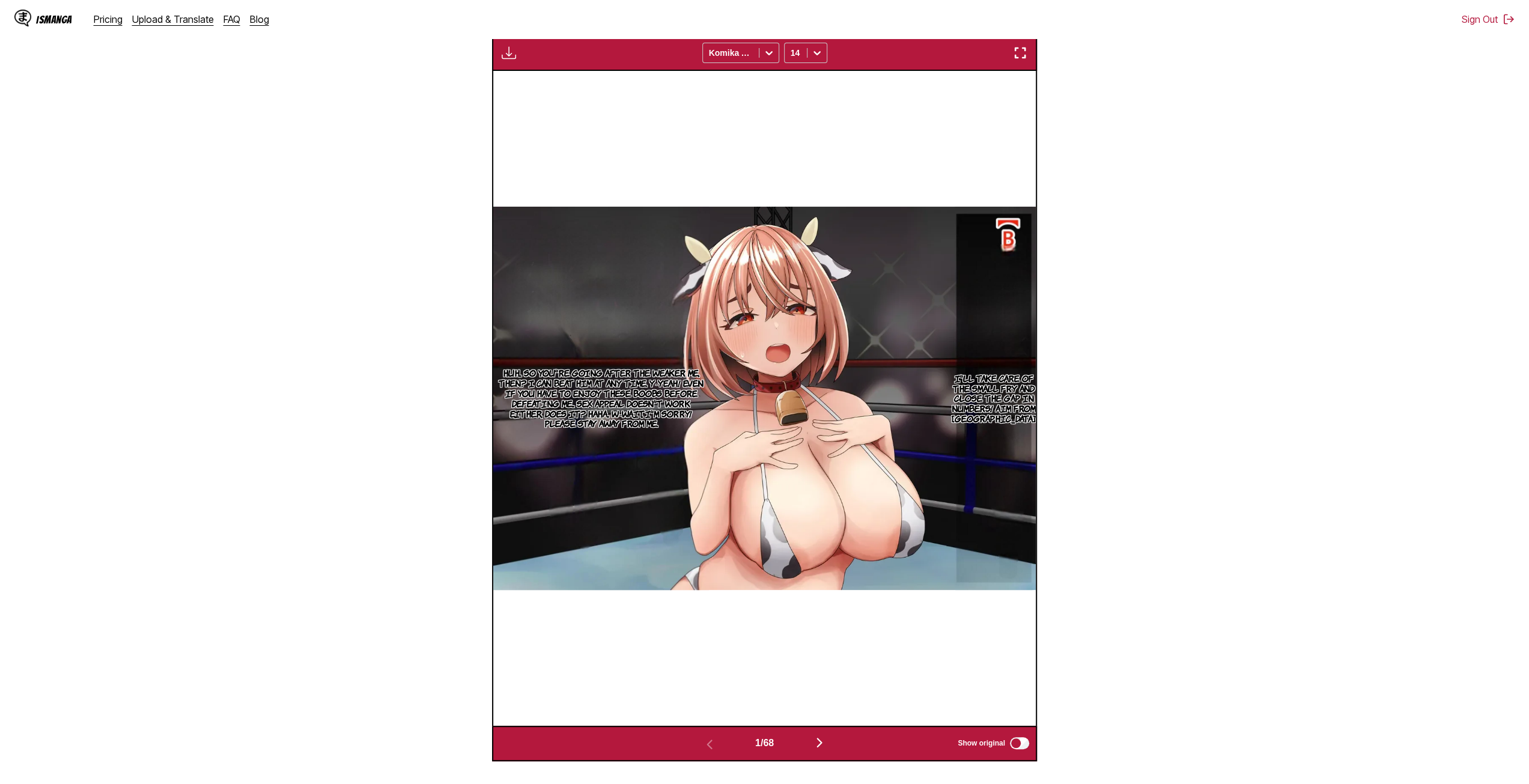
scroll to position [474, 0]
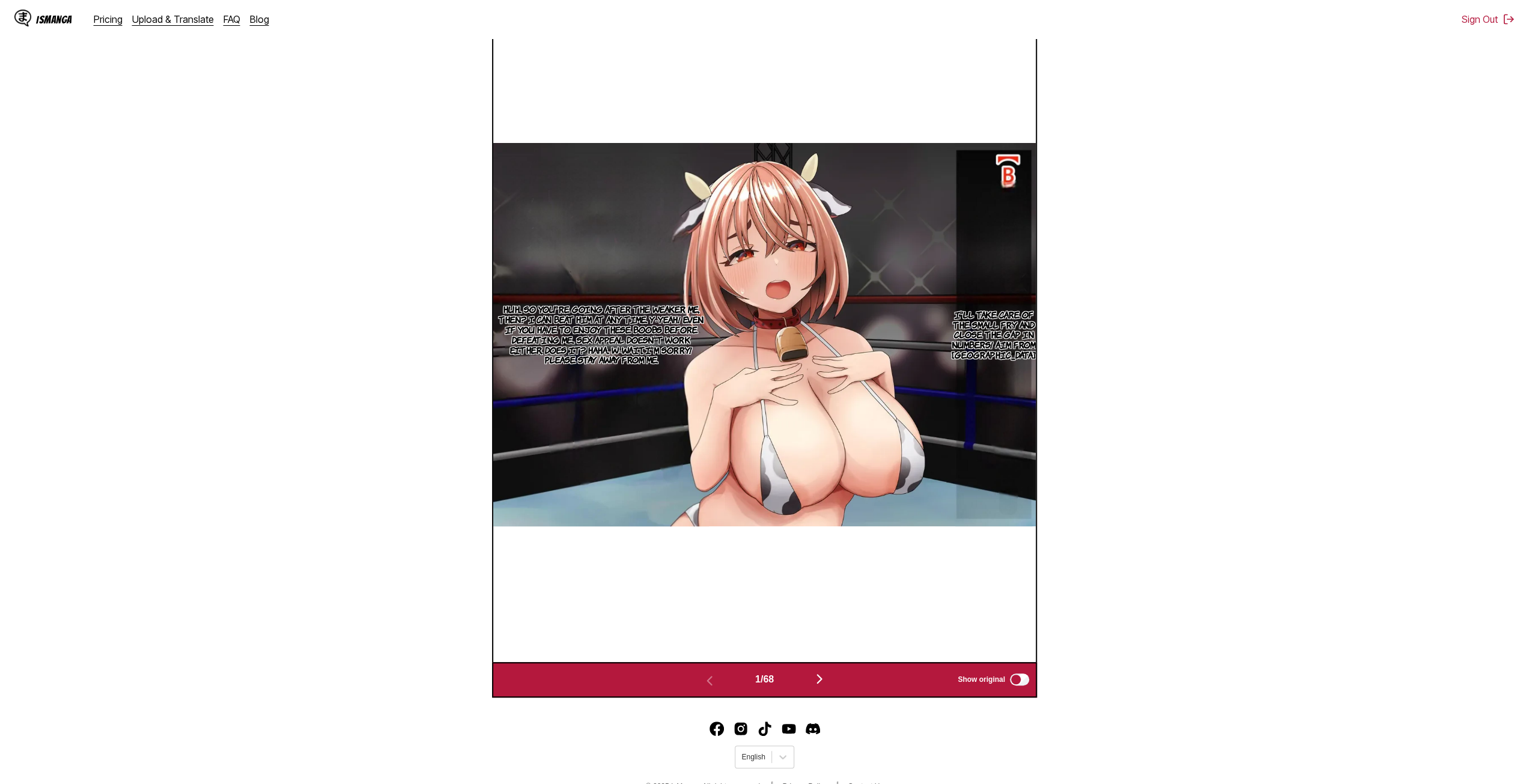
click at [826, 679] on img "button" at bounding box center [819, 678] width 15 height 15
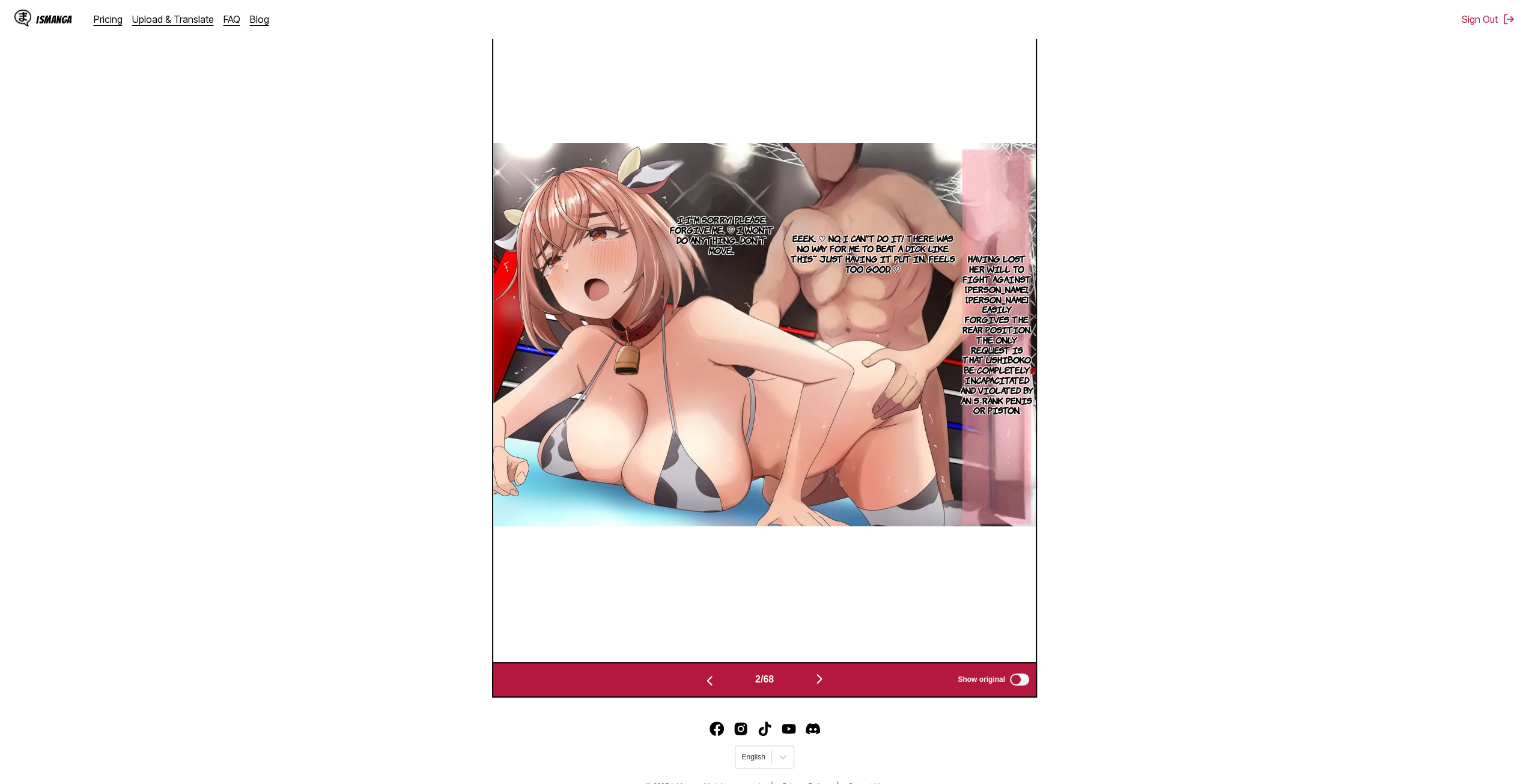
click at [827, 679] on img "button" at bounding box center [819, 678] width 15 height 15
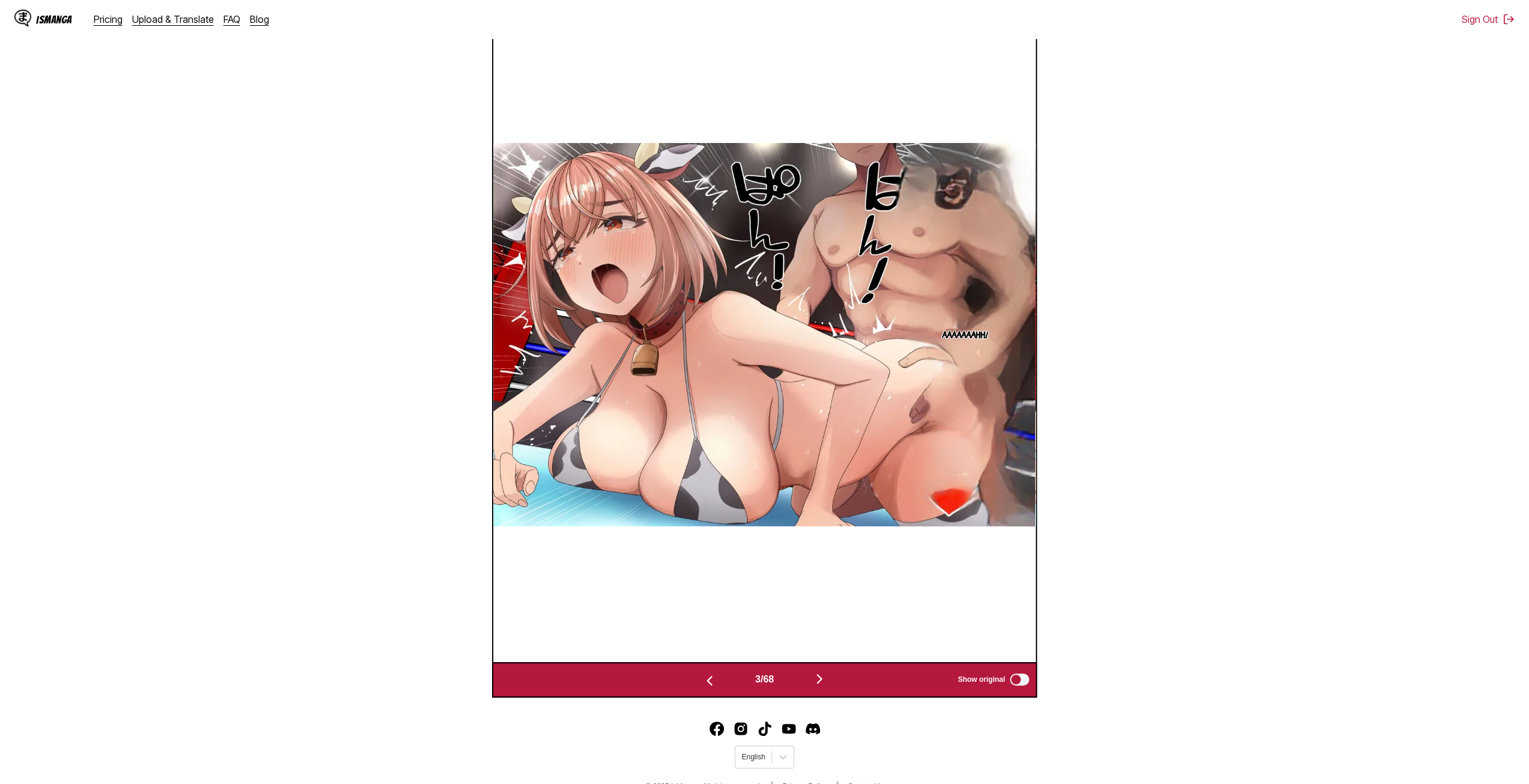
click at [827, 679] on img "button" at bounding box center [819, 678] width 15 height 15
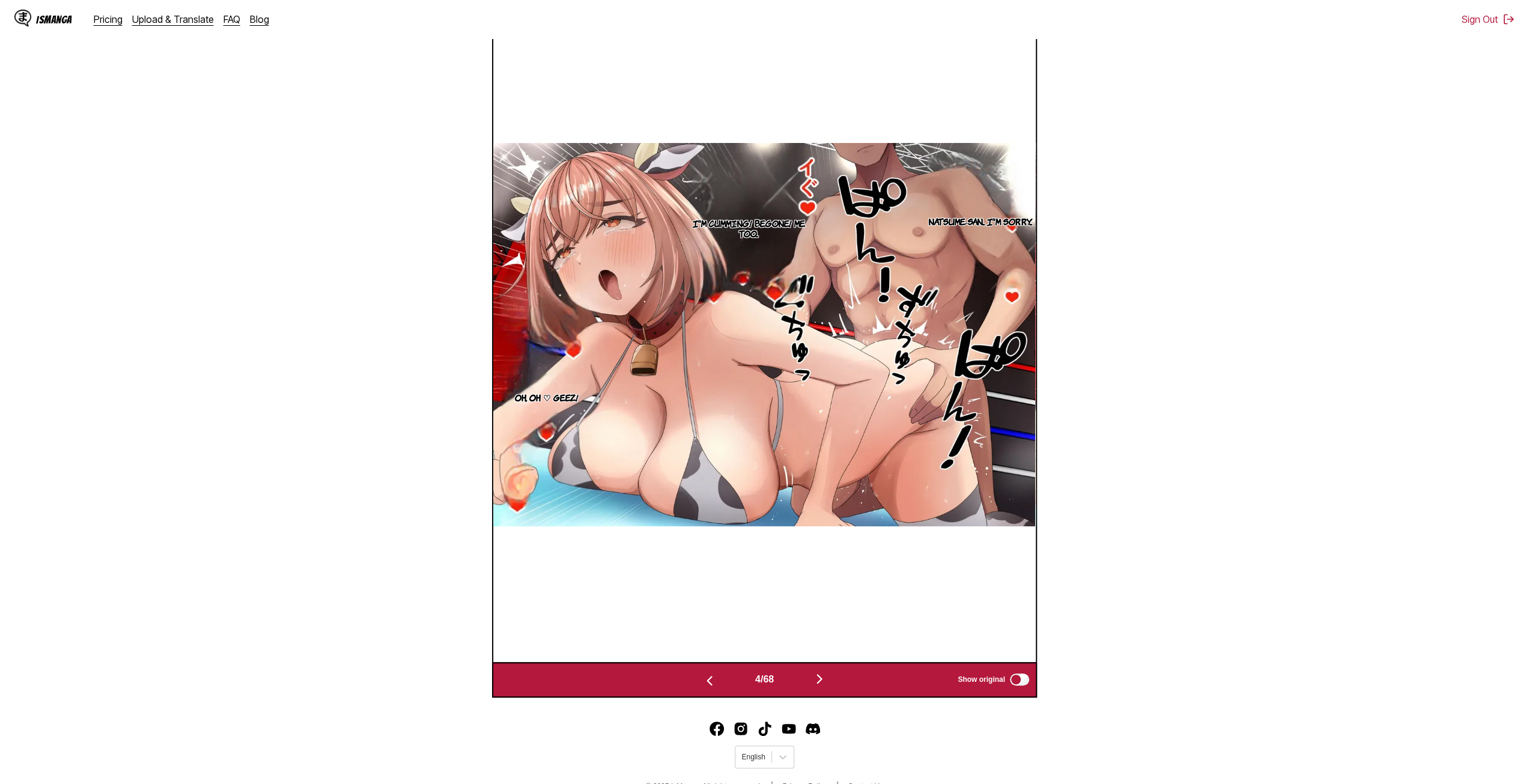
click at [825, 676] on img "button" at bounding box center [819, 678] width 15 height 15
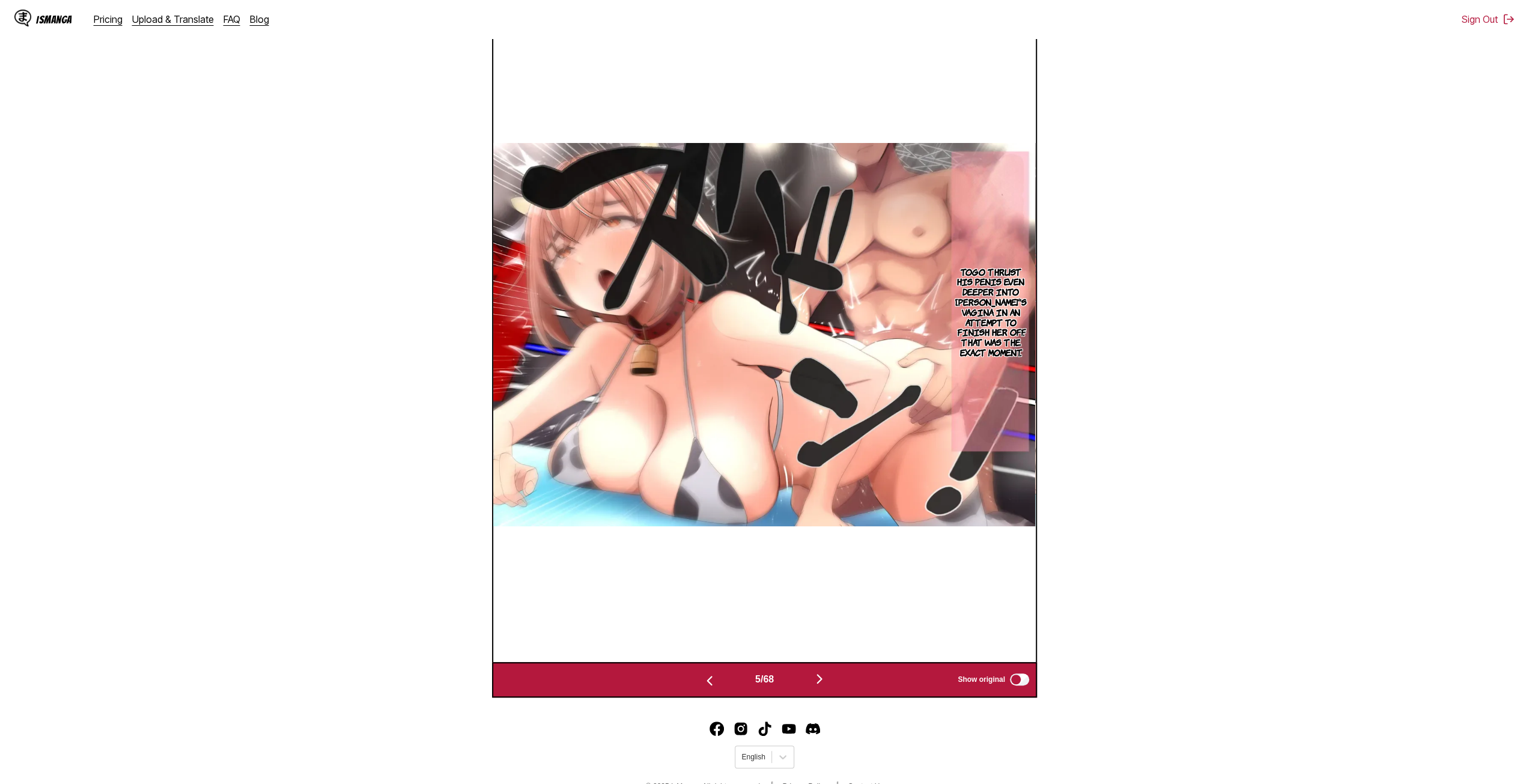
click at [824, 674] on img "button" at bounding box center [819, 678] width 15 height 15
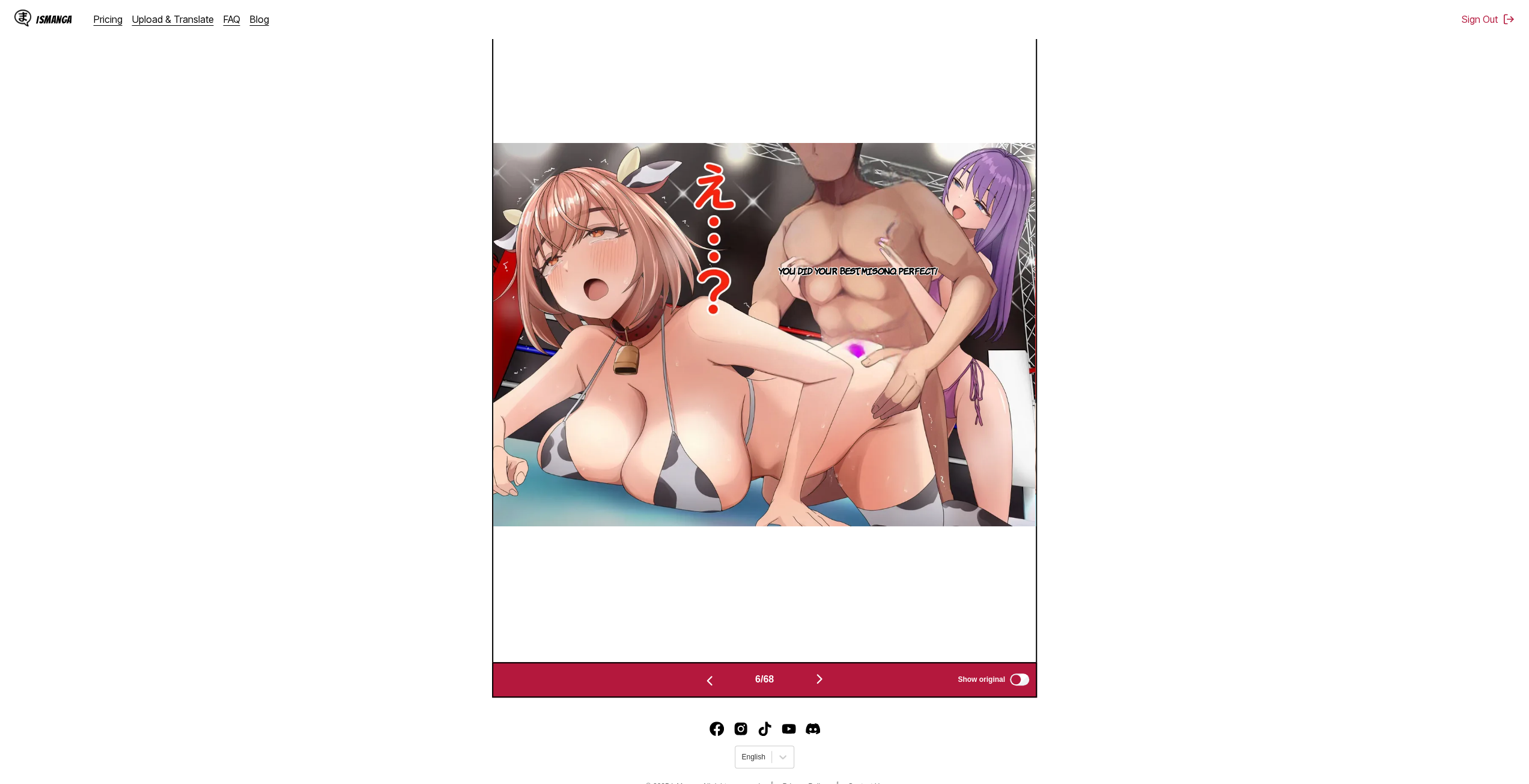
click at [824, 674] on img "button" at bounding box center [819, 678] width 15 height 15
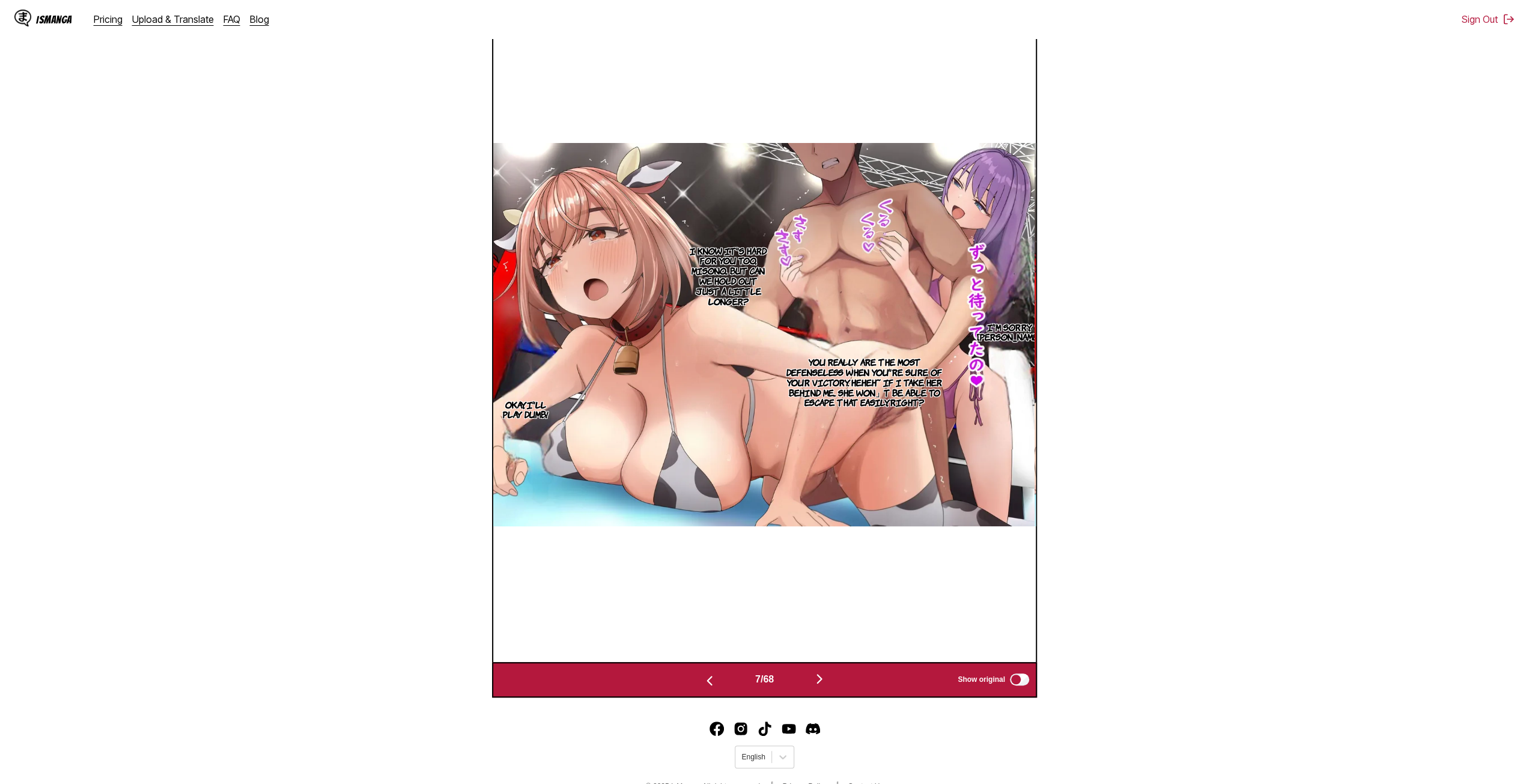
click at [817, 678] on img "button" at bounding box center [819, 678] width 15 height 15
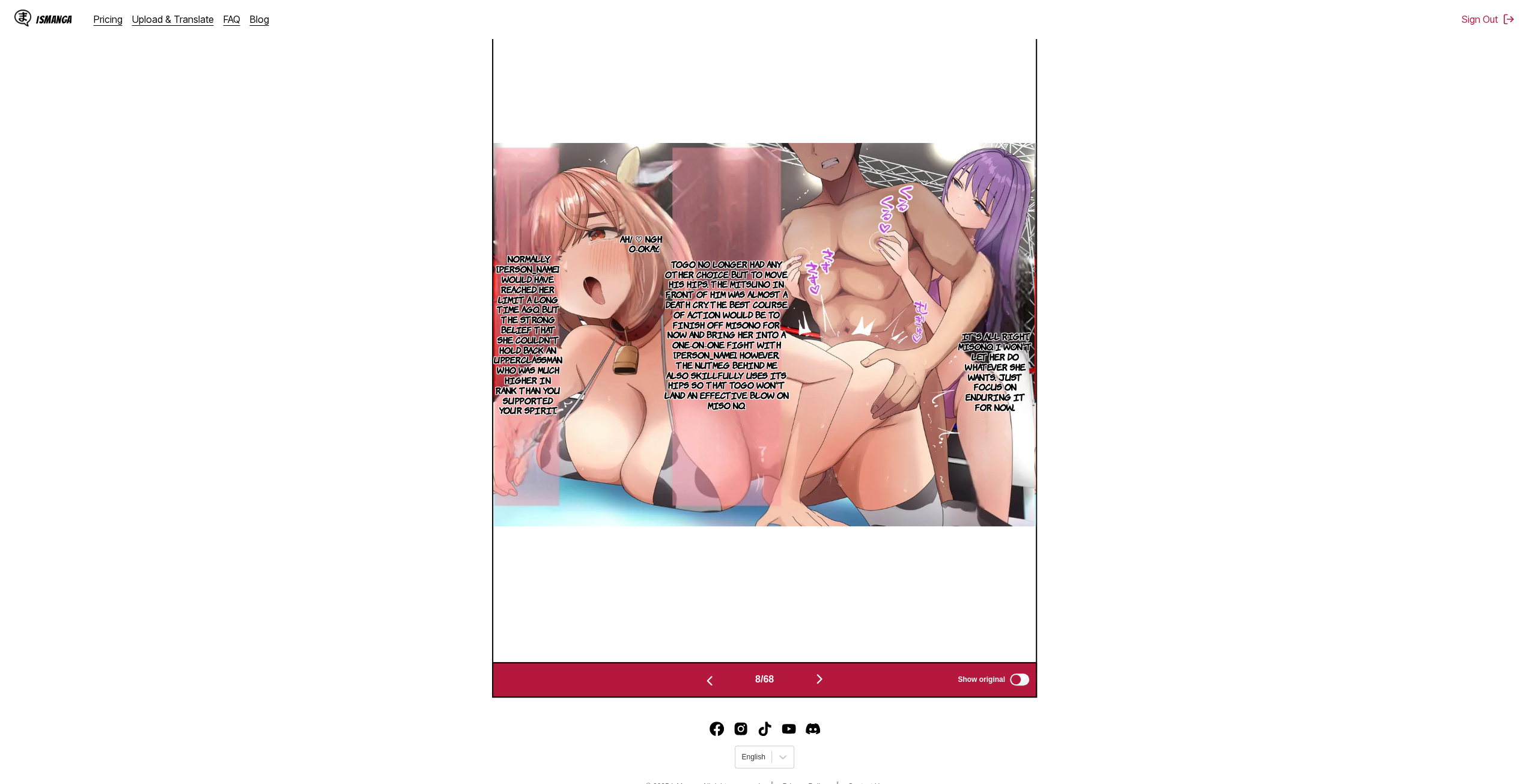
click at [832, 678] on button "button" at bounding box center [819, 679] width 72 height 17
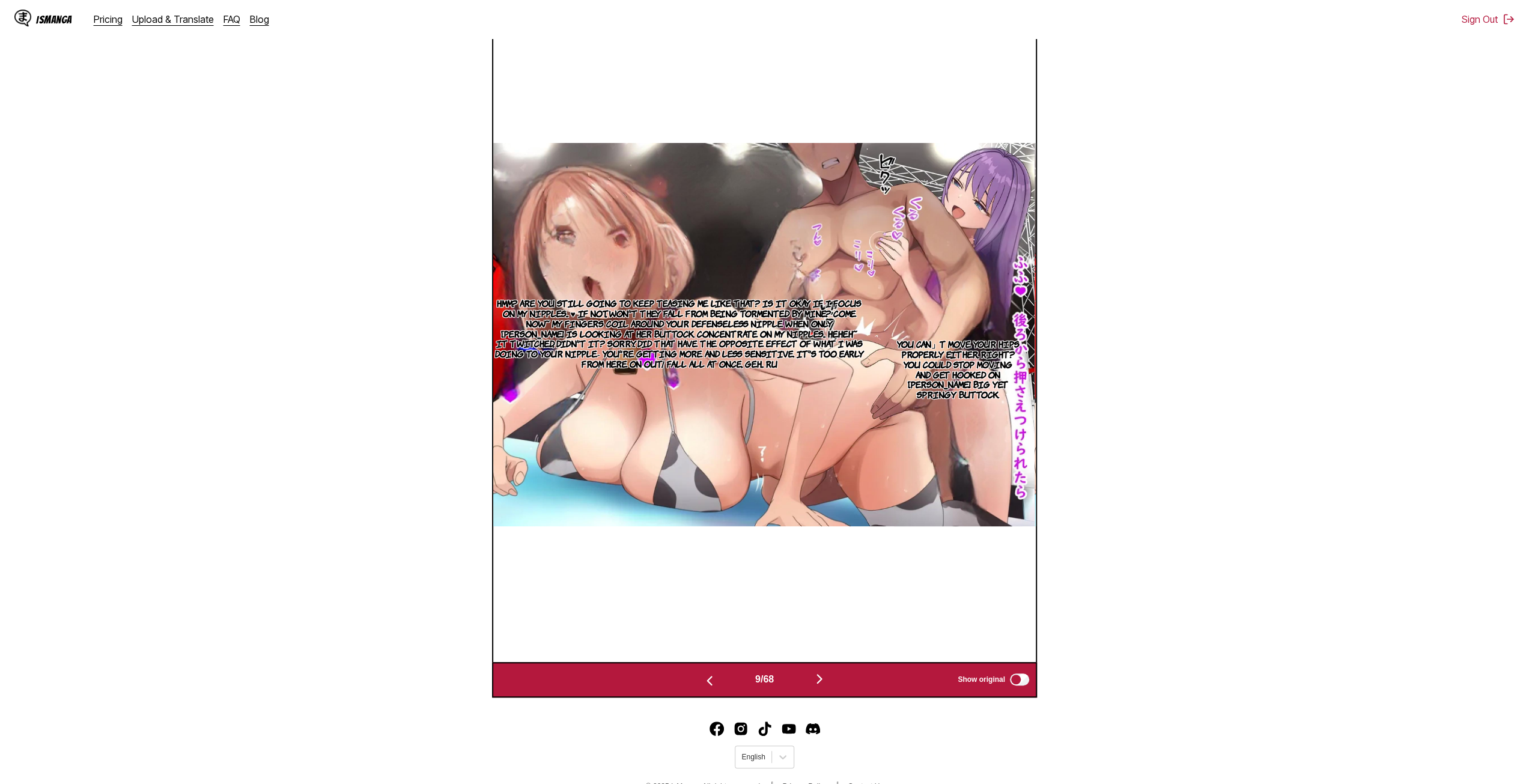
click at [821, 678] on img "button" at bounding box center [819, 678] width 15 height 15
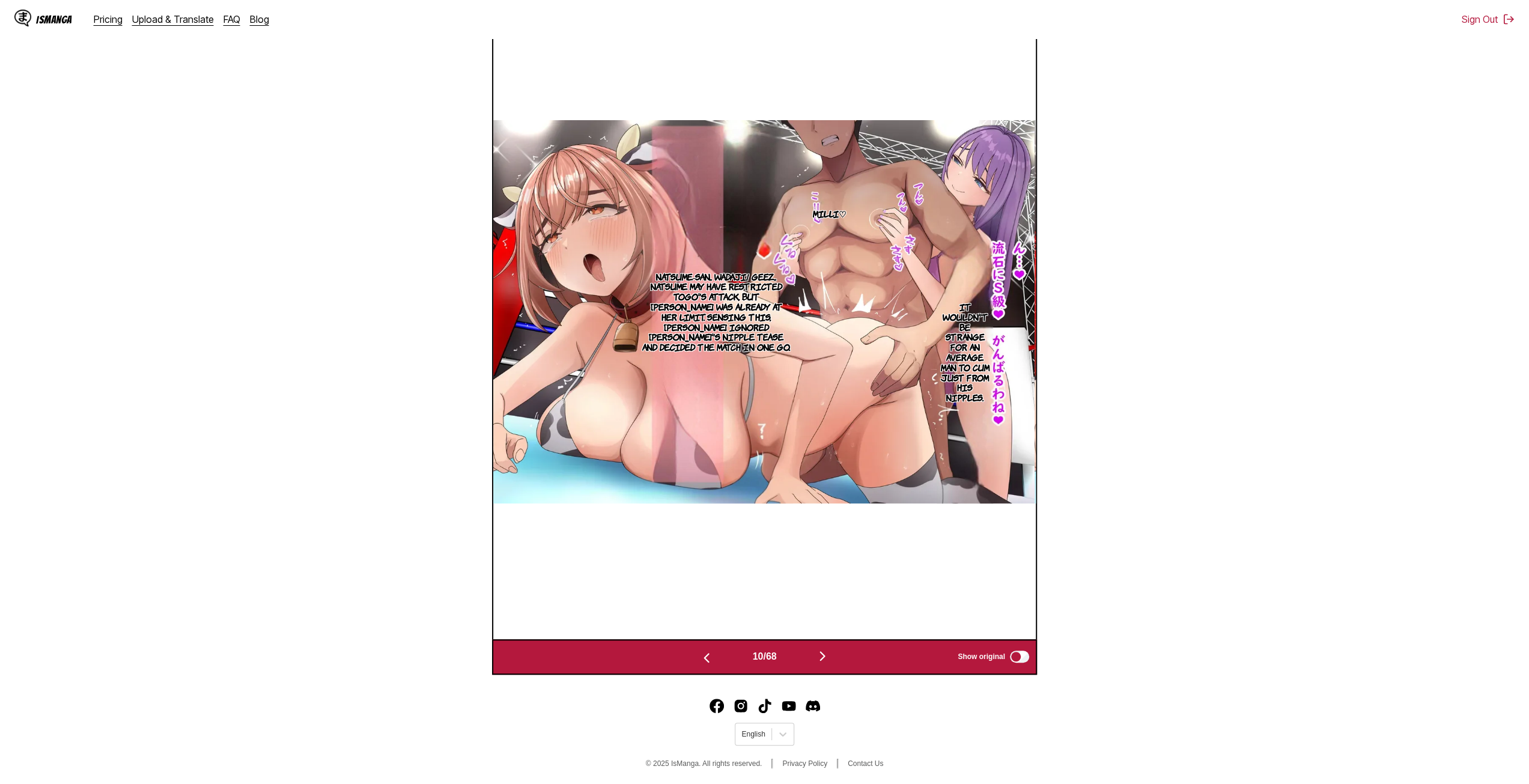
scroll to position [501, 0]
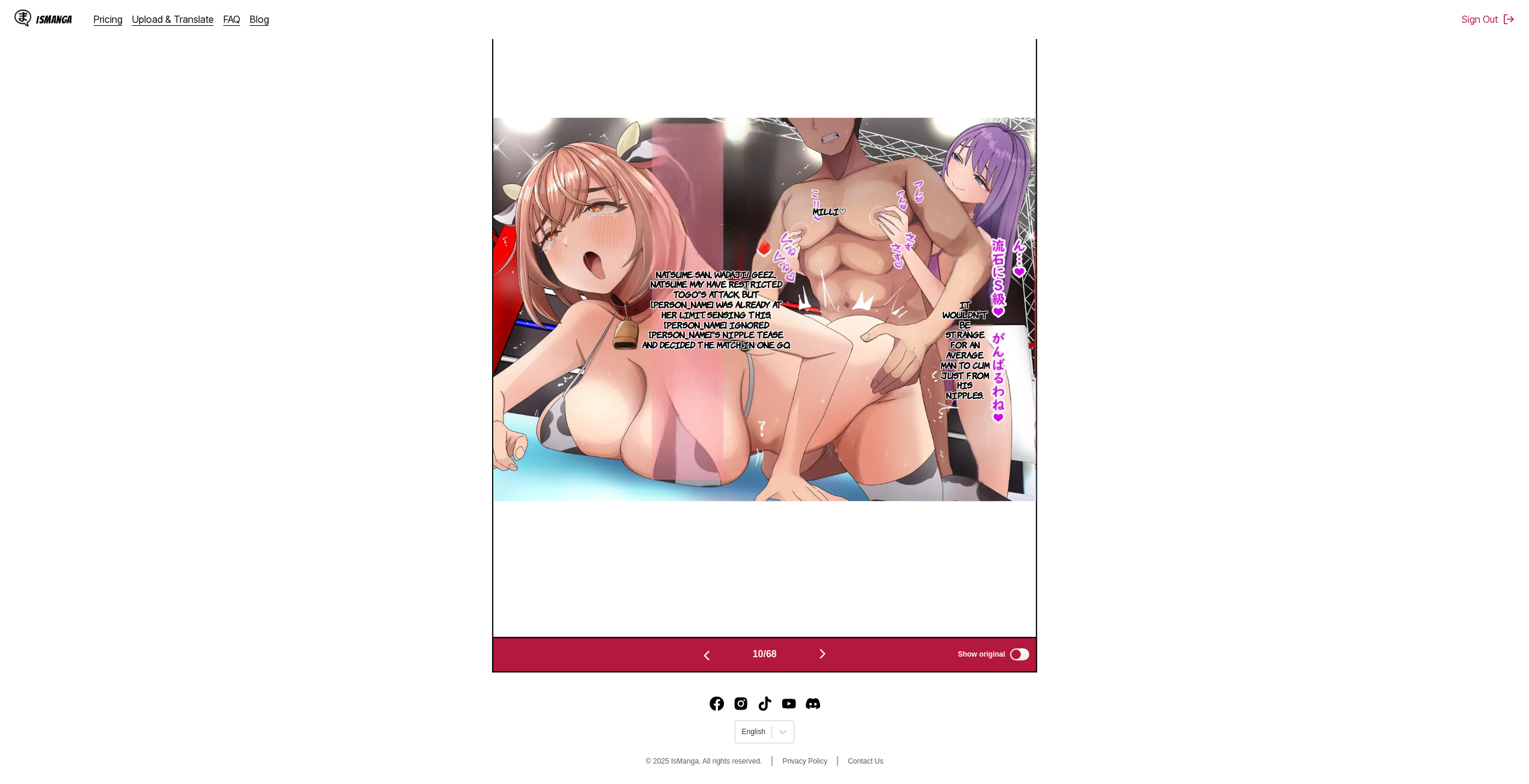
click at [828, 660] on img "button" at bounding box center [822, 653] width 15 height 15
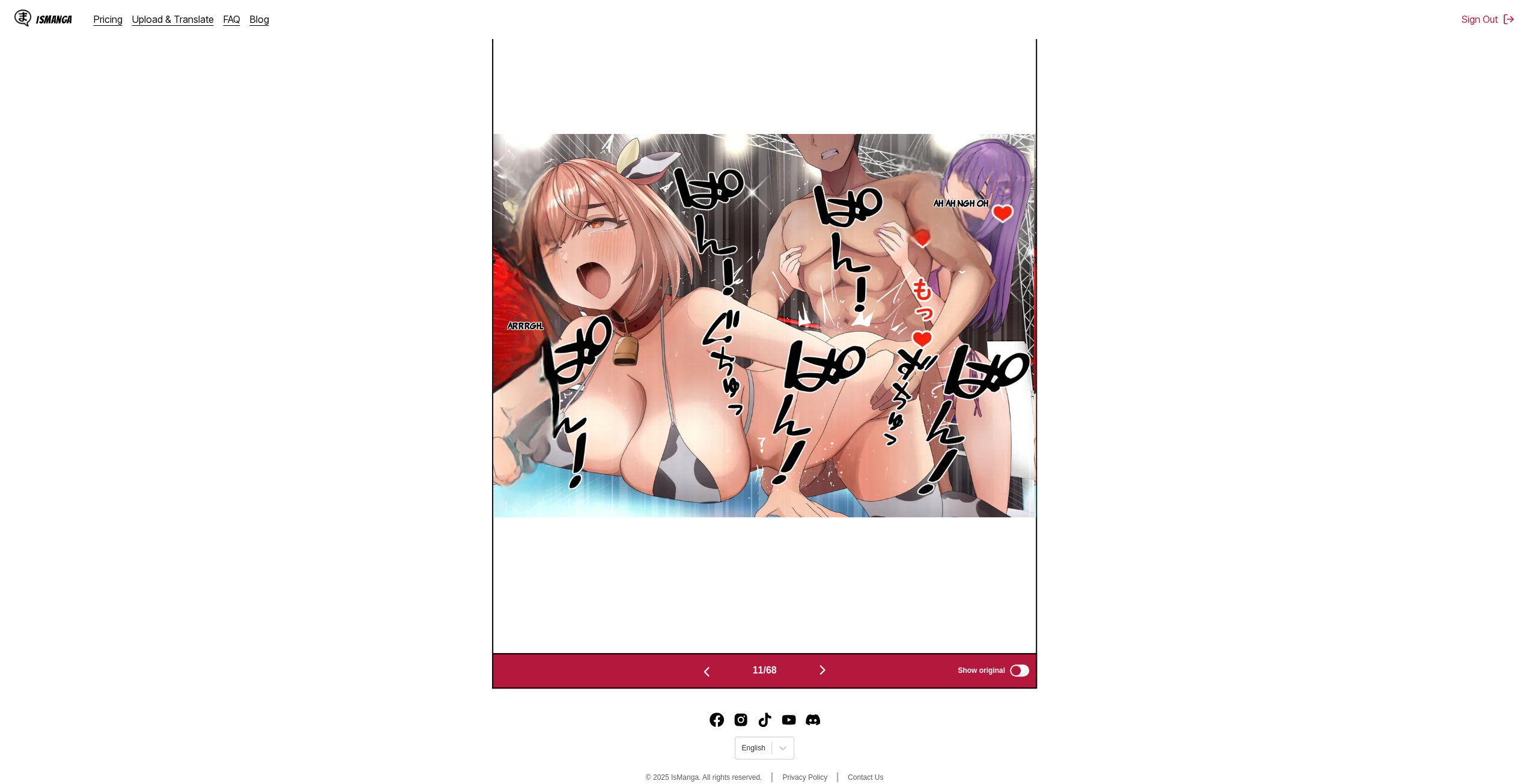
click at [820, 674] on img "button" at bounding box center [822, 669] width 15 height 15
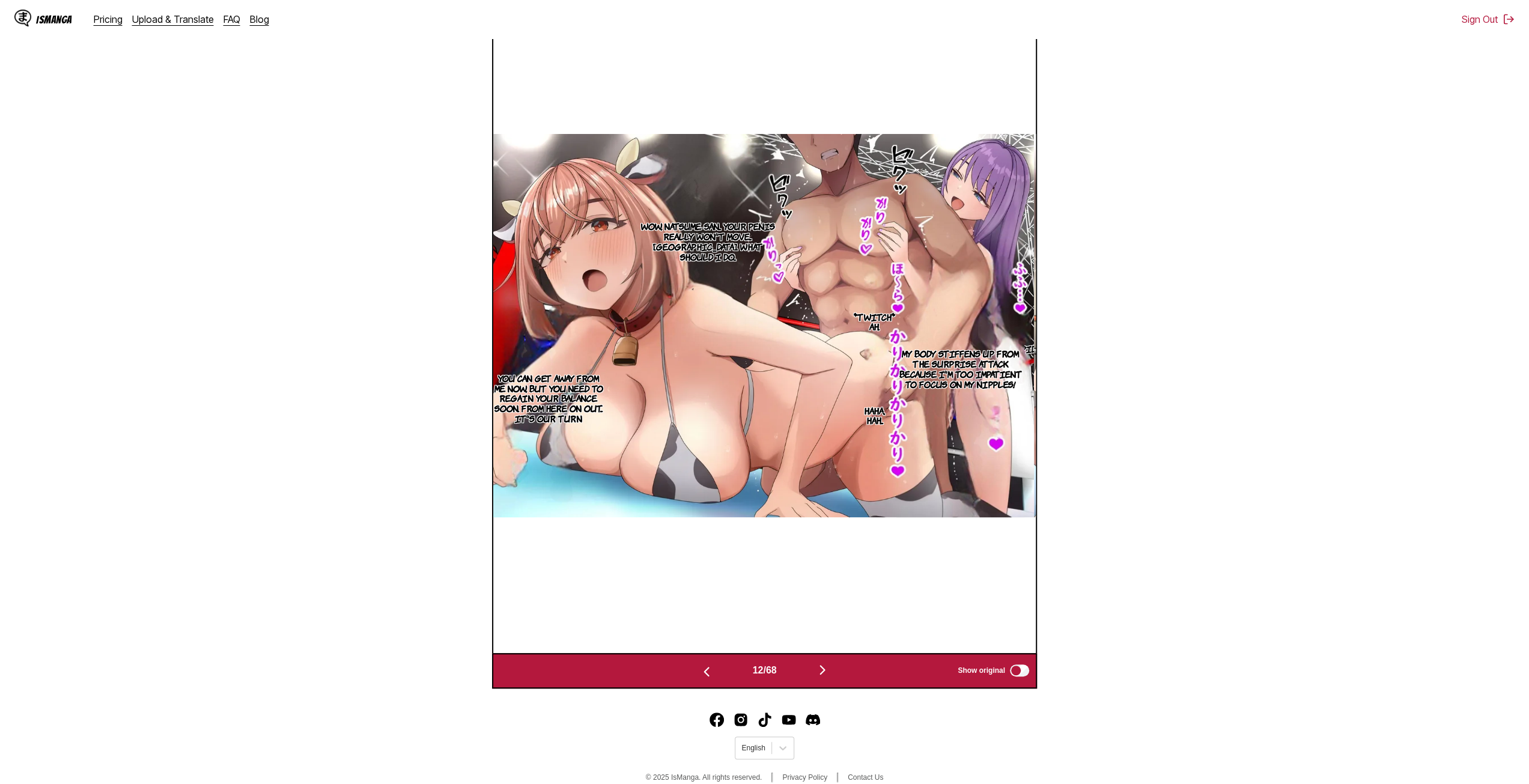
click at [820, 669] on img "button" at bounding box center [822, 669] width 15 height 15
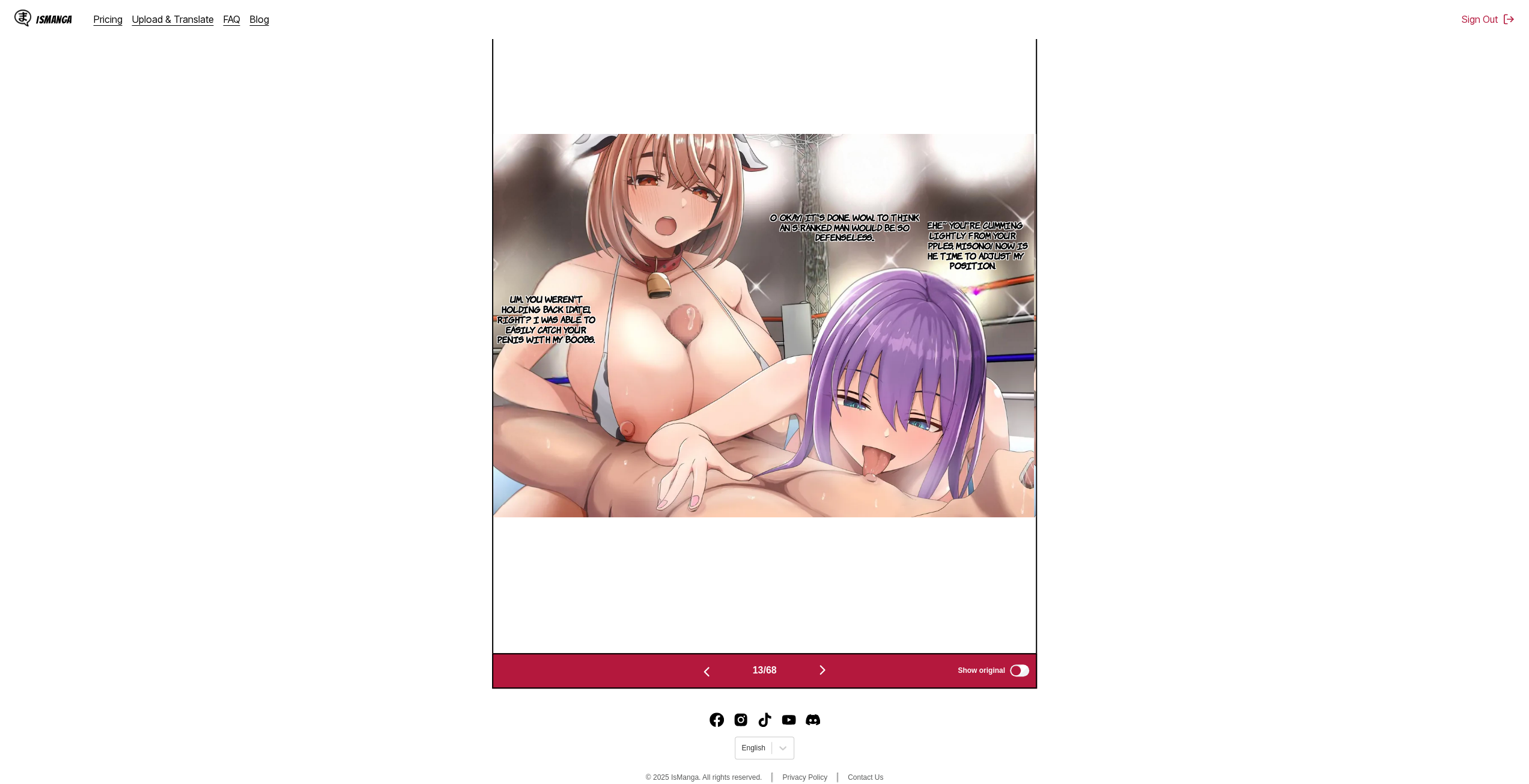
click at [830, 672] on img "button" at bounding box center [822, 669] width 15 height 15
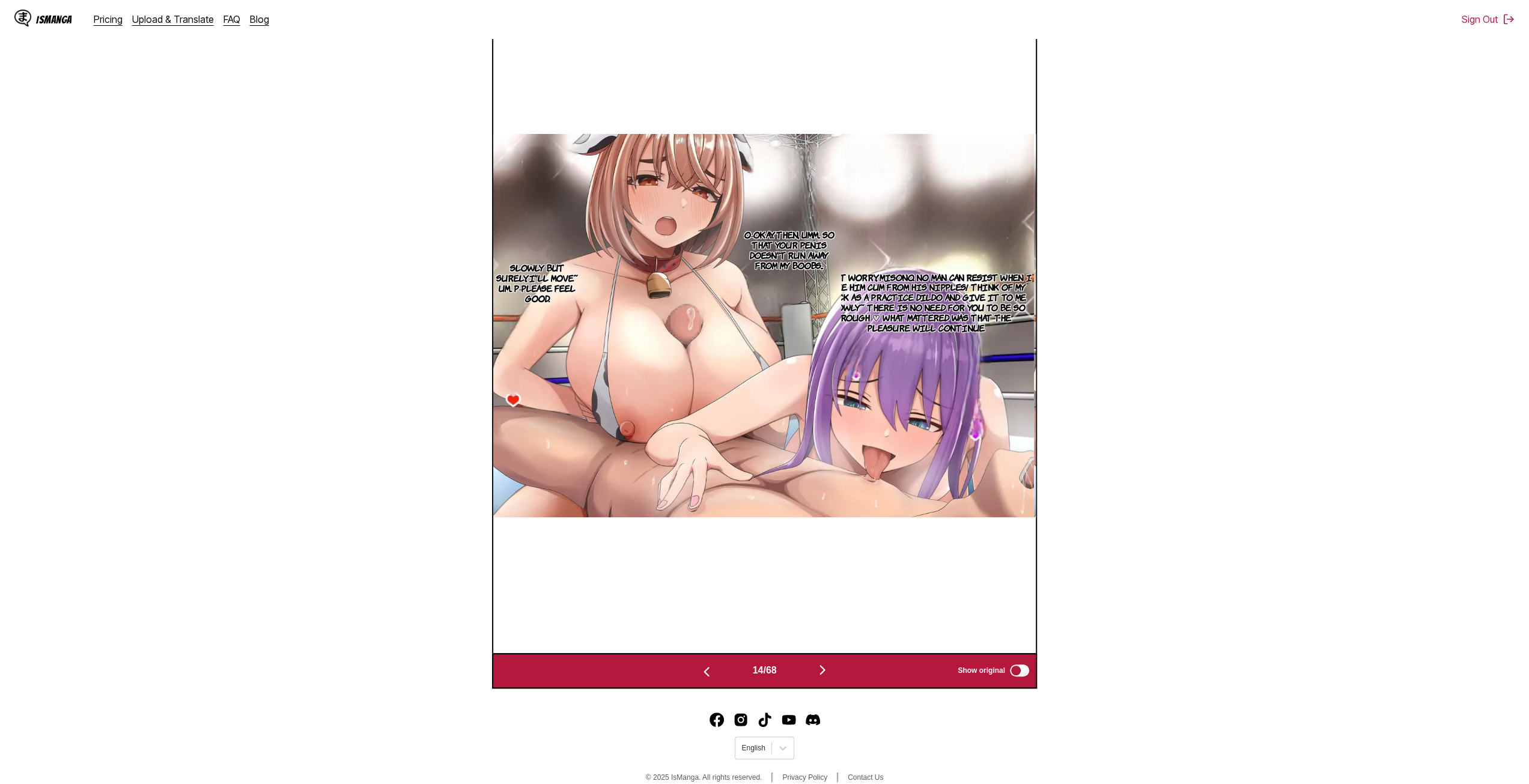
click at [820, 665] on img "button" at bounding box center [822, 669] width 15 height 15
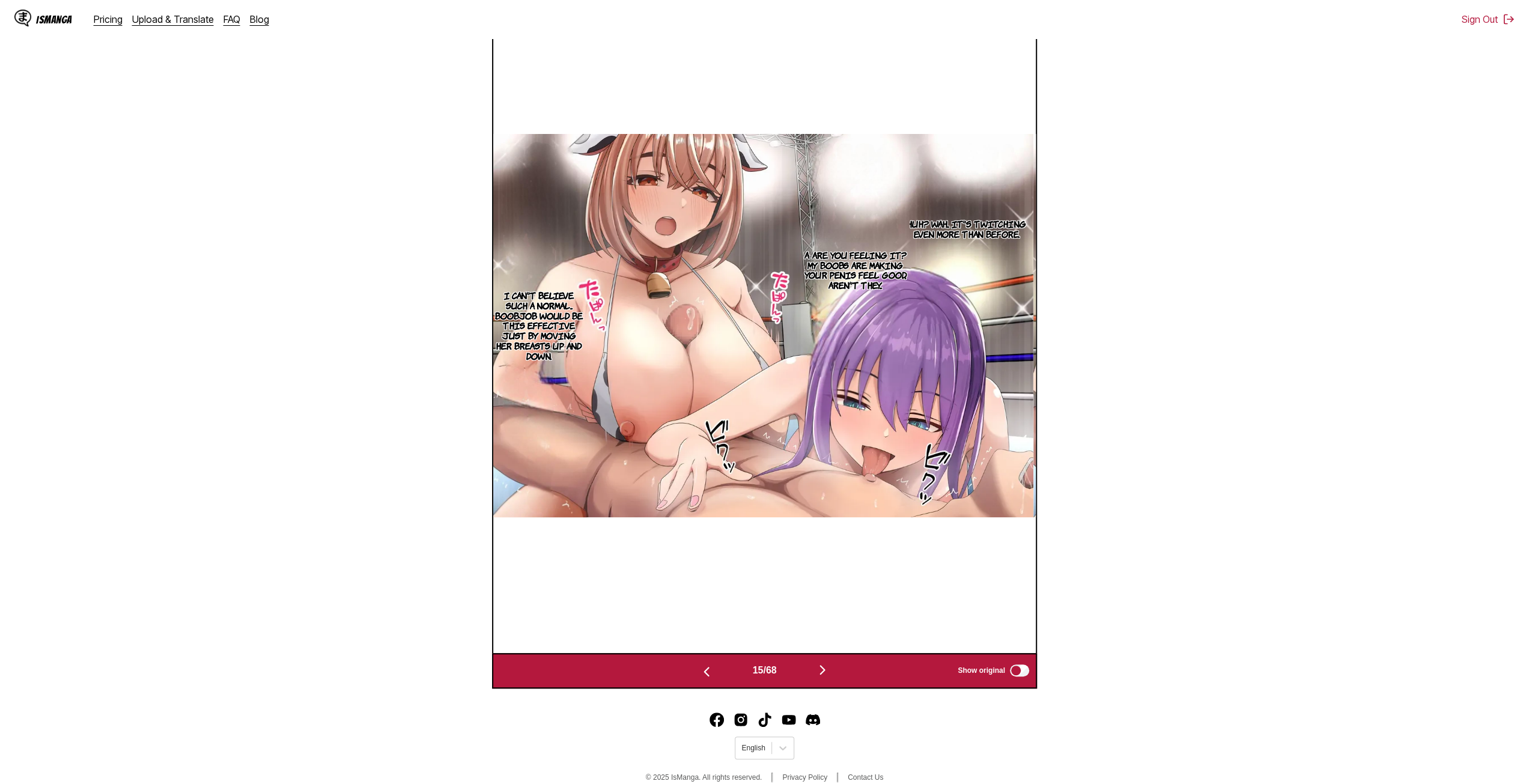
click at [825, 670] on img "button" at bounding box center [822, 669] width 15 height 15
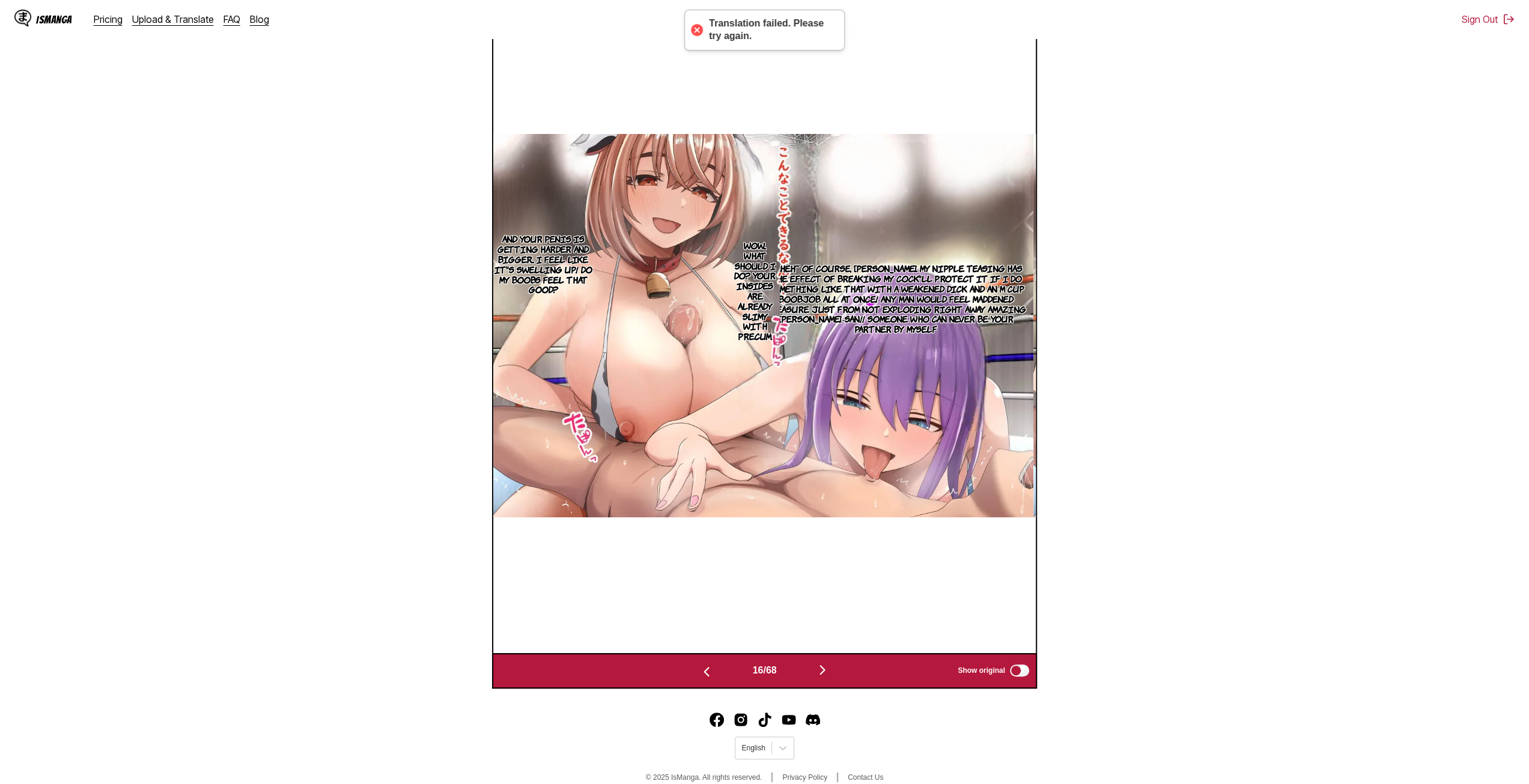
click at [833, 663] on button "button" at bounding box center [822, 671] width 72 height 17
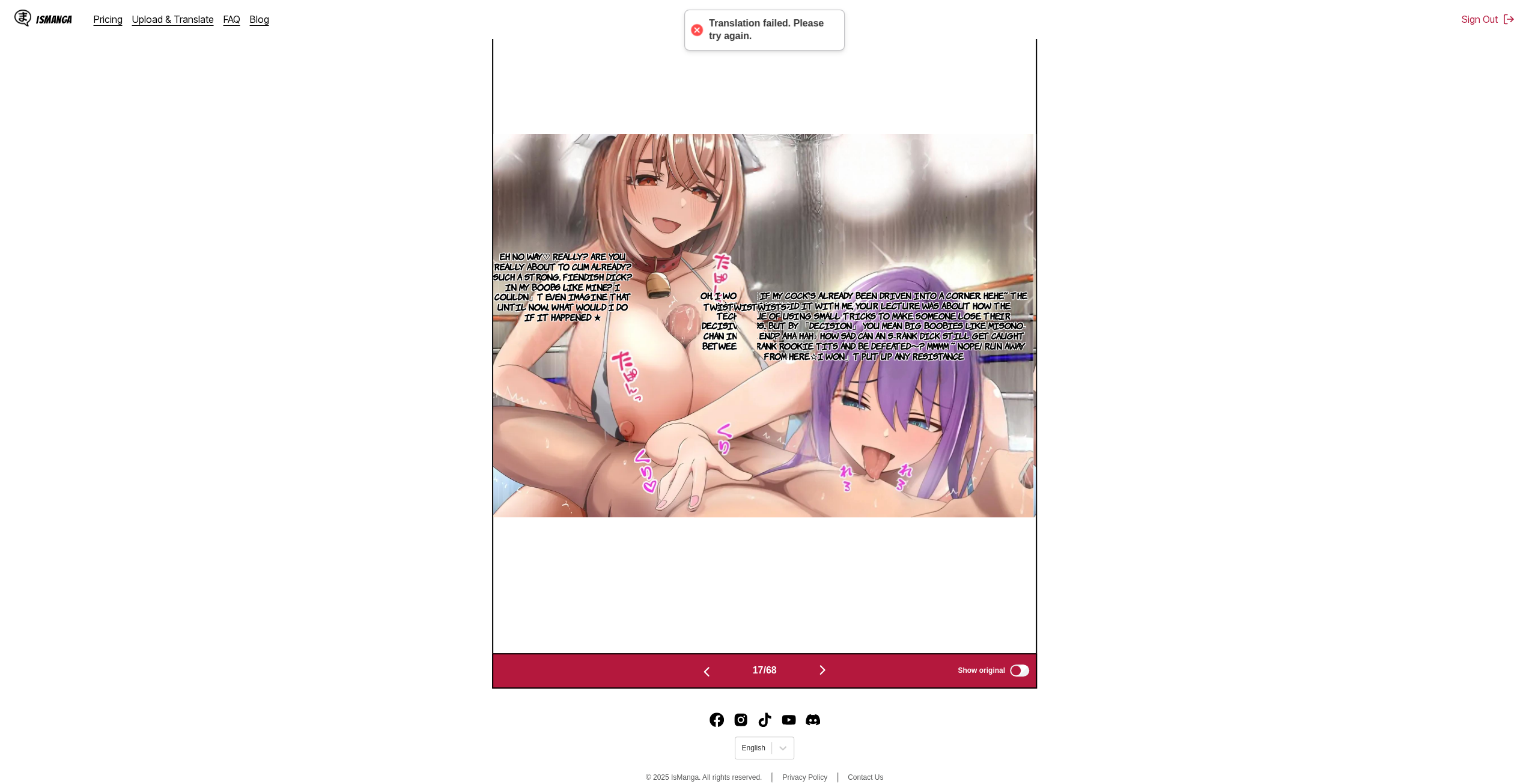
click at [818, 667] on button "button" at bounding box center [822, 671] width 72 height 17
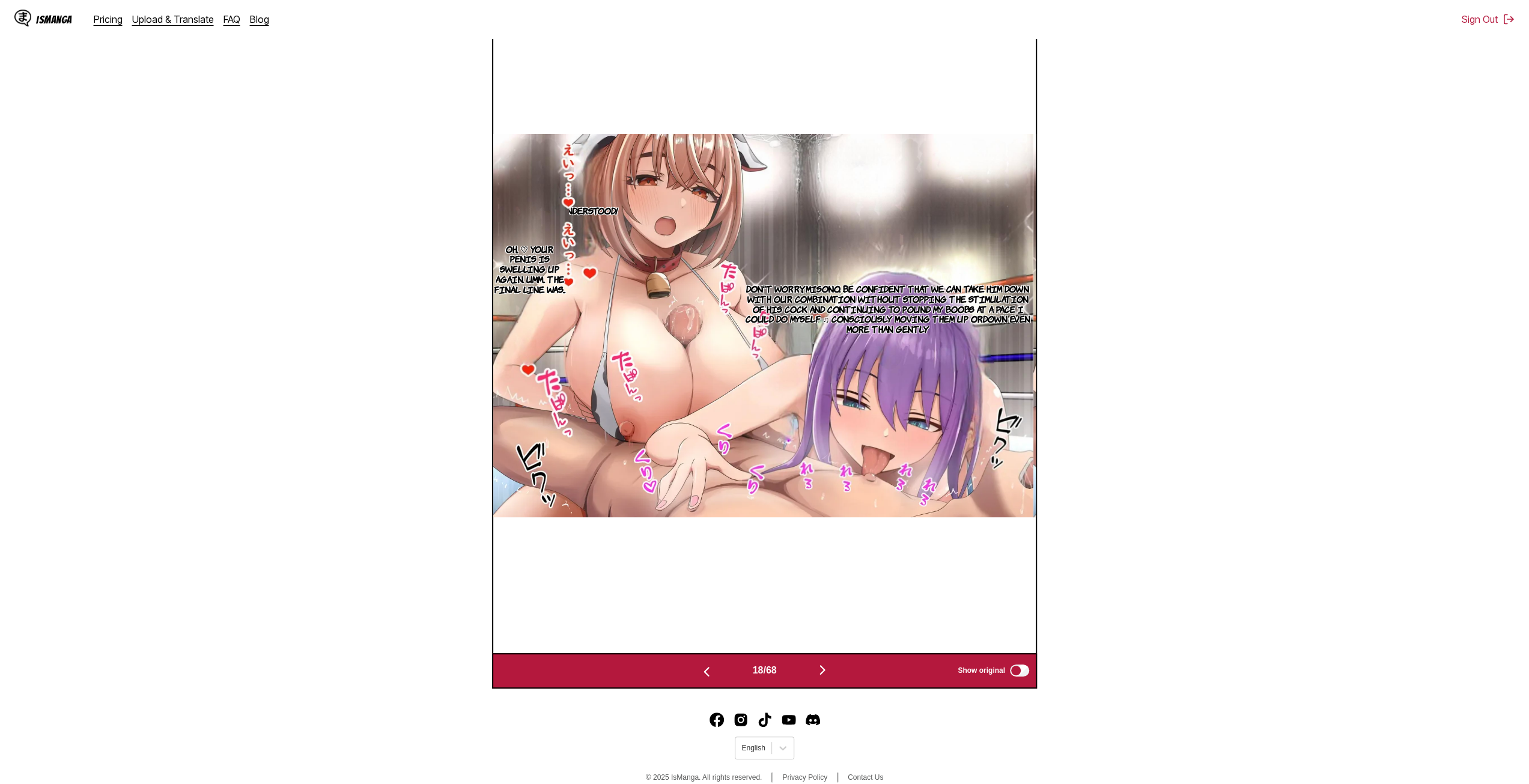
click at [825, 665] on img "button" at bounding box center [822, 669] width 15 height 15
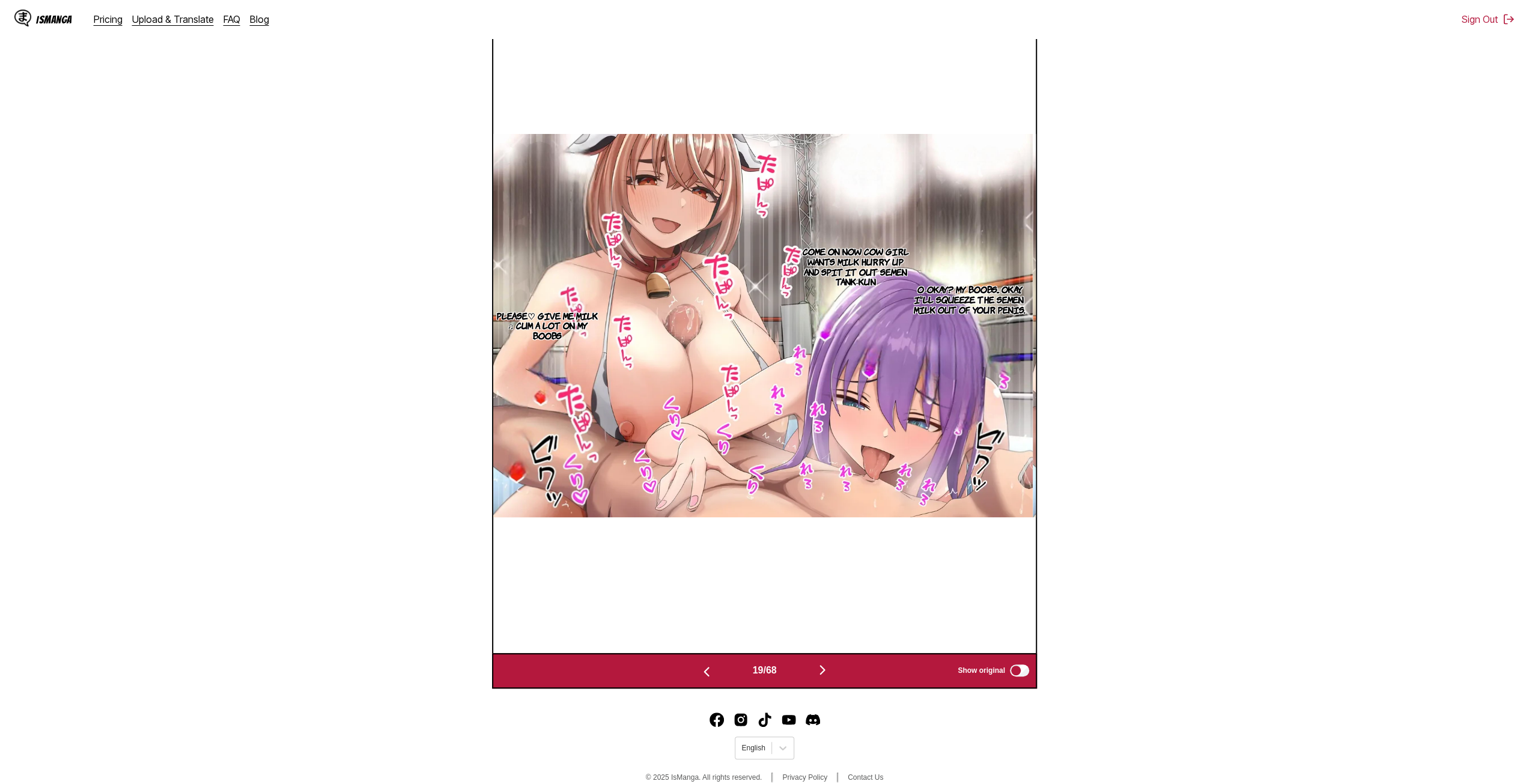
click at [820, 674] on img "button" at bounding box center [822, 669] width 15 height 15
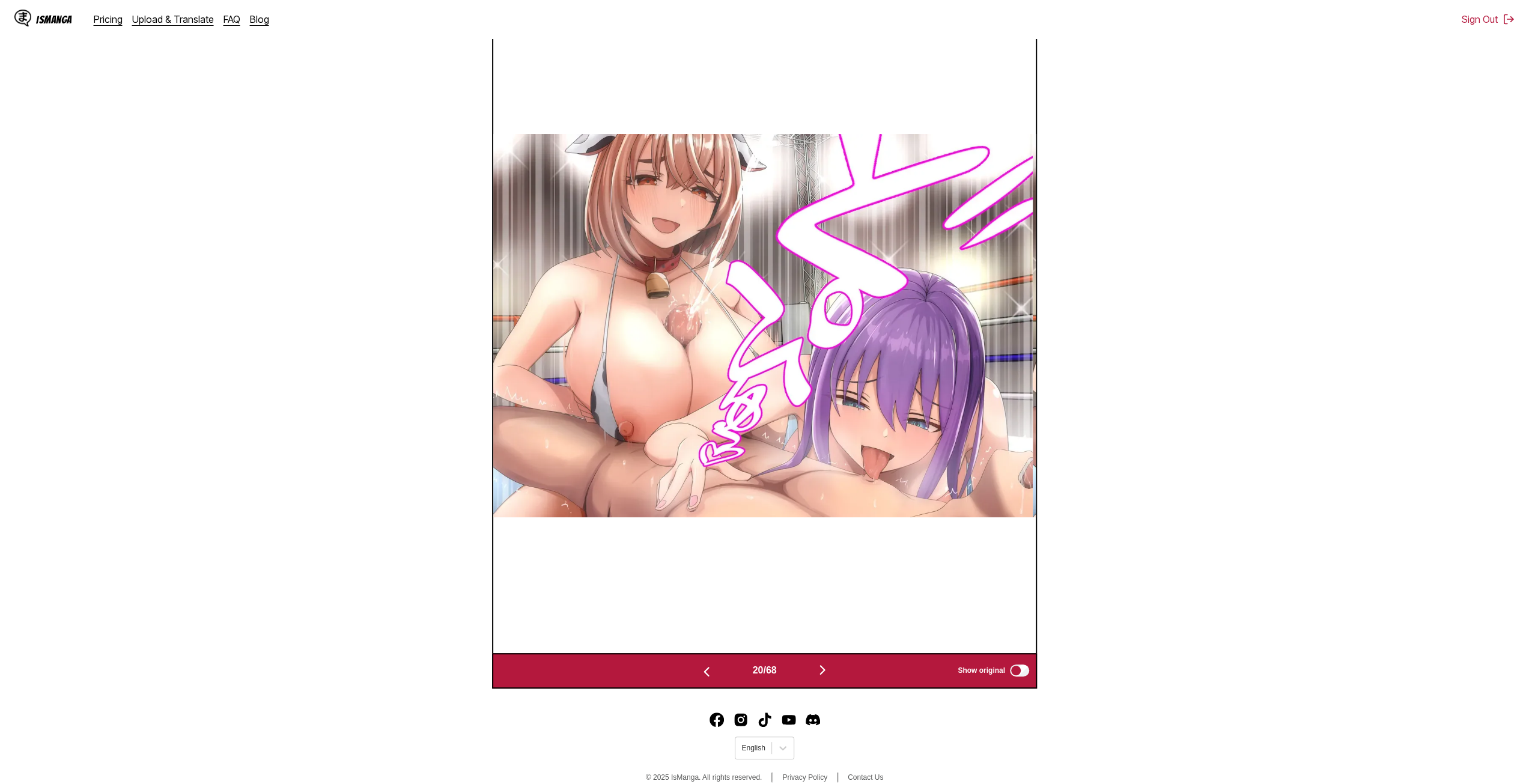
click at [828, 679] on button "button" at bounding box center [822, 671] width 72 height 17
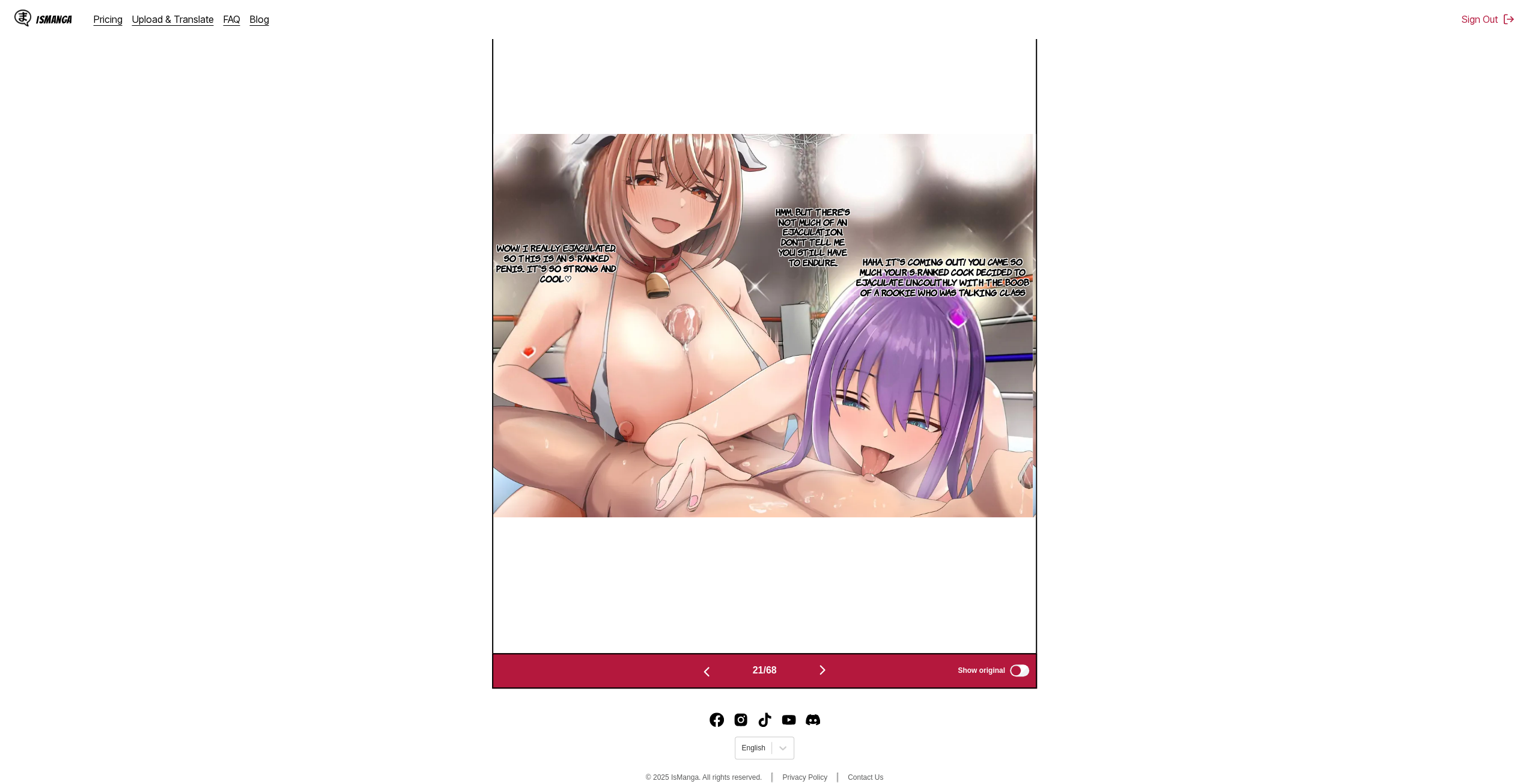
click at [830, 674] on img "button" at bounding box center [822, 669] width 15 height 15
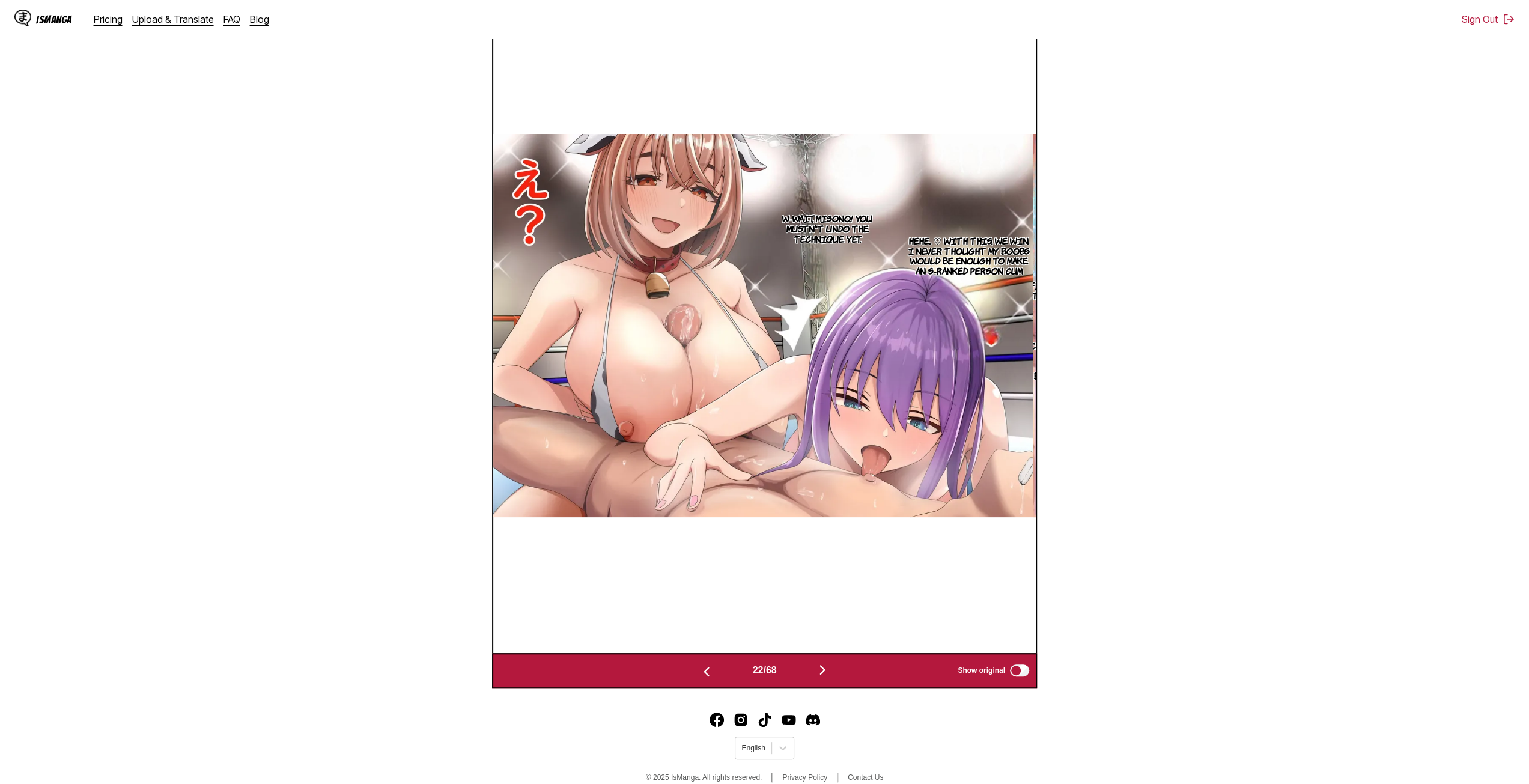
click at [828, 676] on img "button" at bounding box center [822, 669] width 15 height 15
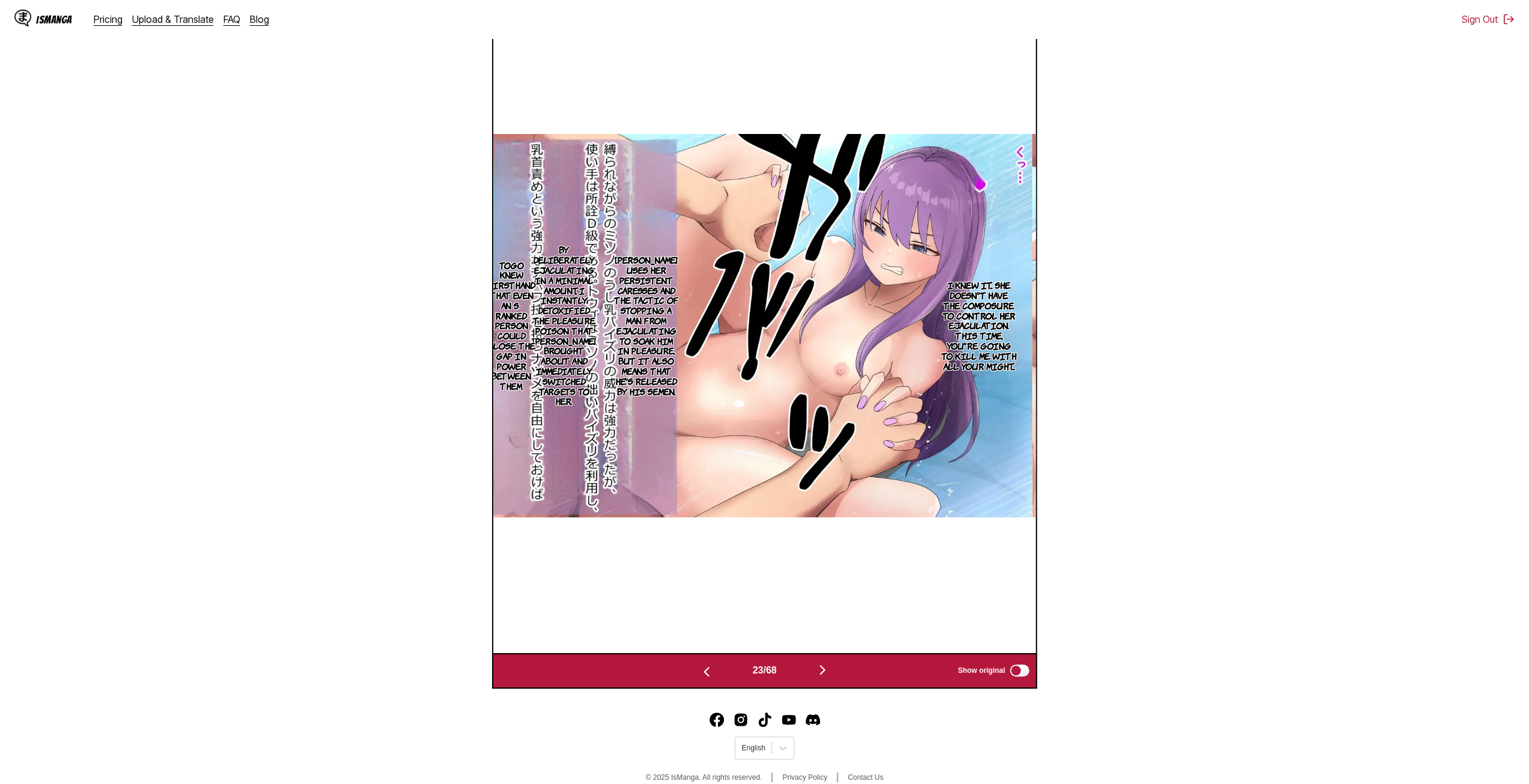
scroll to position [441, 0]
click at [830, 671] on img "button" at bounding box center [822, 669] width 15 height 15
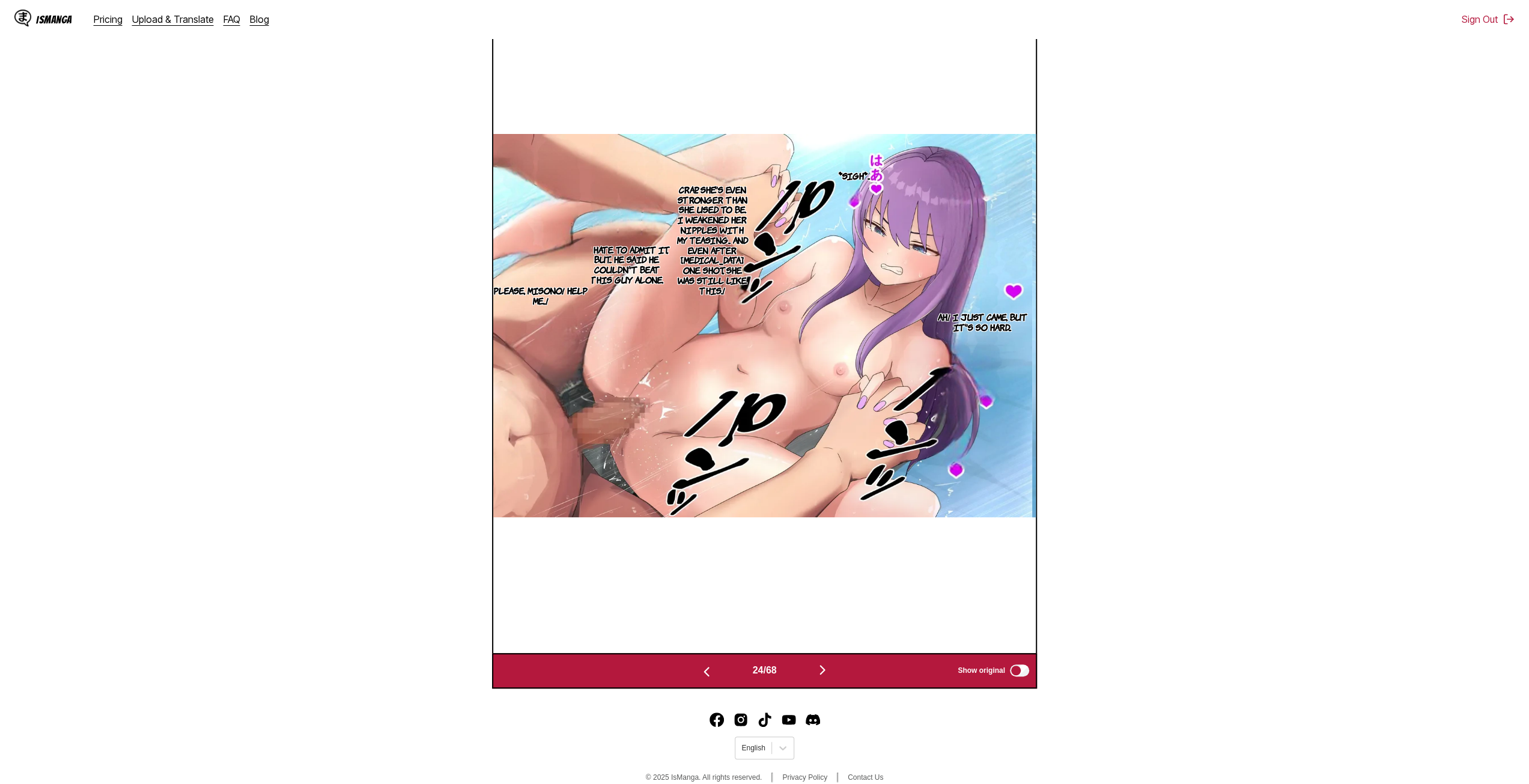
click at [830, 670] on img "button" at bounding box center [822, 669] width 15 height 15
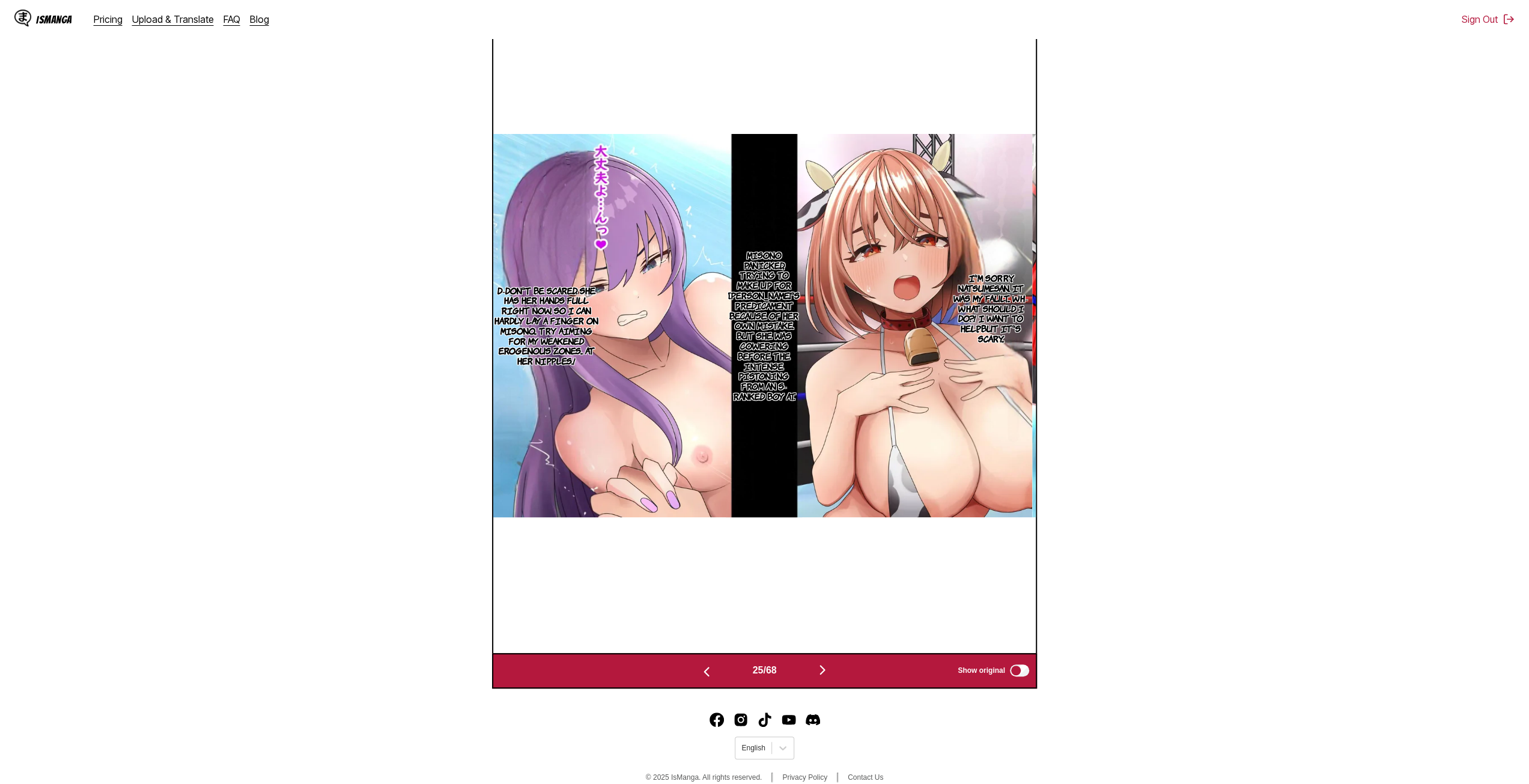
click at [830, 672] on img "button" at bounding box center [822, 669] width 15 height 15
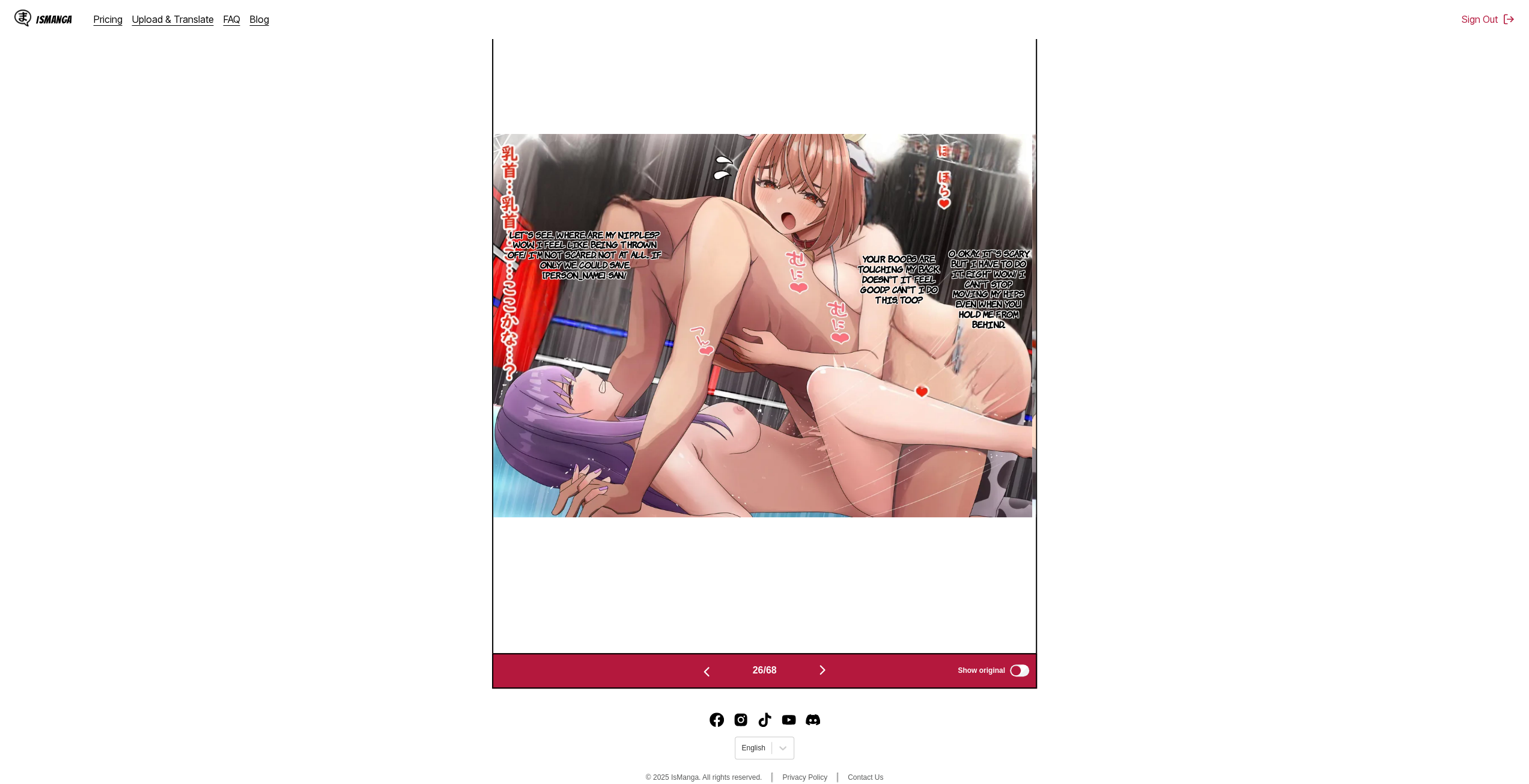
click at [836, 671] on button "button" at bounding box center [822, 671] width 72 height 17
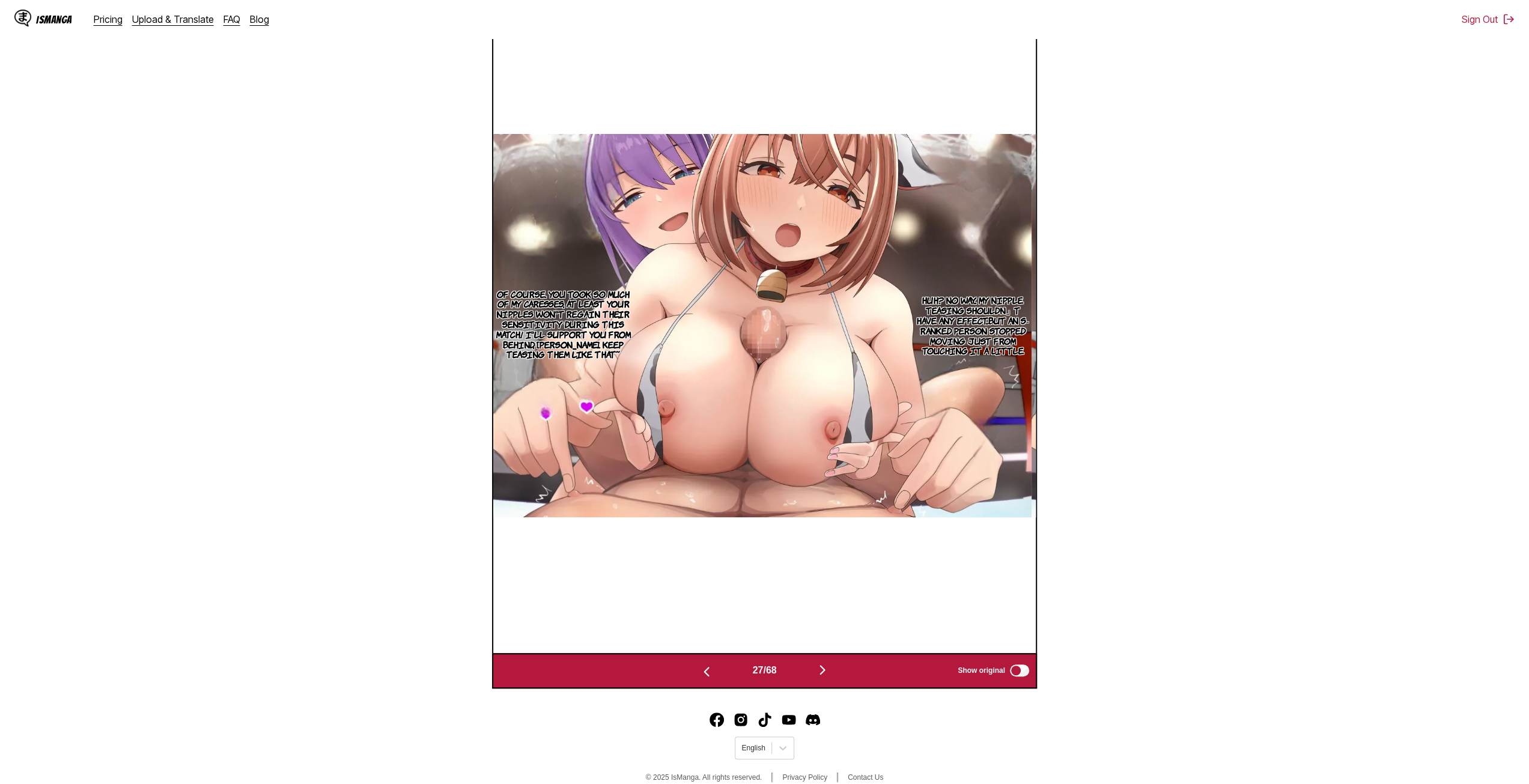
click at [699, 671] on img "button" at bounding box center [706, 671] width 15 height 15
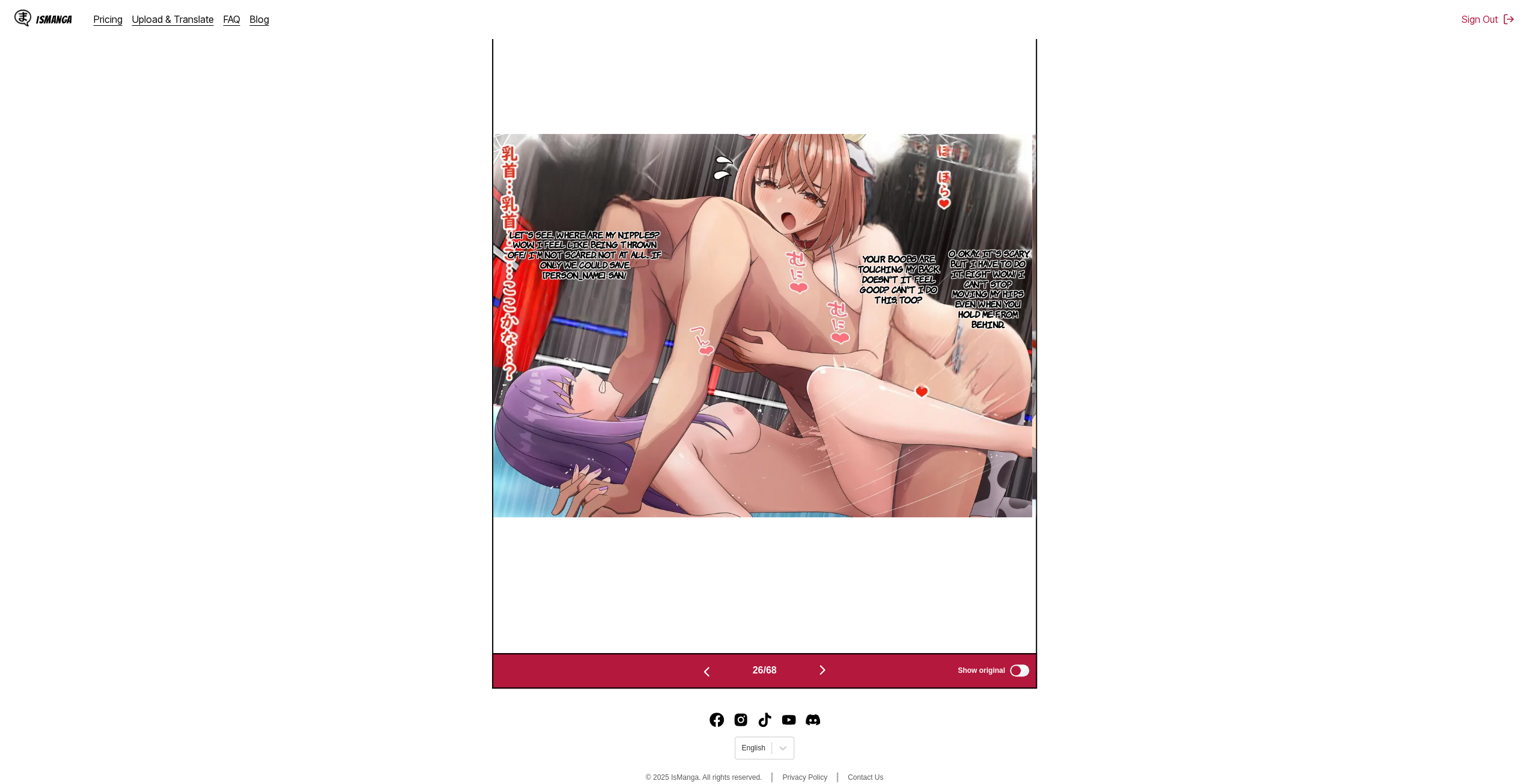
click at [824, 670] on img "button" at bounding box center [822, 669] width 15 height 15
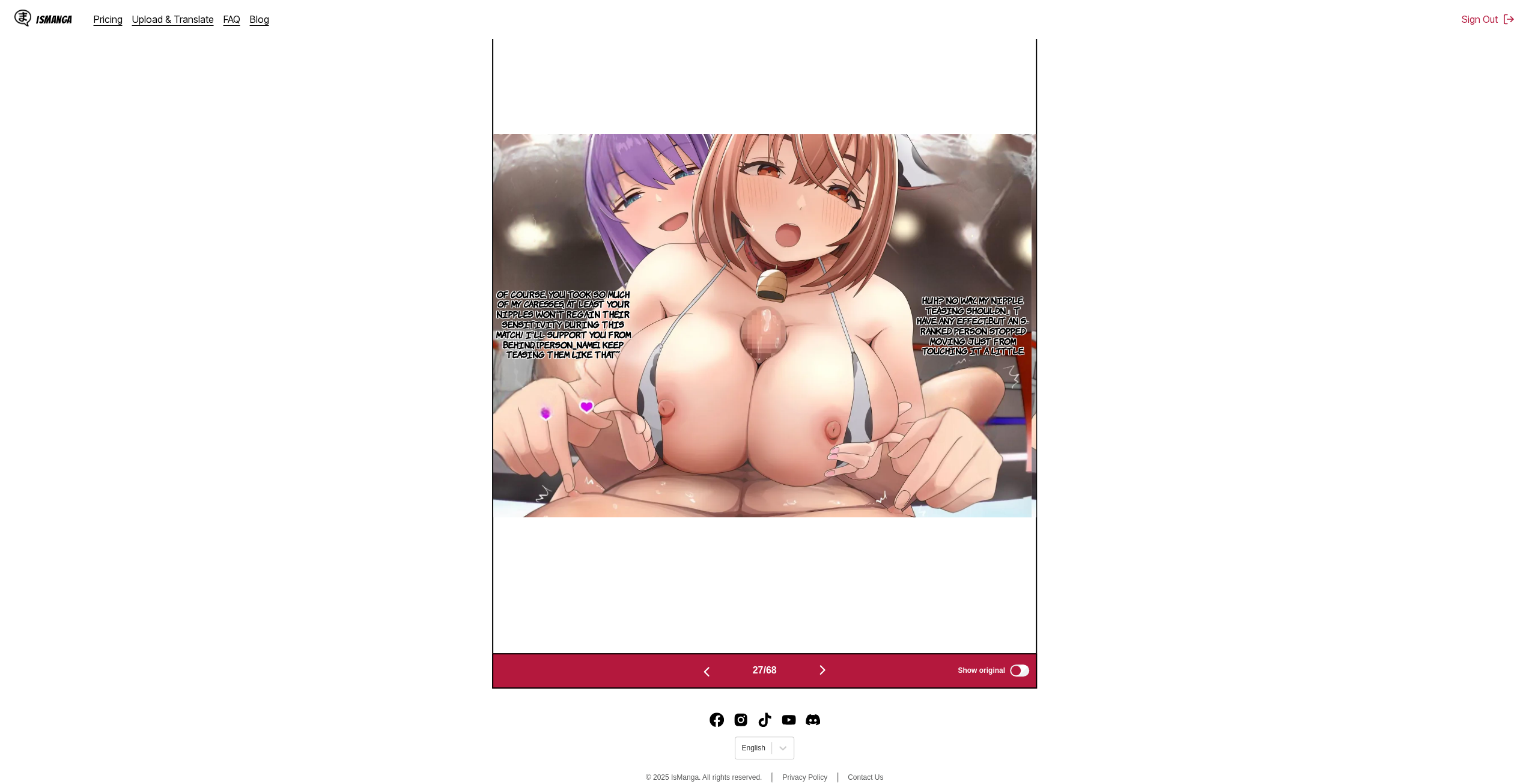
click at [815, 672] on button "button" at bounding box center [822, 671] width 72 height 17
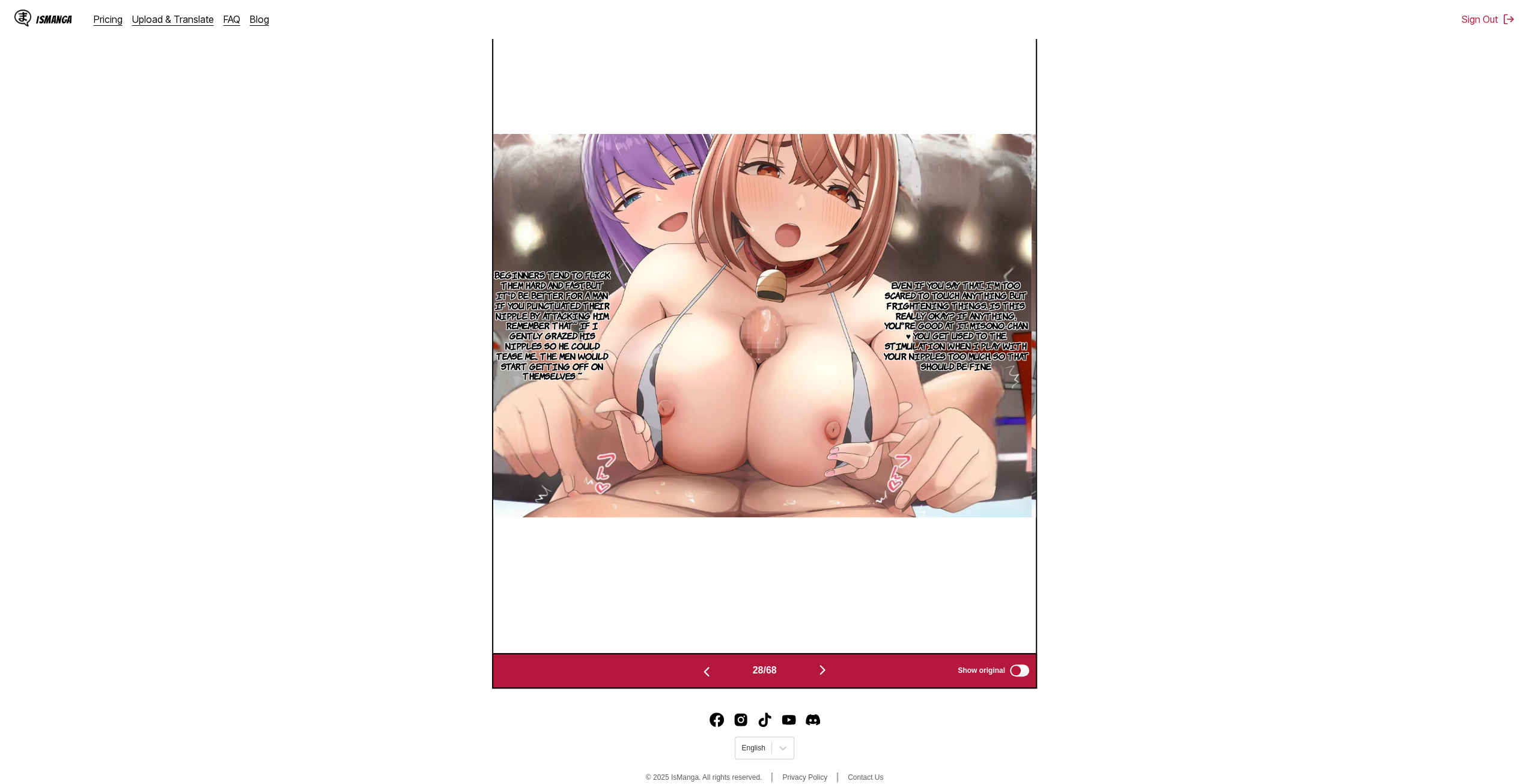
click at [819, 671] on img "button" at bounding box center [822, 669] width 15 height 15
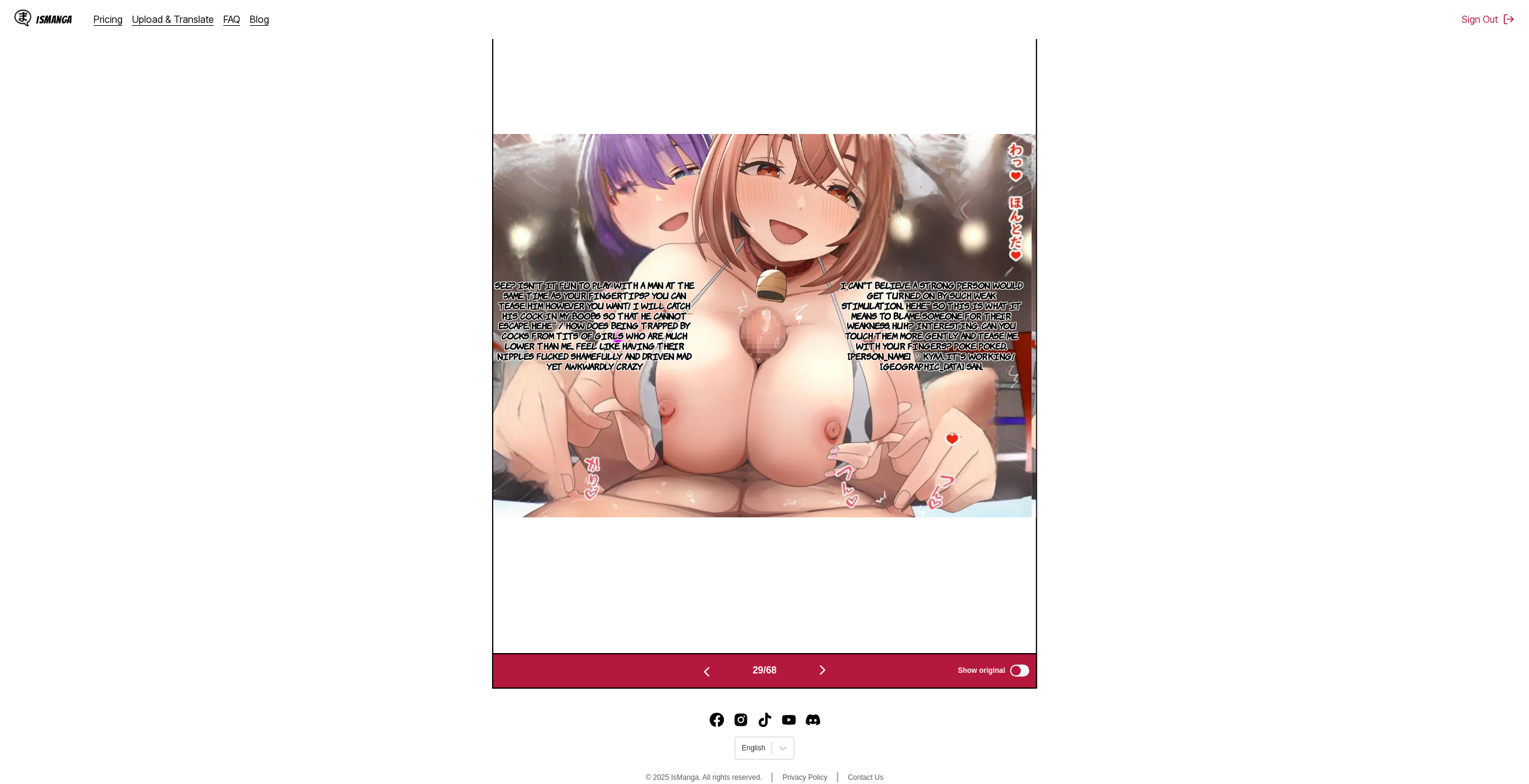
click at [819, 671] on img "button" at bounding box center [822, 669] width 15 height 15
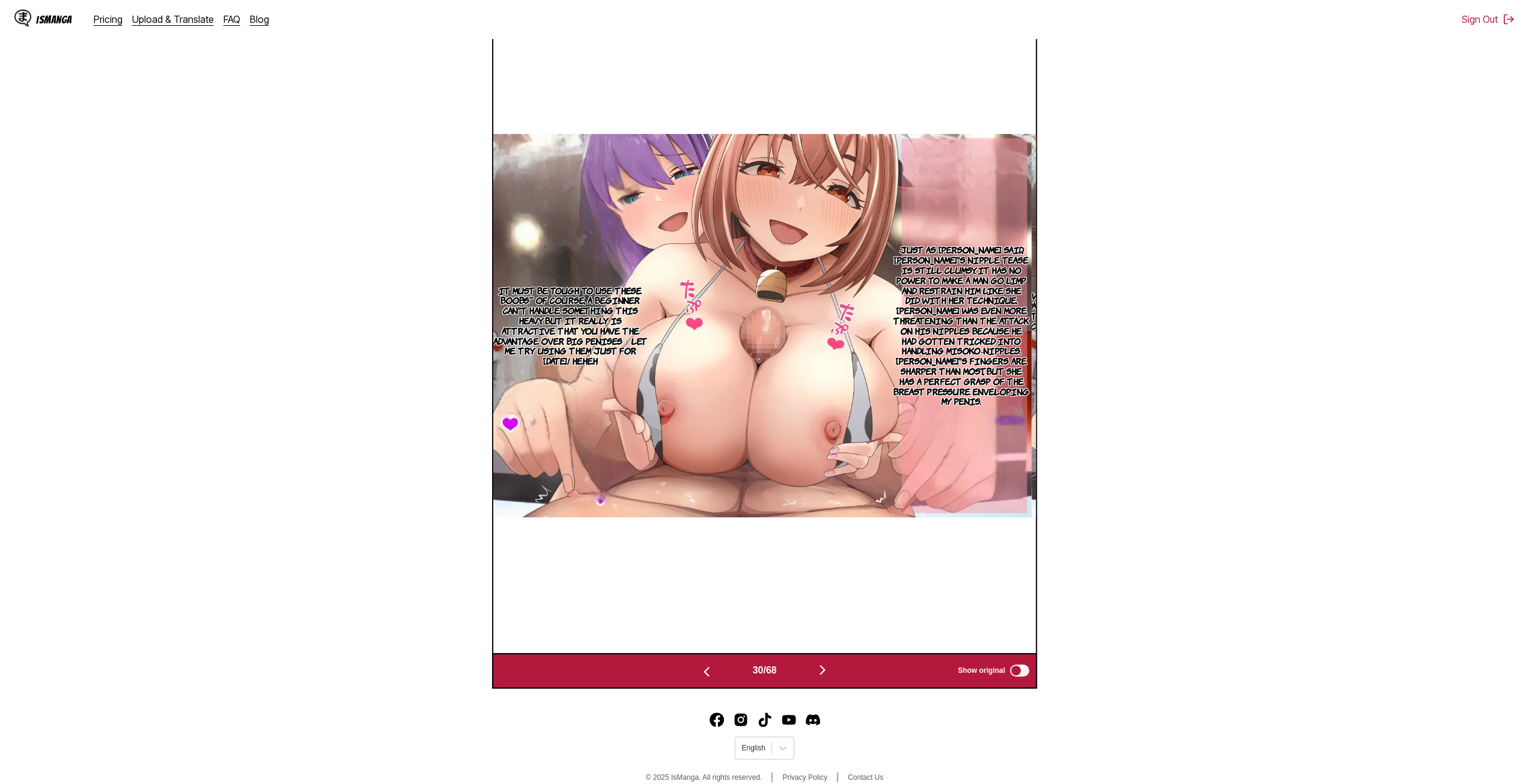
click at [822, 671] on img "button" at bounding box center [822, 669] width 15 height 15
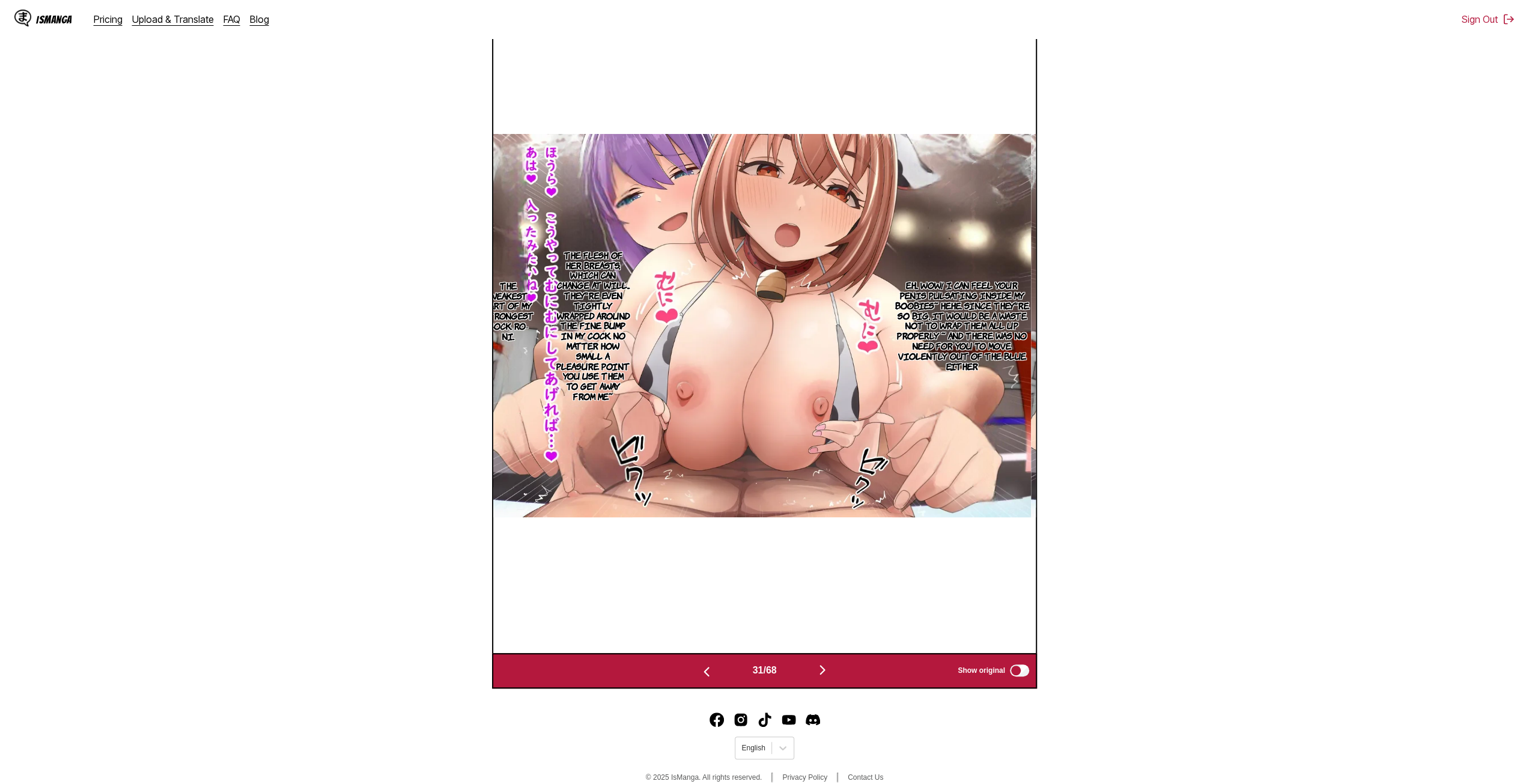
click at [822, 671] on img "button" at bounding box center [822, 669] width 15 height 15
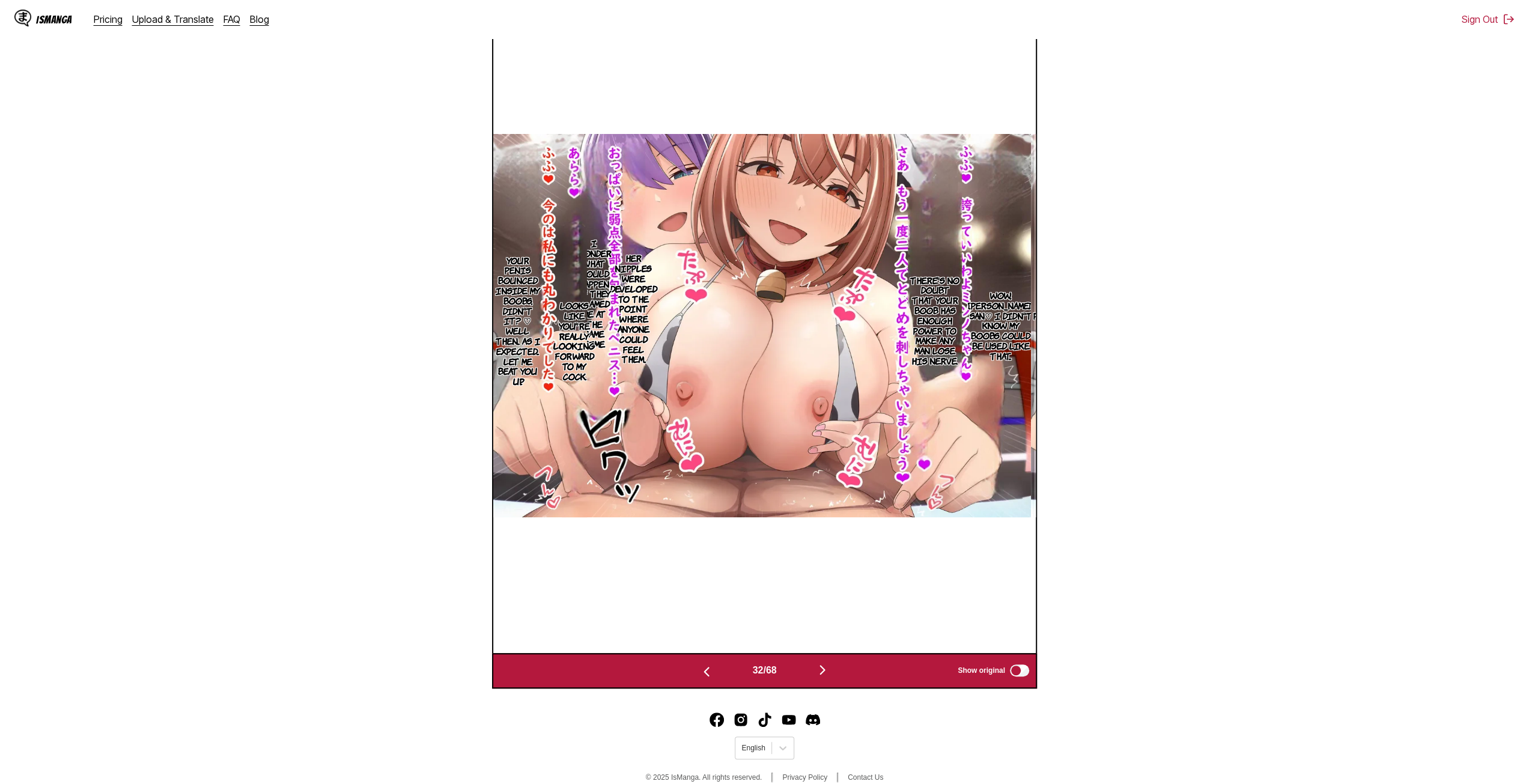
click at [822, 671] on img "button" at bounding box center [822, 669] width 15 height 15
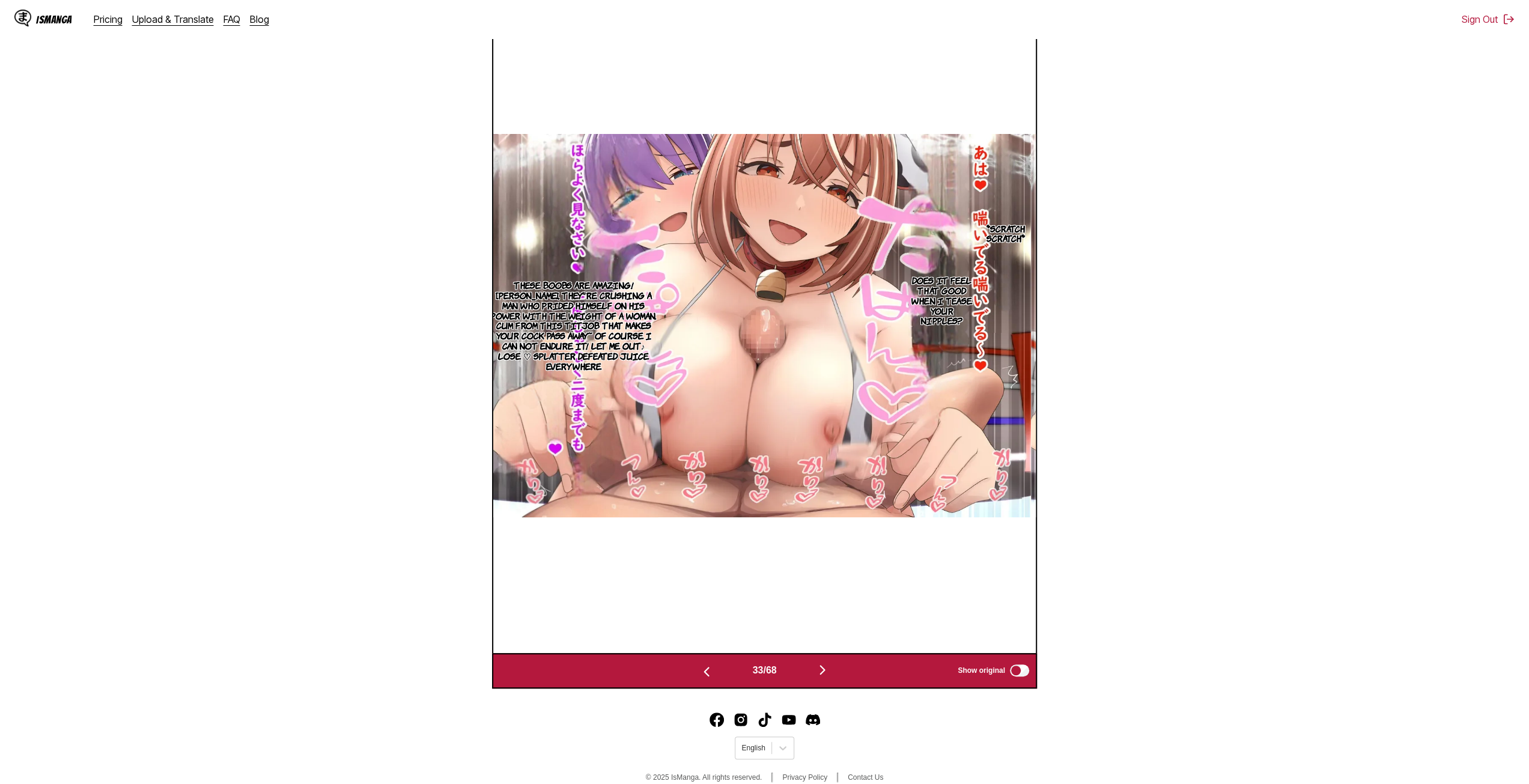
click at [822, 671] on img "button" at bounding box center [822, 669] width 15 height 15
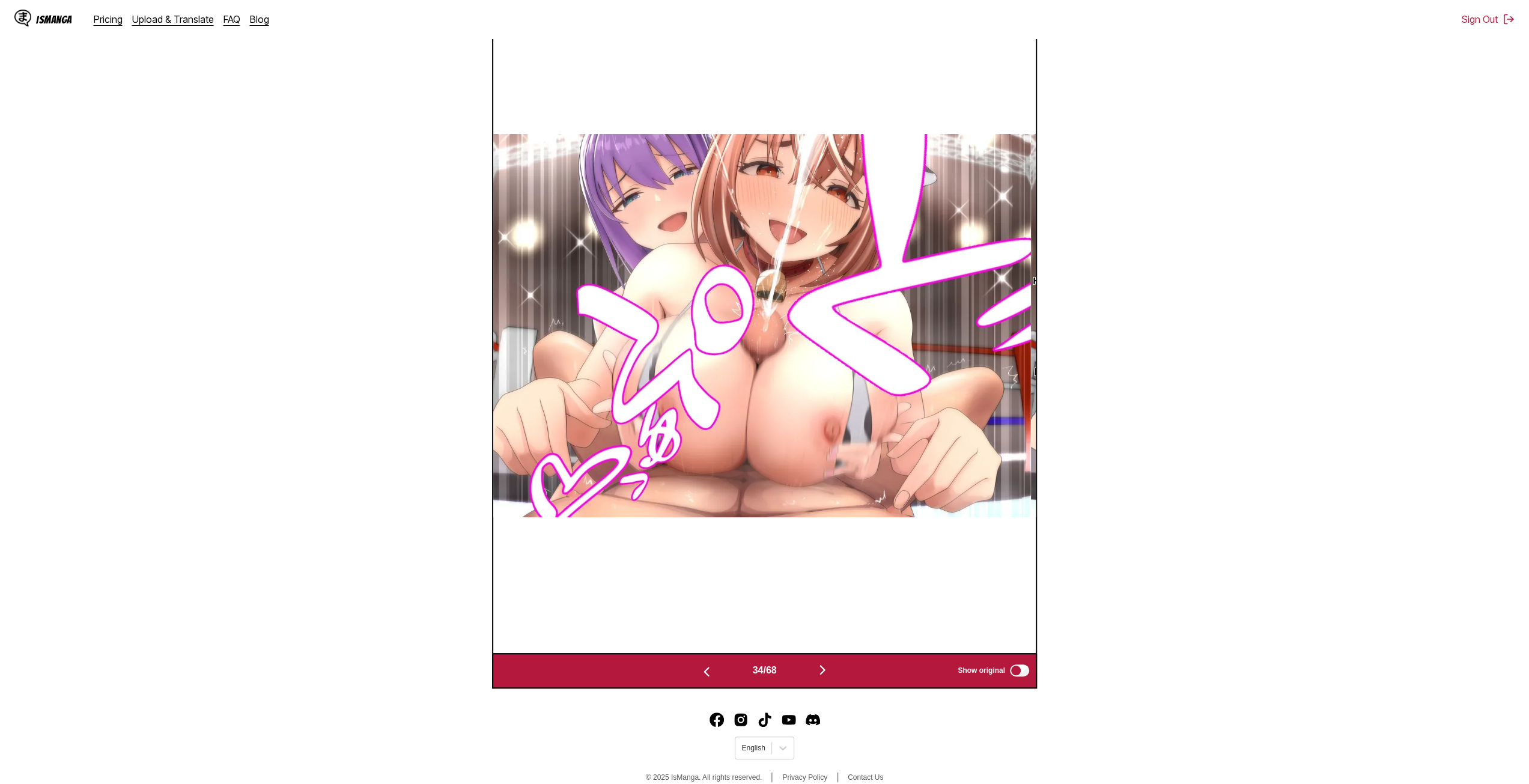
click at [825, 672] on img "button" at bounding box center [822, 669] width 15 height 15
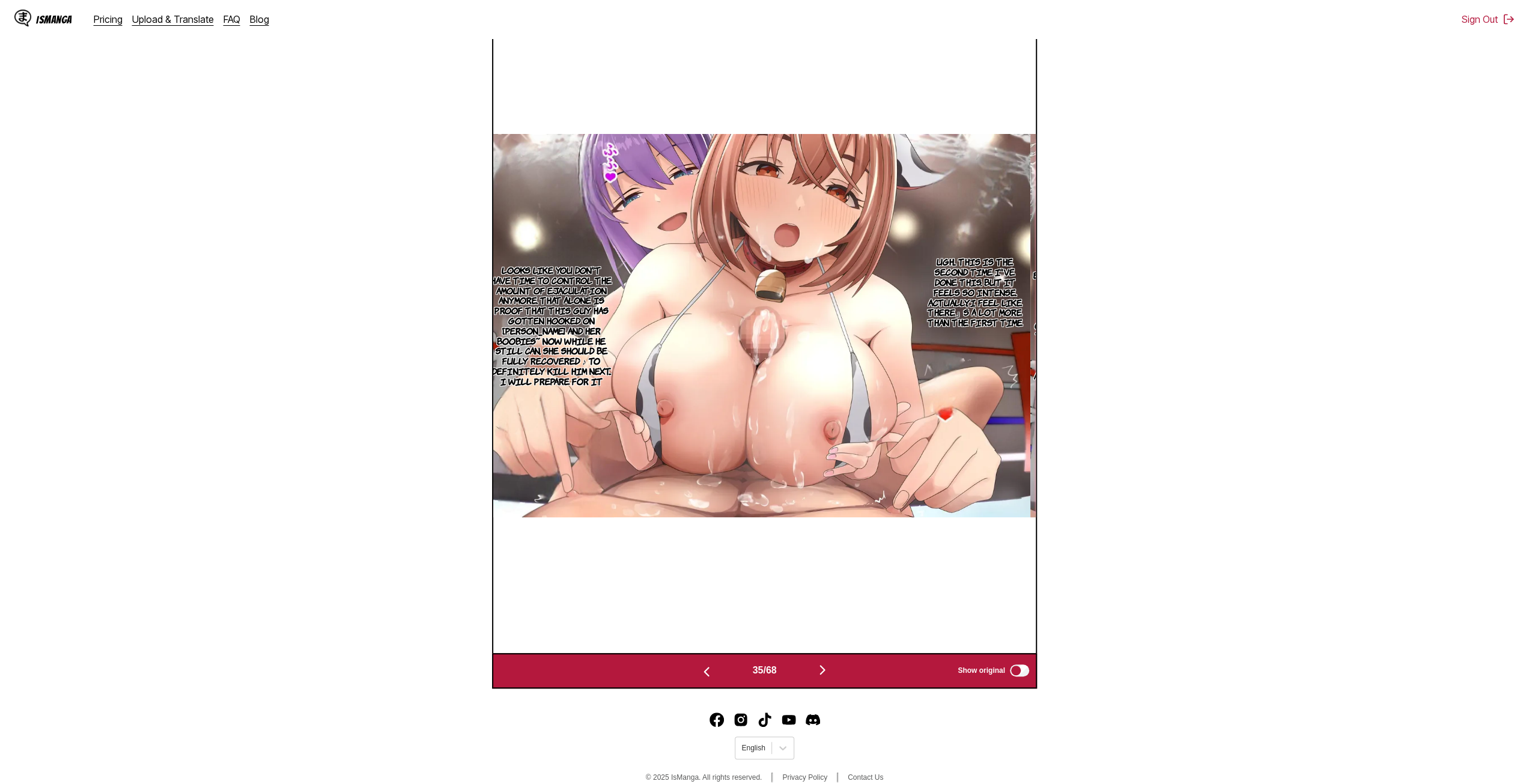
click at [833, 659] on div "35 / 68 Show original" at bounding box center [764, 670] width 545 height 36
click at [830, 670] on img "button" at bounding box center [822, 669] width 15 height 15
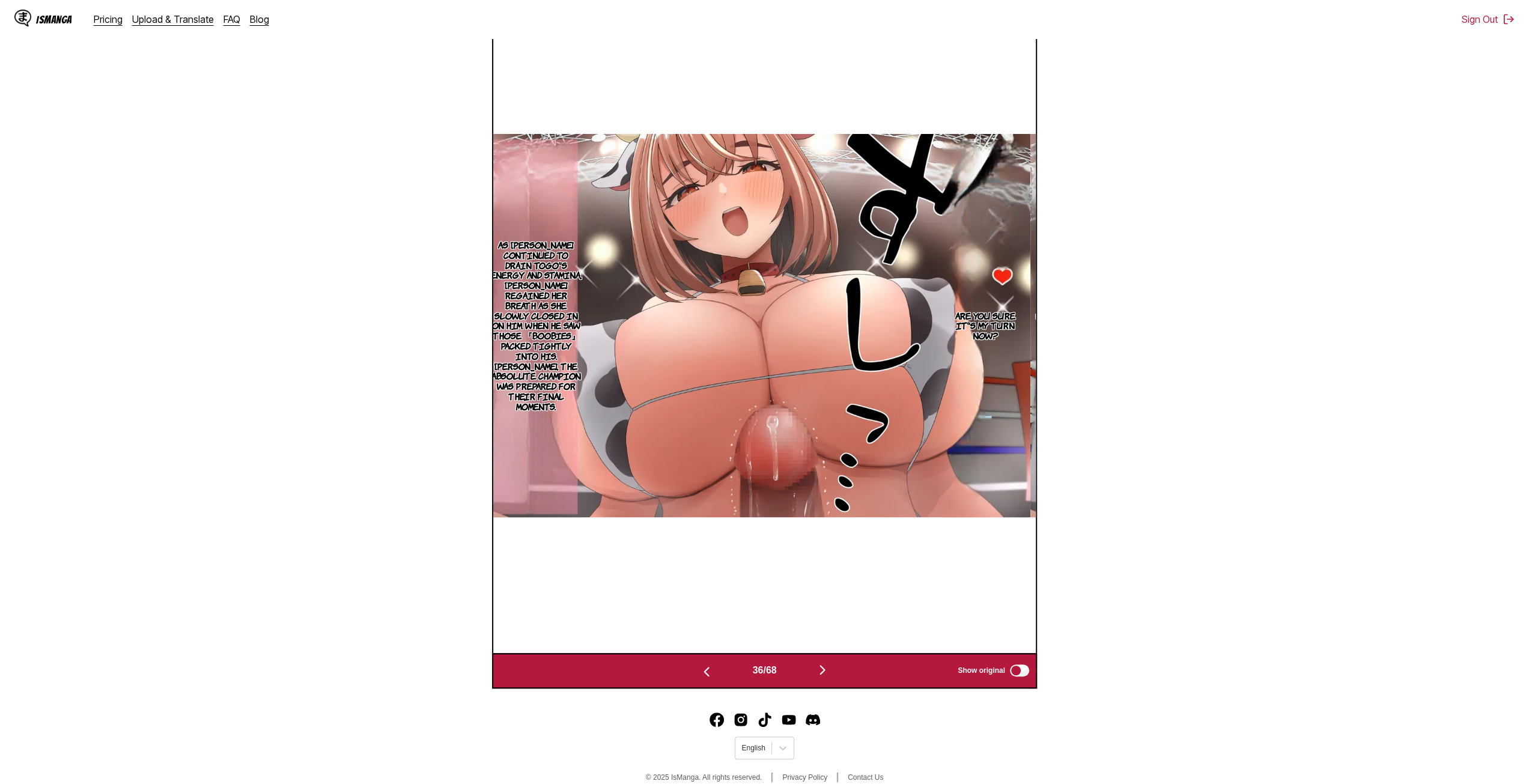
click at [820, 673] on img "button" at bounding box center [822, 669] width 15 height 15
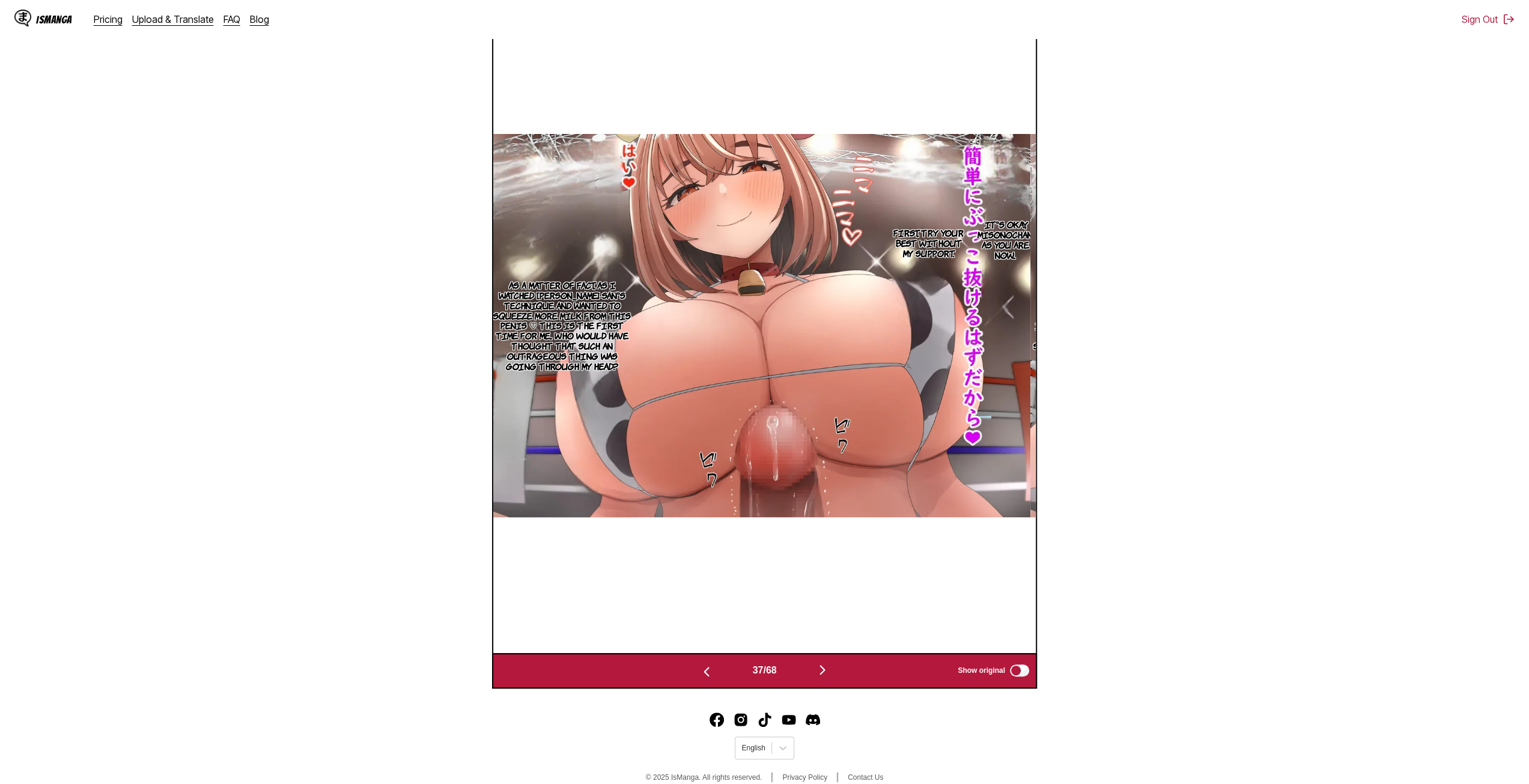
click at [820, 673] on img "button" at bounding box center [822, 669] width 15 height 15
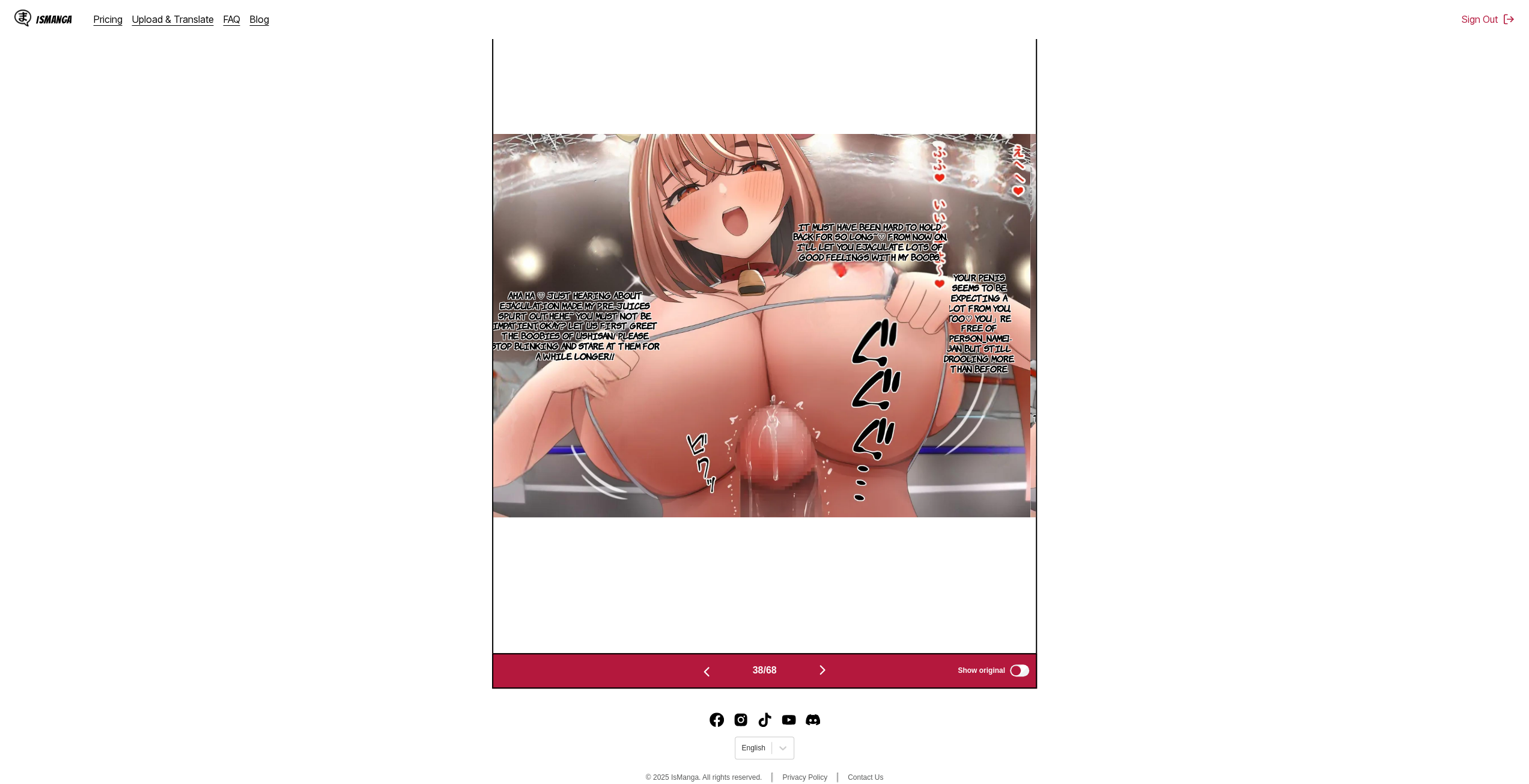
click at [820, 673] on img "button" at bounding box center [822, 669] width 15 height 15
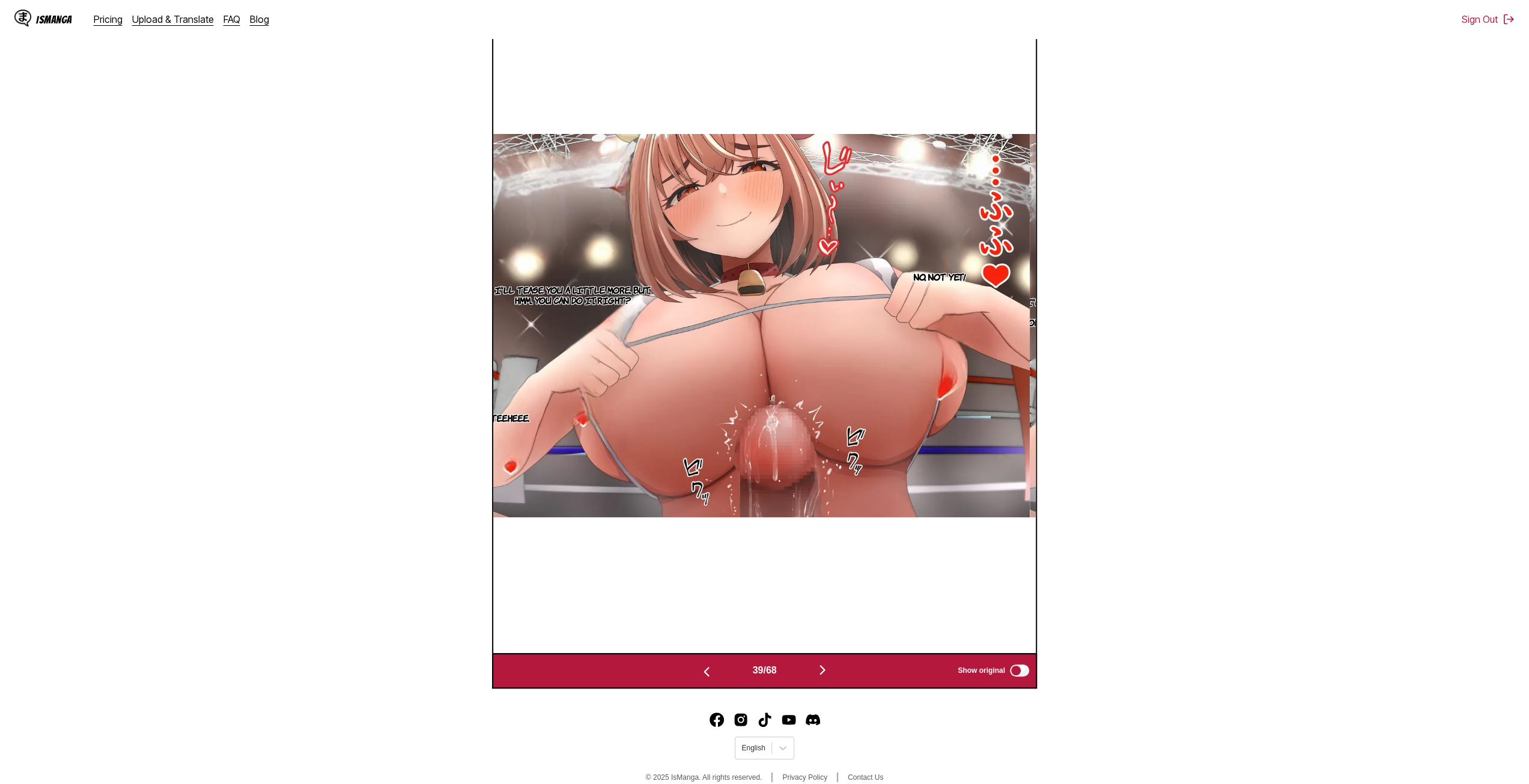
click at [820, 673] on img "button" at bounding box center [822, 669] width 15 height 15
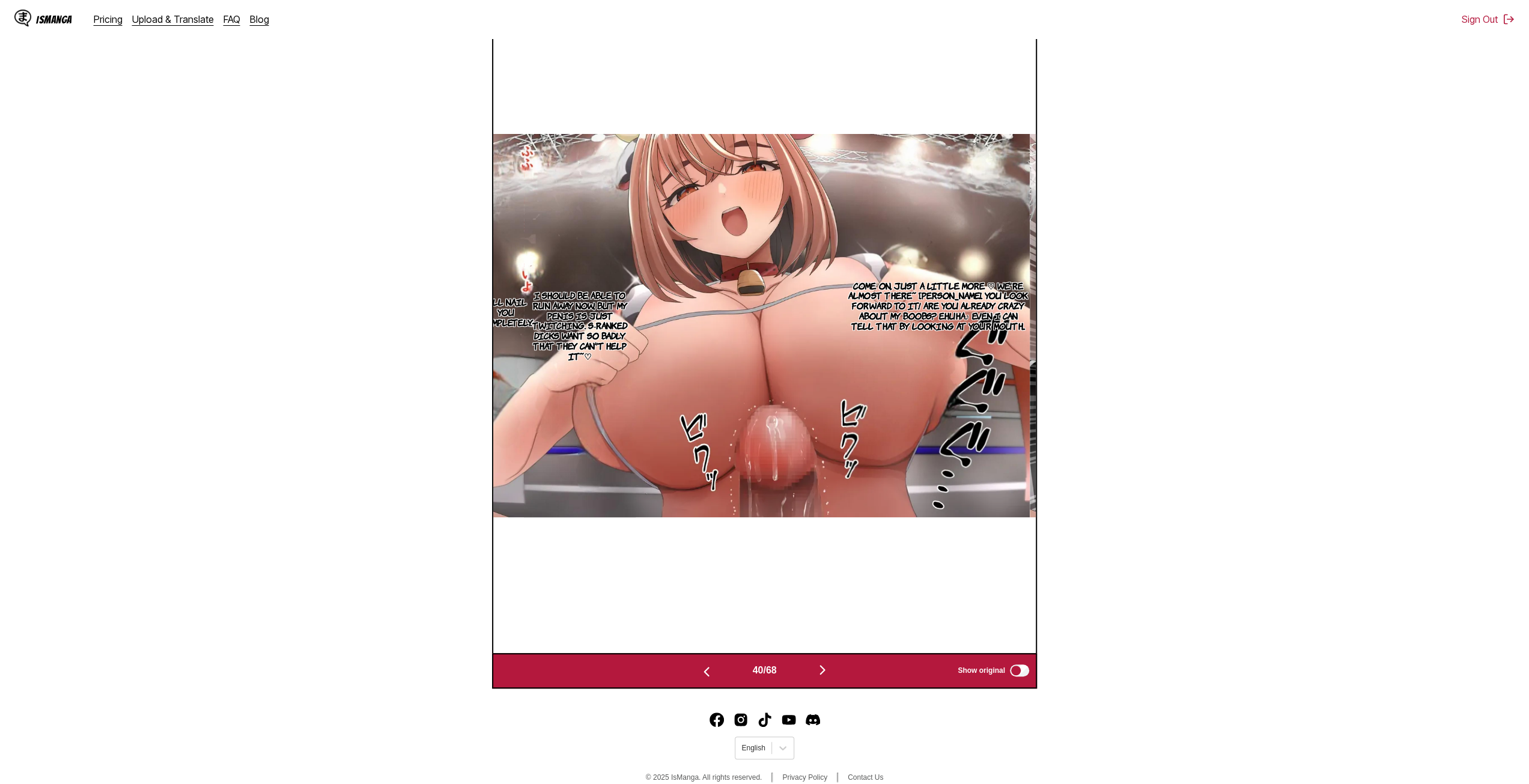
click at [819, 673] on img "button" at bounding box center [822, 669] width 15 height 15
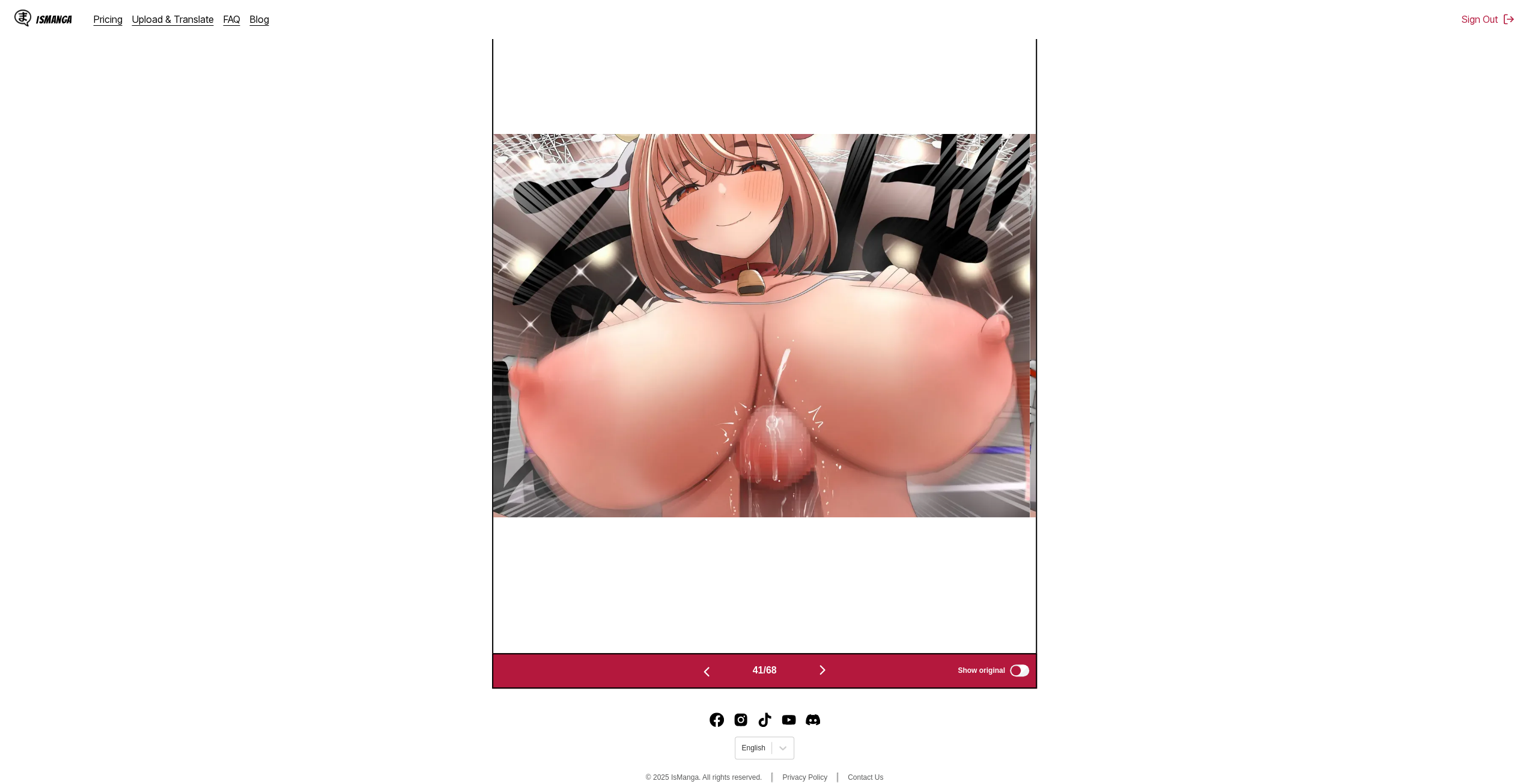
click at [819, 673] on img "button" at bounding box center [822, 669] width 15 height 15
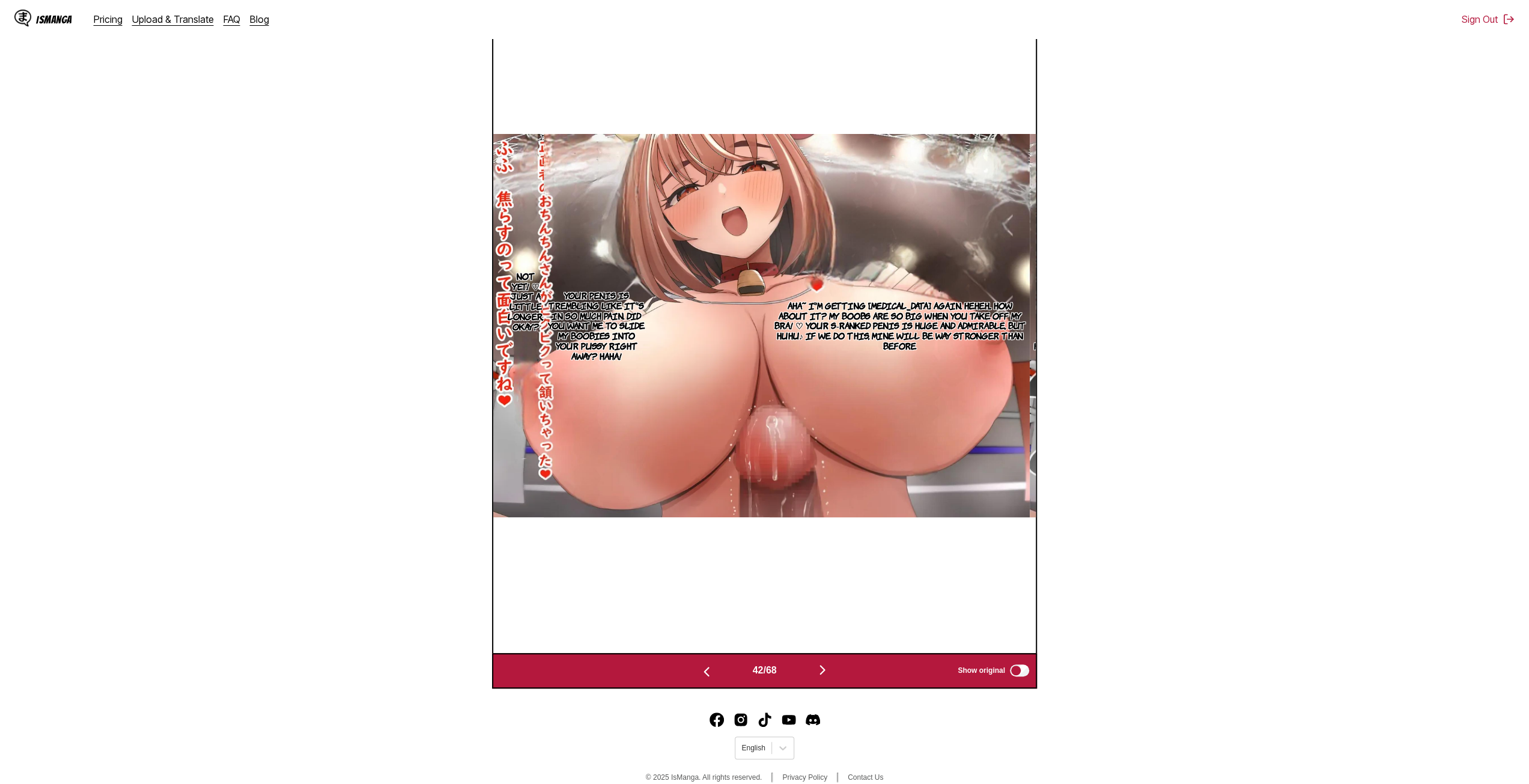
click at [824, 662] on div "42 / 68 Show original" at bounding box center [764, 670] width 545 height 36
click at [827, 670] on img "button" at bounding box center [822, 669] width 15 height 15
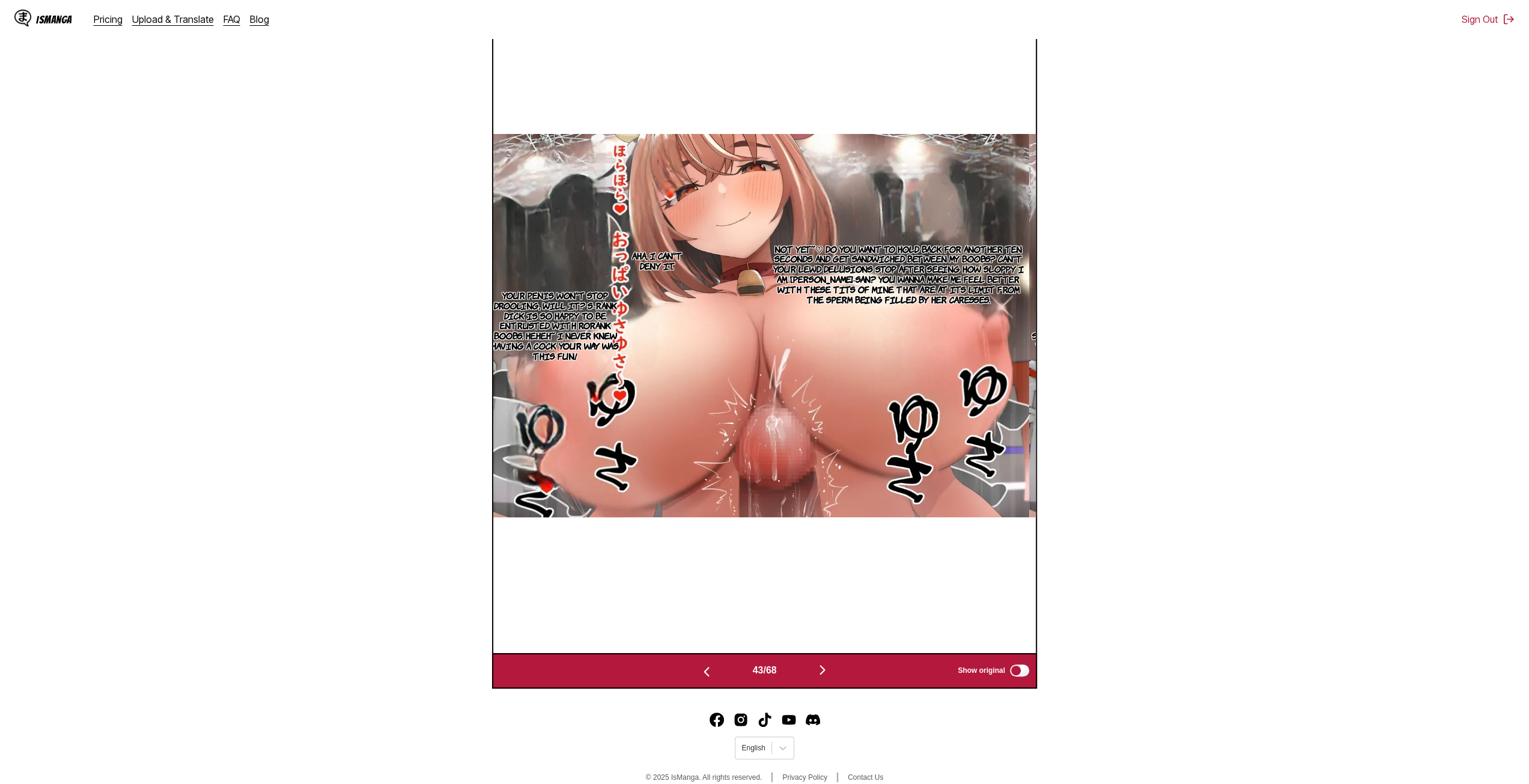
click at [825, 672] on img "button" at bounding box center [822, 669] width 15 height 15
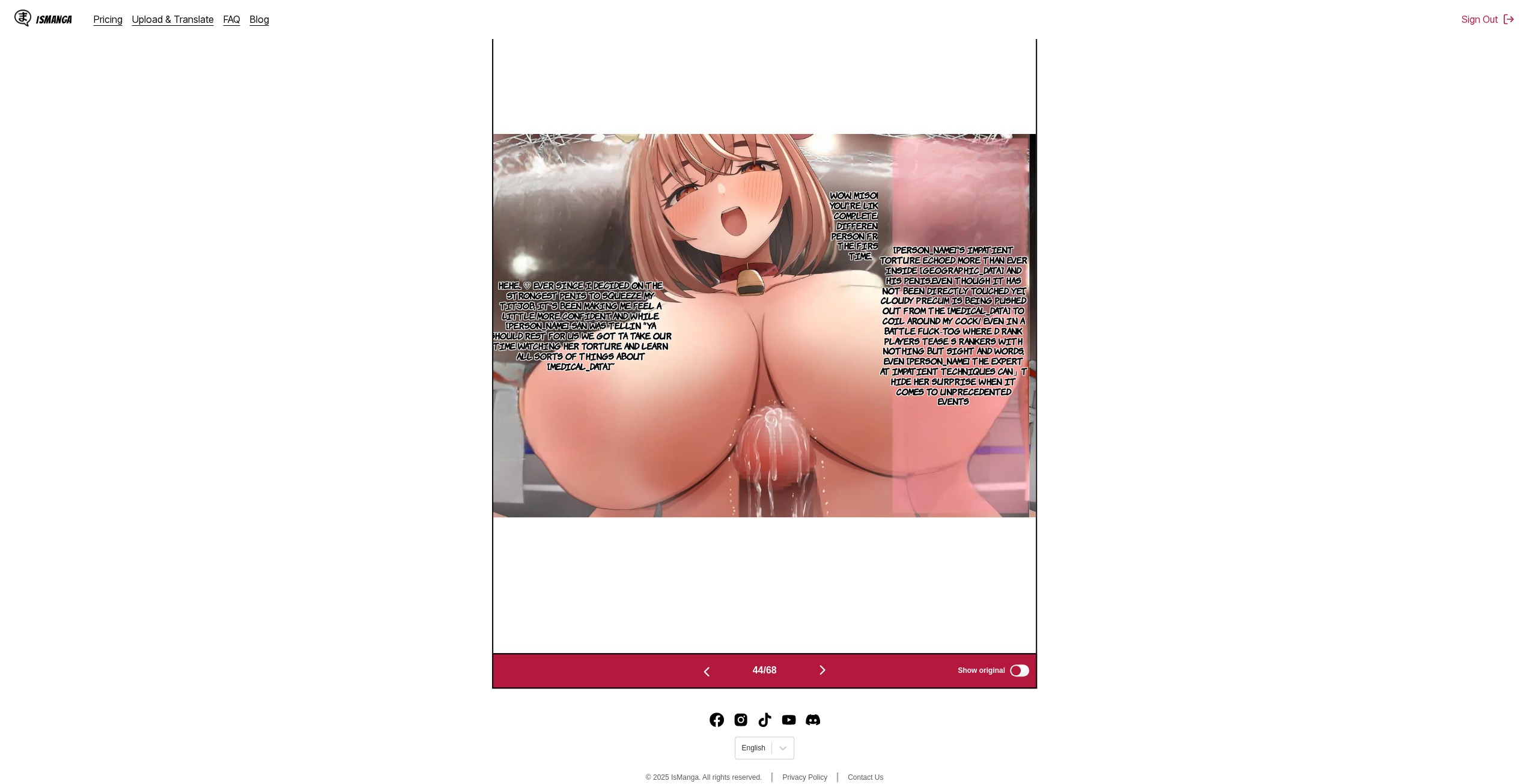
click at [818, 669] on img "button" at bounding box center [822, 669] width 15 height 15
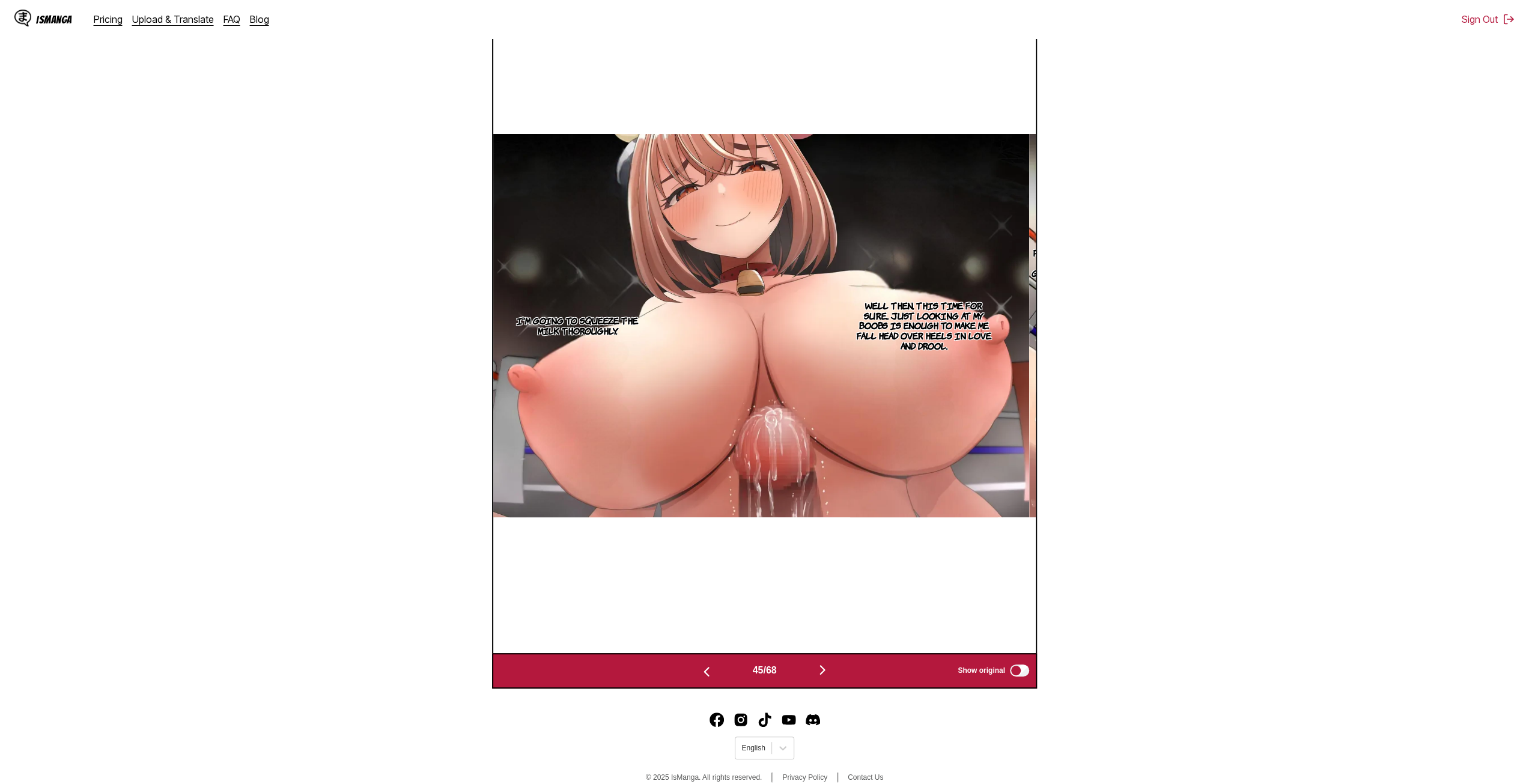
click at [835, 656] on div "45 / 68 Show original" at bounding box center [764, 670] width 545 height 36
click at [827, 671] on img "button" at bounding box center [822, 669] width 15 height 15
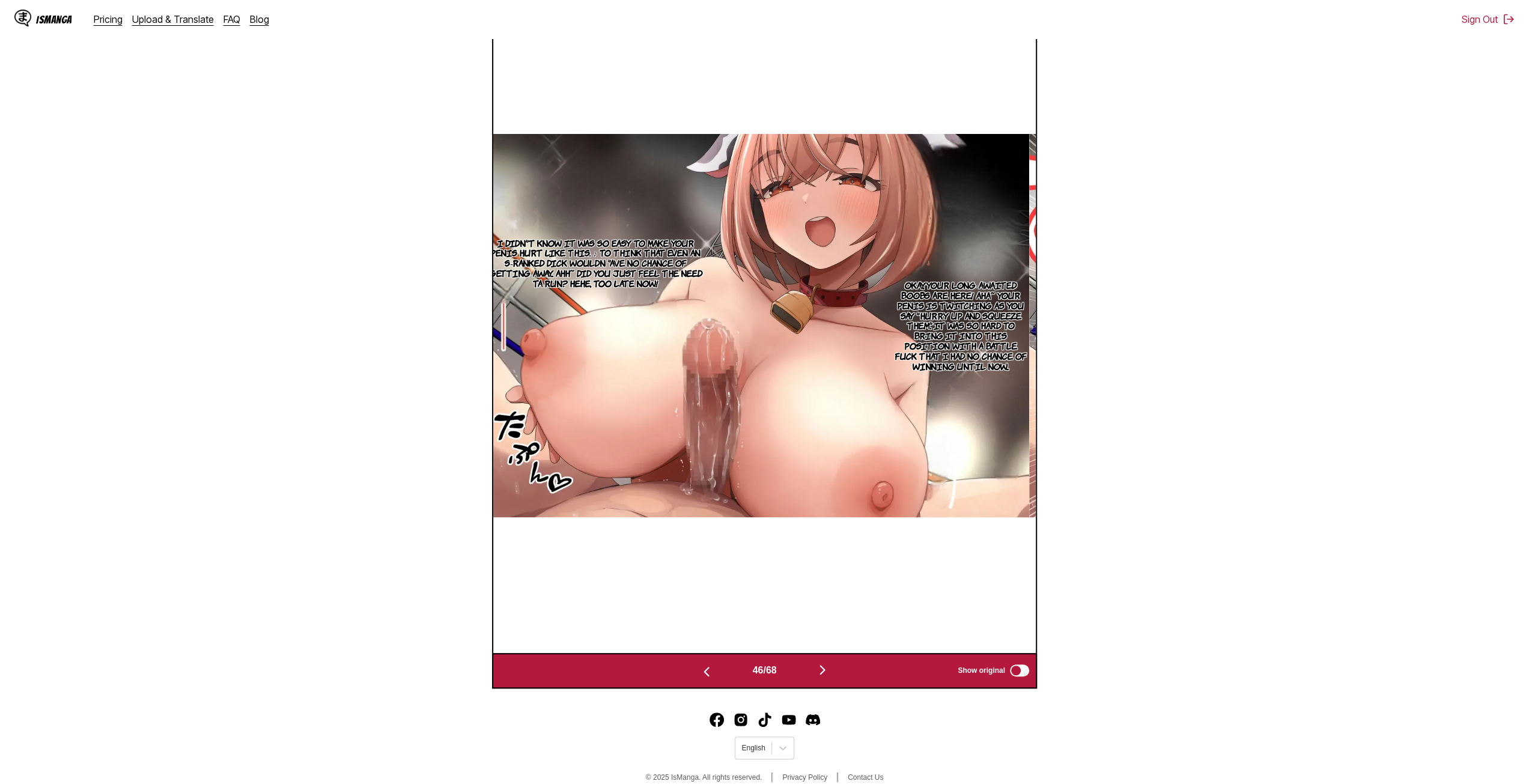
click at [828, 676] on img "button" at bounding box center [822, 669] width 15 height 15
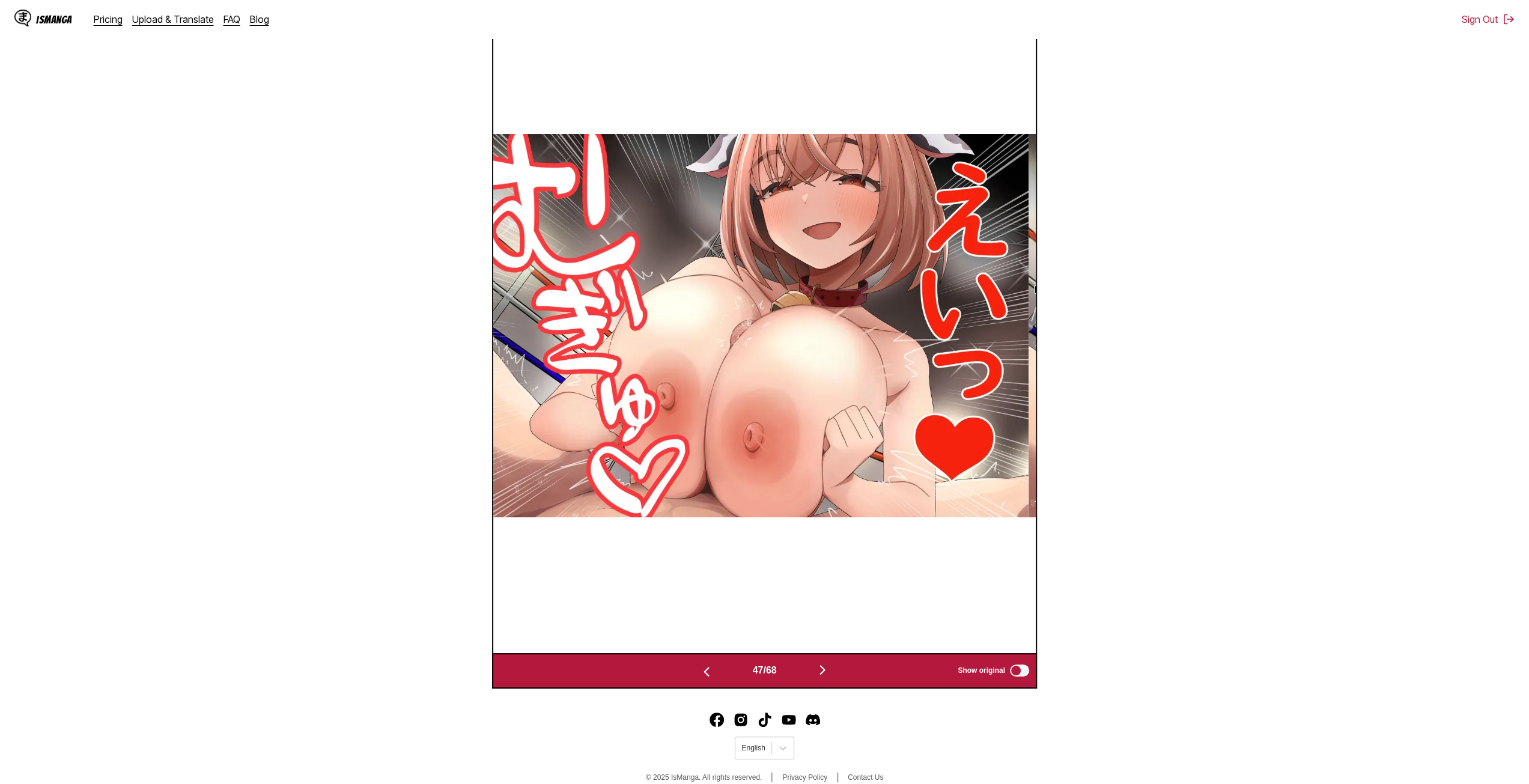
click at [835, 678] on div "47 / 68 Show original" at bounding box center [764, 670] width 545 height 36
click at [820, 667] on img "button" at bounding box center [822, 669] width 15 height 15
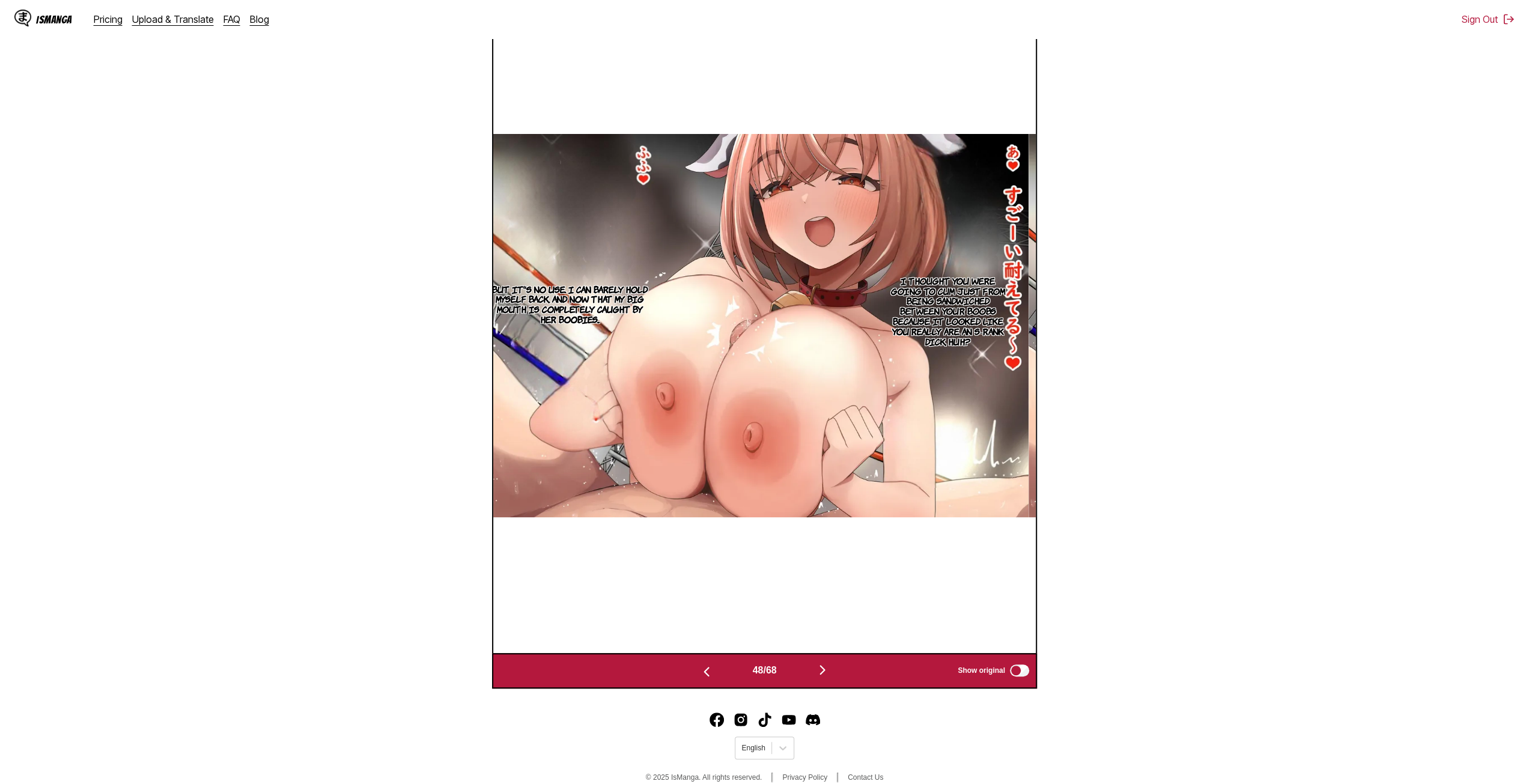
click at [823, 676] on img "button" at bounding box center [822, 669] width 15 height 15
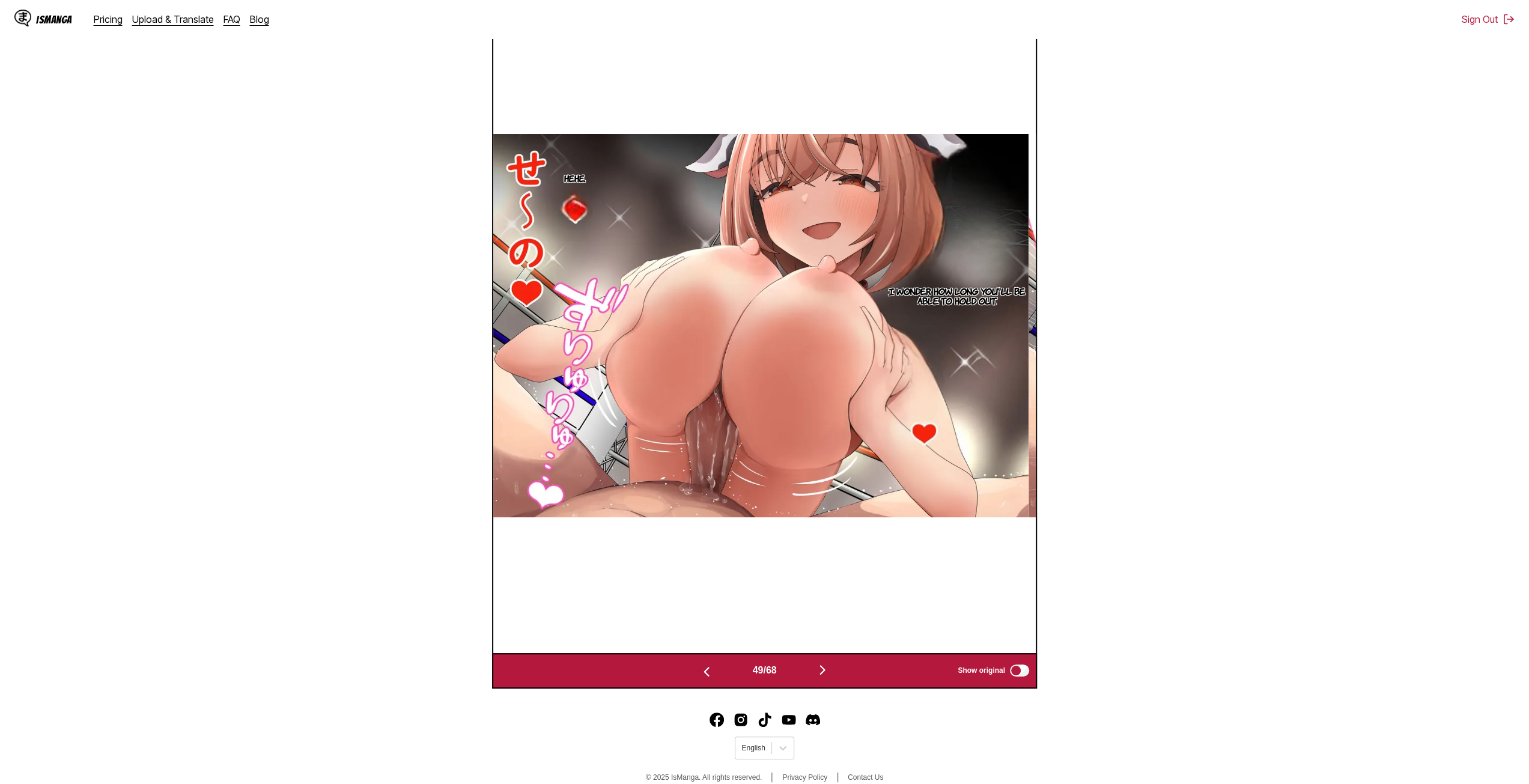
click at [824, 669] on img "button" at bounding box center [822, 669] width 15 height 15
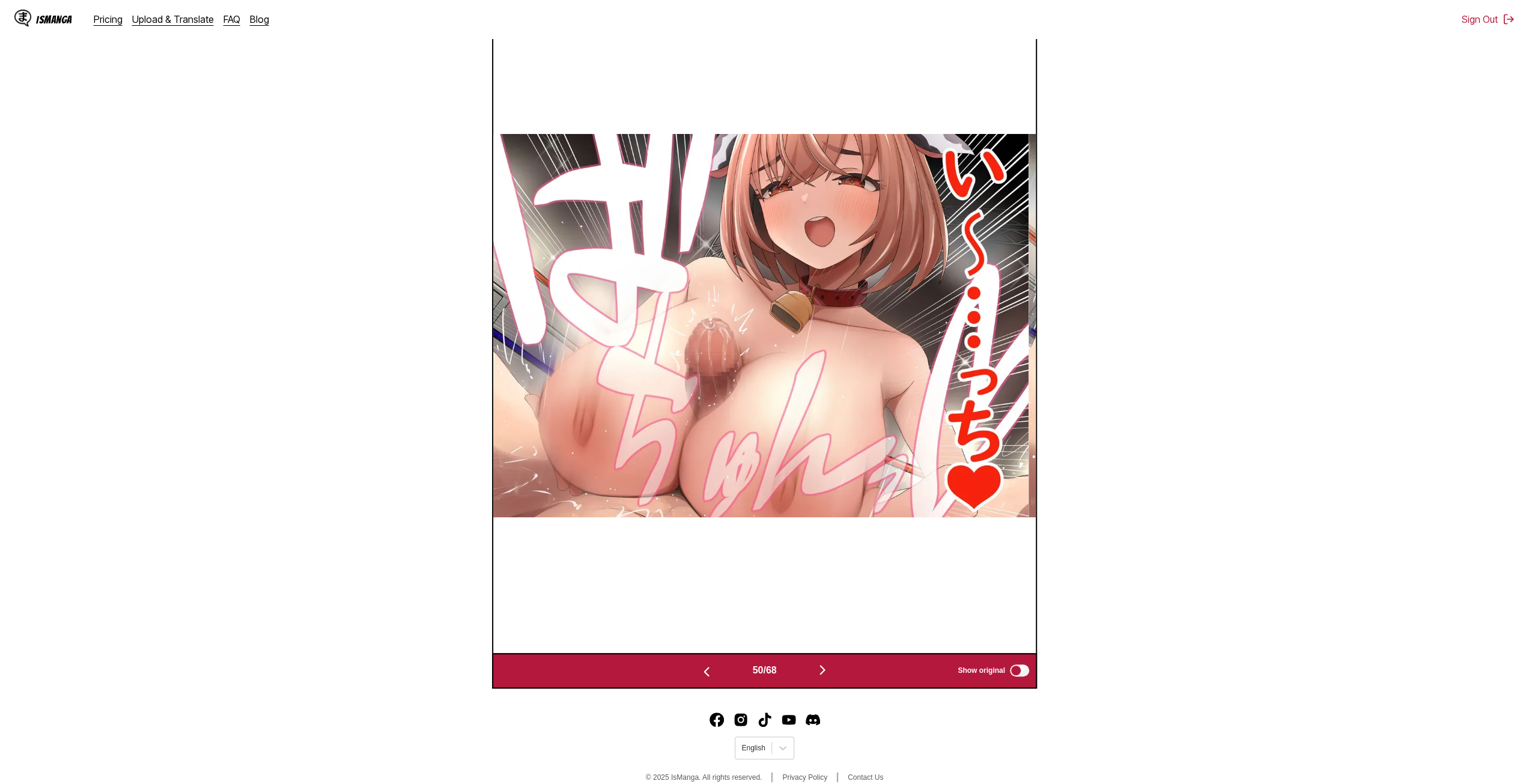
click at [827, 664] on img "button" at bounding box center [822, 669] width 15 height 15
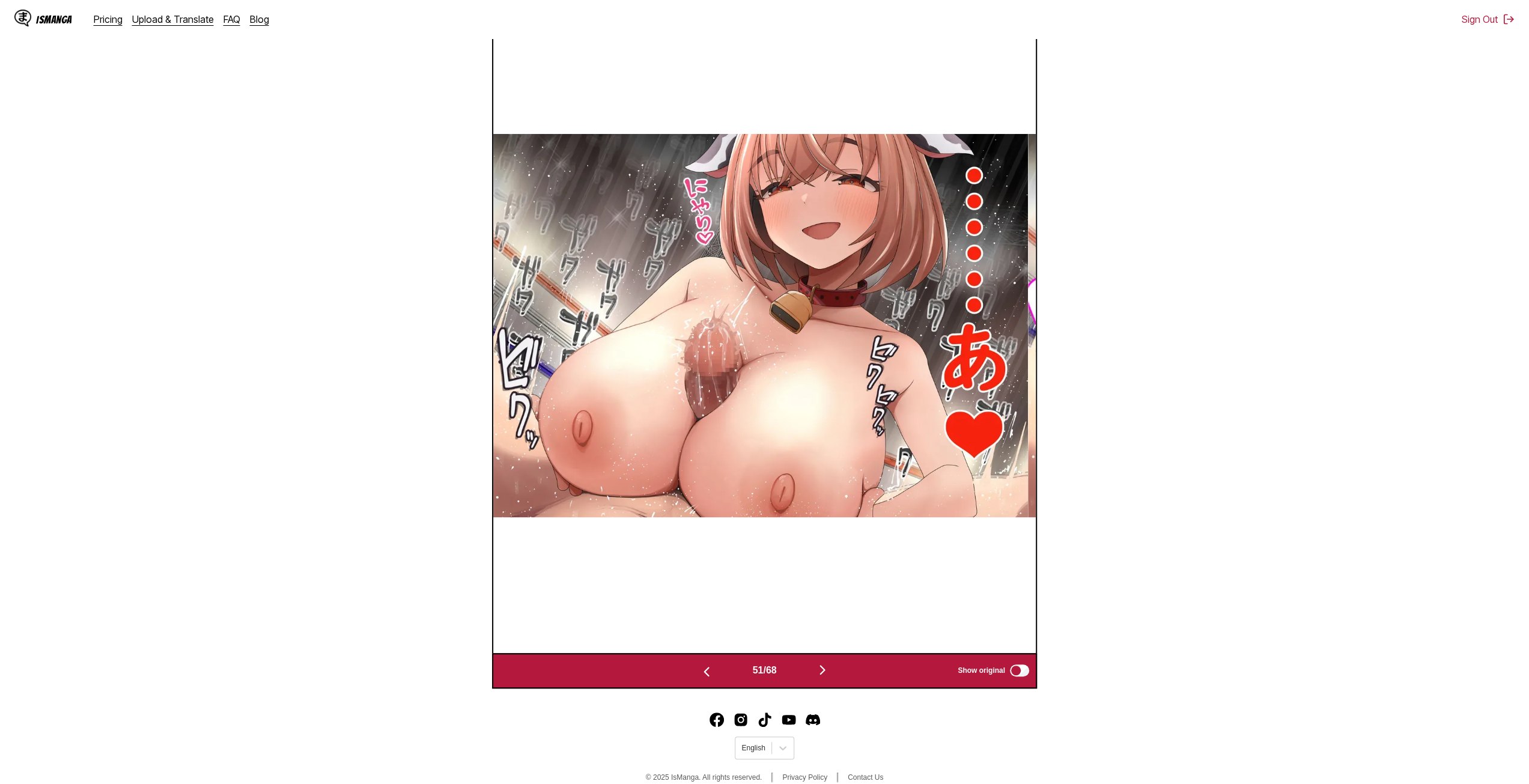
click at [826, 672] on img "button" at bounding box center [822, 669] width 15 height 15
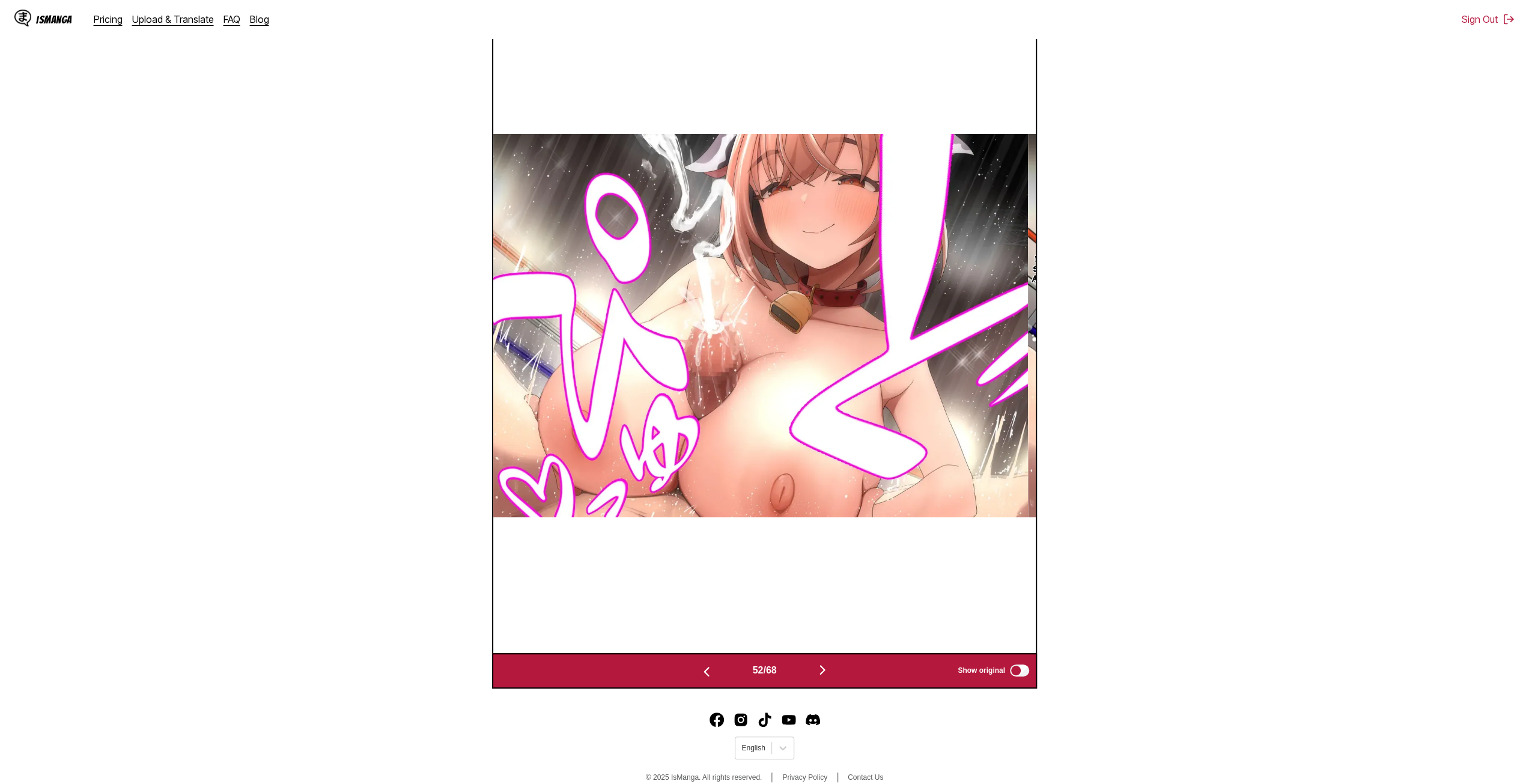
click at [826, 672] on img "button" at bounding box center [822, 669] width 15 height 15
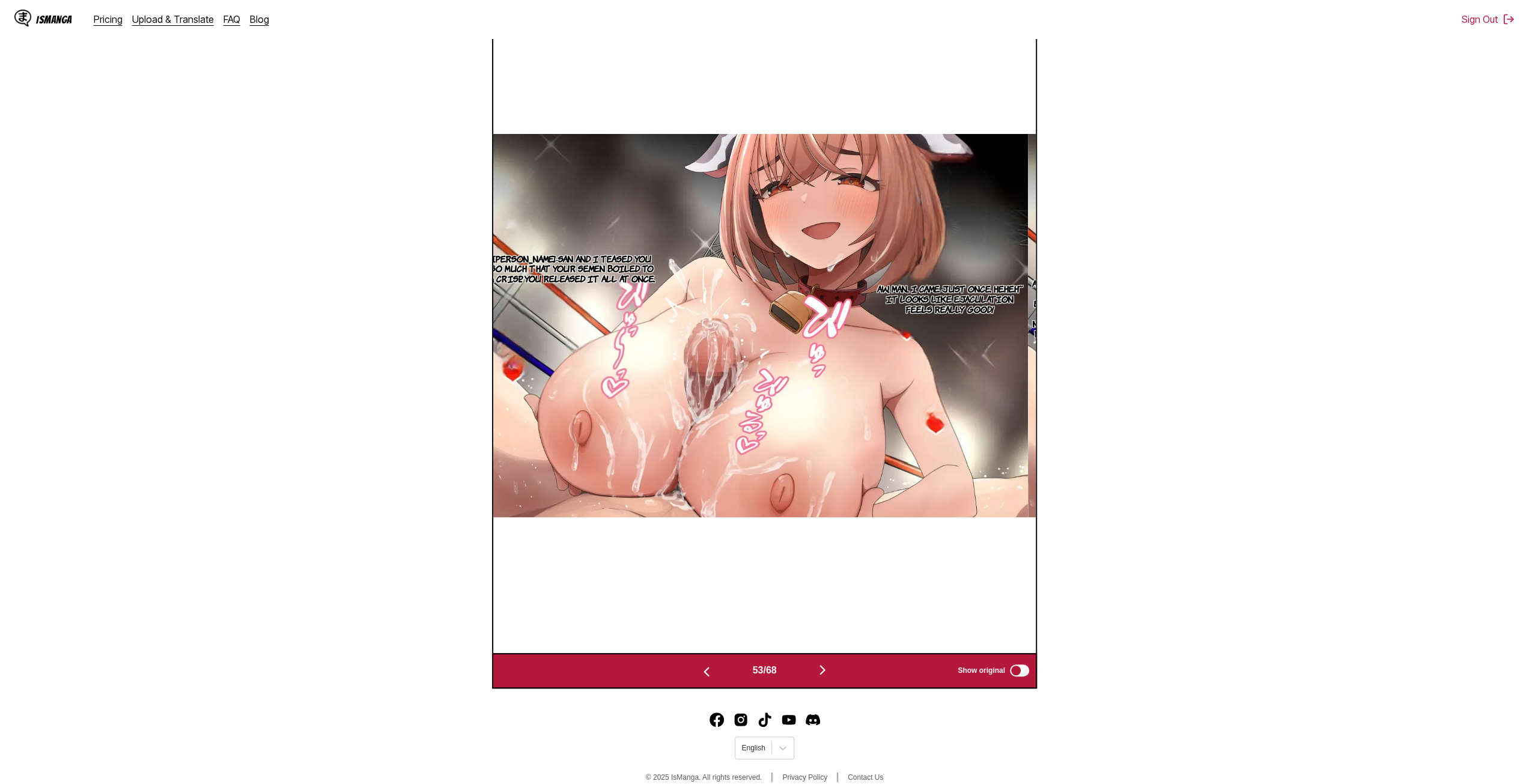
click at [841, 679] on button "button" at bounding box center [822, 671] width 72 height 17
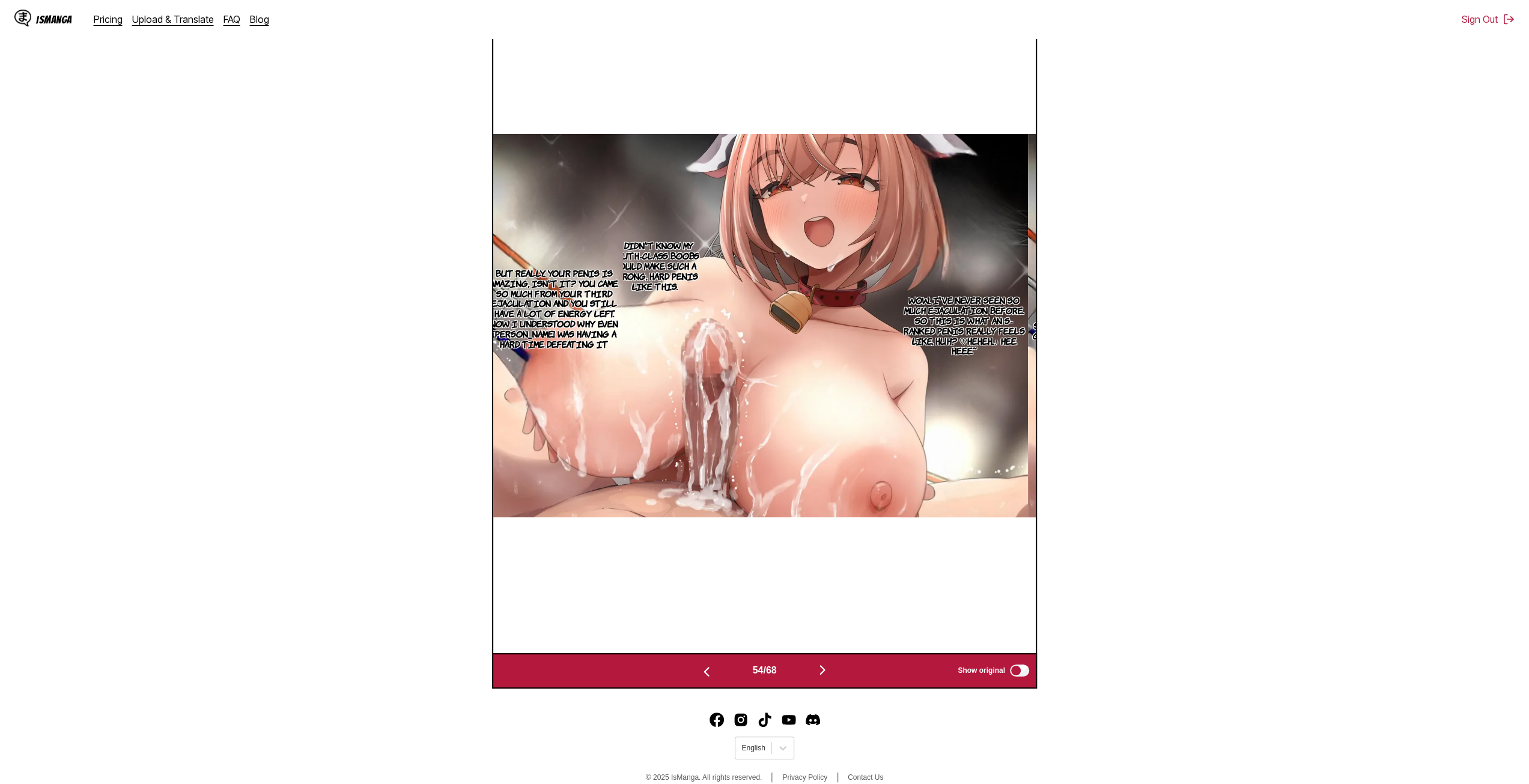
click at [890, 712] on footer "English © 2025 IsManga. All rights reserved. Privacy Policy Contact Us" at bounding box center [764, 748] width 1529 height 102
click at [822, 674] on img "button" at bounding box center [822, 669] width 15 height 15
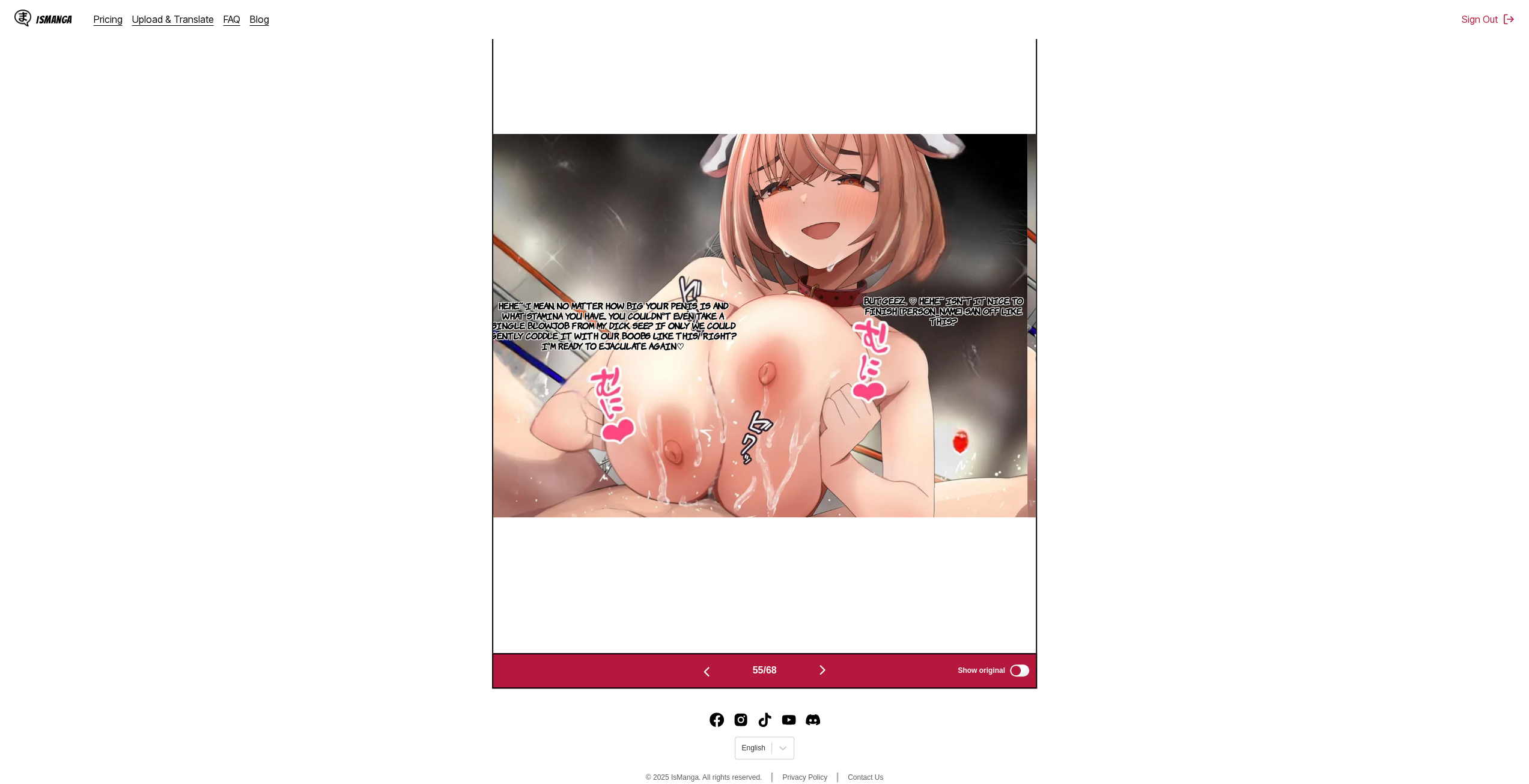
click at [825, 667] on img "button" at bounding box center [822, 669] width 15 height 15
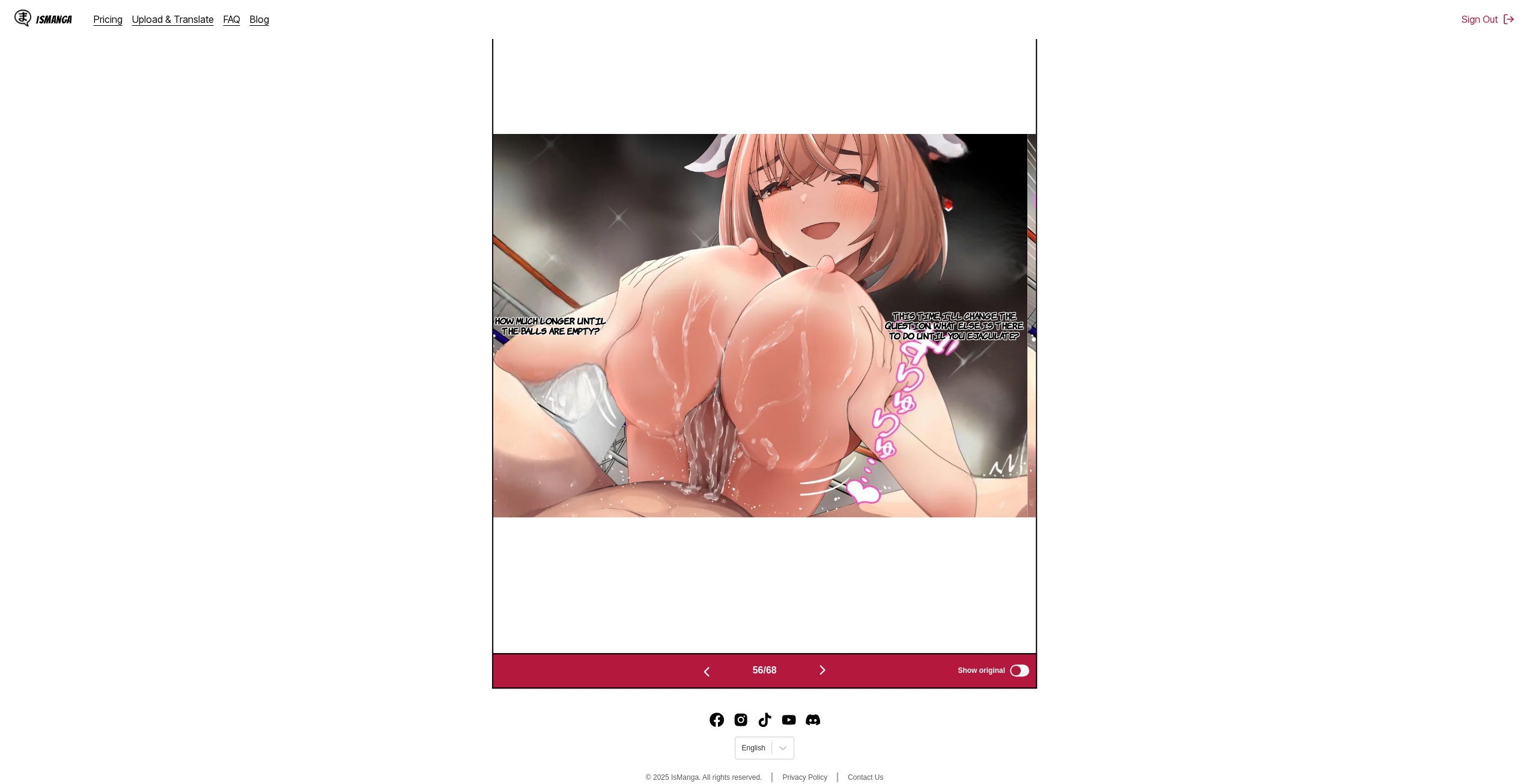
click at [827, 660] on div "56 / 68 Show original" at bounding box center [764, 670] width 545 height 36
click at [827, 663] on button "button" at bounding box center [822, 671] width 72 height 17
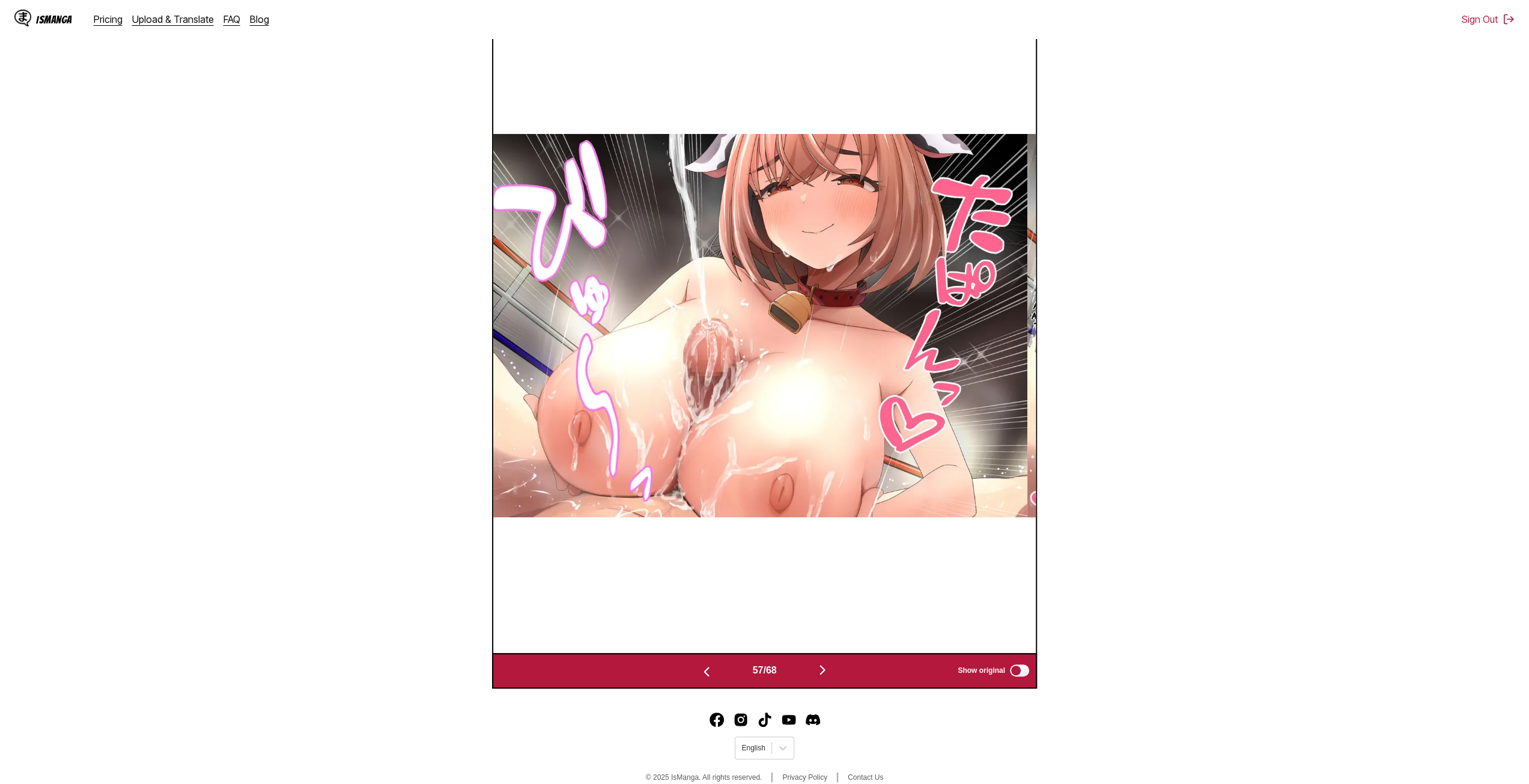
click at [827, 666] on img "button" at bounding box center [822, 669] width 15 height 15
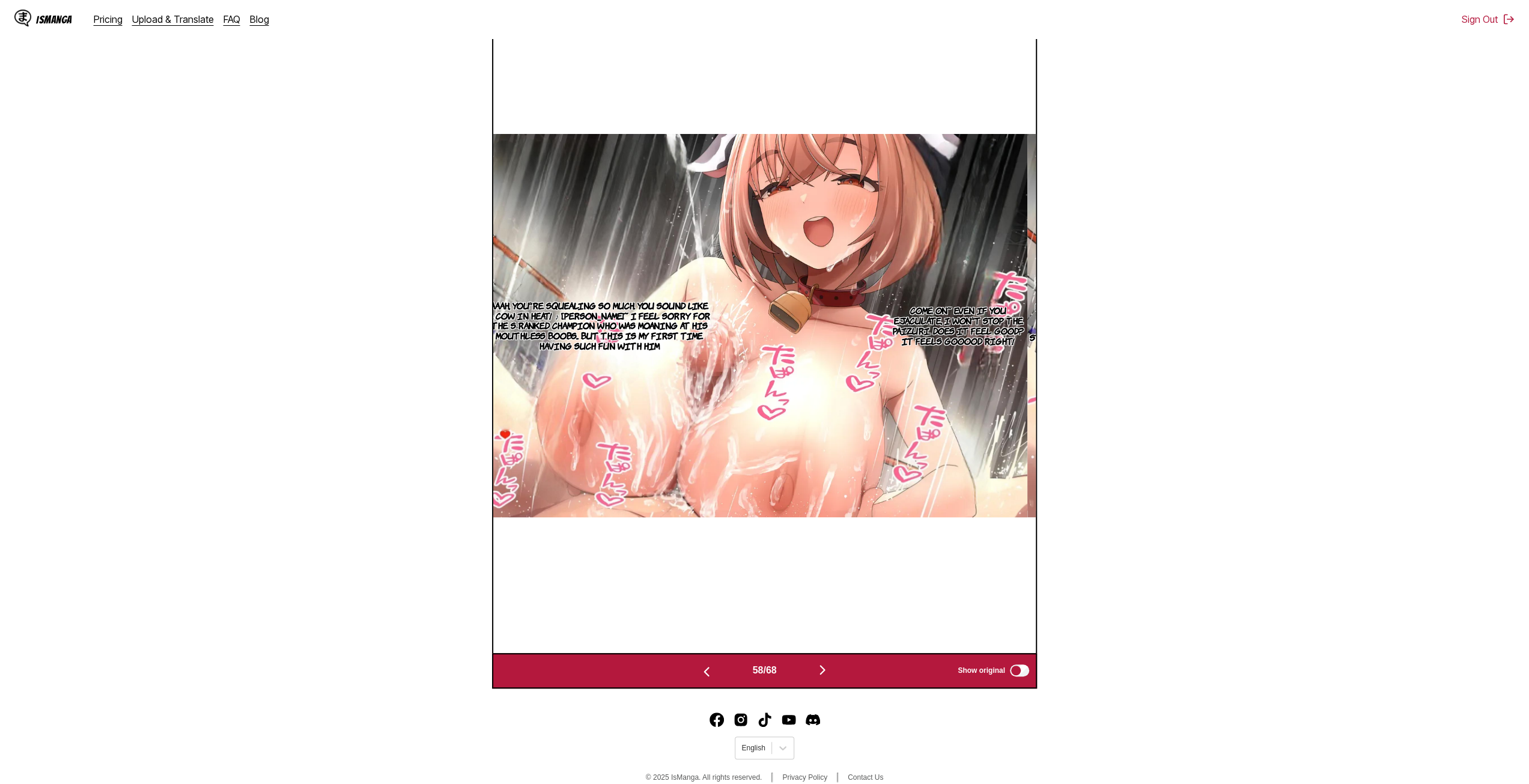
click at [840, 686] on div "58 / 68 Show original" at bounding box center [764, 670] width 545 height 36
click at [822, 674] on img "button" at bounding box center [822, 669] width 15 height 15
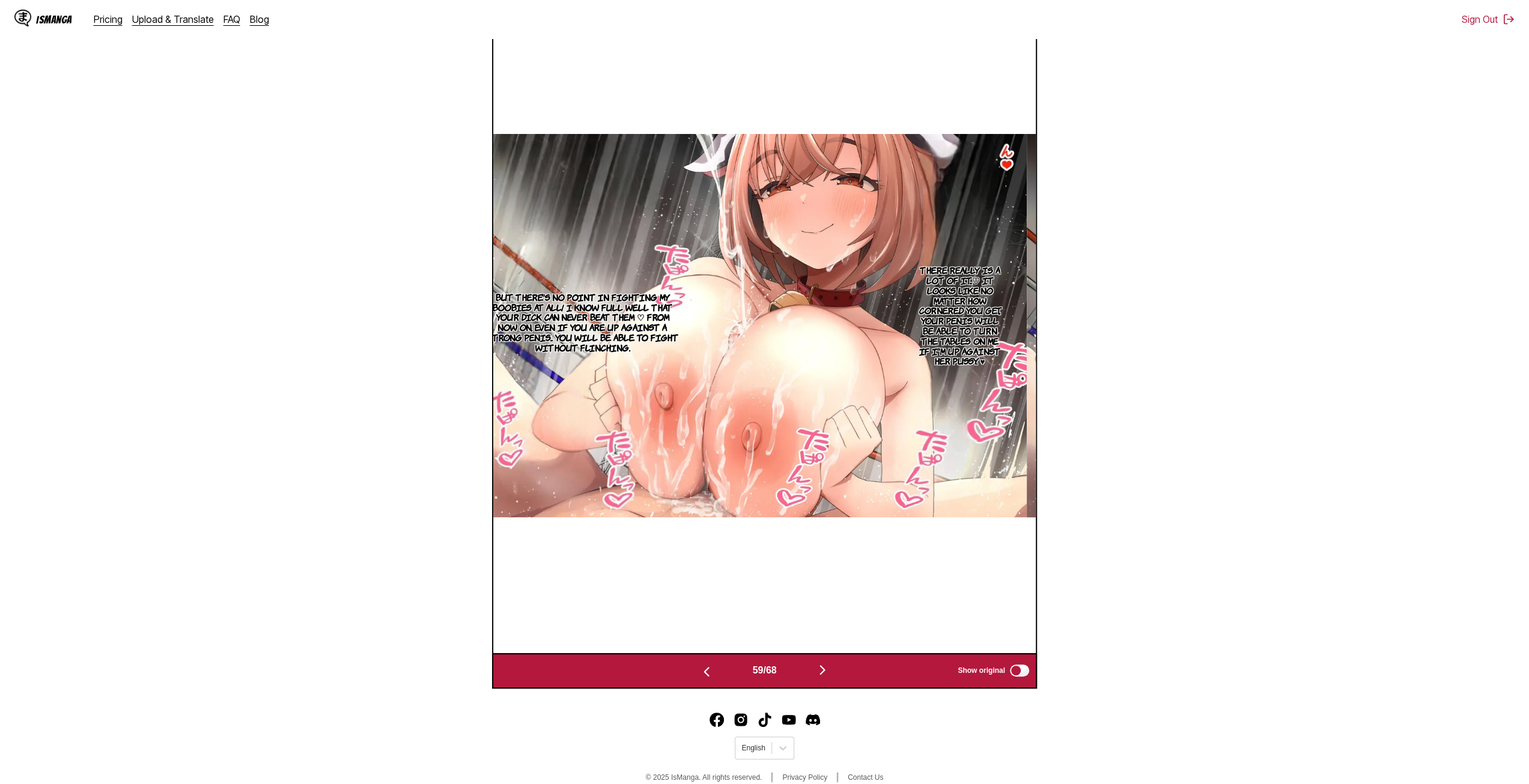
click at [823, 676] on img "button" at bounding box center [822, 669] width 15 height 15
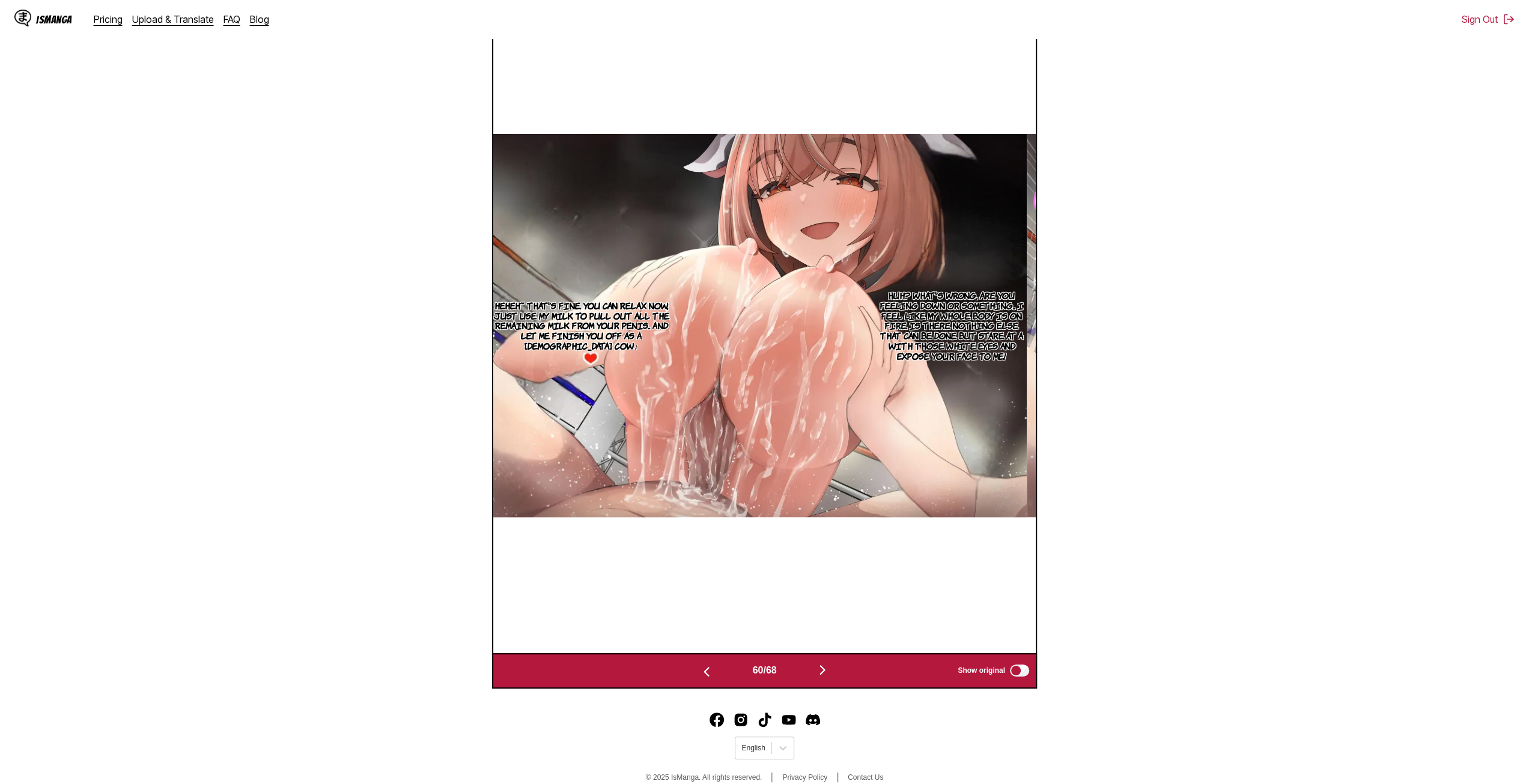
click at [823, 676] on img "button" at bounding box center [822, 669] width 15 height 15
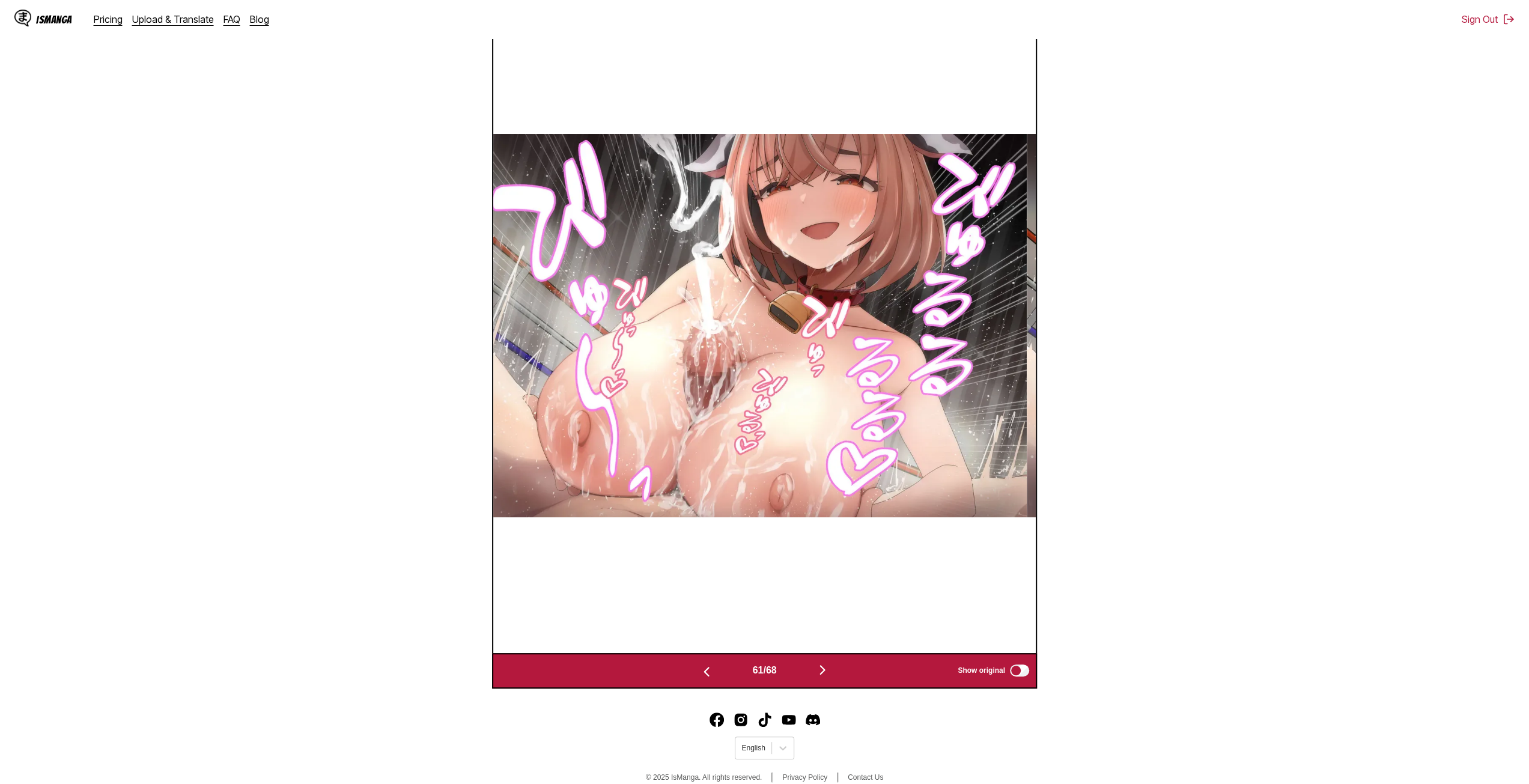
click at [823, 676] on img "button" at bounding box center [822, 669] width 15 height 15
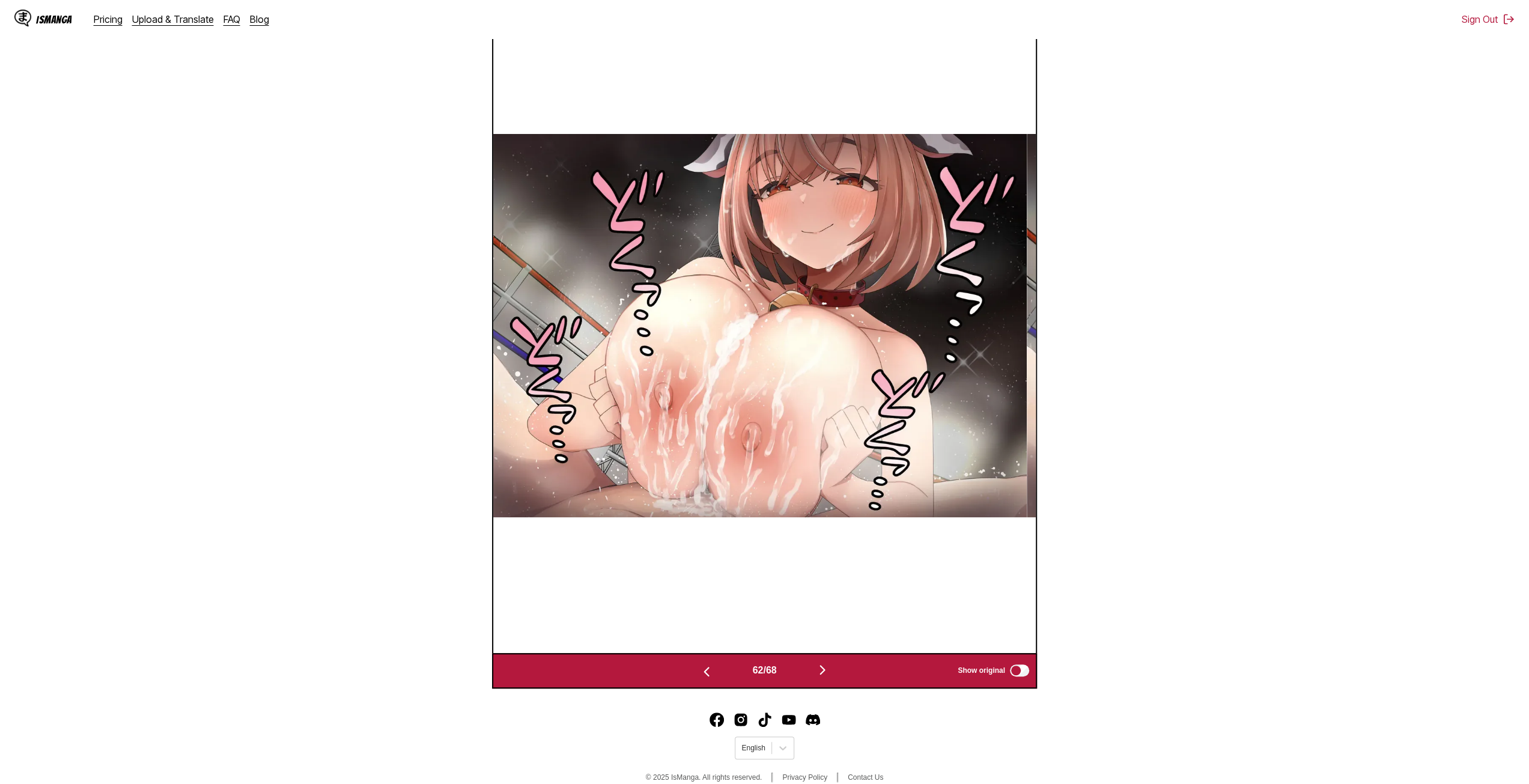
click at [823, 676] on img "button" at bounding box center [822, 669] width 15 height 15
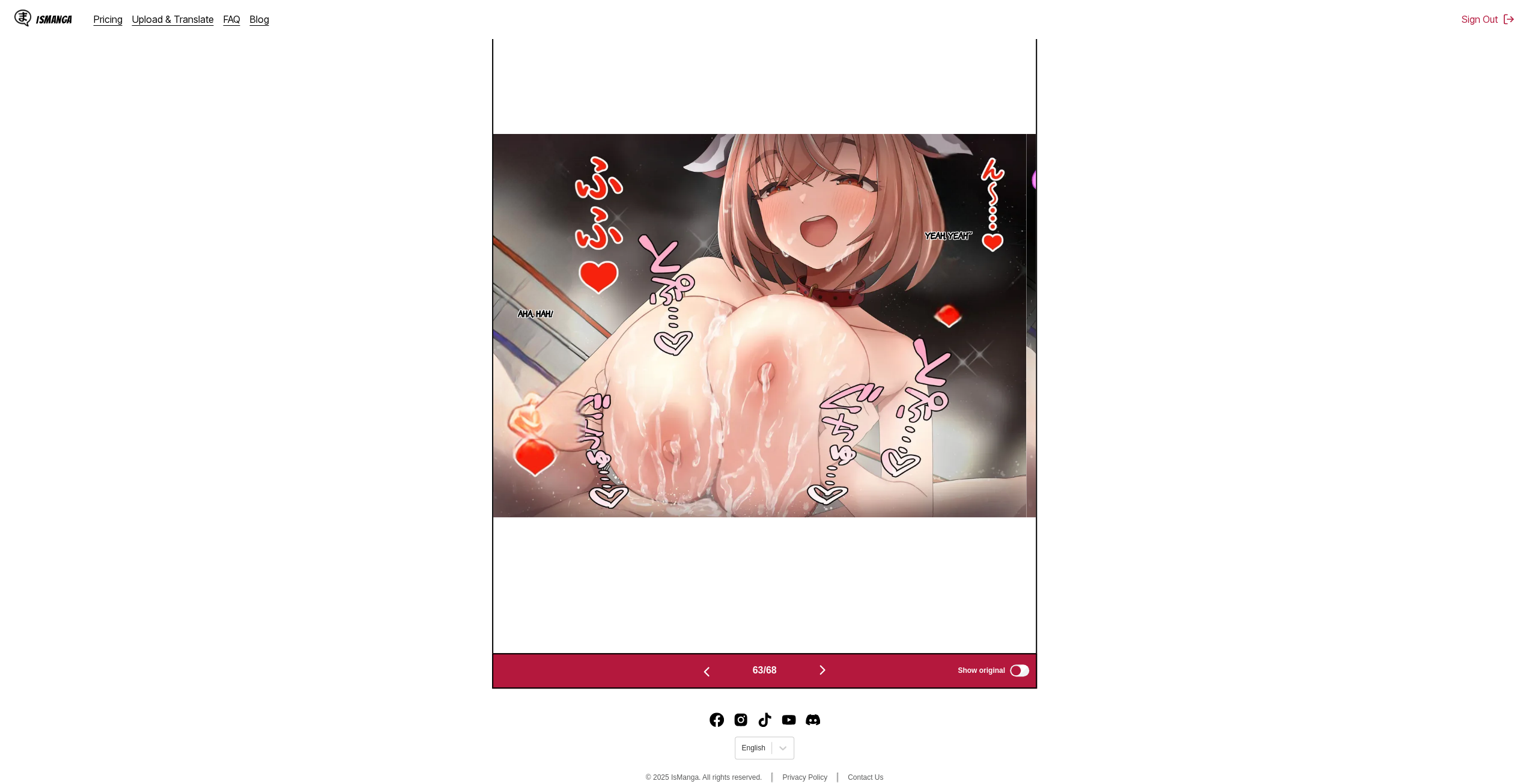
click at [823, 676] on img "button" at bounding box center [822, 669] width 15 height 15
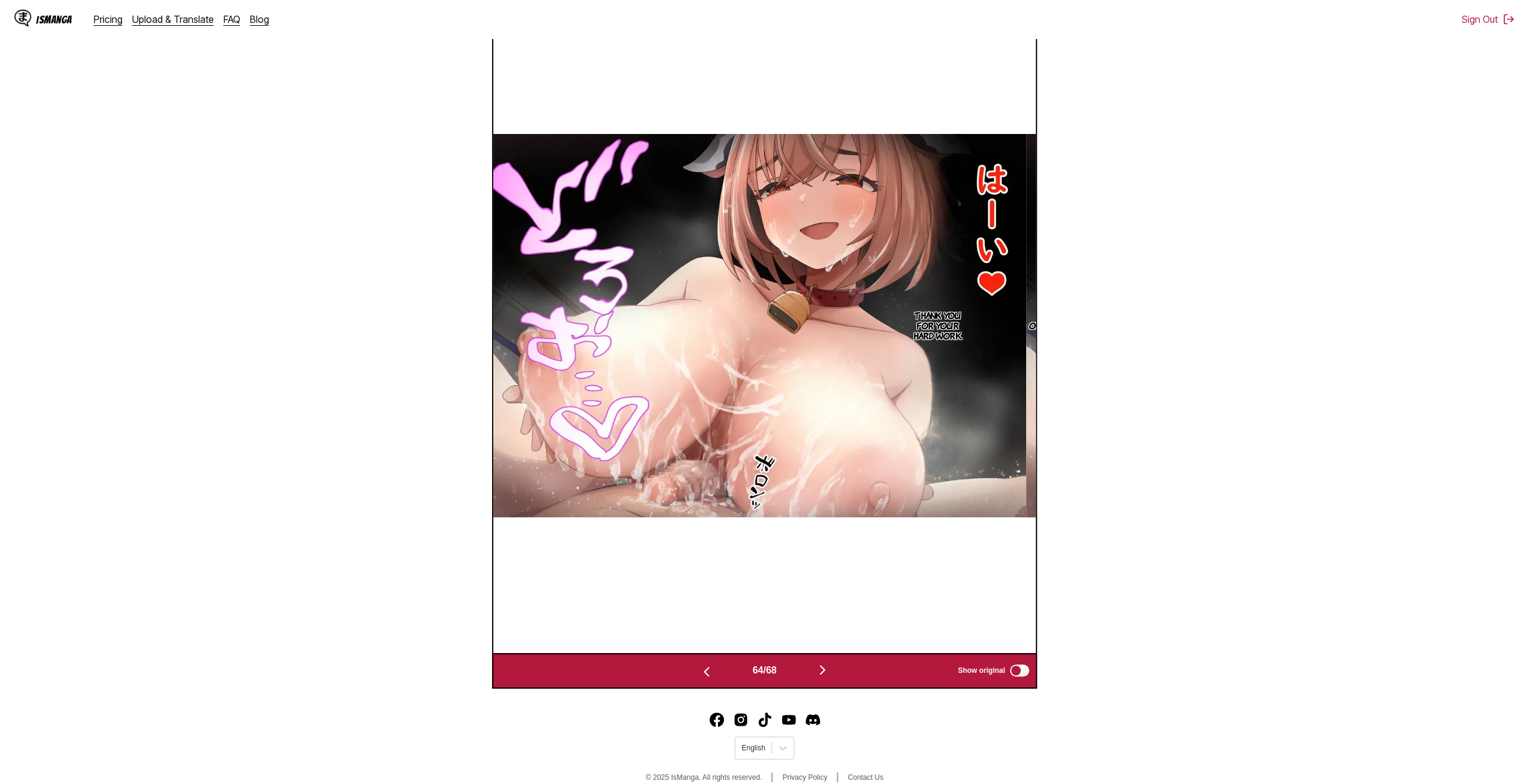
click at [823, 676] on img "button" at bounding box center [822, 669] width 15 height 15
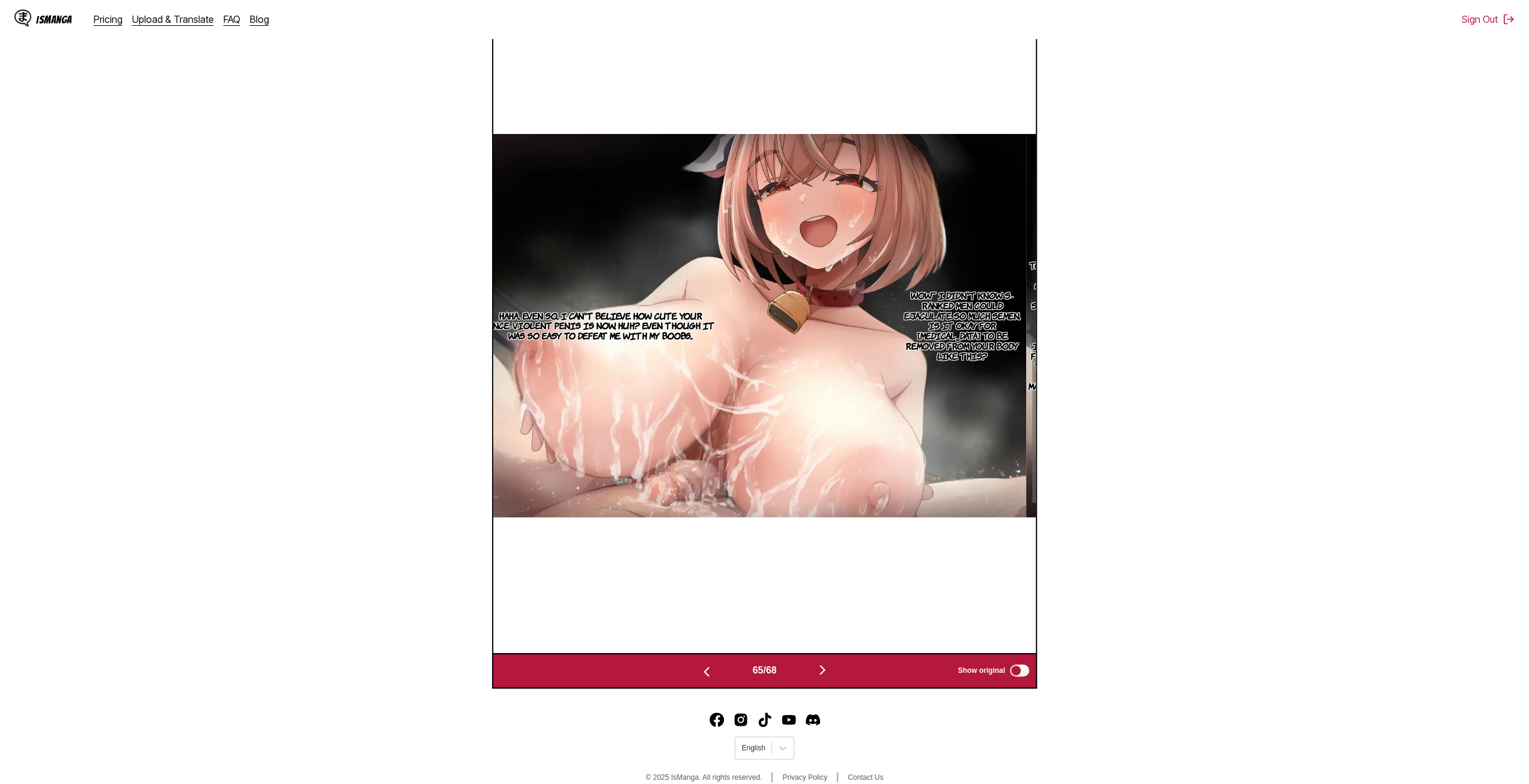
click at [823, 676] on img "button" at bounding box center [822, 669] width 15 height 15
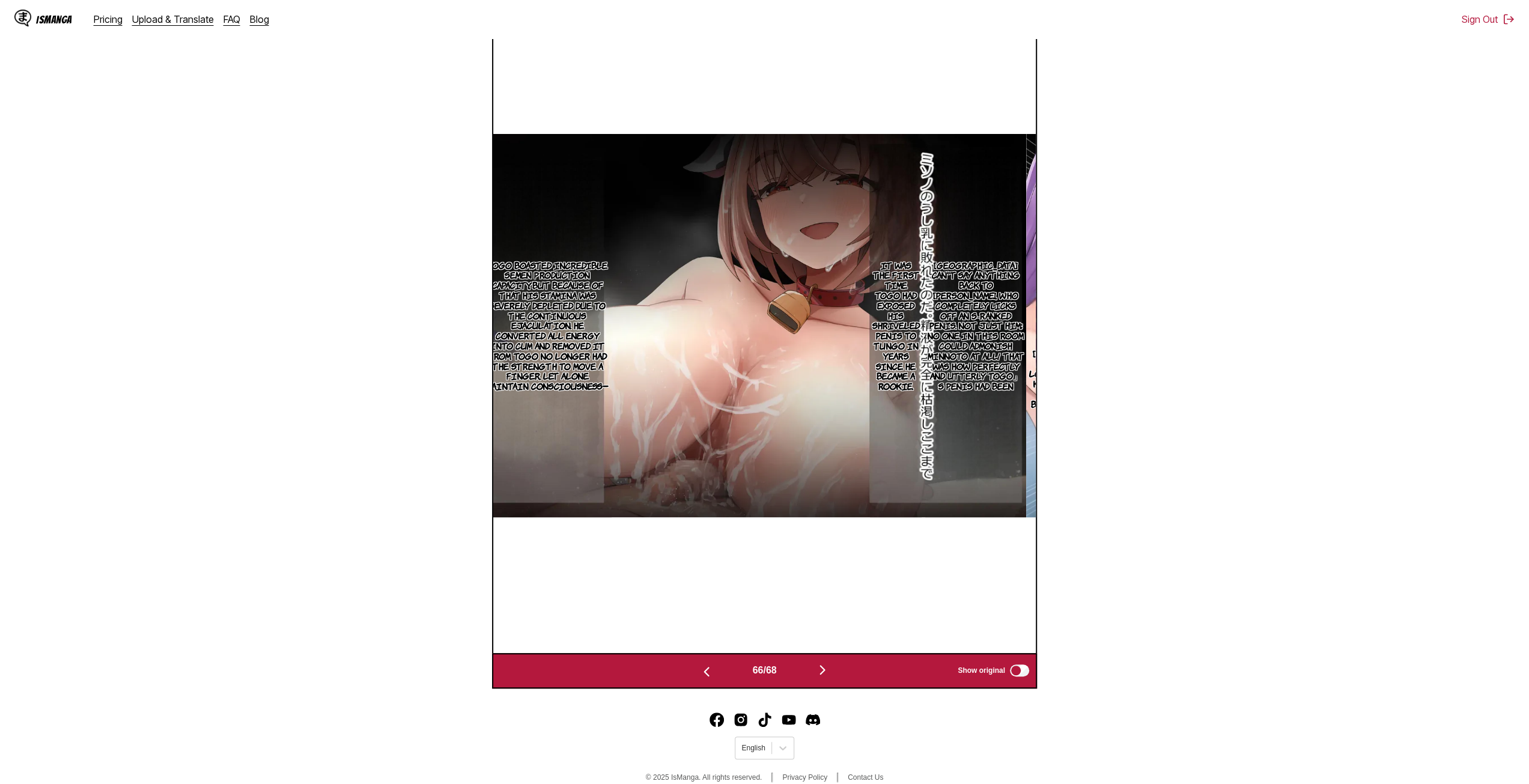
click at [823, 676] on img "button" at bounding box center [822, 669] width 15 height 15
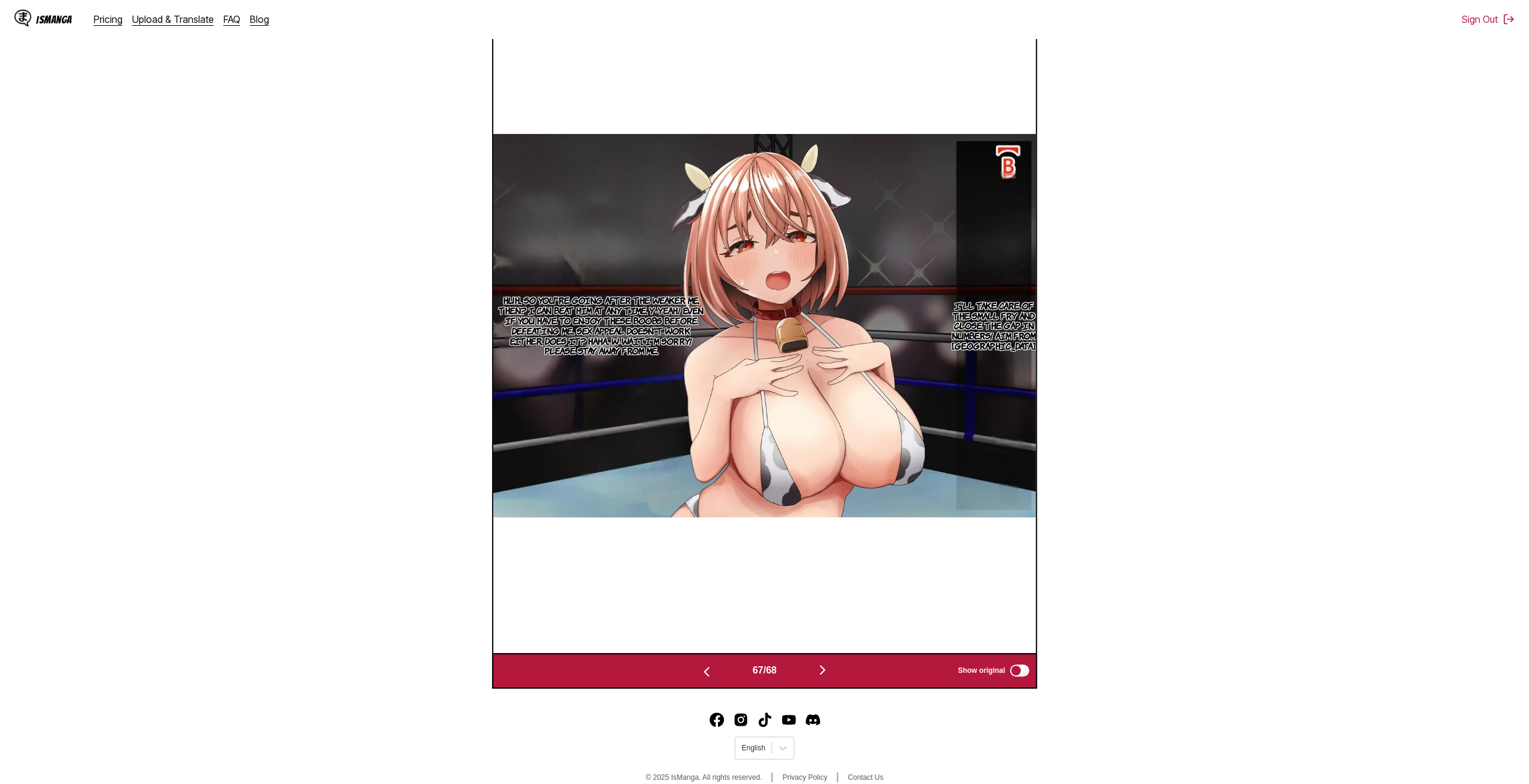
scroll to position [0, 35802]
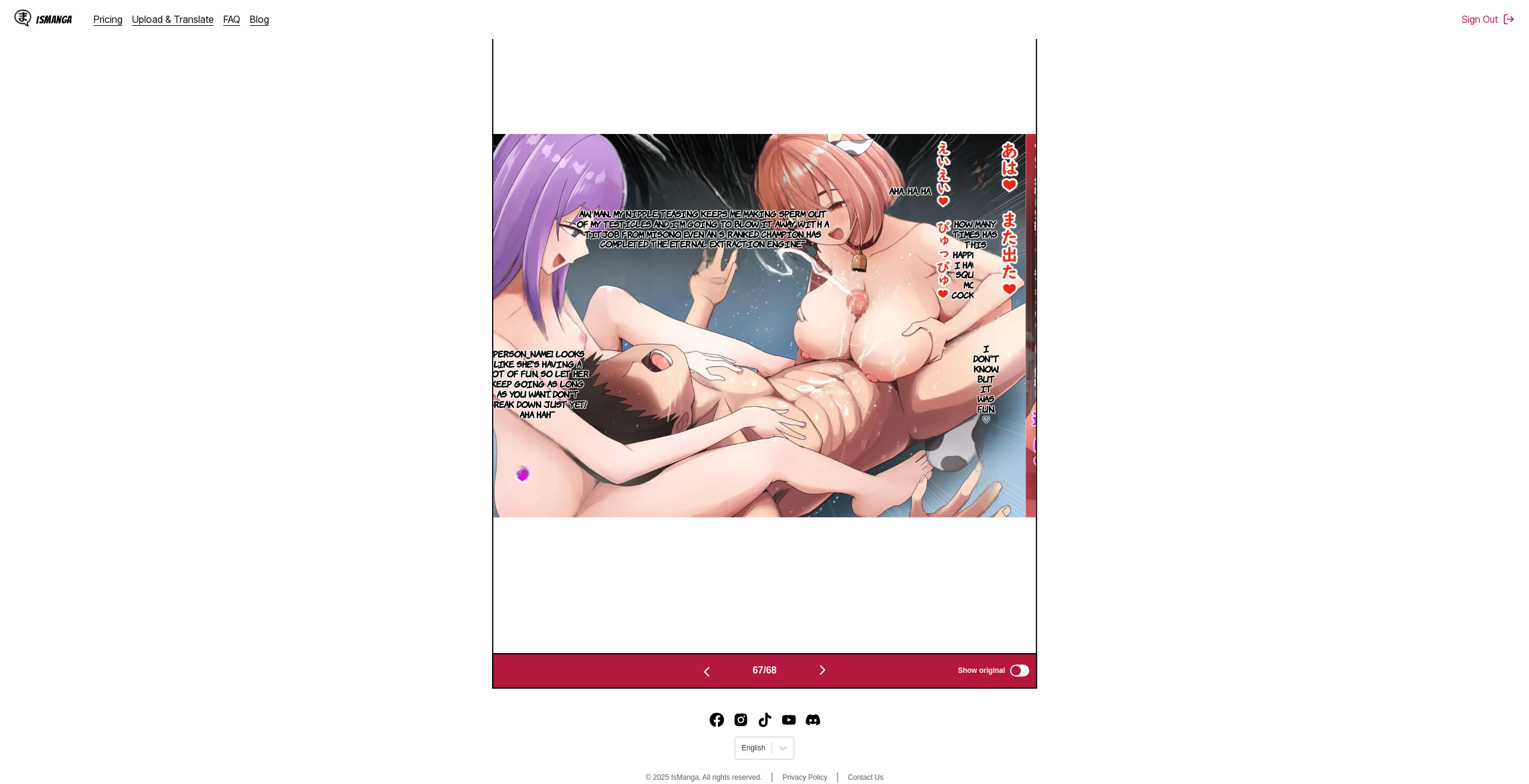
click at [823, 676] on img "button" at bounding box center [822, 669] width 15 height 15
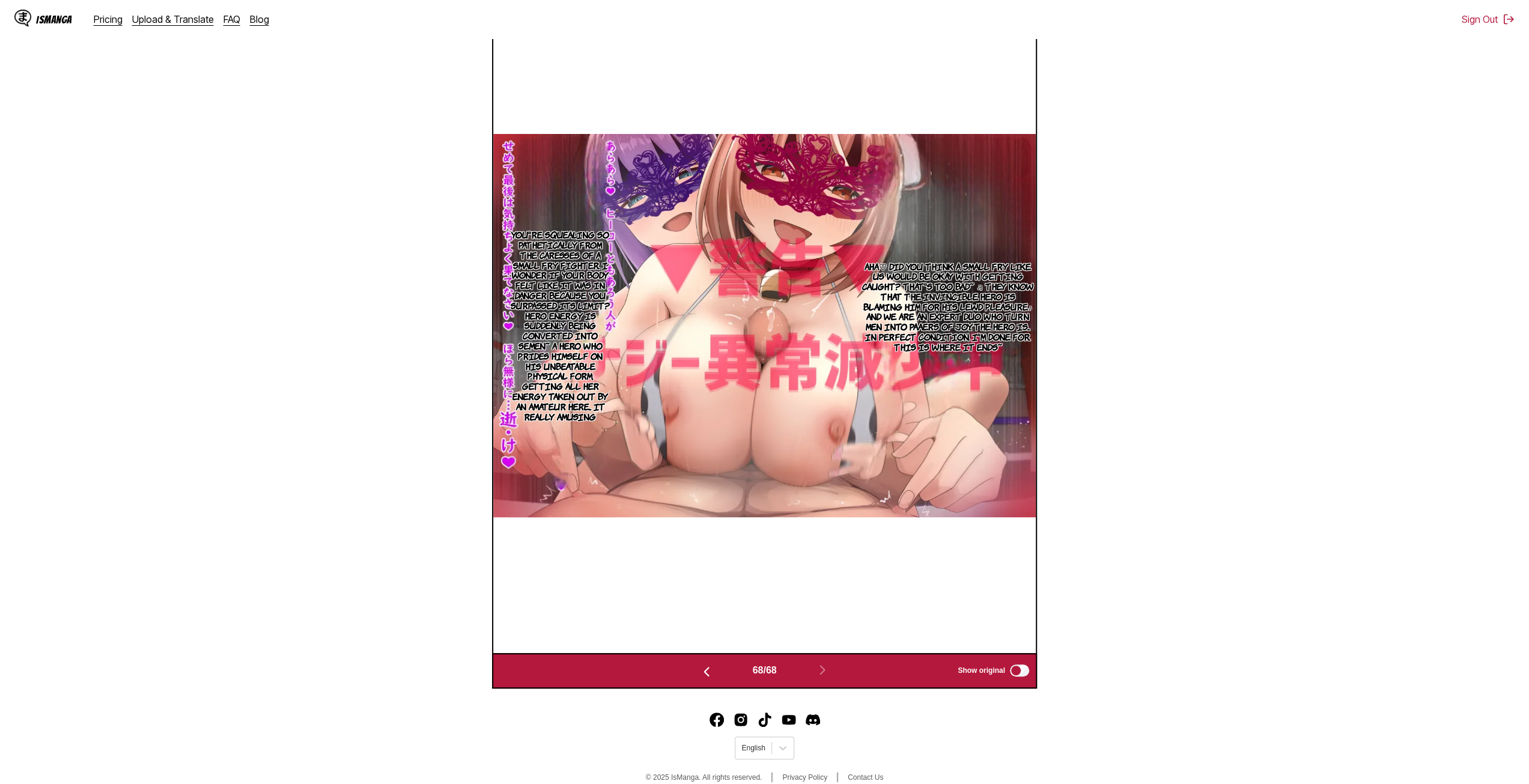
click at [708, 676] on img "button" at bounding box center [706, 671] width 15 height 15
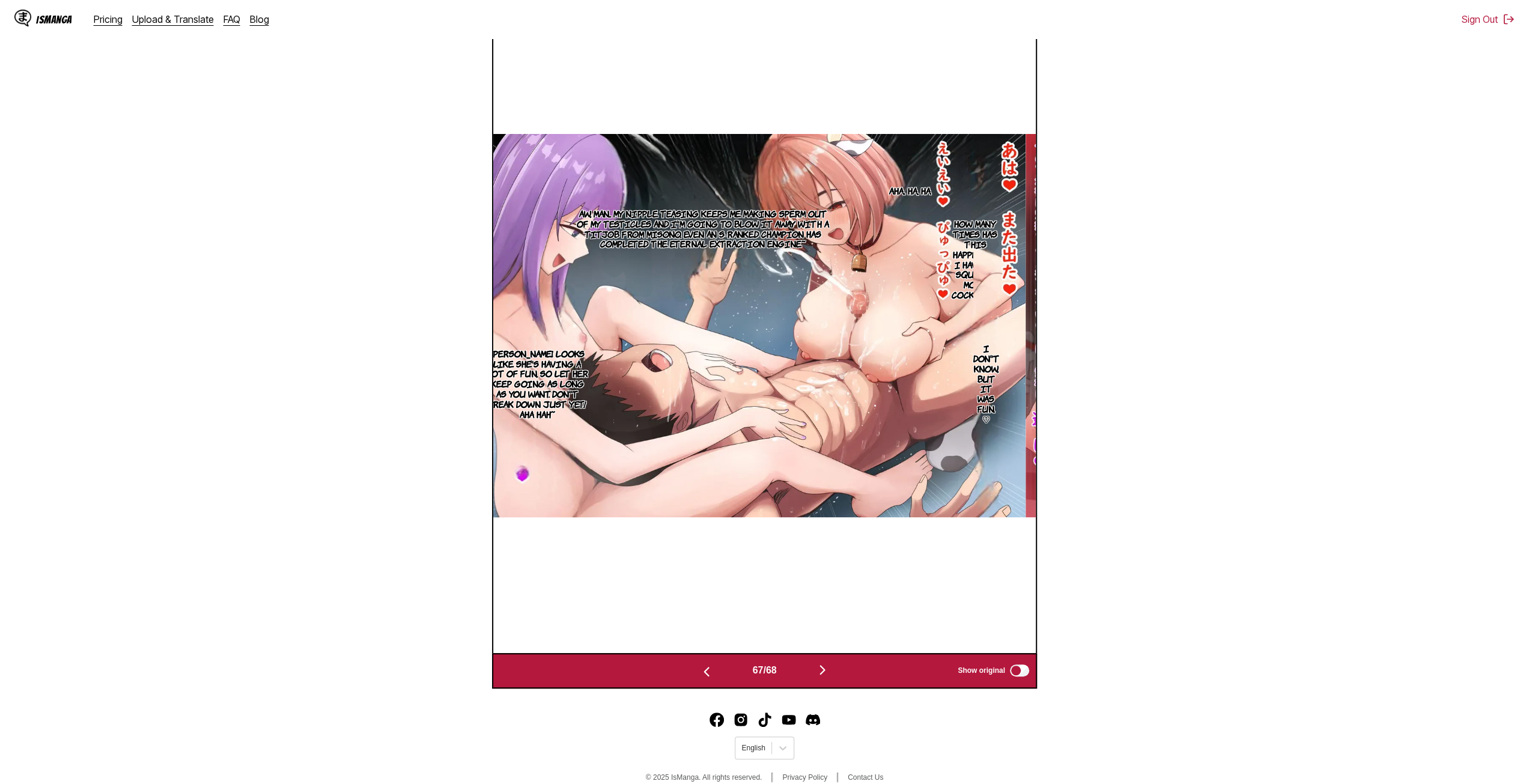
click at [708, 676] on img "button" at bounding box center [706, 671] width 15 height 15
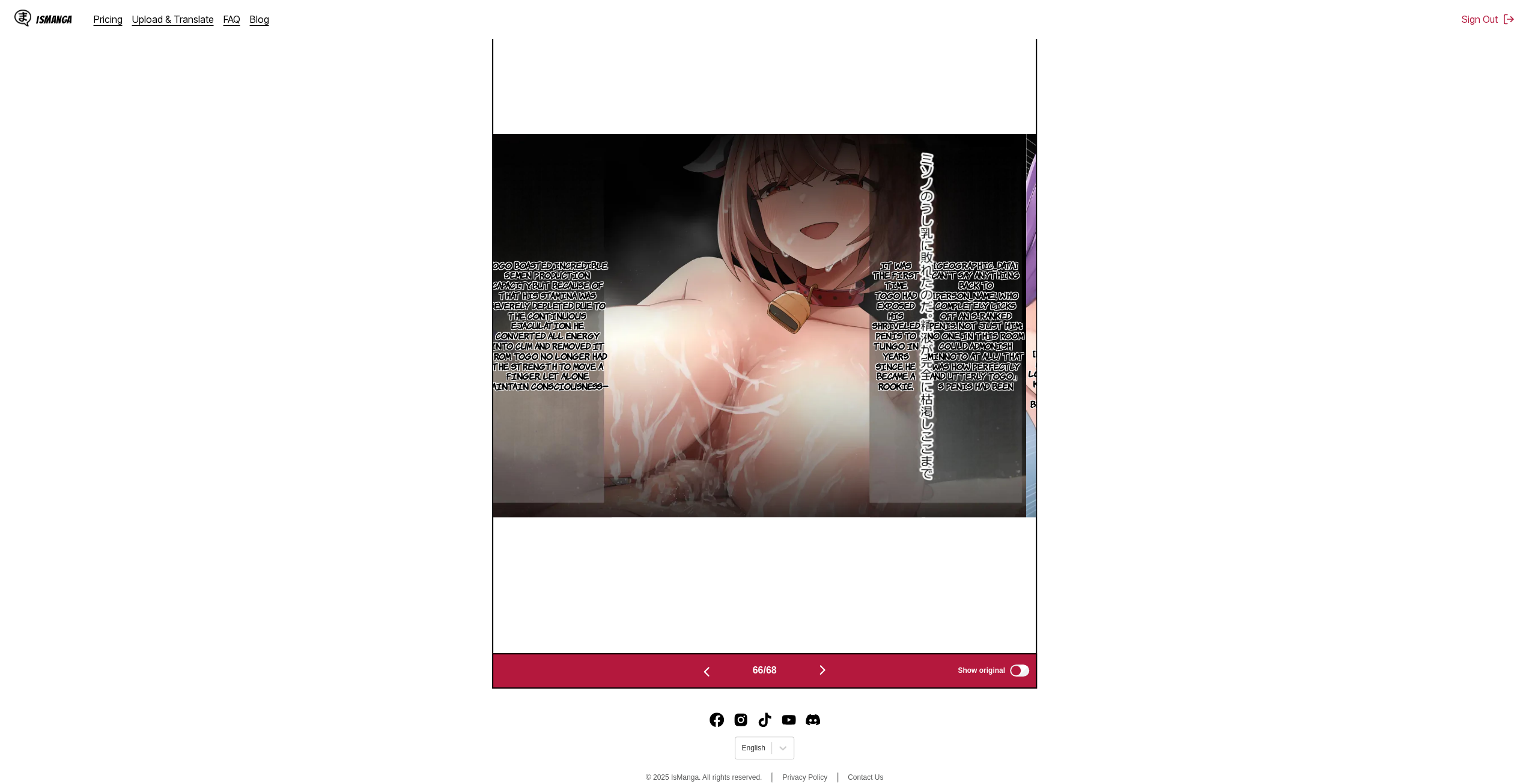
click at [715, 685] on div "66 / 68 Show original" at bounding box center [764, 670] width 545 height 36
click at [703, 678] on img "button" at bounding box center [706, 671] width 15 height 15
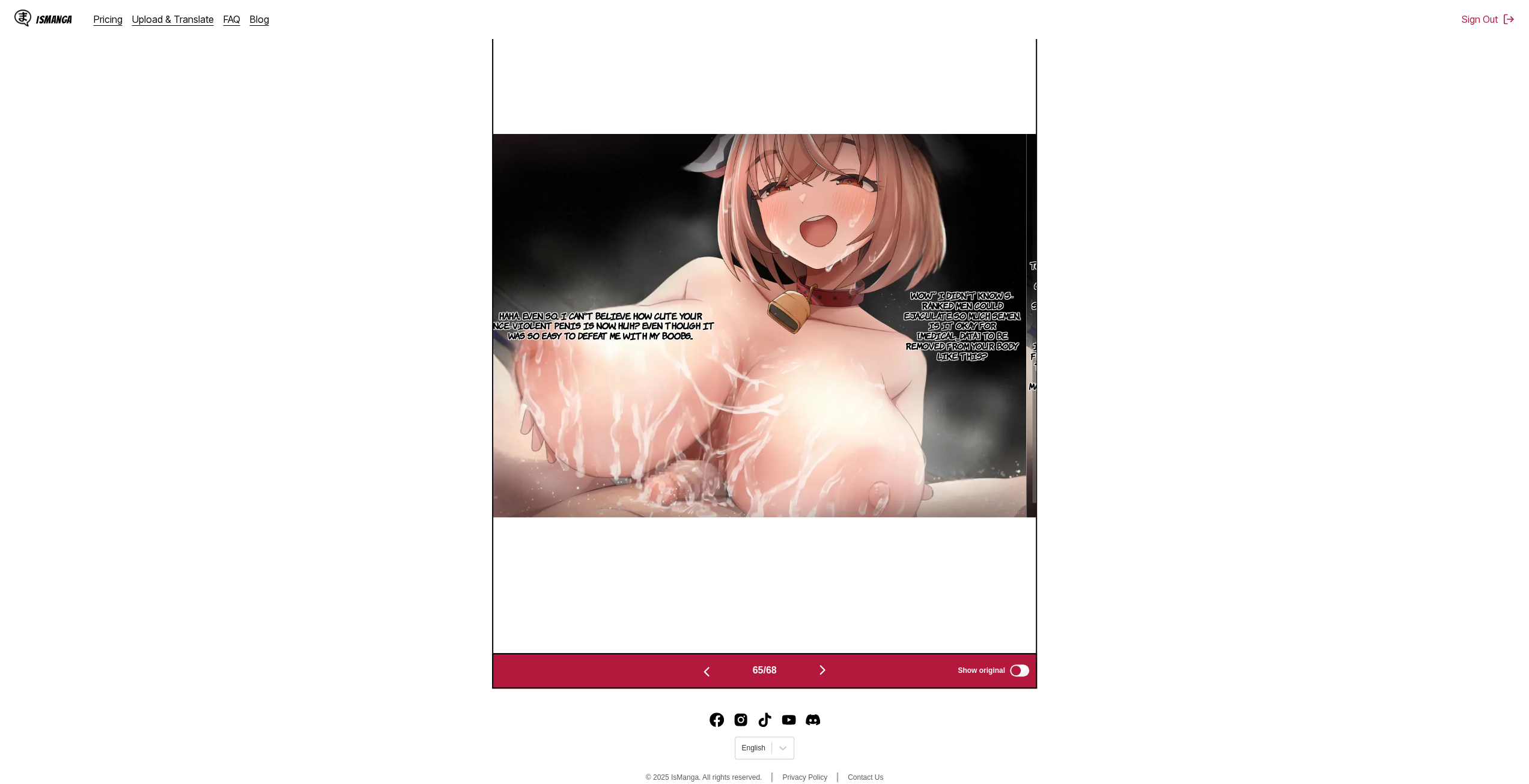
click at [703, 678] on img "button" at bounding box center [706, 671] width 15 height 15
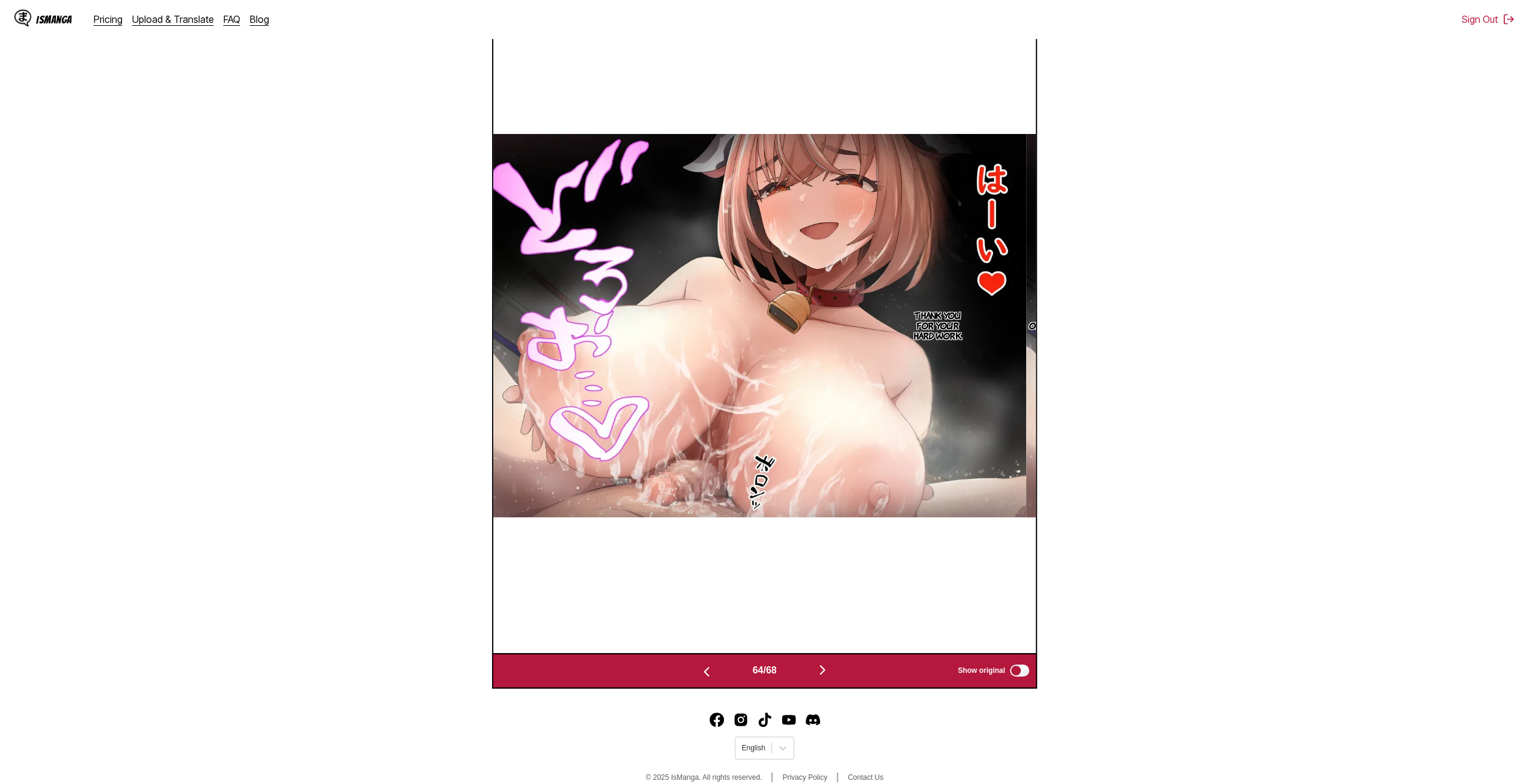
click at [705, 674] on img "button" at bounding box center [706, 671] width 15 height 15
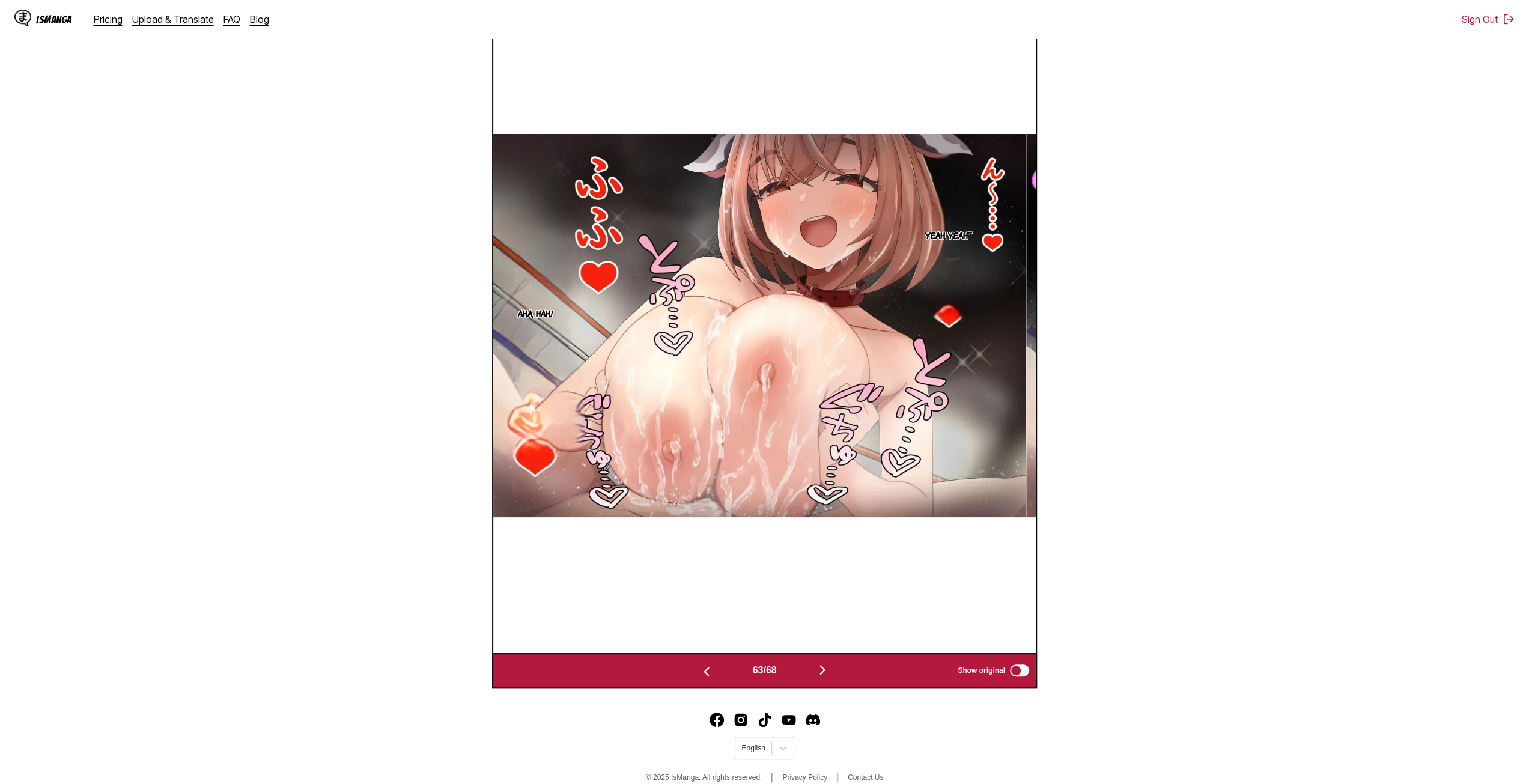
click at [705, 674] on img "button" at bounding box center [706, 671] width 15 height 15
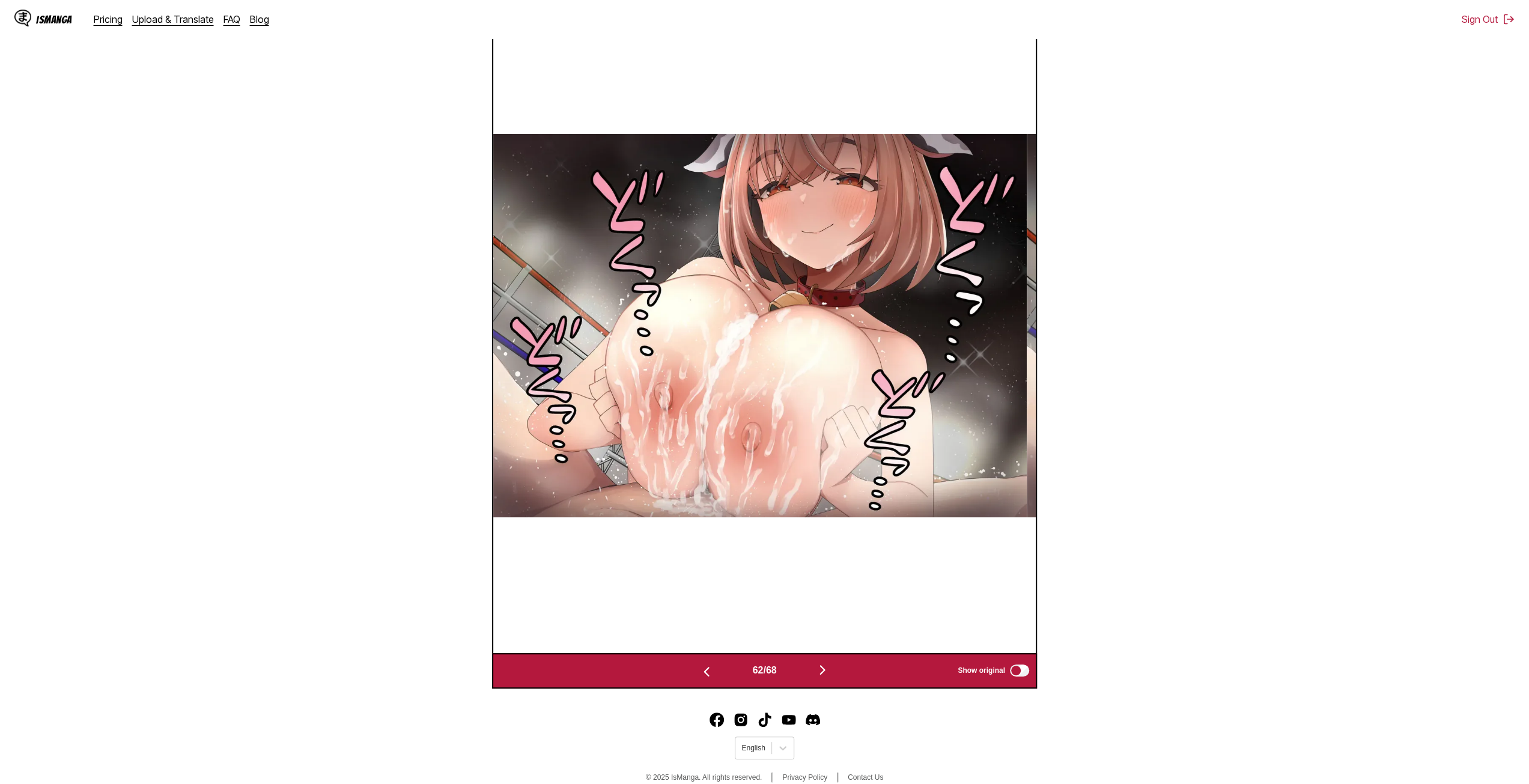
click at [702, 678] on img "button" at bounding box center [706, 671] width 15 height 15
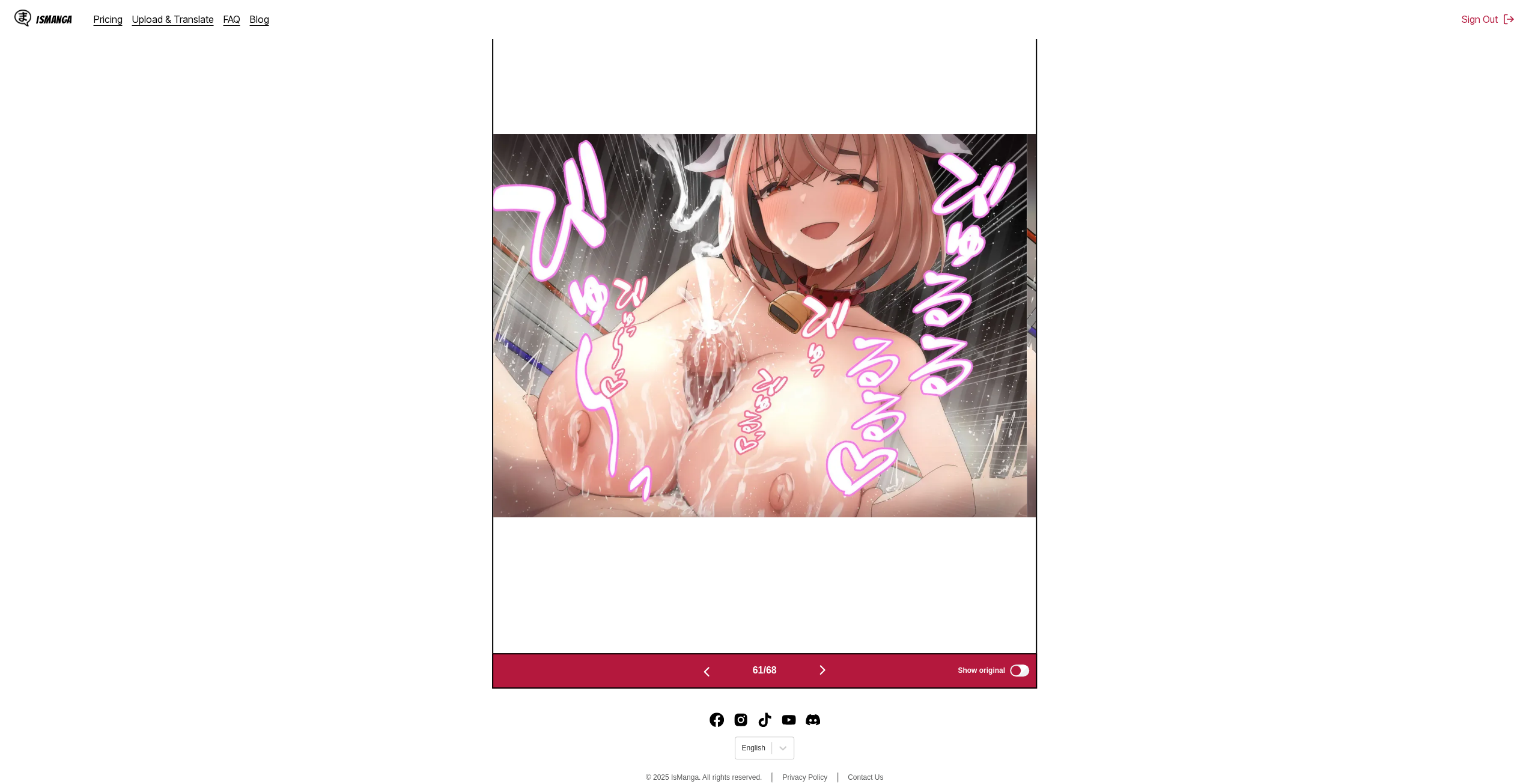
click at [702, 678] on img "button" at bounding box center [706, 671] width 15 height 15
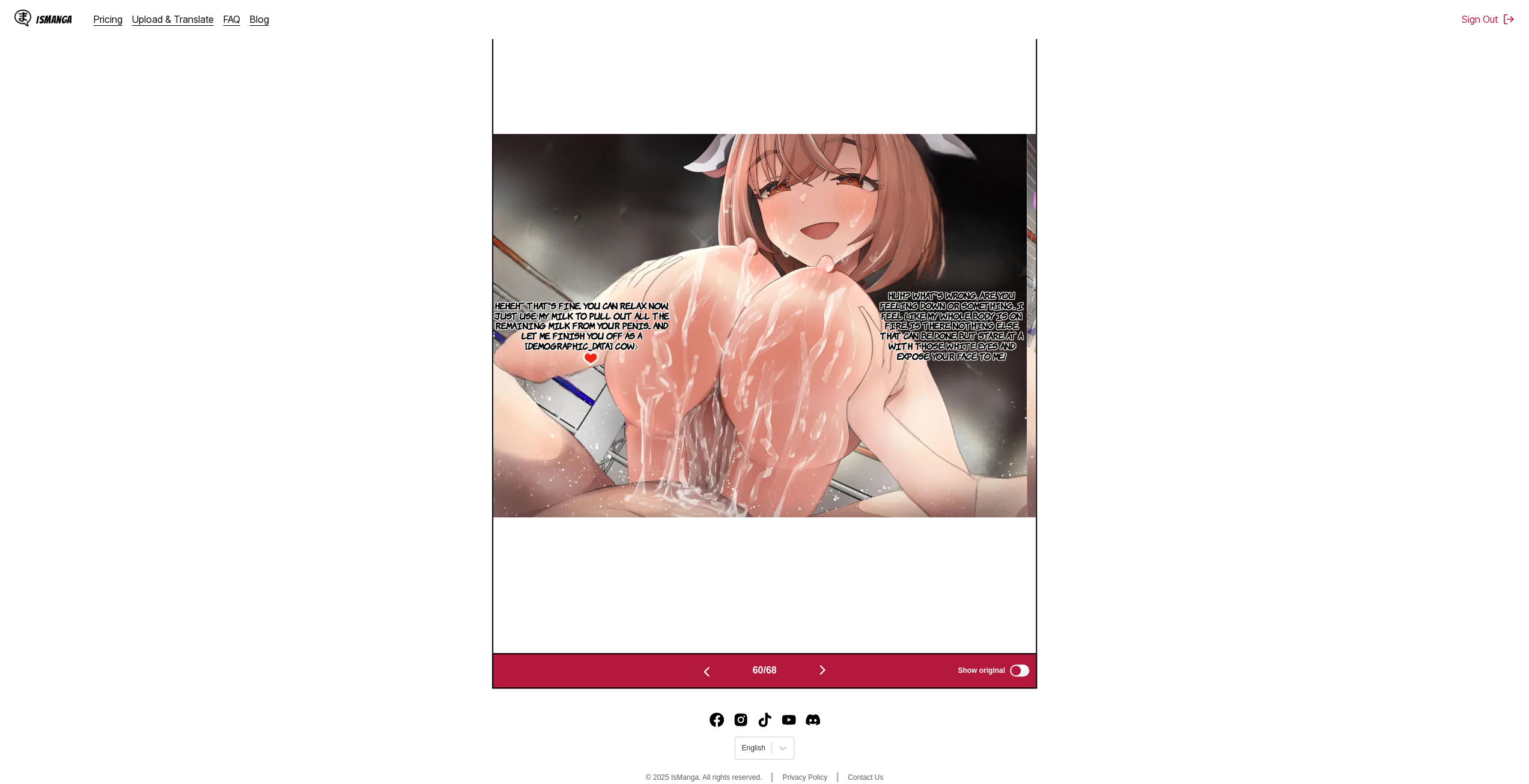
click at [702, 678] on img "button" at bounding box center [706, 671] width 15 height 15
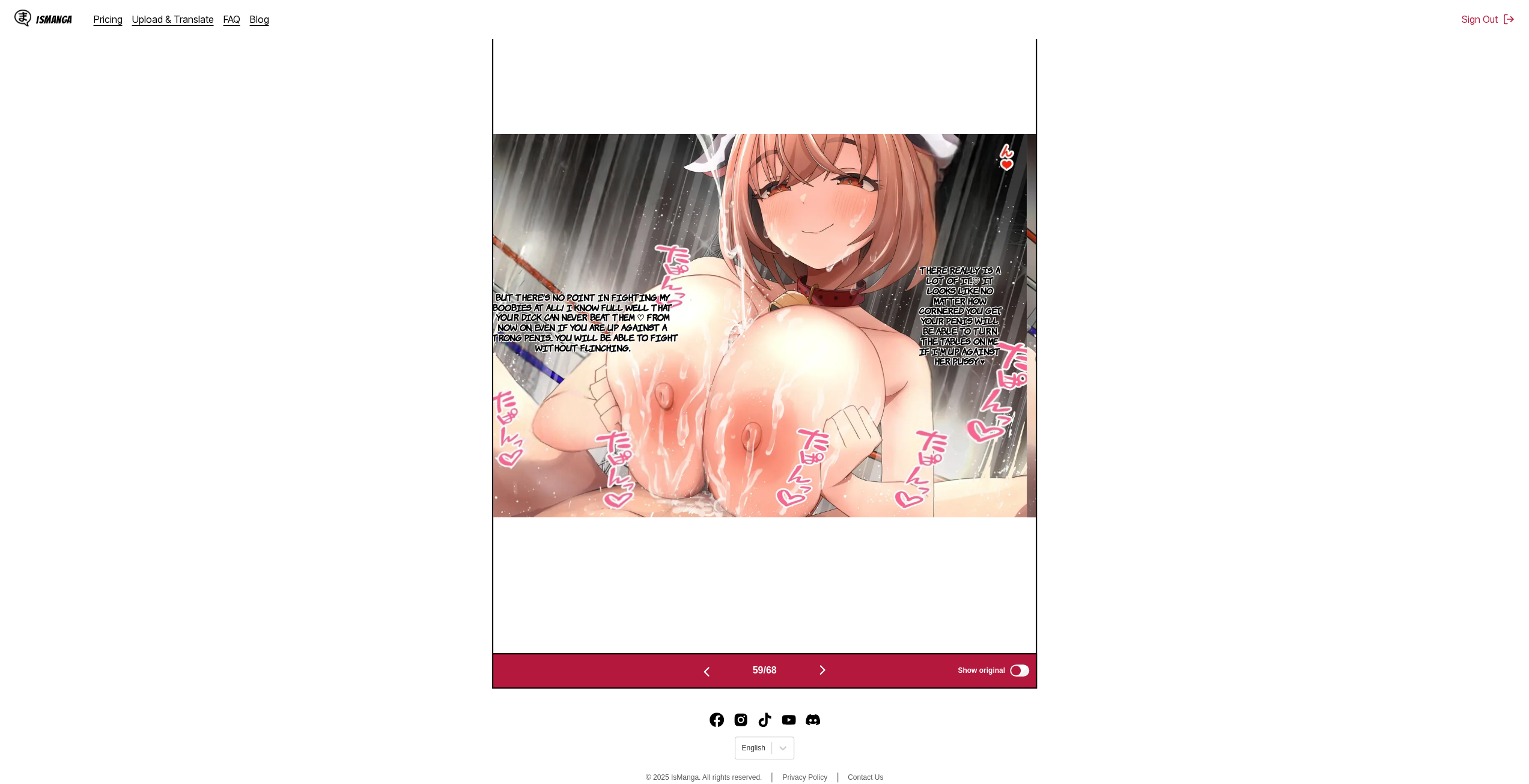
click at [702, 678] on img "button" at bounding box center [706, 671] width 15 height 15
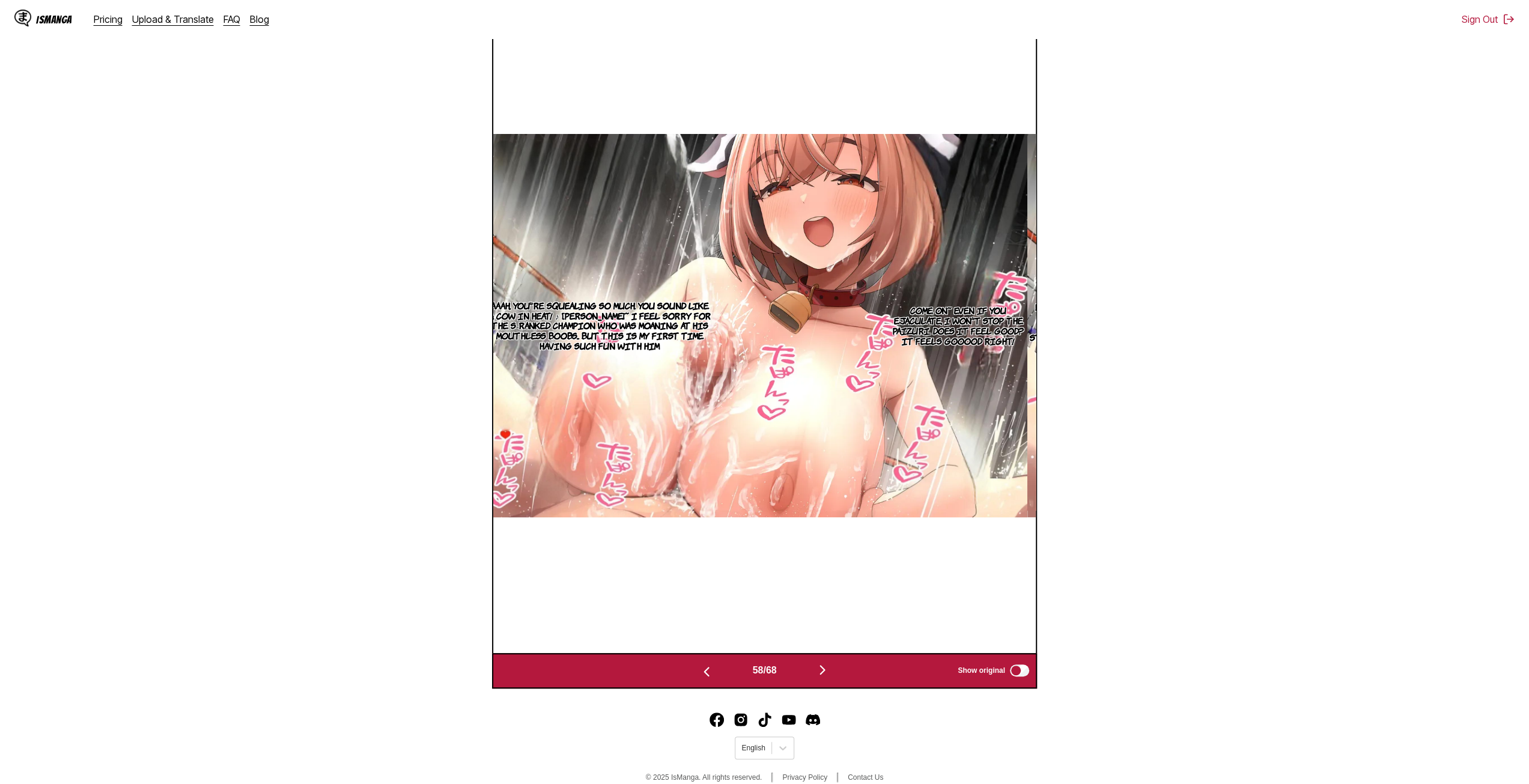
click at [830, 670] on img "button" at bounding box center [822, 669] width 15 height 15
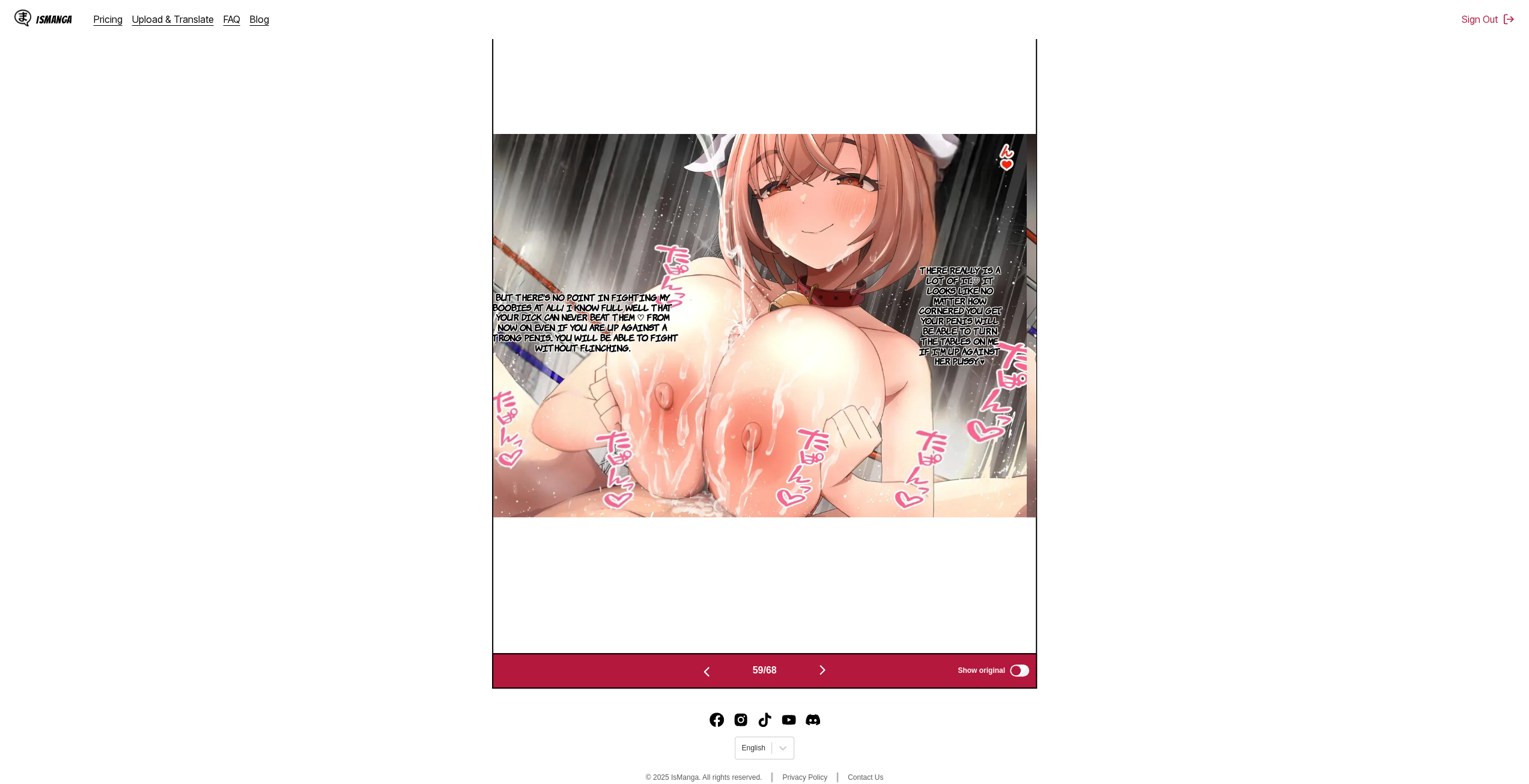
click at [824, 668] on img "button" at bounding box center [822, 669] width 15 height 15
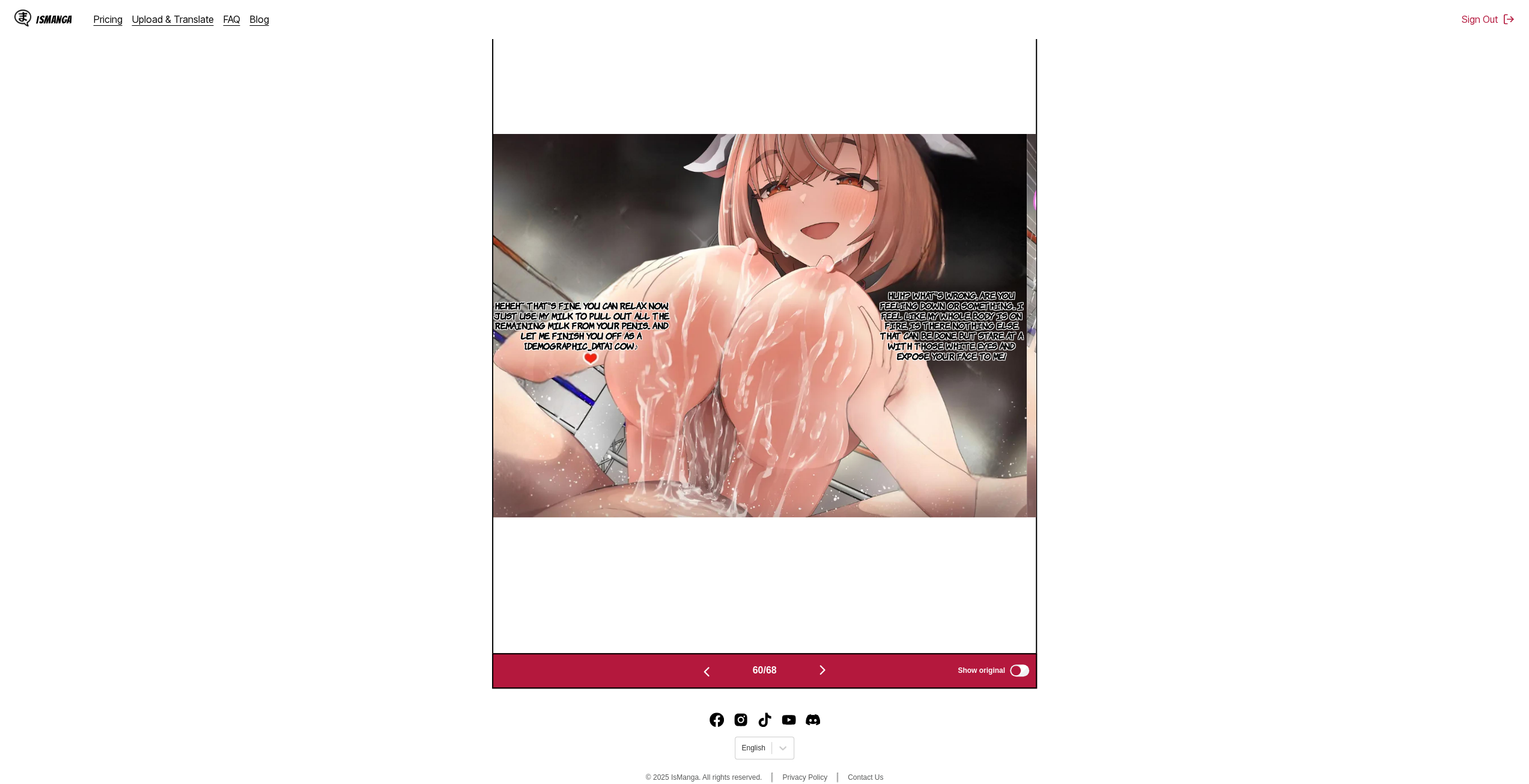
click at [830, 667] on img "button" at bounding box center [822, 669] width 15 height 15
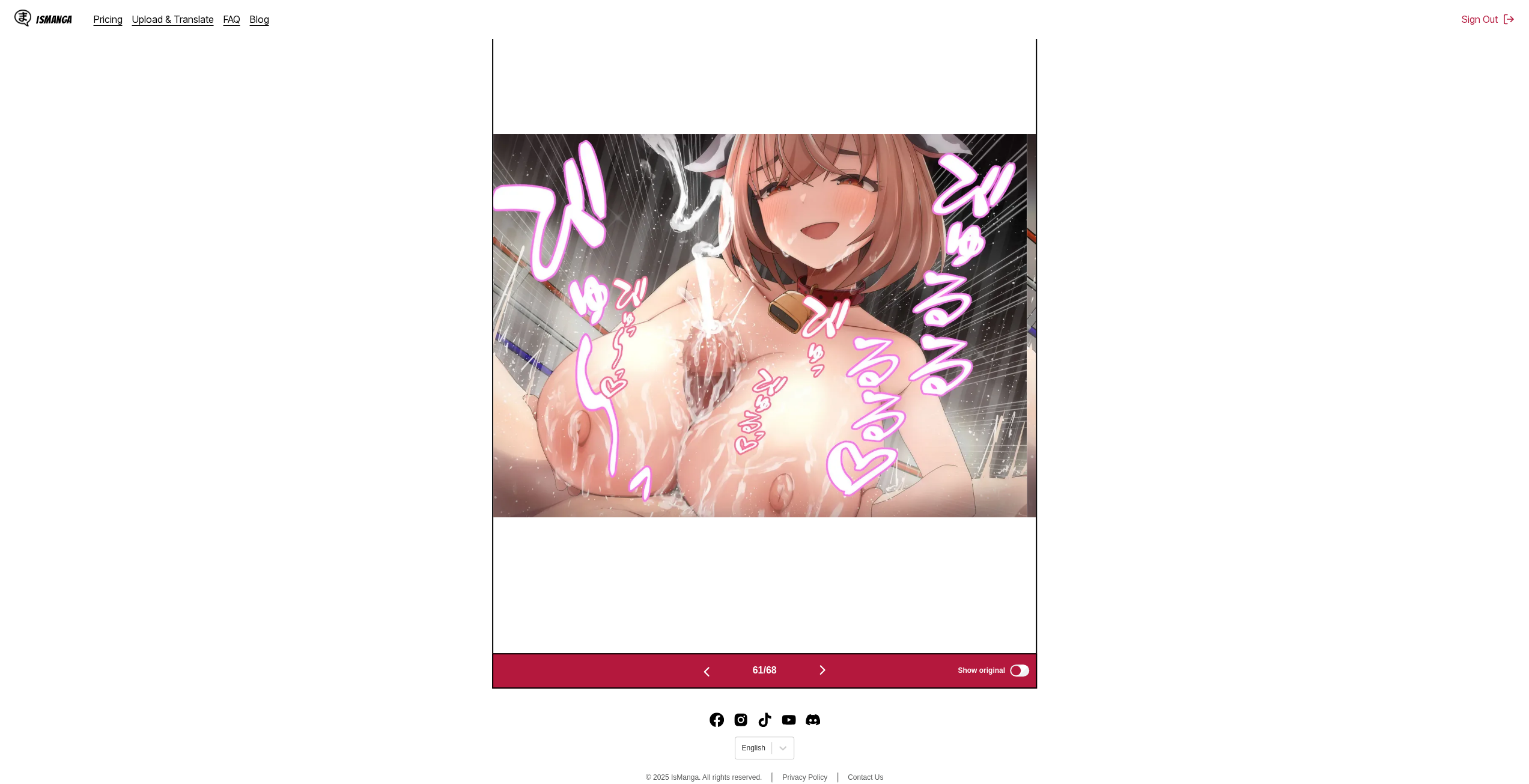
click at [828, 667] on img "button" at bounding box center [822, 669] width 15 height 15
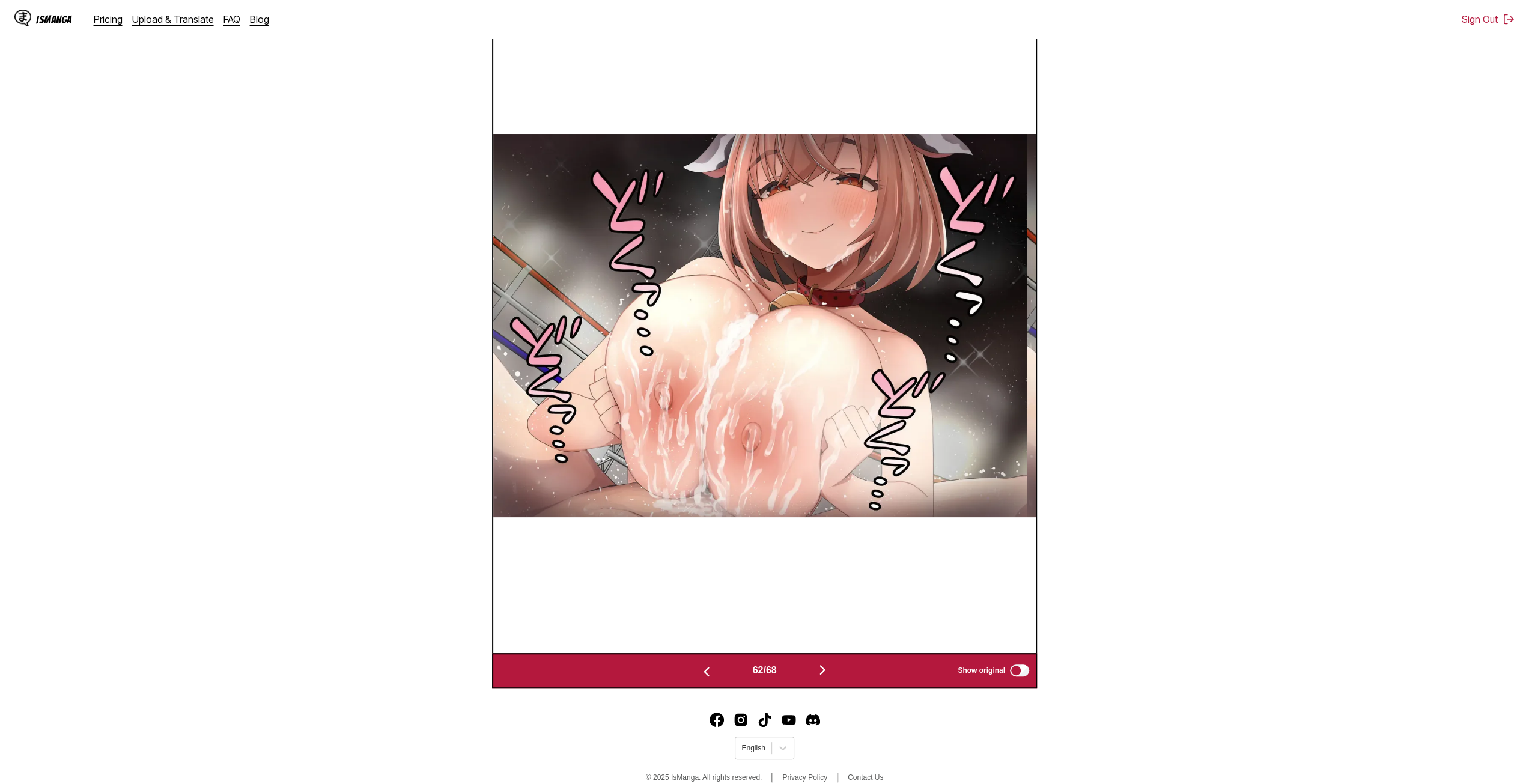
click at [824, 667] on img "button" at bounding box center [822, 669] width 15 height 15
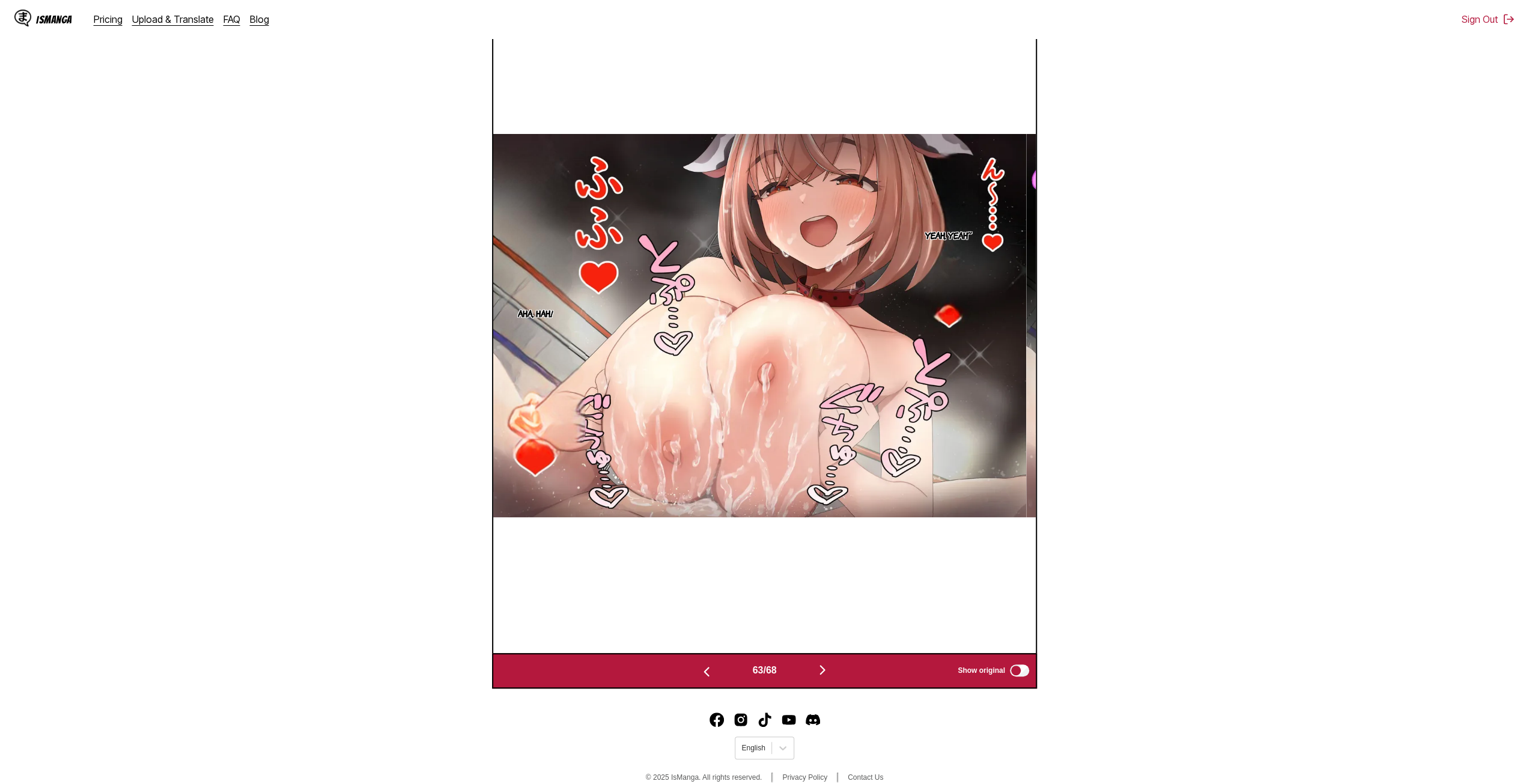
click at [824, 667] on img "button" at bounding box center [822, 669] width 15 height 15
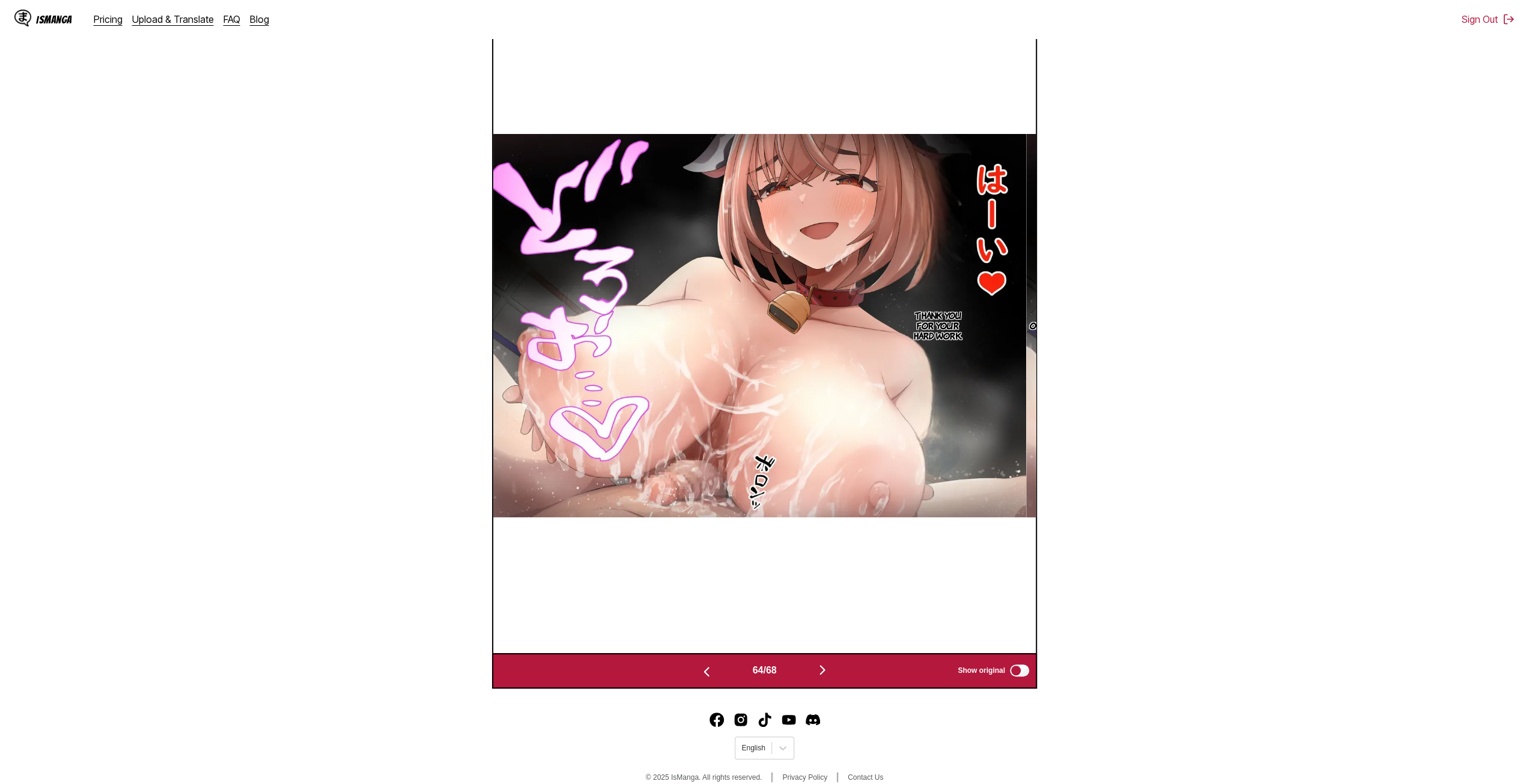
click at [819, 670] on img "button" at bounding box center [822, 669] width 15 height 15
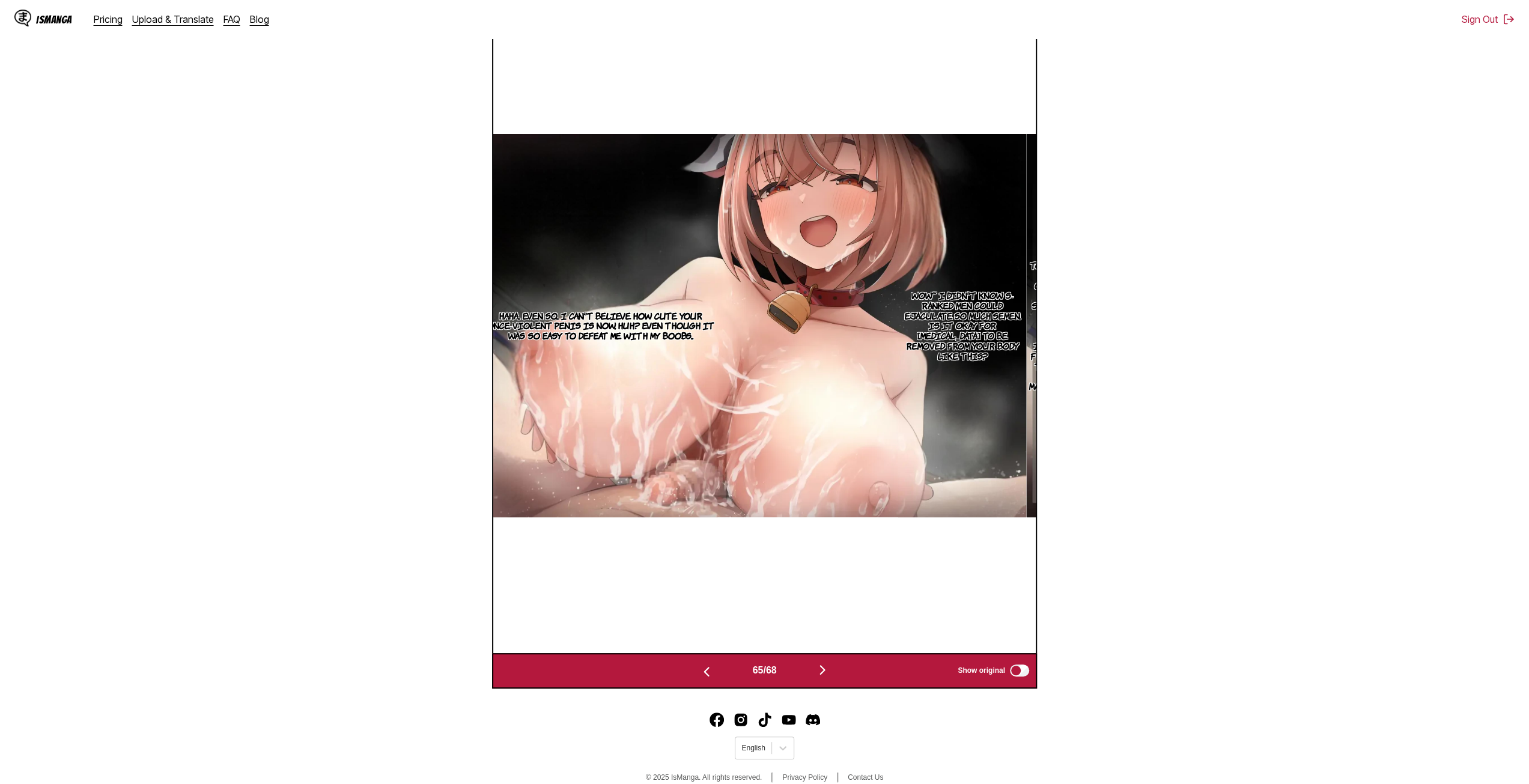
click at [819, 670] on img "button" at bounding box center [822, 669] width 15 height 15
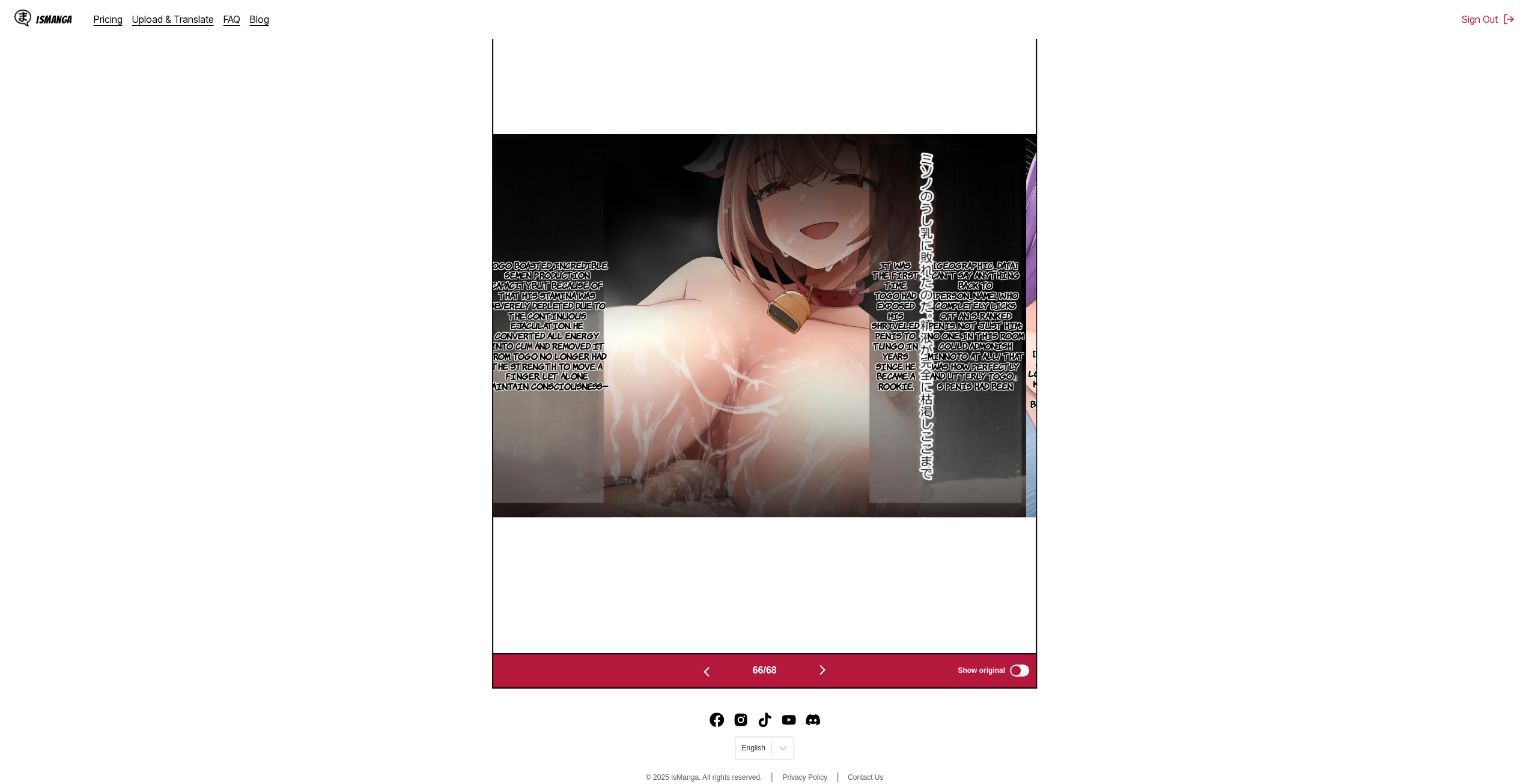
click at [823, 668] on img "button" at bounding box center [822, 669] width 15 height 15
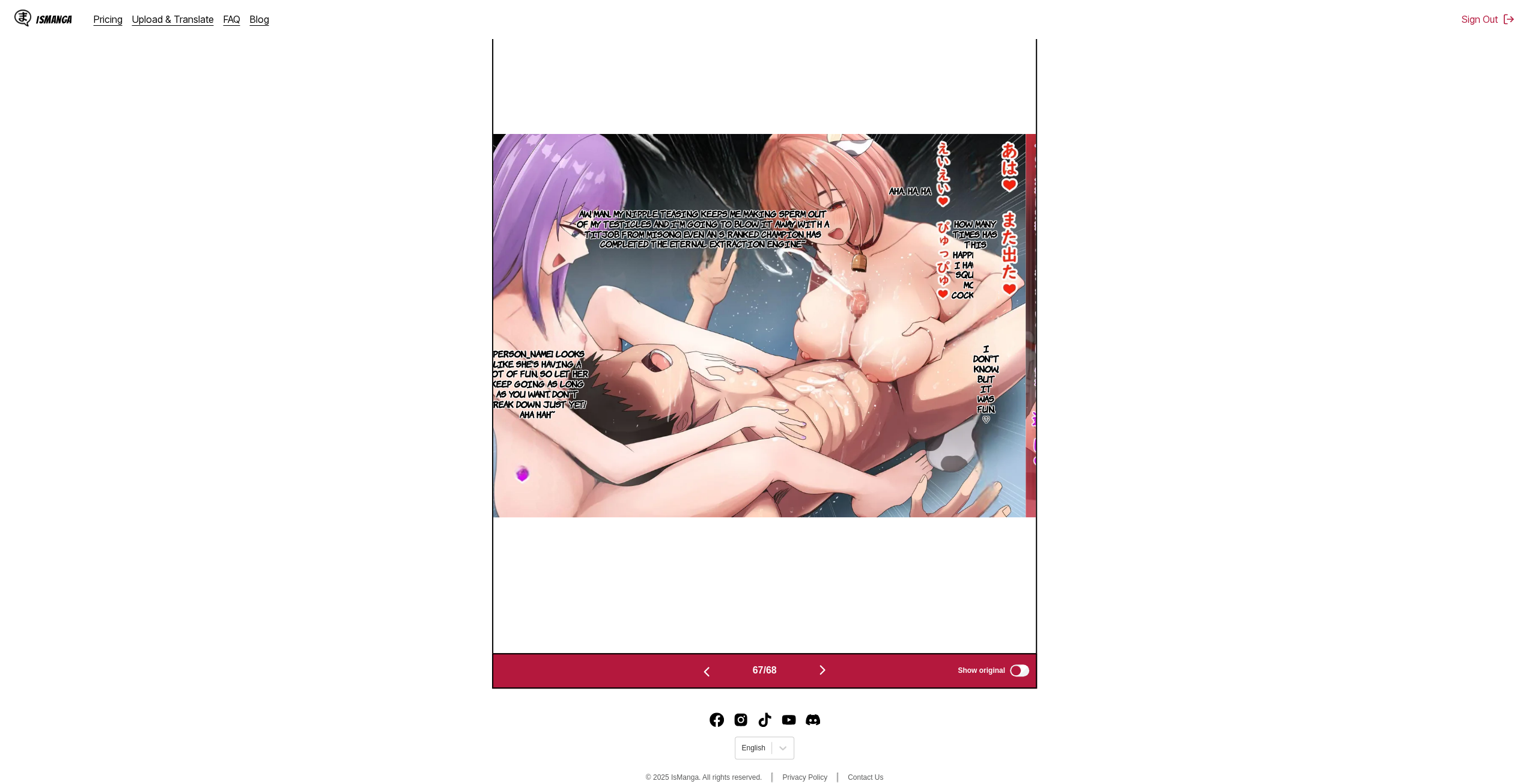
click at [827, 672] on img "button" at bounding box center [822, 669] width 15 height 15
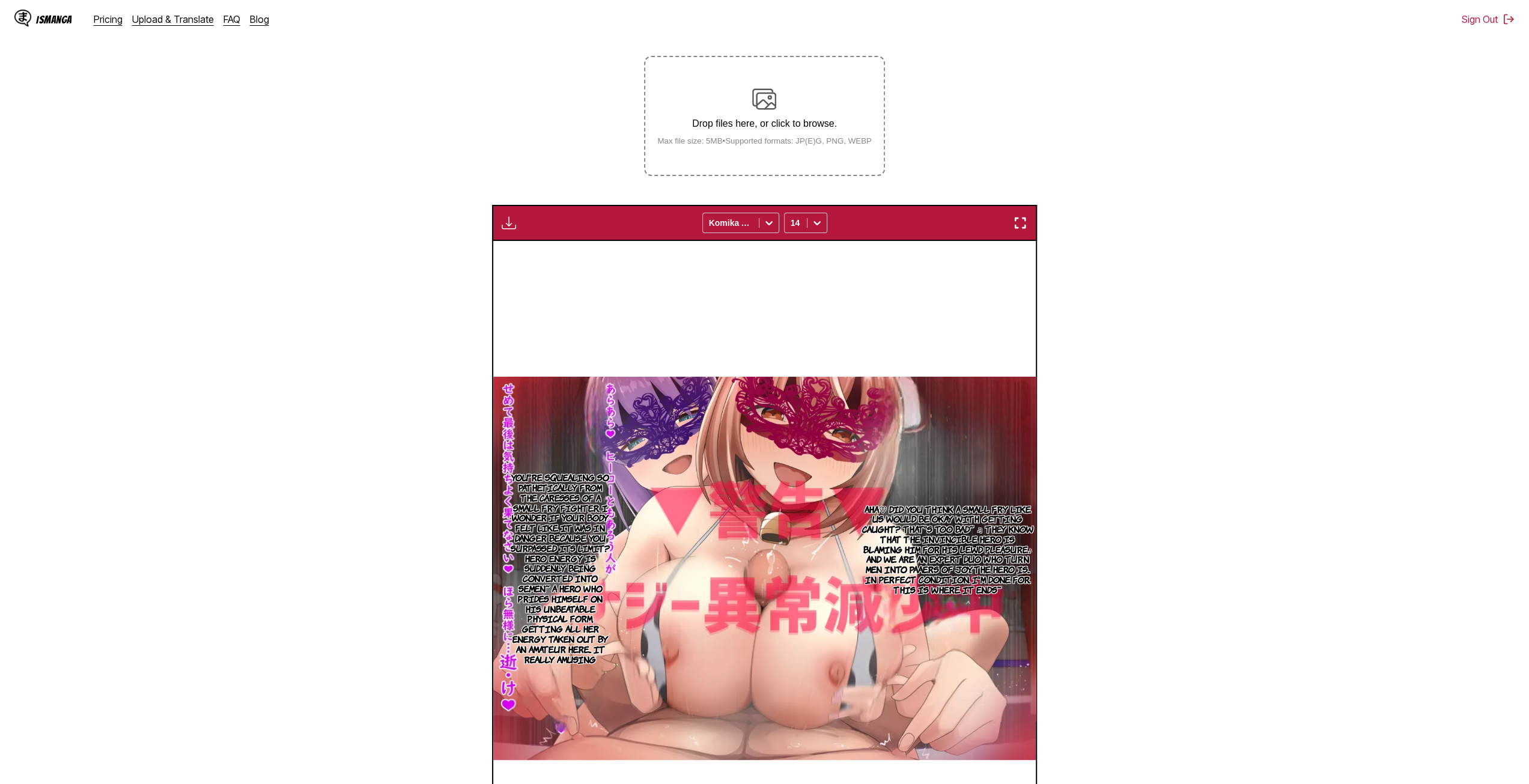
scroll to position [141, 0]
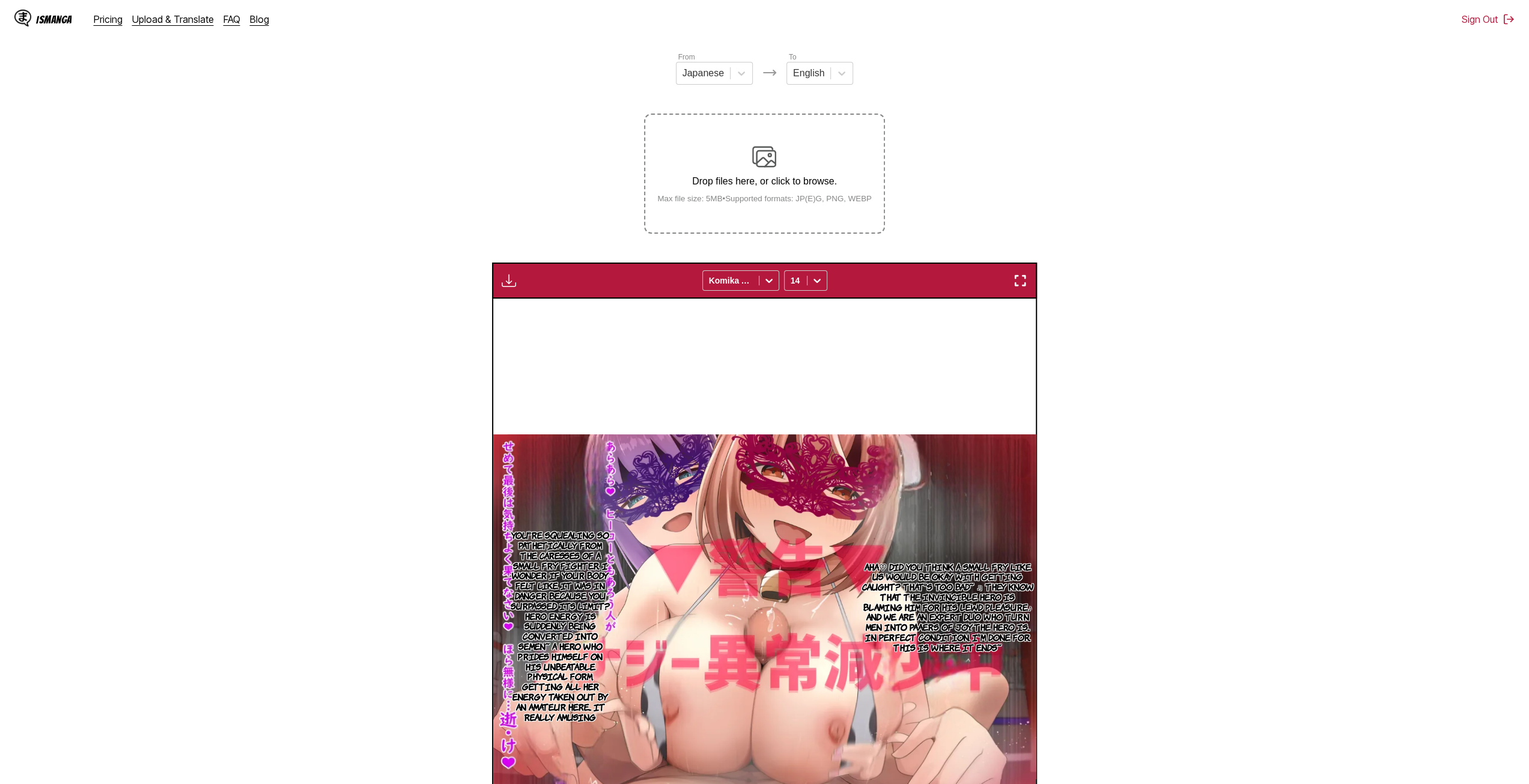
click at [513, 285] on img "button" at bounding box center [508, 280] width 15 height 15
click at [522, 330] on button "Download All" at bounding box center [541, 321] width 77 height 29
